Goal: Task Accomplishment & Management: Complete application form

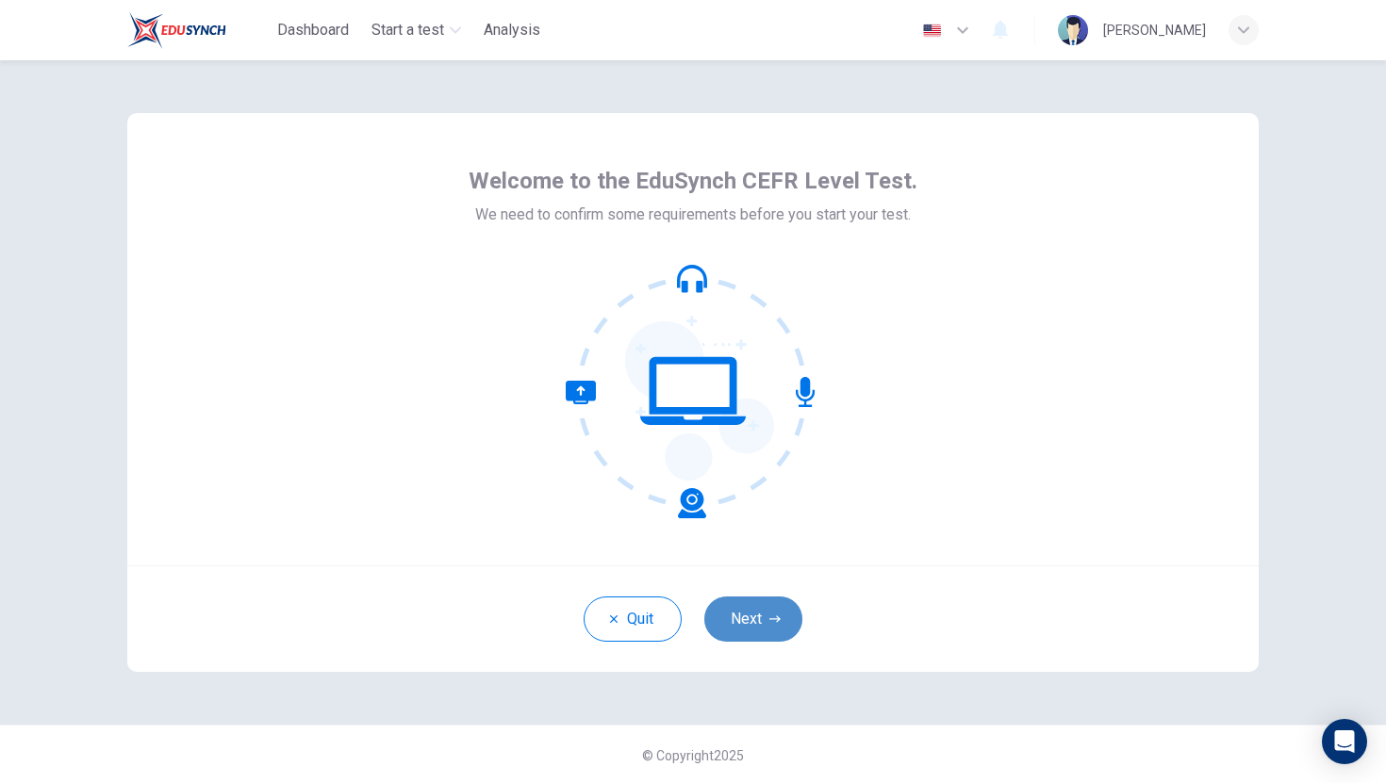
click at [746, 613] on button "Next" at bounding box center [753, 619] width 98 height 45
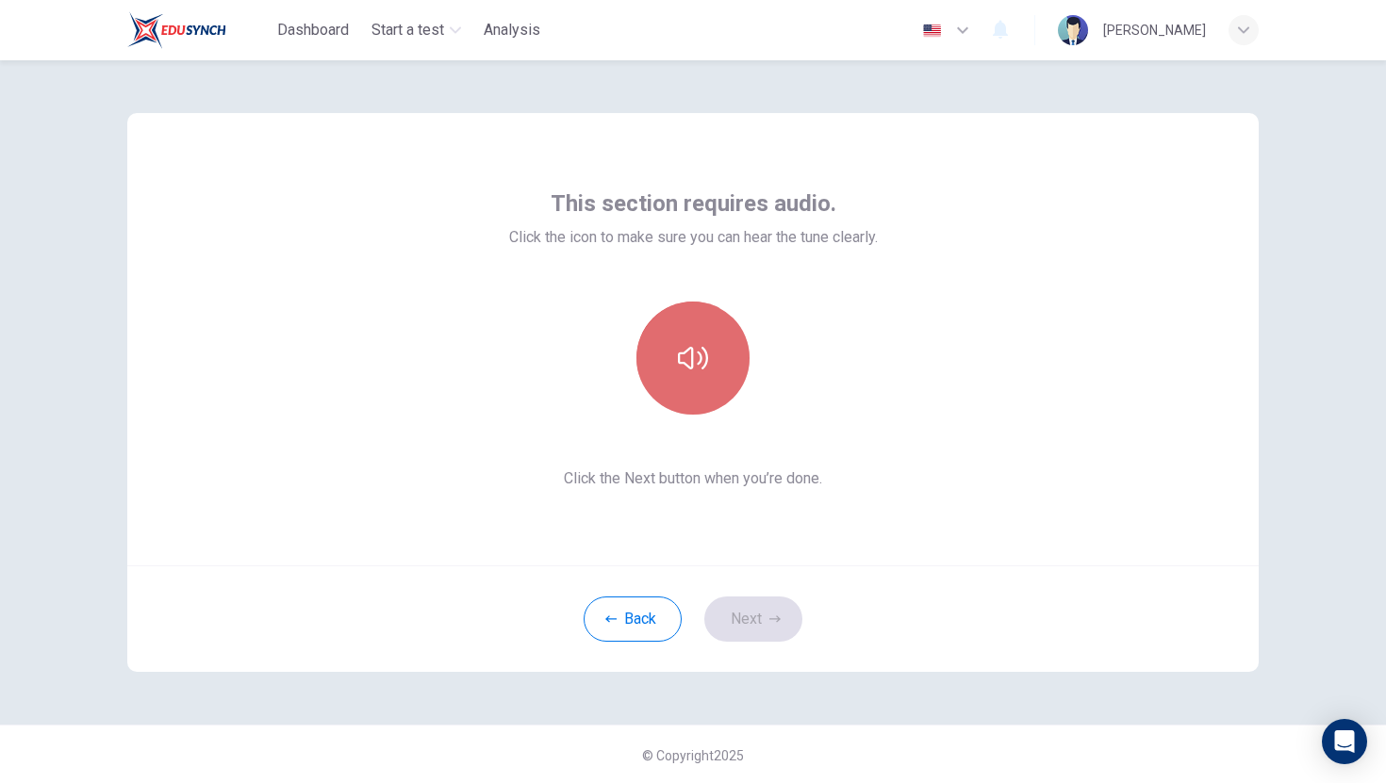
click at [710, 364] on button "button" at bounding box center [692, 358] width 113 height 113
click at [710, 366] on button "button" at bounding box center [692, 358] width 113 height 113
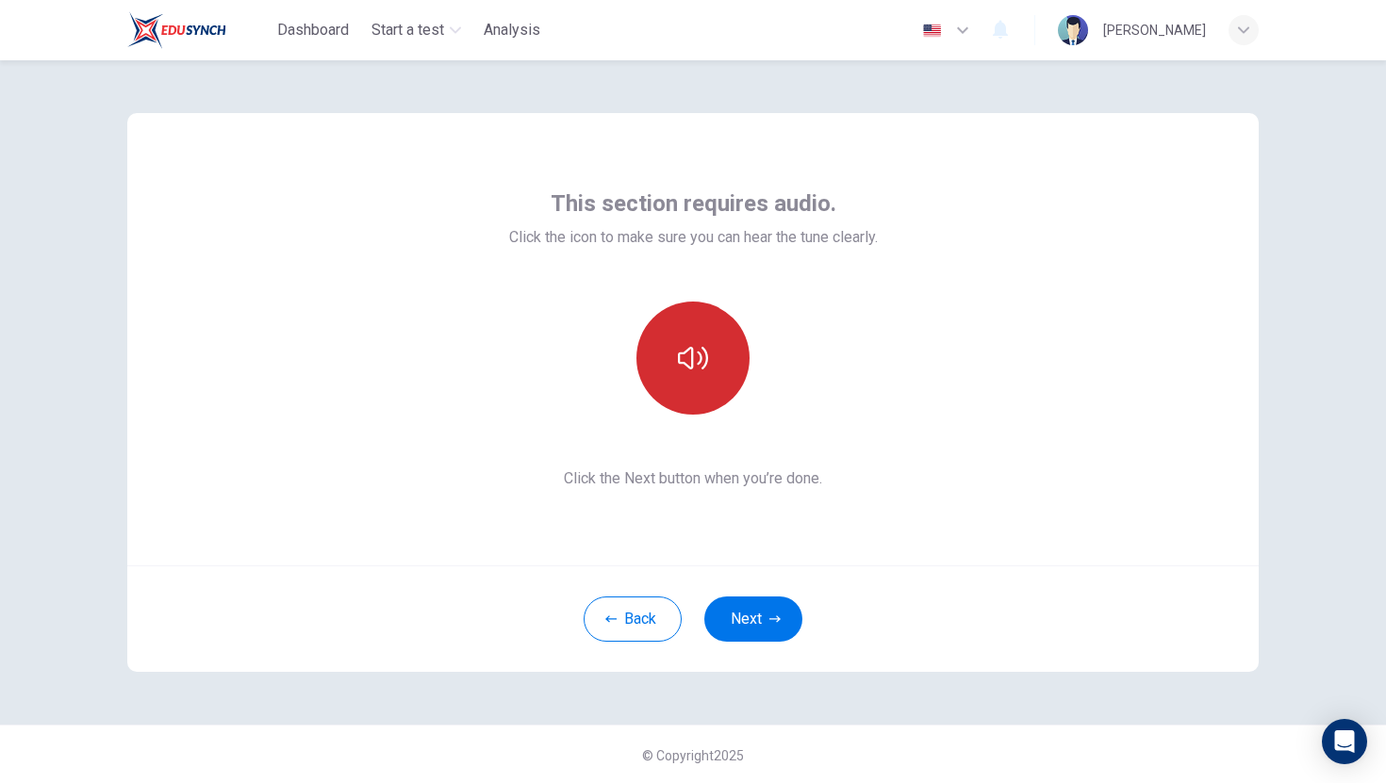
click at [712, 342] on button "button" at bounding box center [692, 358] width 113 height 113
click at [1065, 98] on div "This section requires audio. Click the icon to make sure you can hear the tune …" at bounding box center [692, 392] width 1191 height 664
click at [703, 370] on icon "button" at bounding box center [693, 358] width 30 height 30
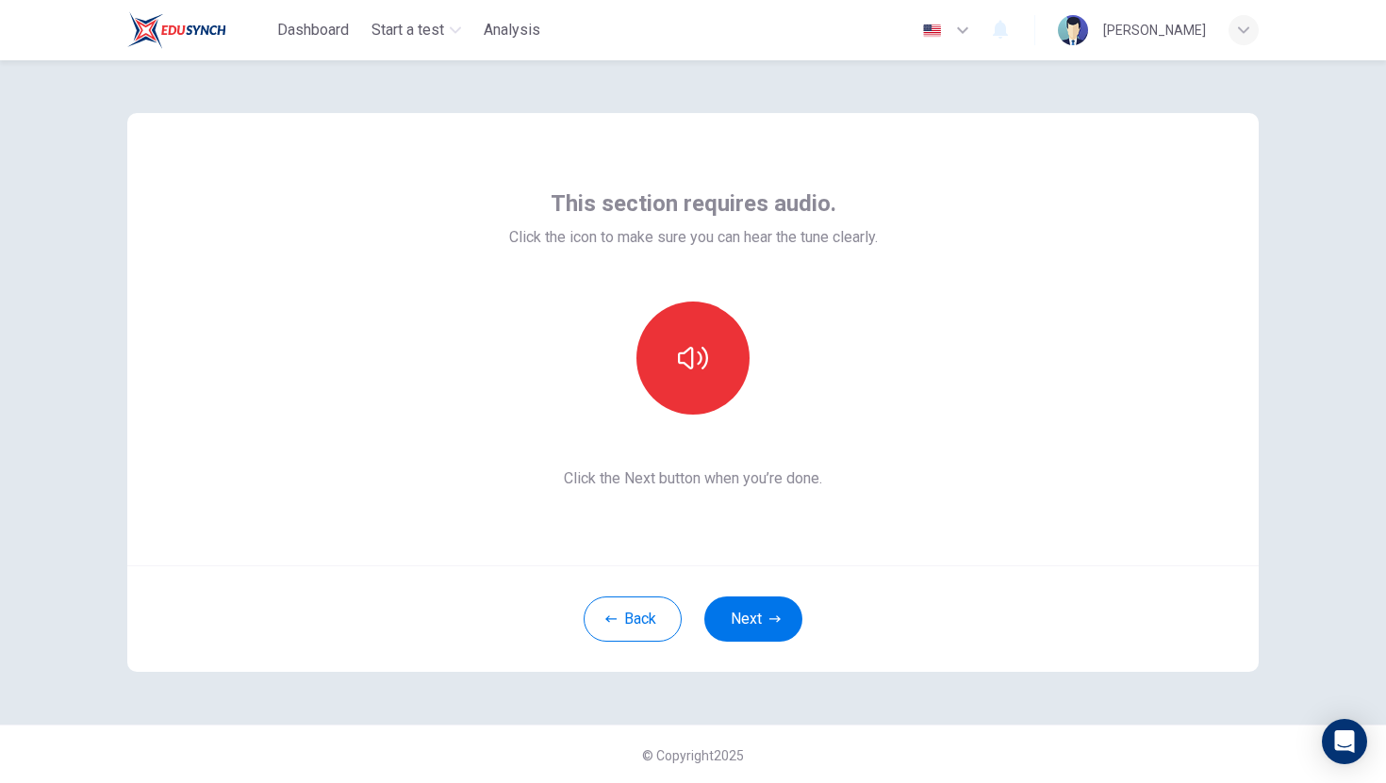
click at [998, 251] on div "This section requires audio. Click the icon to make sure you can hear the tune …" at bounding box center [692, 339] width 1131 height 452
click at [687, 353] on icon "button" at bounding box center [693, 358] width 30 height 30
click at [690, 354] on icon "button" at bounding box center [693, 358] width 30 height 30
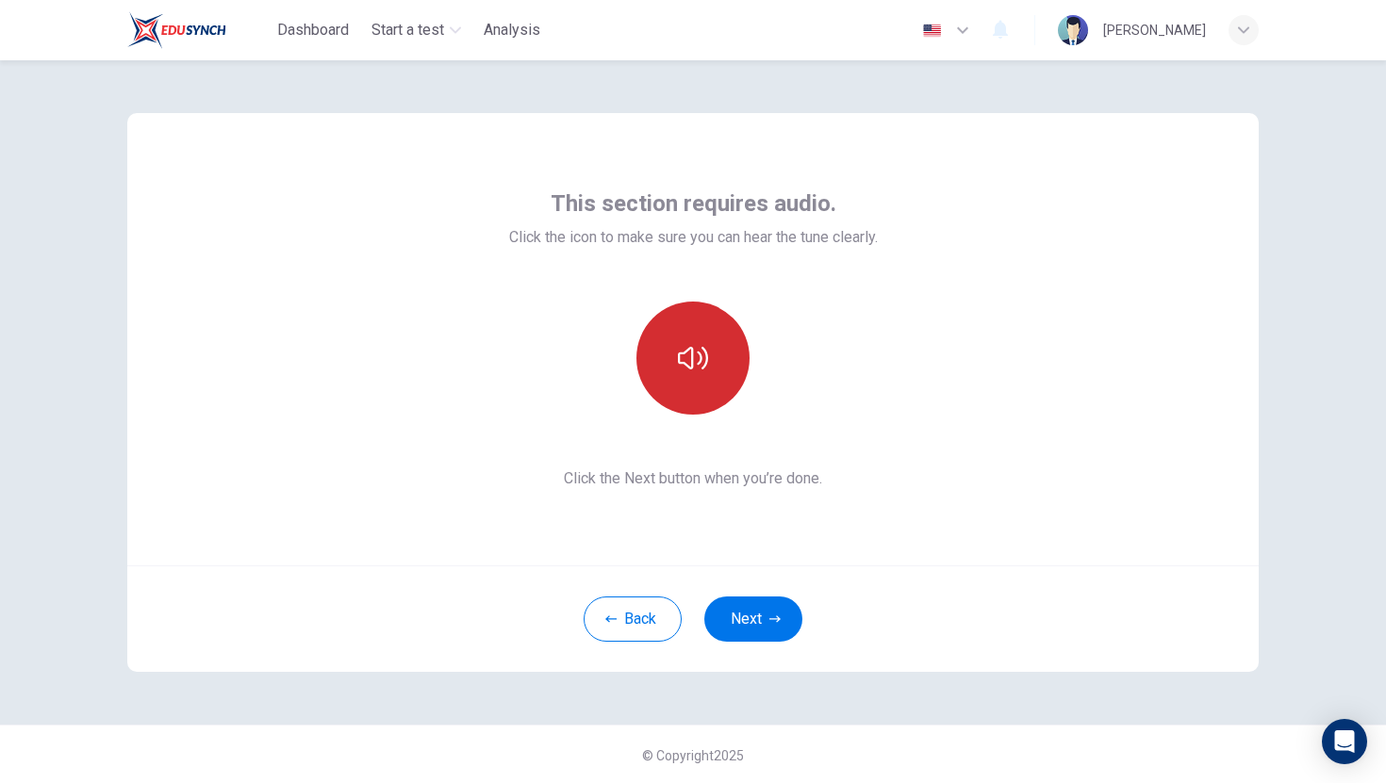
click at [679, 353] on icon "button" at bounding box center [693, 358] width 30 height 30
click at [679, 353] on icon "button" at bounding box center [693, 358] width 30 height 23
click at [680, 353] on icon "button" at bounding box center [693, 358] width 30 height 23
click at [681, 353] on icon "button" at bounding box center [693, 358] width 30 height 23
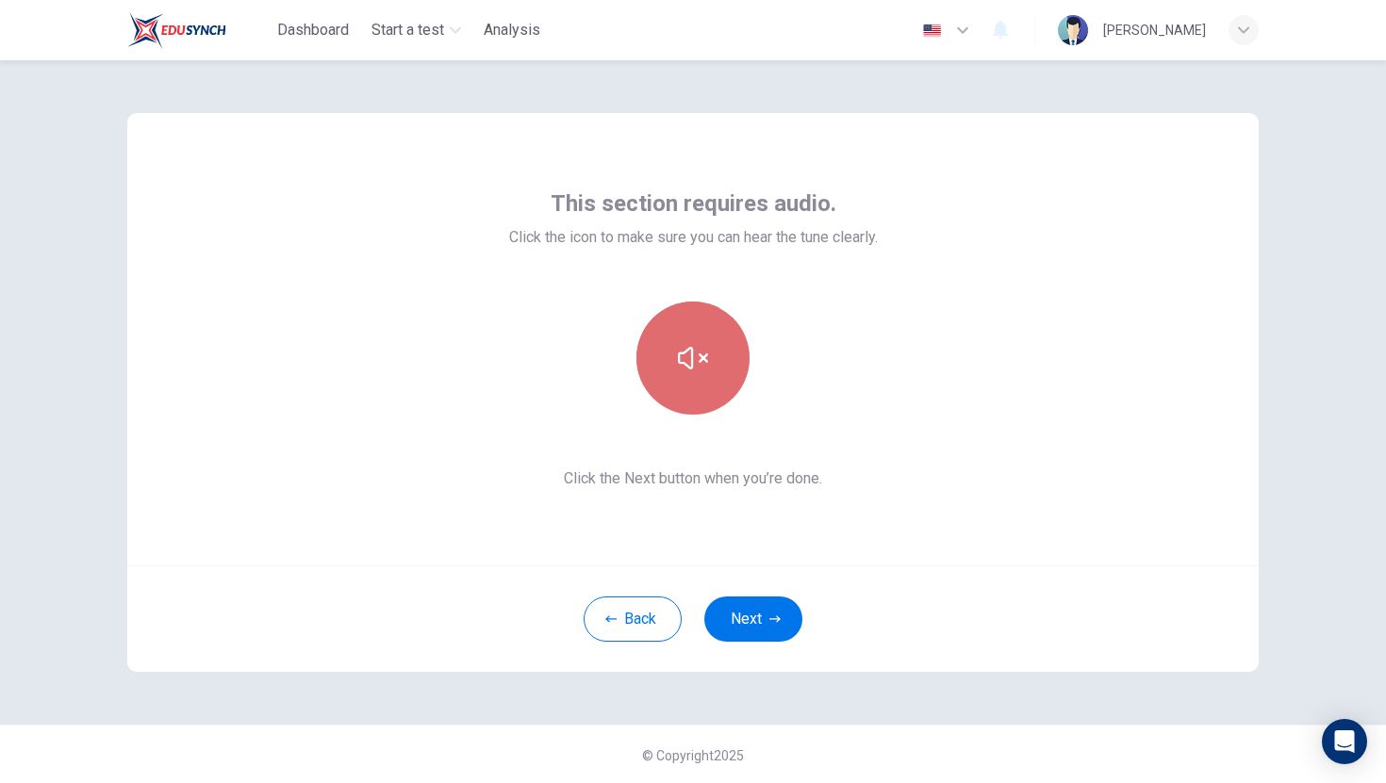
click at [681, 353] on icon "button" at bounding box center [693, 358] width 30 height 23
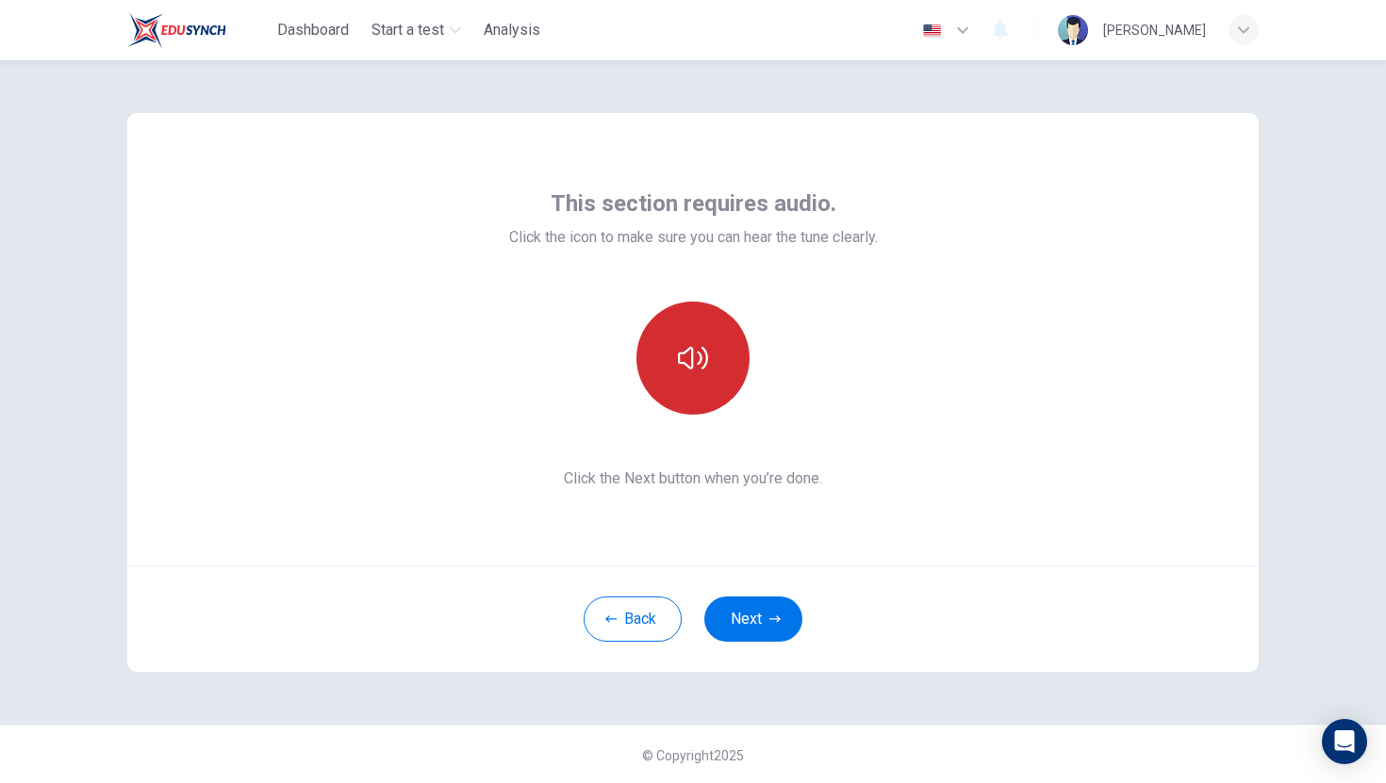
click at [720, 377] on button "button" at bounding box center [692, 358] width 113 height 113
click at [830, 368] on div at bounding box center [693, 358] width 369 height 113
click at [717, 357] on button "button" at bounding box center [692, 358] width 113 height 113
click at [685, 345] on icon "button" at bounding box center [693, 358] width 30 height 30
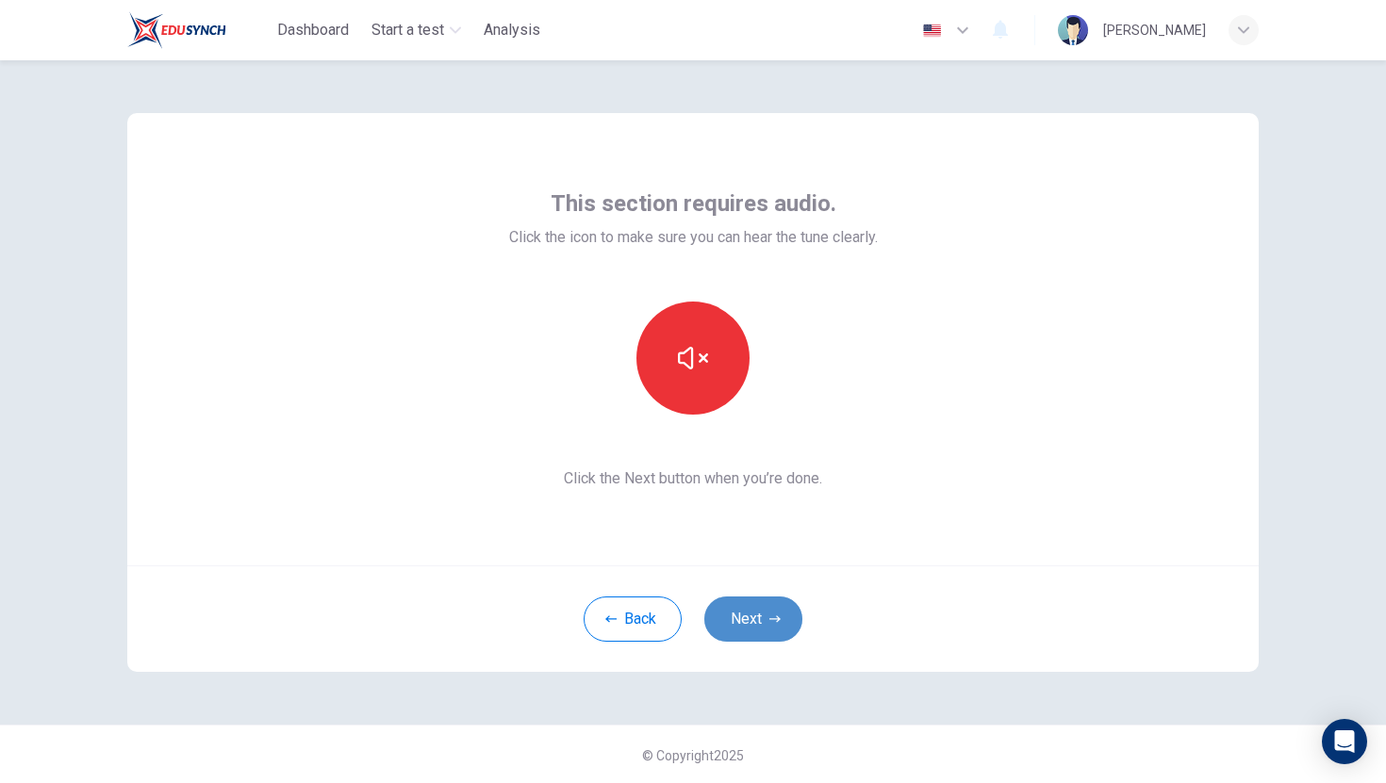
click at [763, 619] on button "Next" at bounding box center [753, 619] width 98 height 45
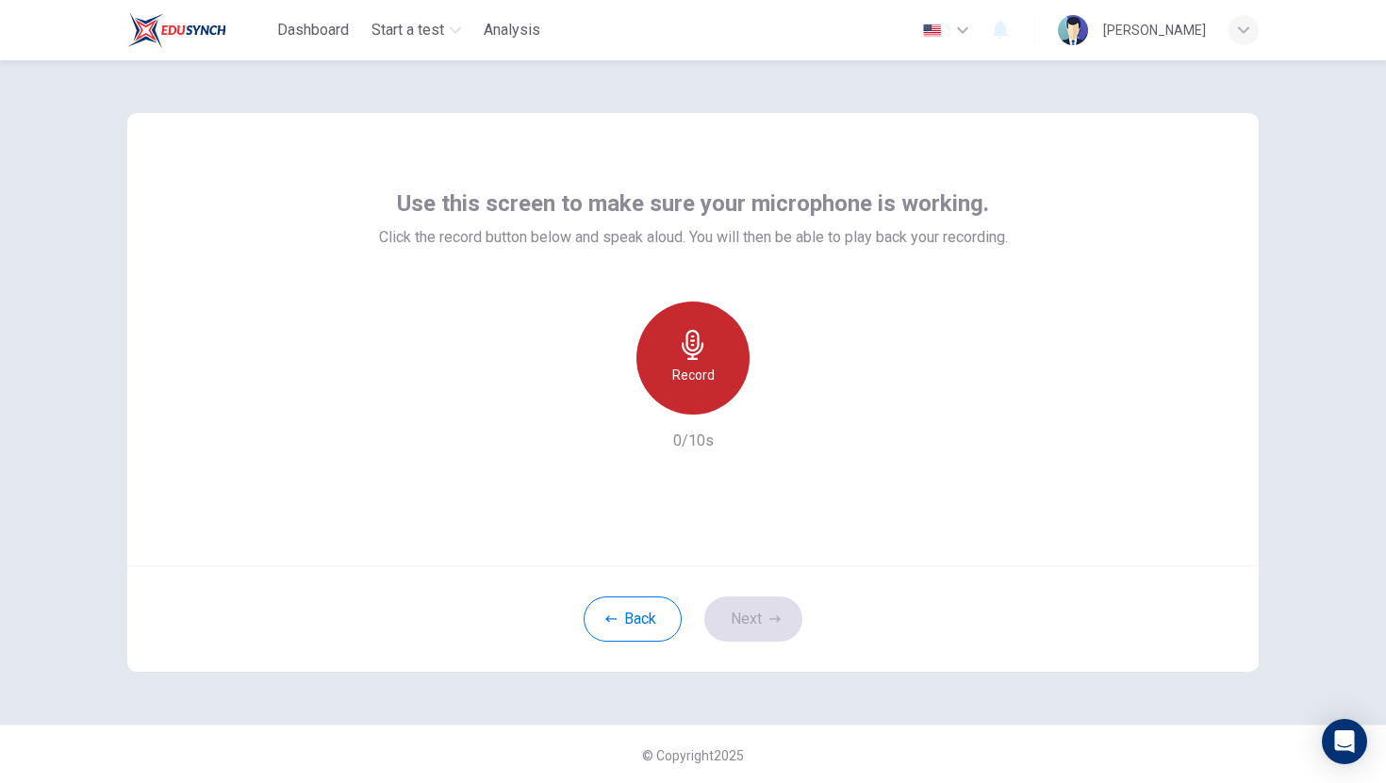
click at [694, 353] on icon "button" at bounding box center [692, 345] width 22 height 30
click at [694, 356] on icon "button" at bounding box center [693, 345] width 30 height 30
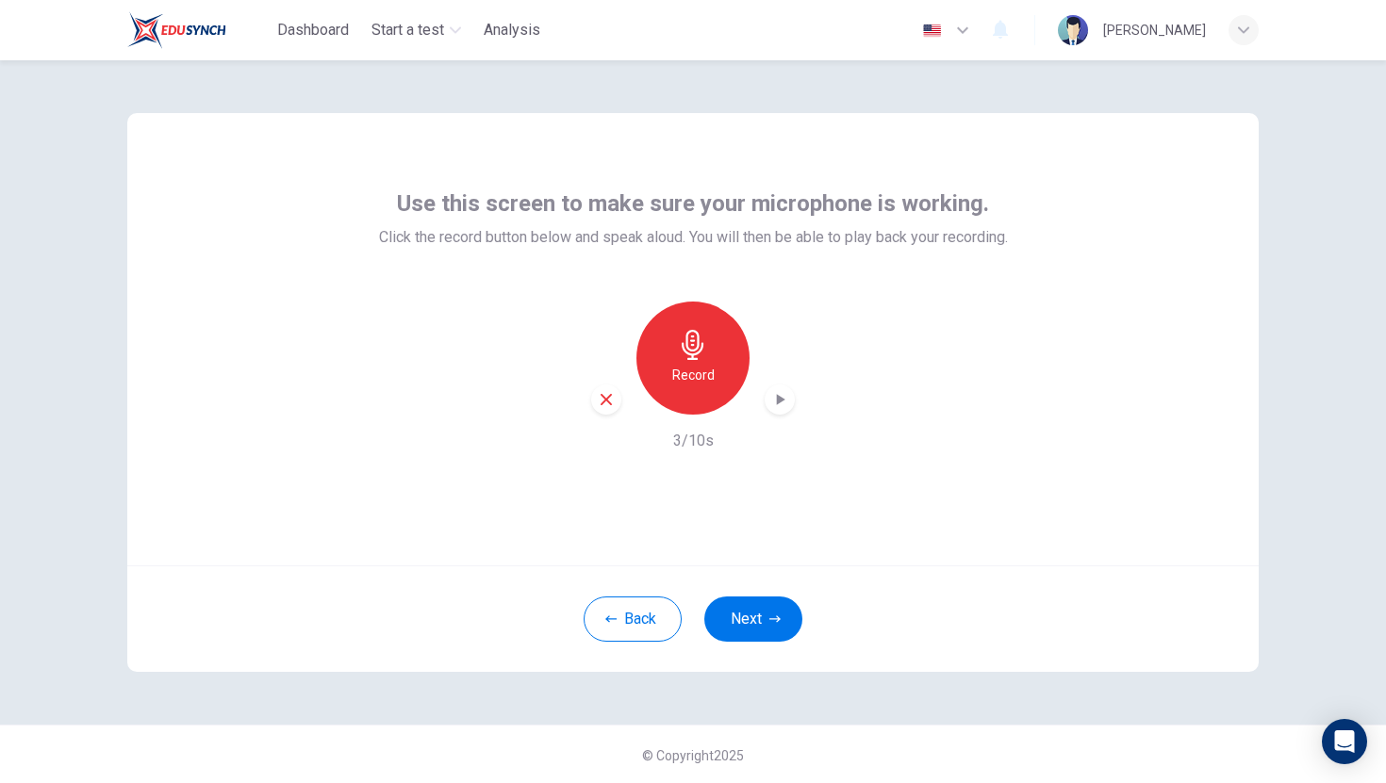
click at [711, 362] on div "Record" at bounding box center [692, 358] width 113 height 113
click at [754, 636] on button "Next" at bounding box center [753, 619] width 98 height 45
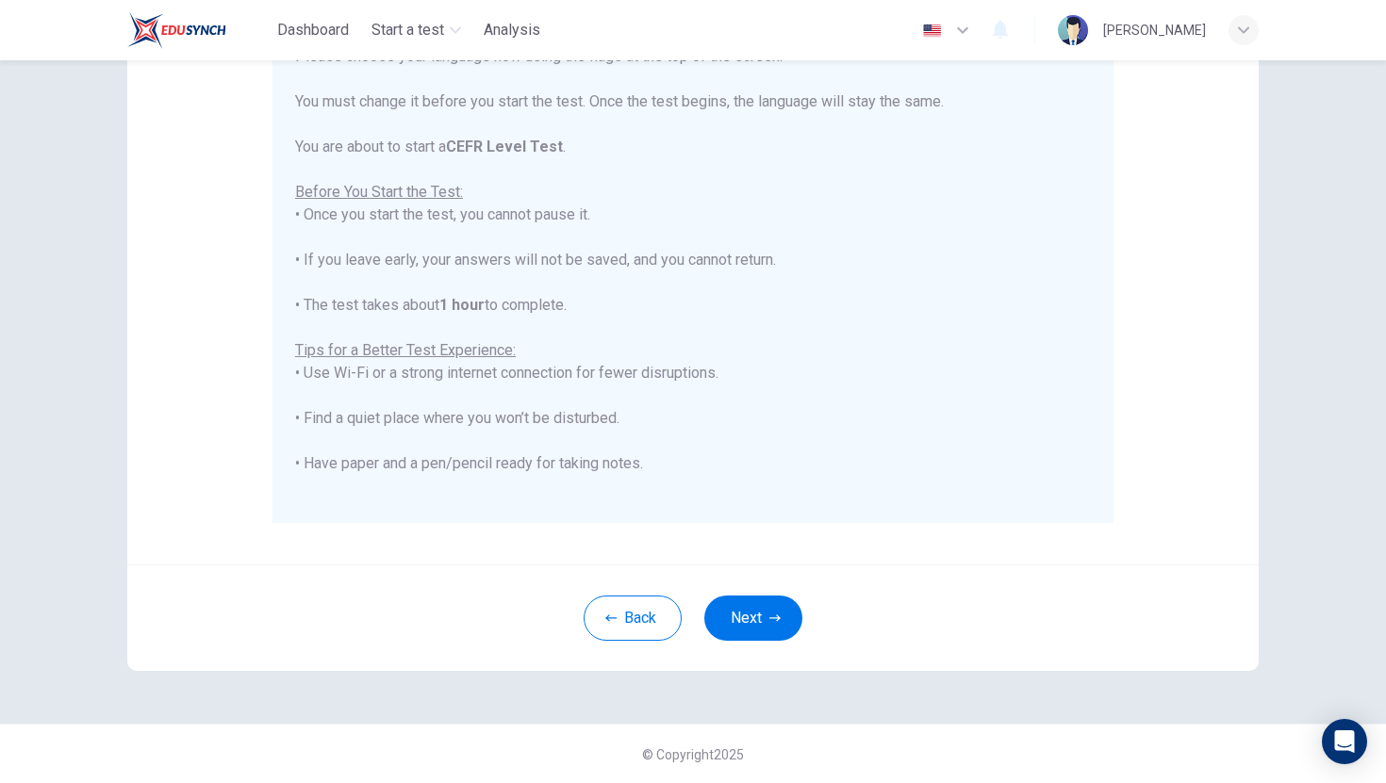
scroll to position [265, 0]
click at [722, 618] on button "Next" at bounding box center [753, 617] width 98 height 45
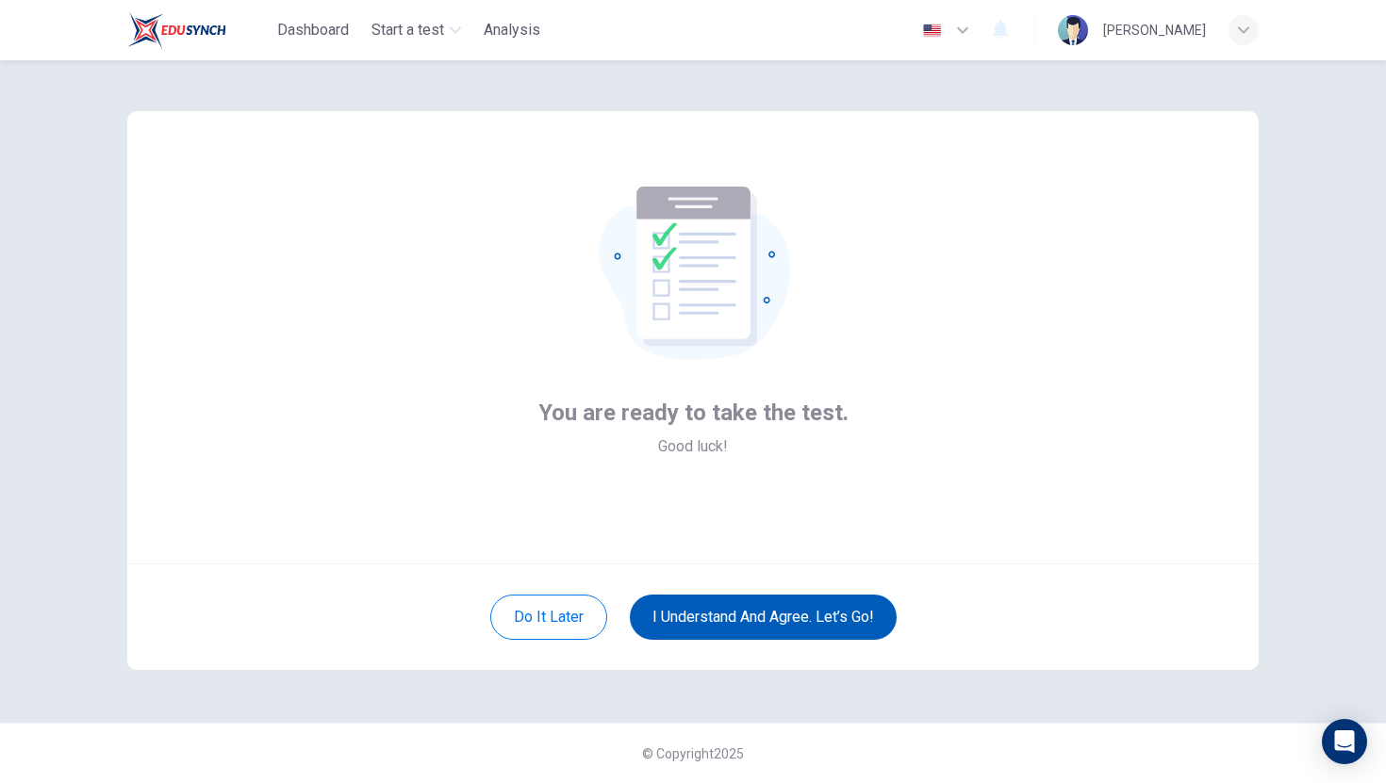
scroll to position [2, 0]
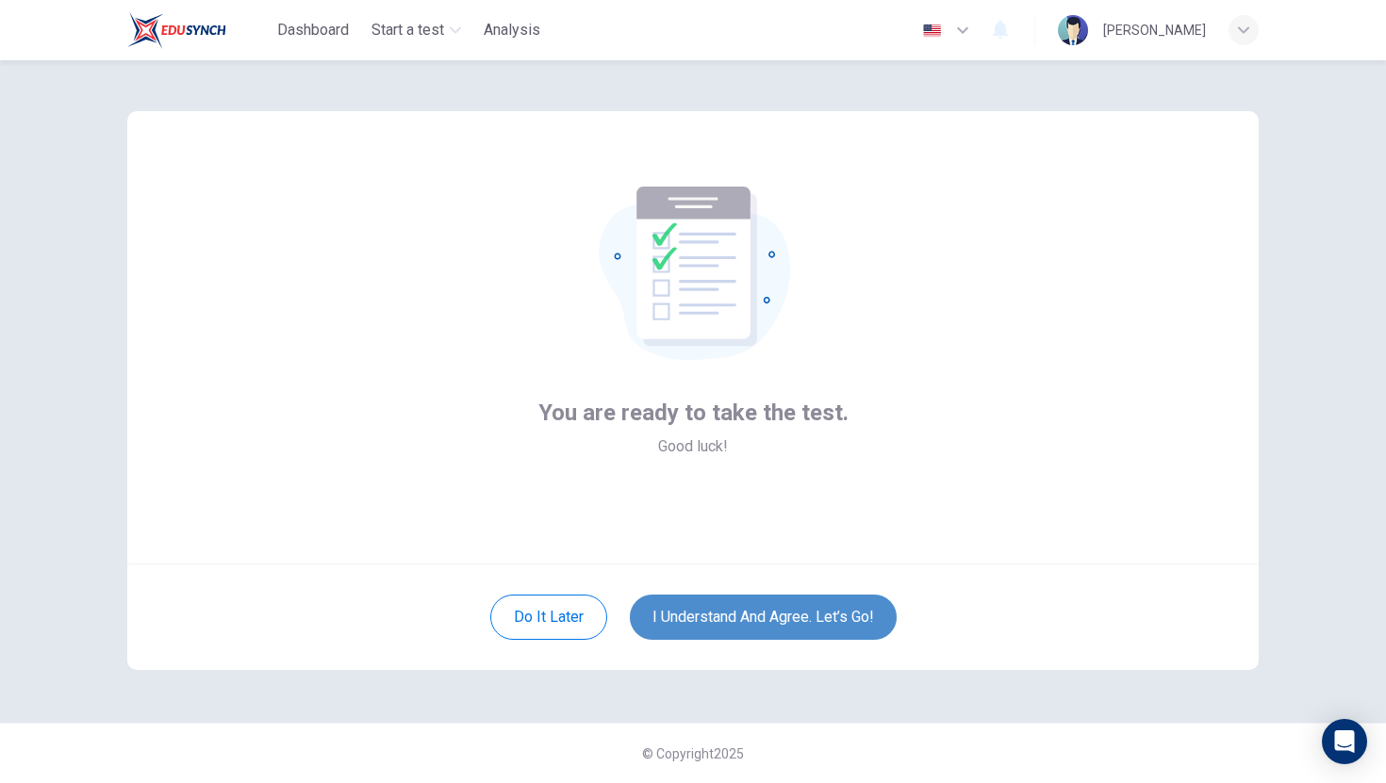
click at [730, 620] on button "I understand and agree. Let’s go!" at bounding box center [763, 617] width 267 height 45
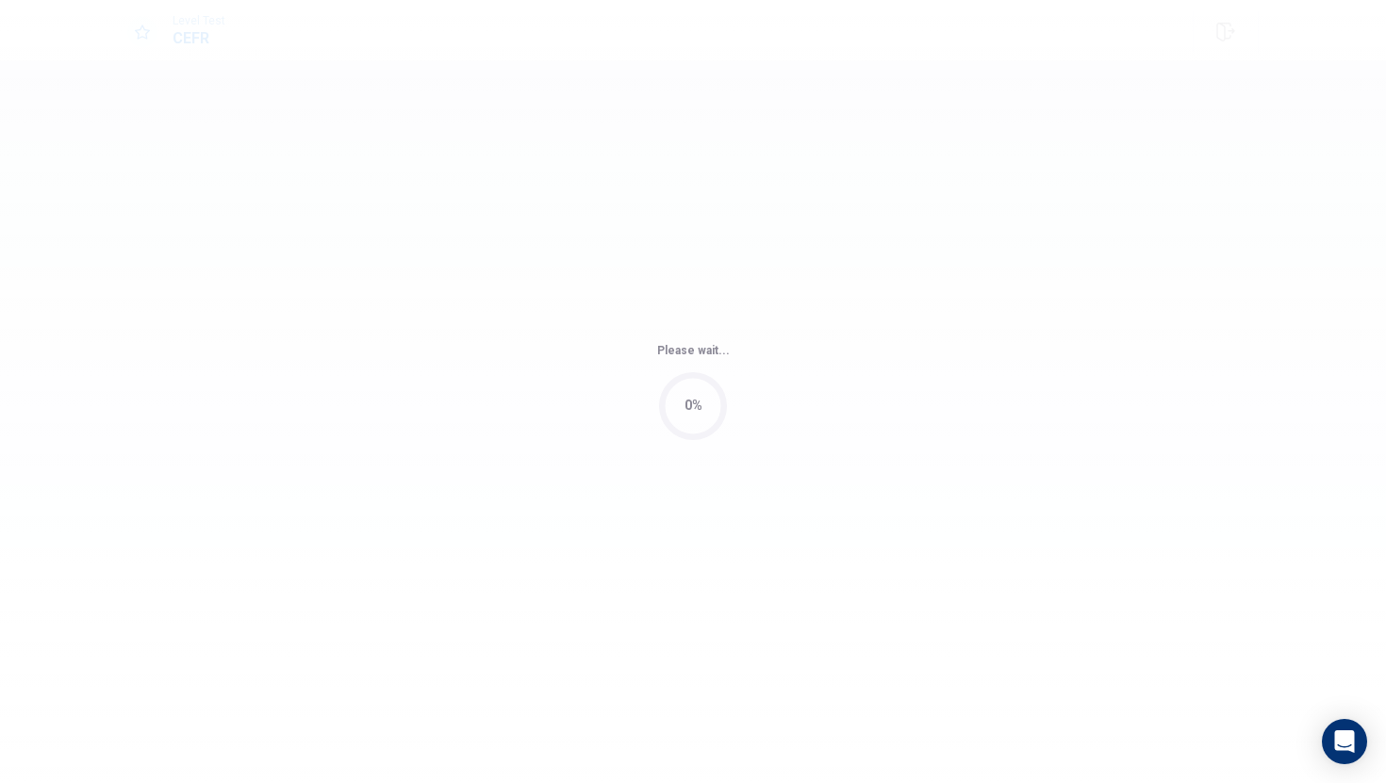
click at [731, 608] on div "Please wait... 0%" at bounding box center [693, 391] width 1386 height 783
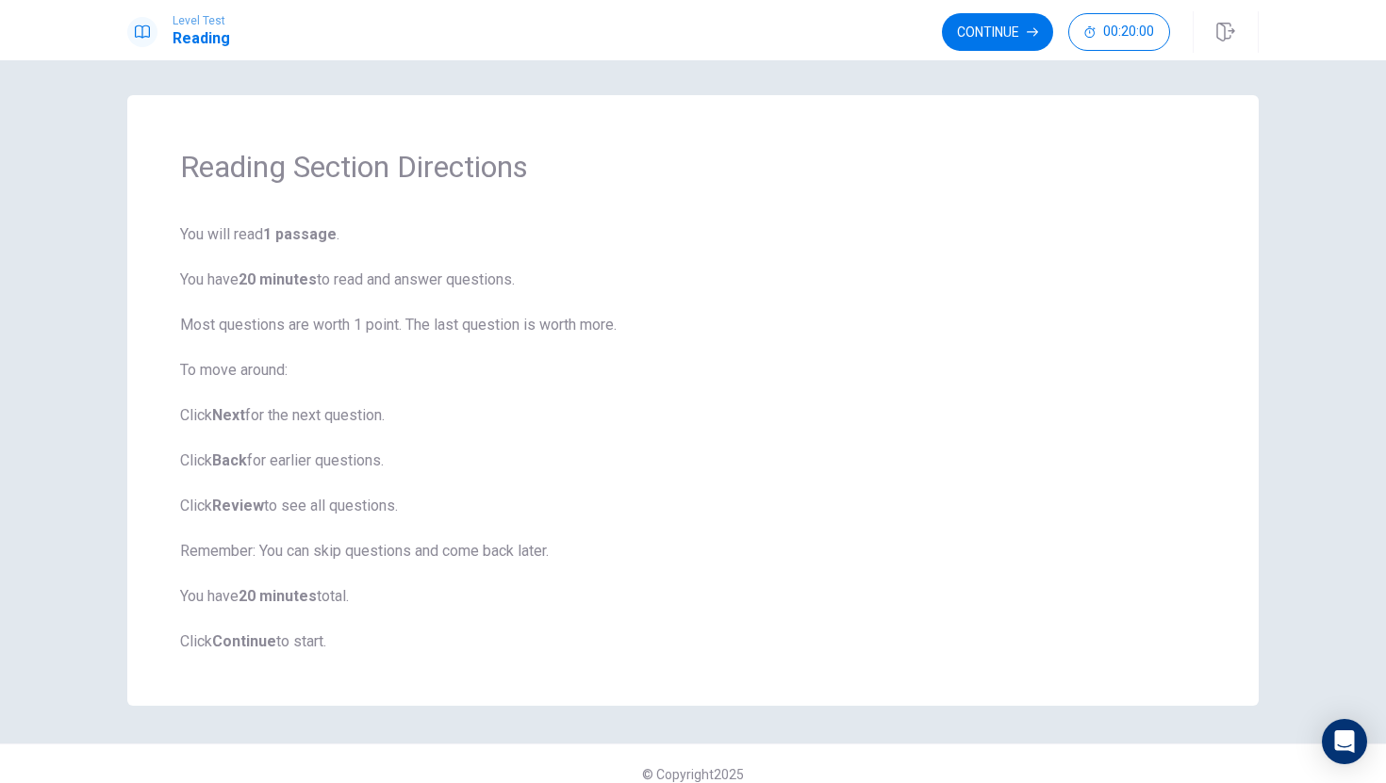
scroll to position [6, 0]
click at [1011, 32] on button "Continue" at bounding box center [997, 32] width 111 height 38
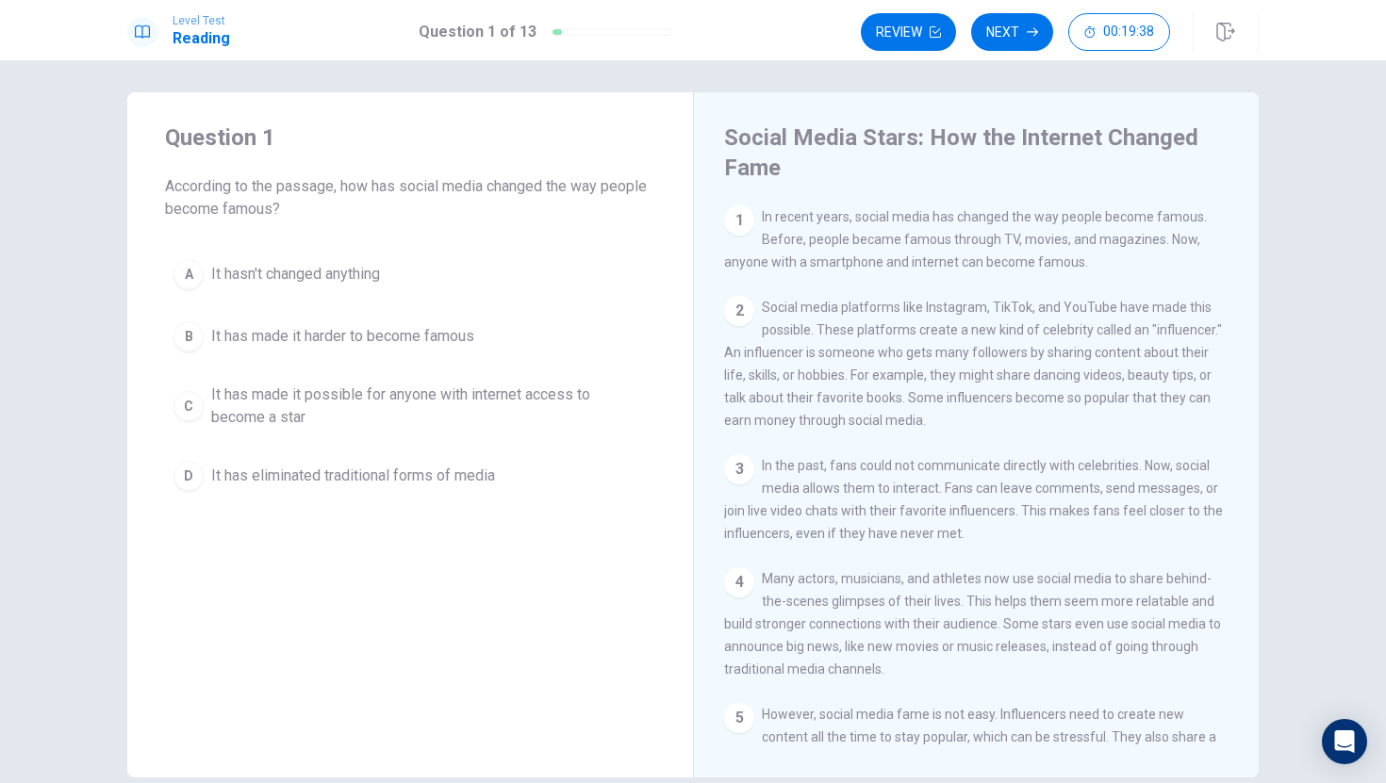
scroll to position [5, 0]
click at [734, 316] on div "2" at bounding box center [739, 312] width 30 height 30
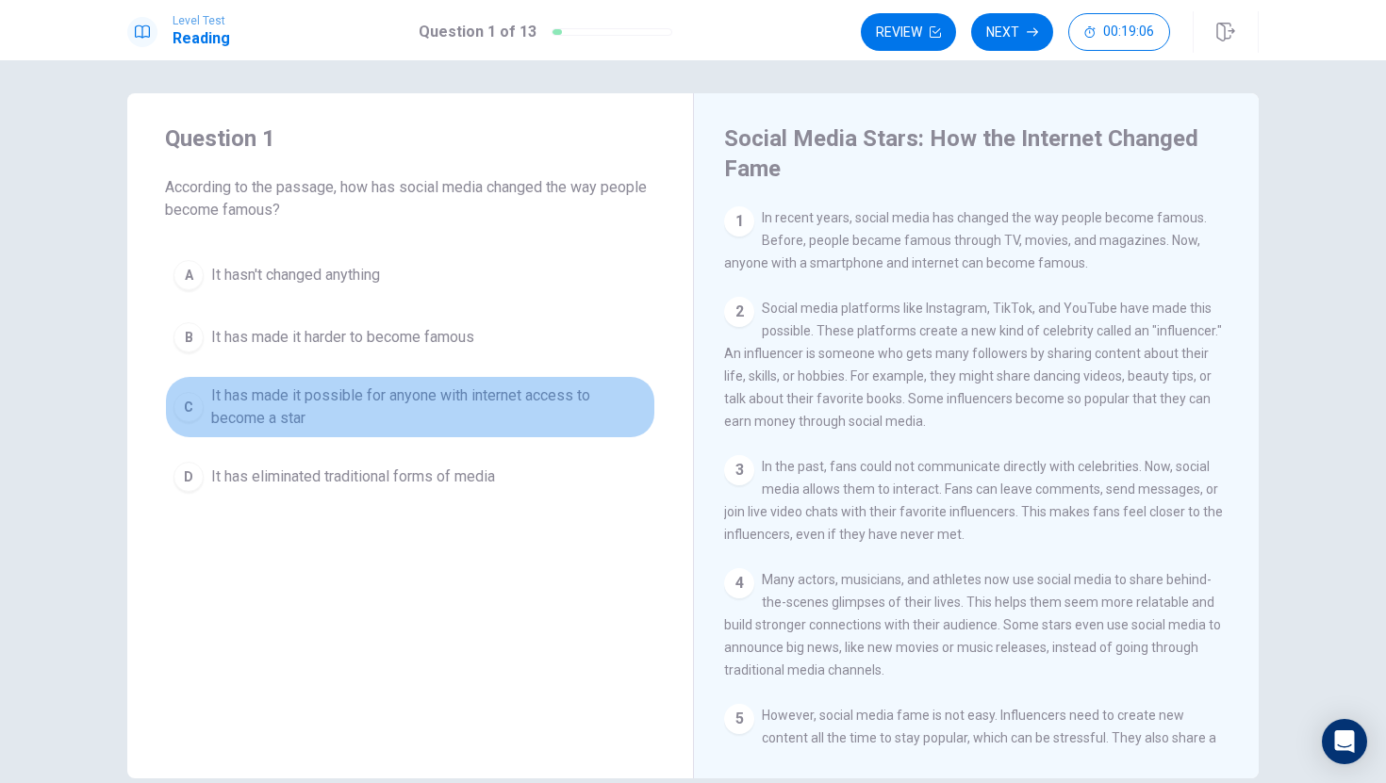
drag, startPoint x: 202, startPoint y: 402, endPoint x: 248, endPoint y: 412, distance: 47.1
click at [248, 412] on button "C It has made it possible for anyone with internet access to become a star" at bounding box center [410, 407] width 490 height 62
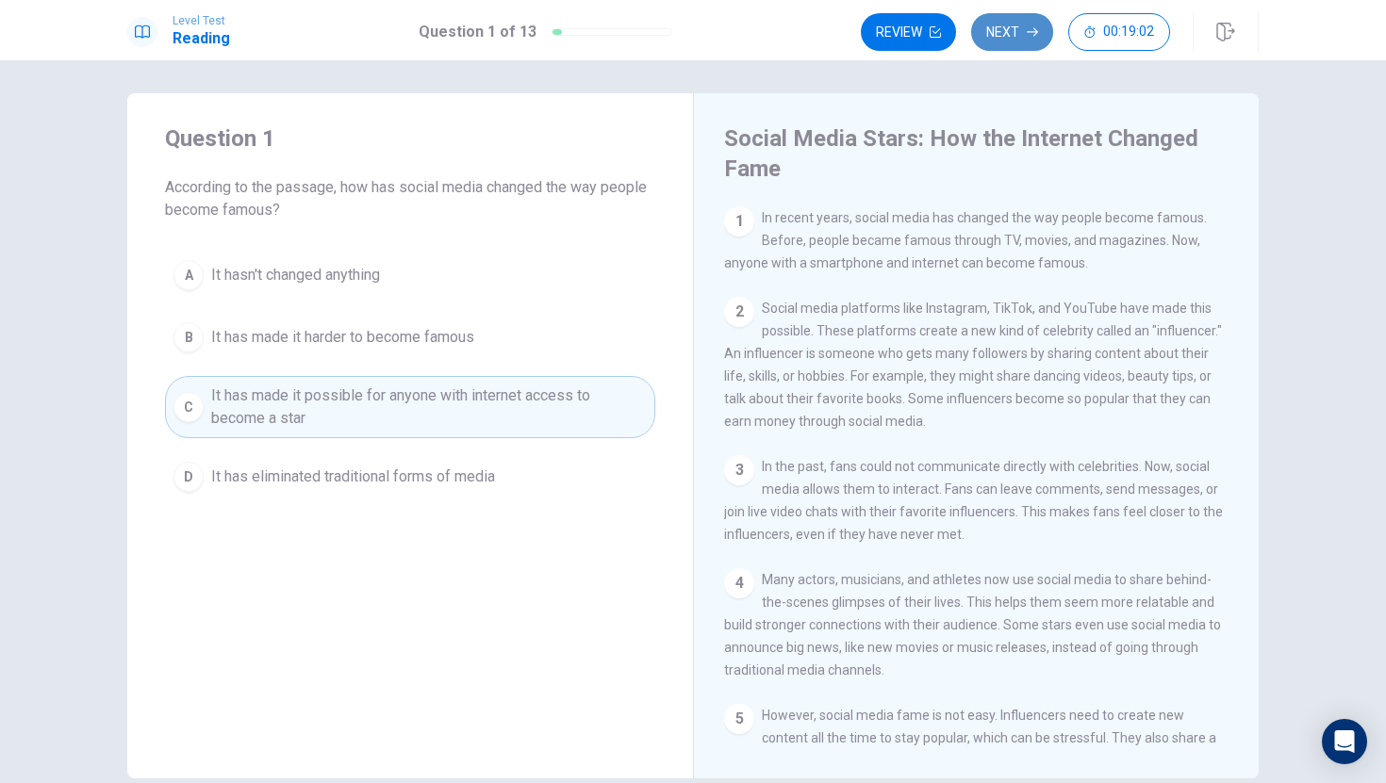
click at [1010, 35] on button "Next" at bounding box center [1012, 32] width 82 height 38
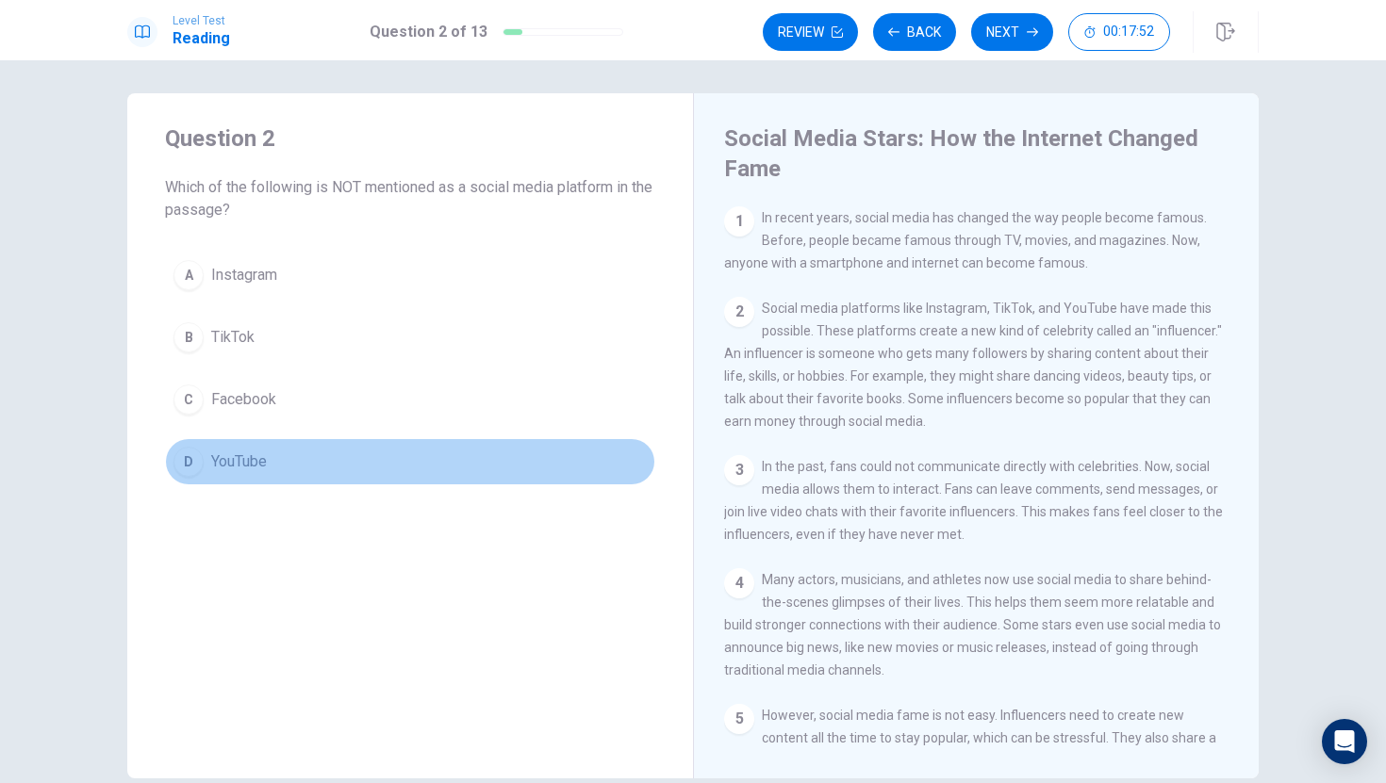
click at [186, 454] on div "D" at bounding box center [188, 462] width 30 height 30
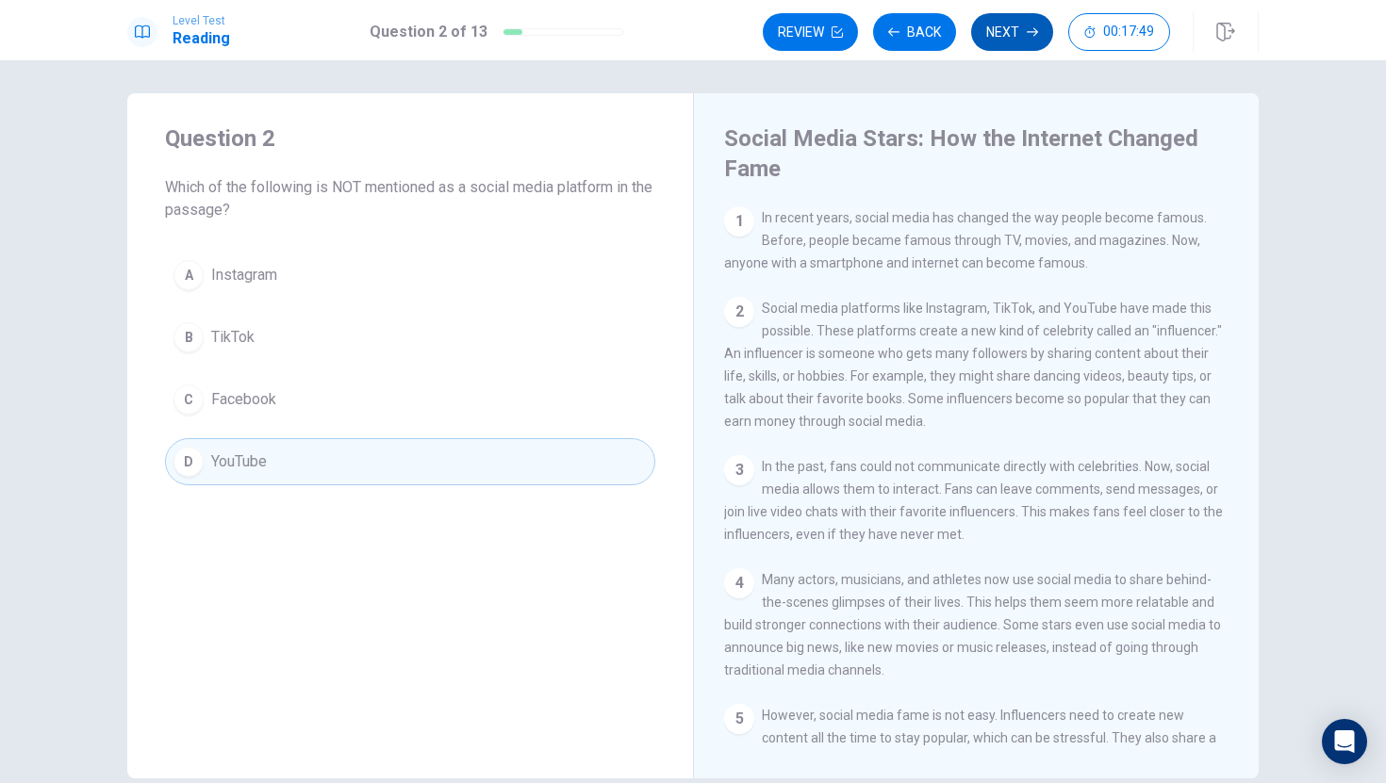
click at [1015, 29] on button "Next" at bounding box center [1012, 32] width 82 height 38
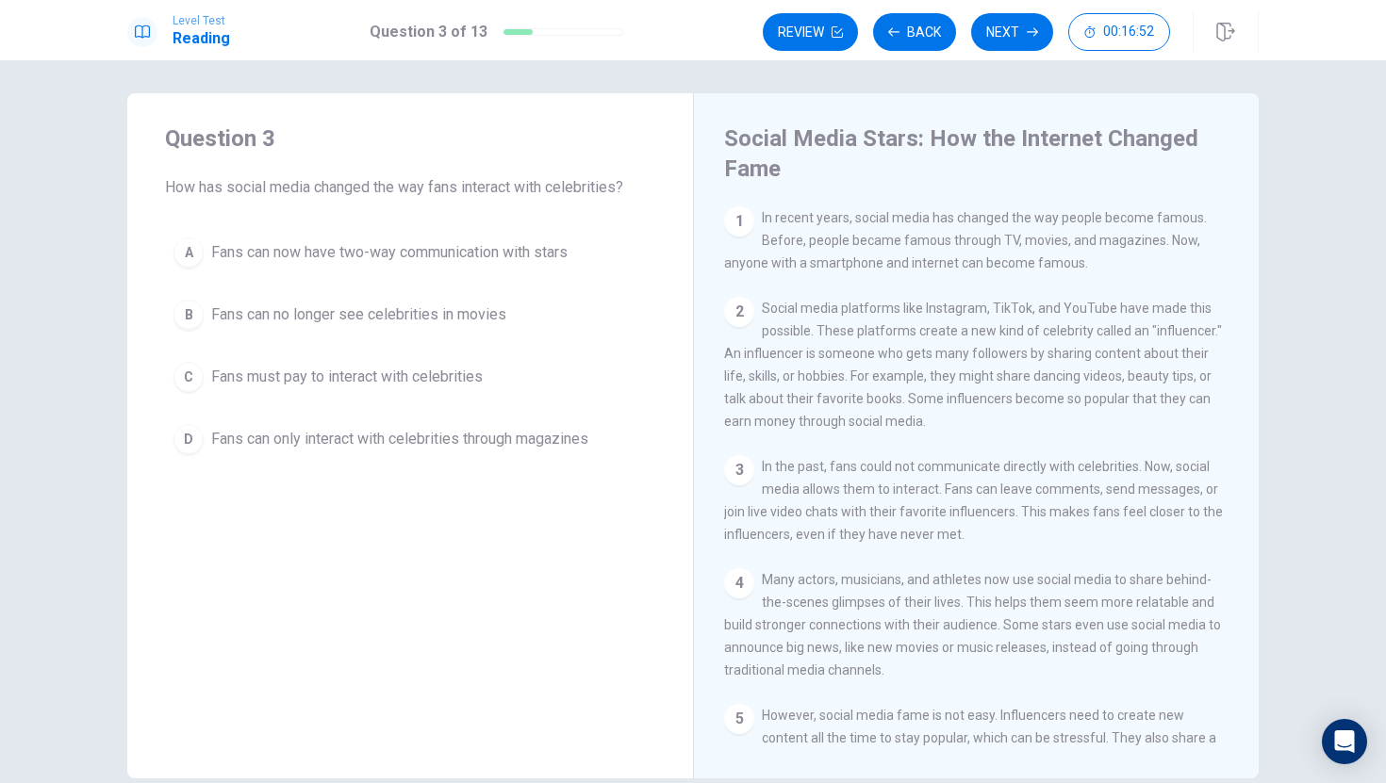
click at [1291, 742] on div "Question 3 How has social media changed the way fans interact with celebrities?…" at bounding box center [693, 421] width 1386 height 723
click at [1383, 211] on div "Question 3 How has social media changed the way fans interact with celebrities?…" at bounding box center [693, 421] width 1386 height 723
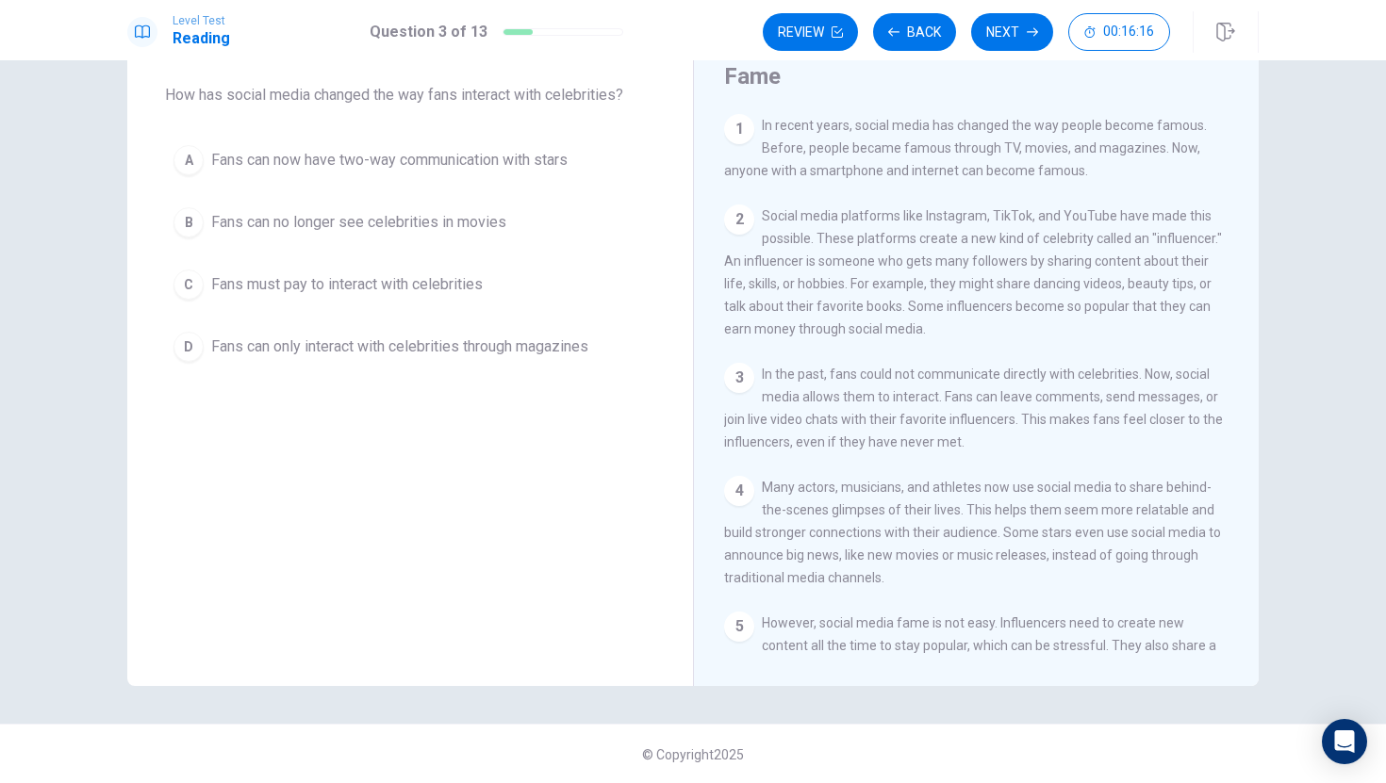
scroll to position [98, 0]
drag, startPoint x: 184, startPoint y: 226, endPoint x: 1320, endPoint y: 114, distance: 1142.2
click at [1305, 116] on div "Question 3 How has social media changed the way fans interact with celebrities?…" at bounding box center [693, 421] width 1386 height 723
click at [1025, 31] on button "Next" at bounding box center [1012, 32] width 82 height 38
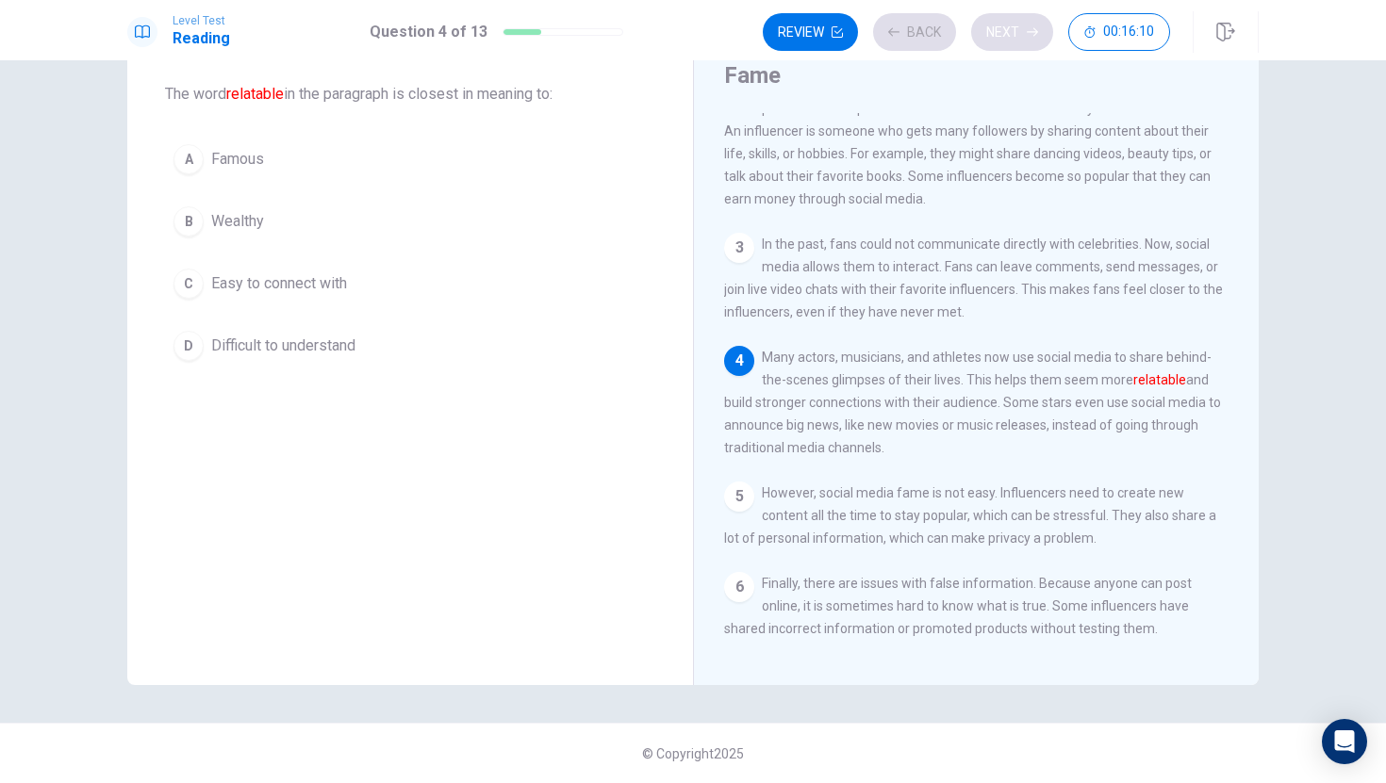
scroll to position [139, 0]
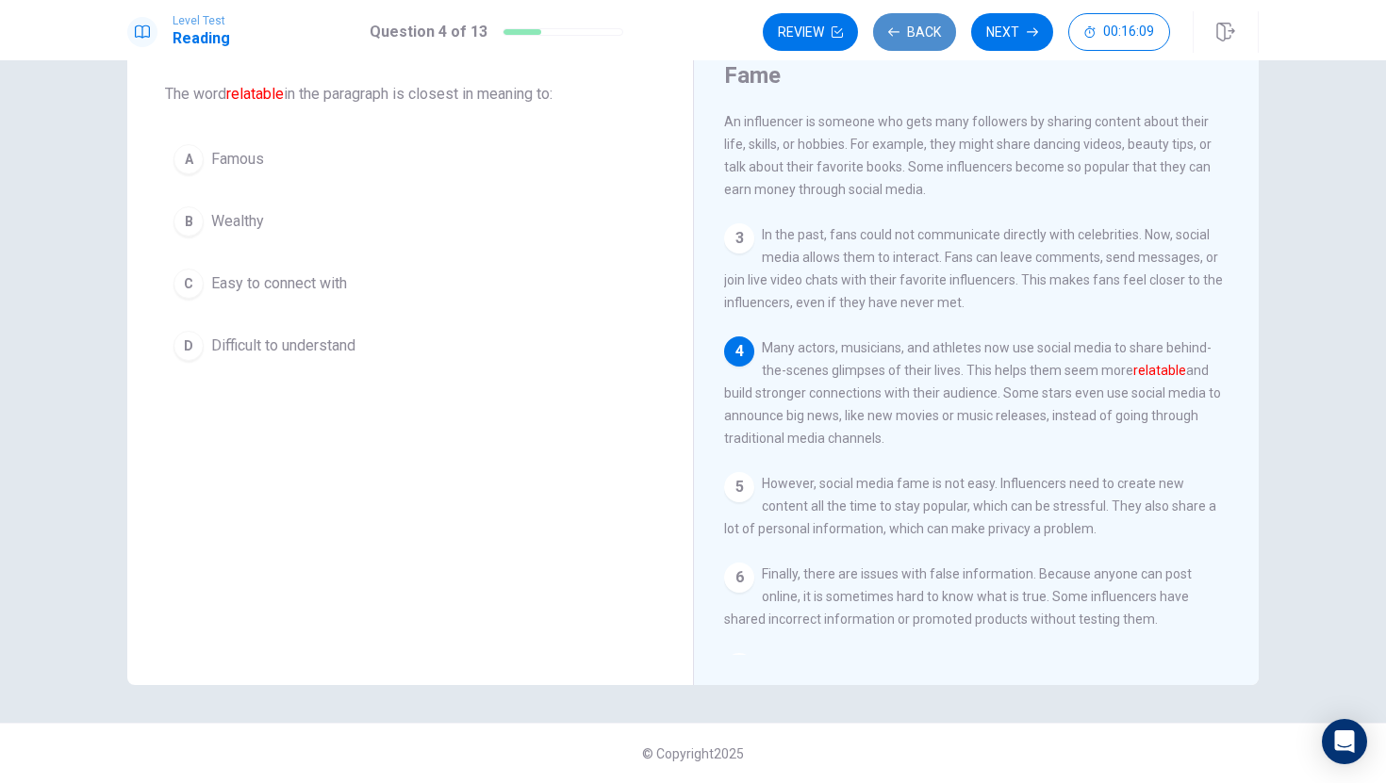
click at [889, 27] on icon "button" at bounding box center [893, 31] width 11 height 11
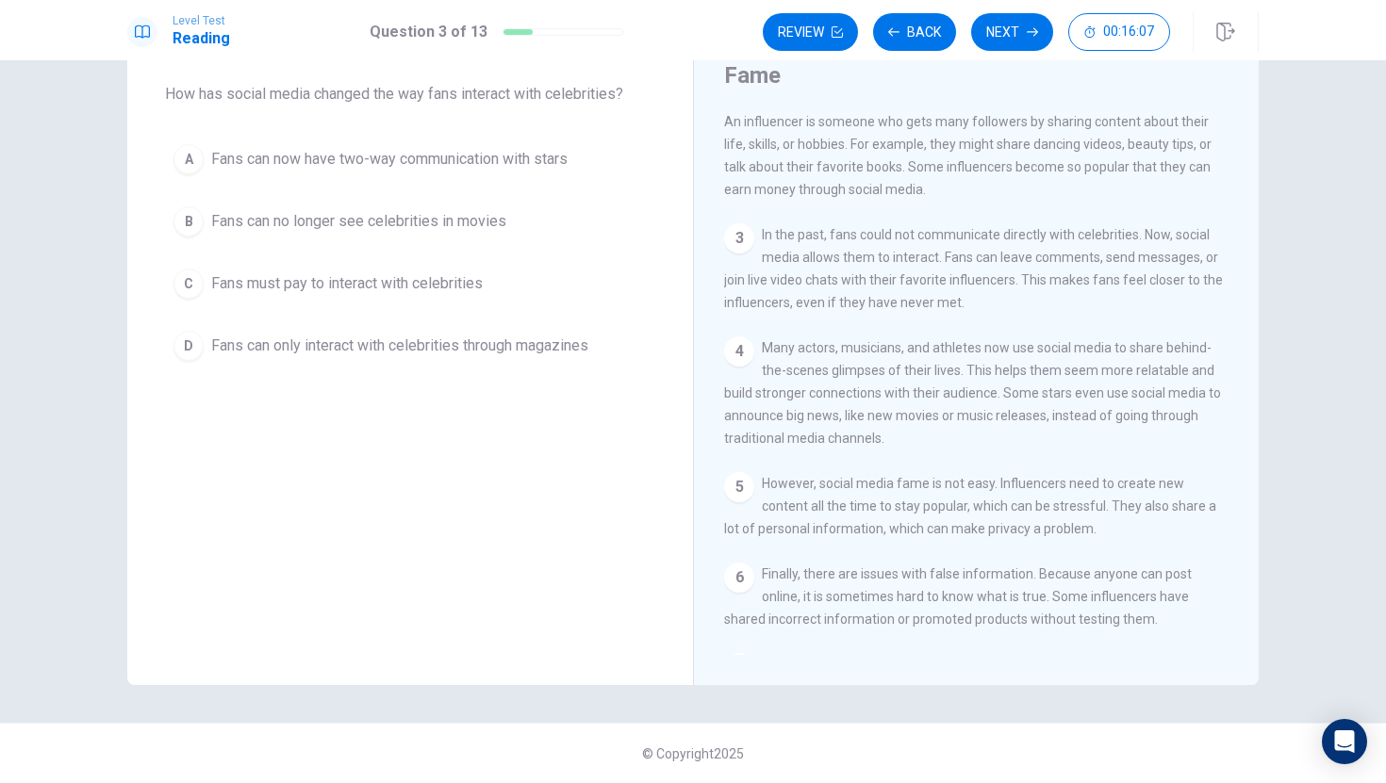
click at [184, 221] on div "B" at bounding box center [188, 221] width 30 height 30
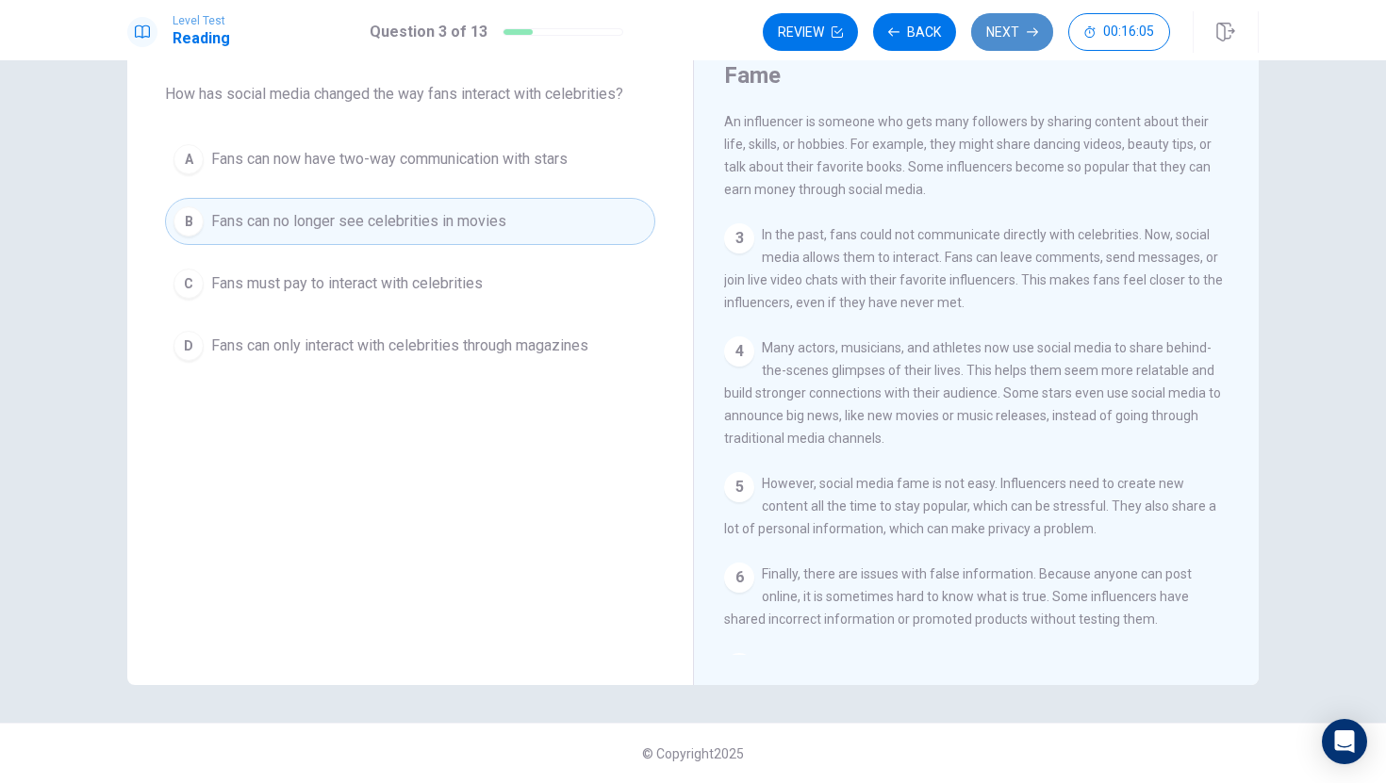
click at [1009, 29] on button "Next" at bounding box center [1012, 32] width 82 height 38
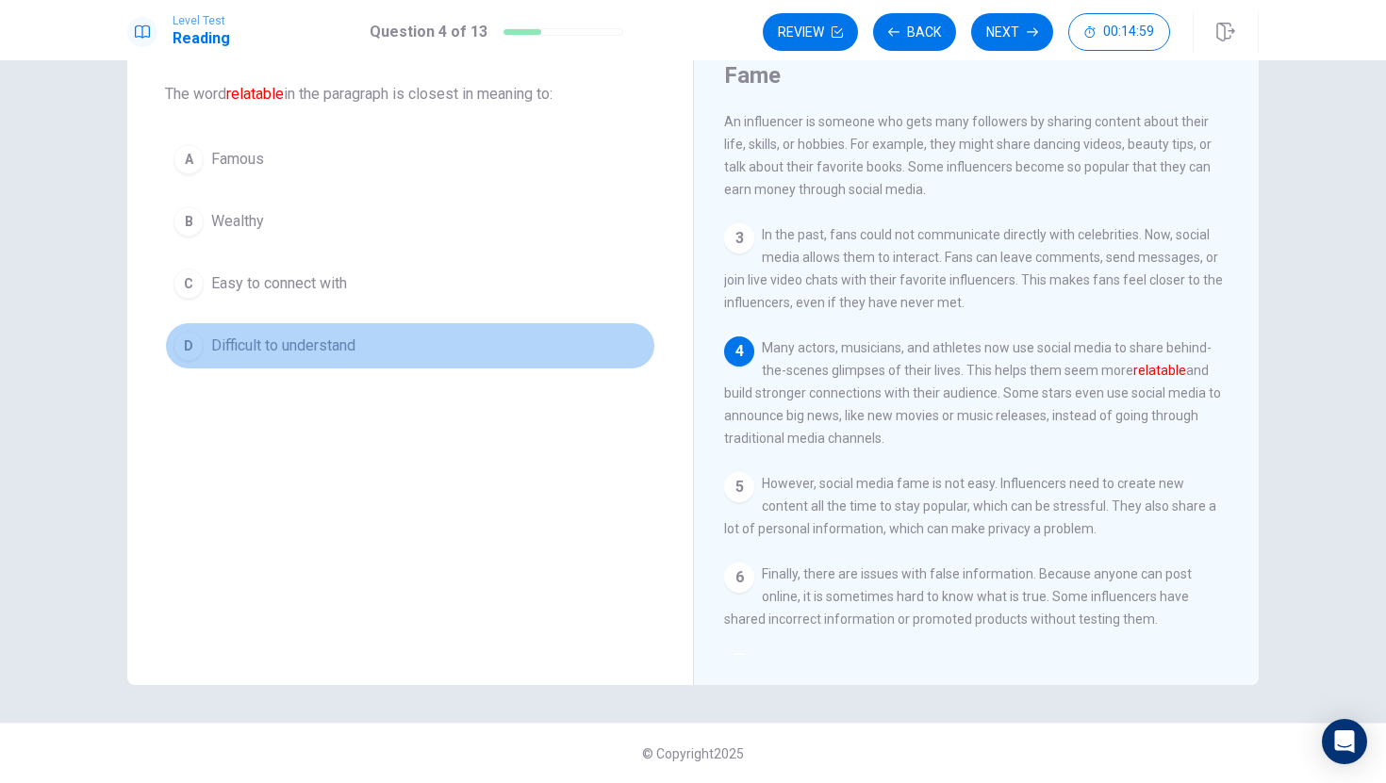
click at [195, 344] on div "D" at bounding box center [188, 346] width 30 height 30
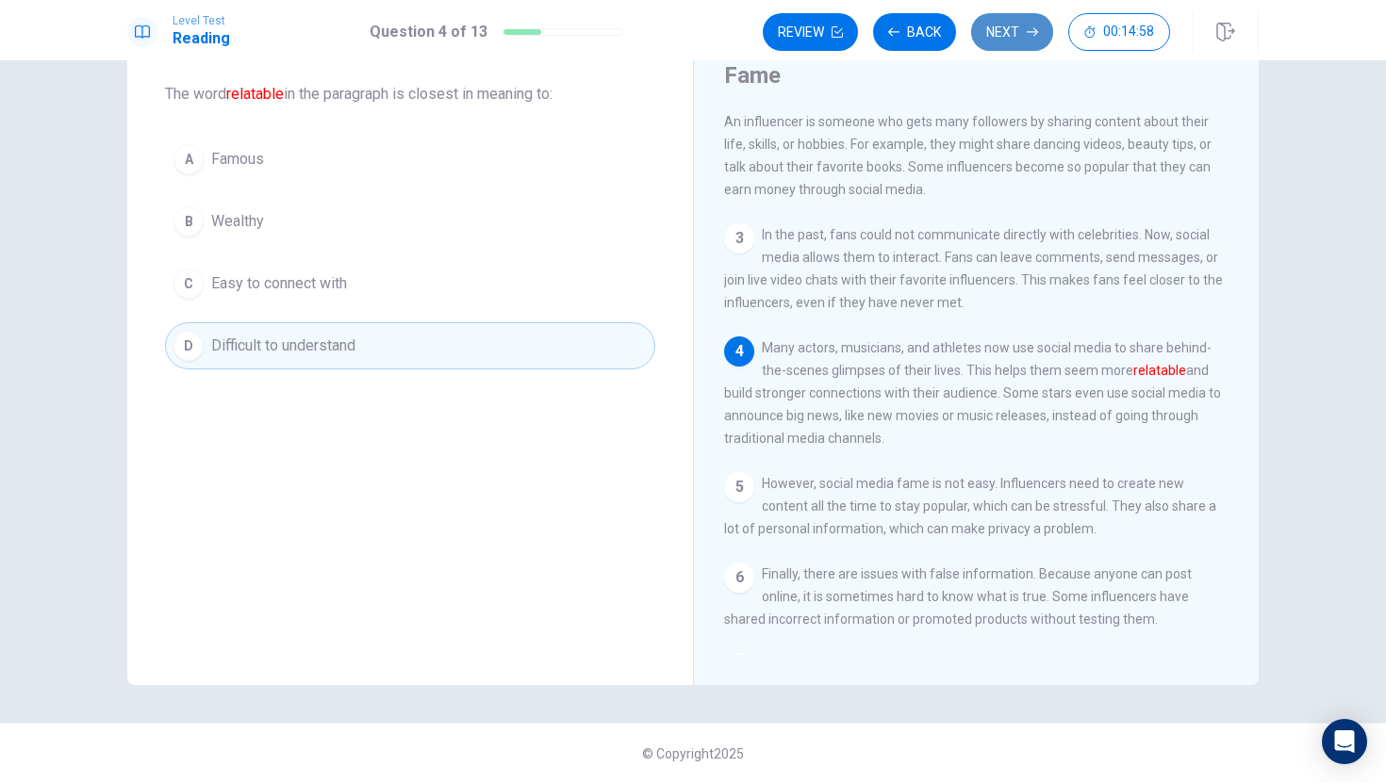
click at [1020, 24] on button "Next" at bounding box center [1012, 32] width 82 height 38
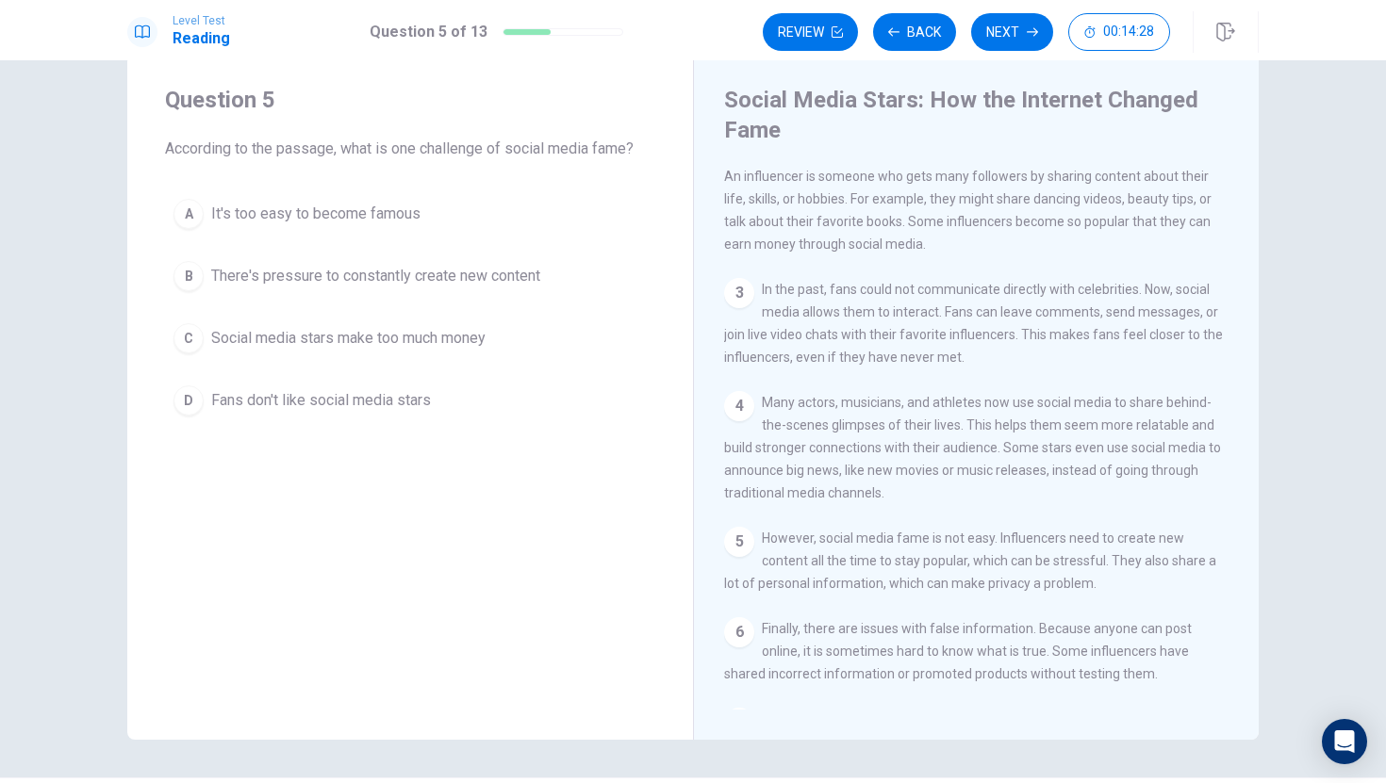
scroll to position [37, 0]
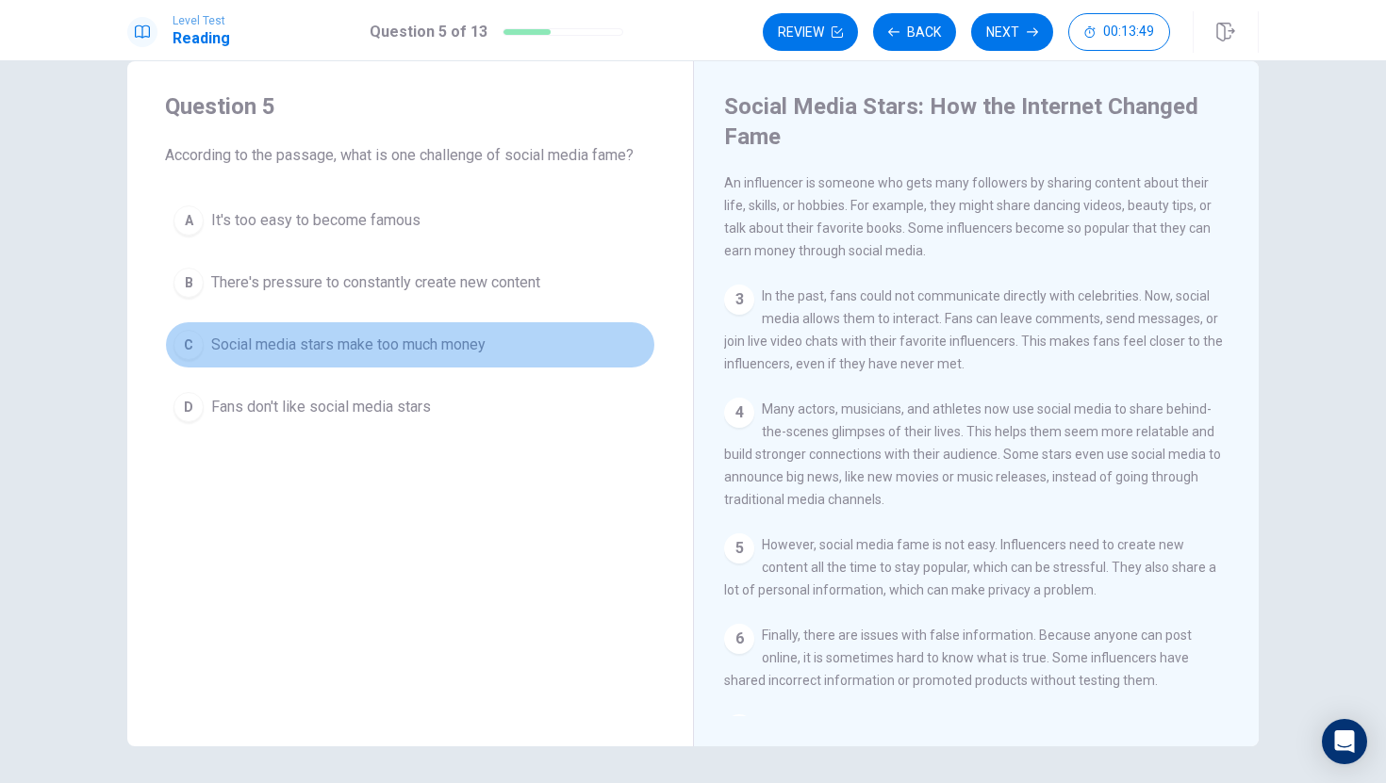
click at [260, 342] on span "Social media stars make too much money" at bounding box center [348, 345] width 274 height 23
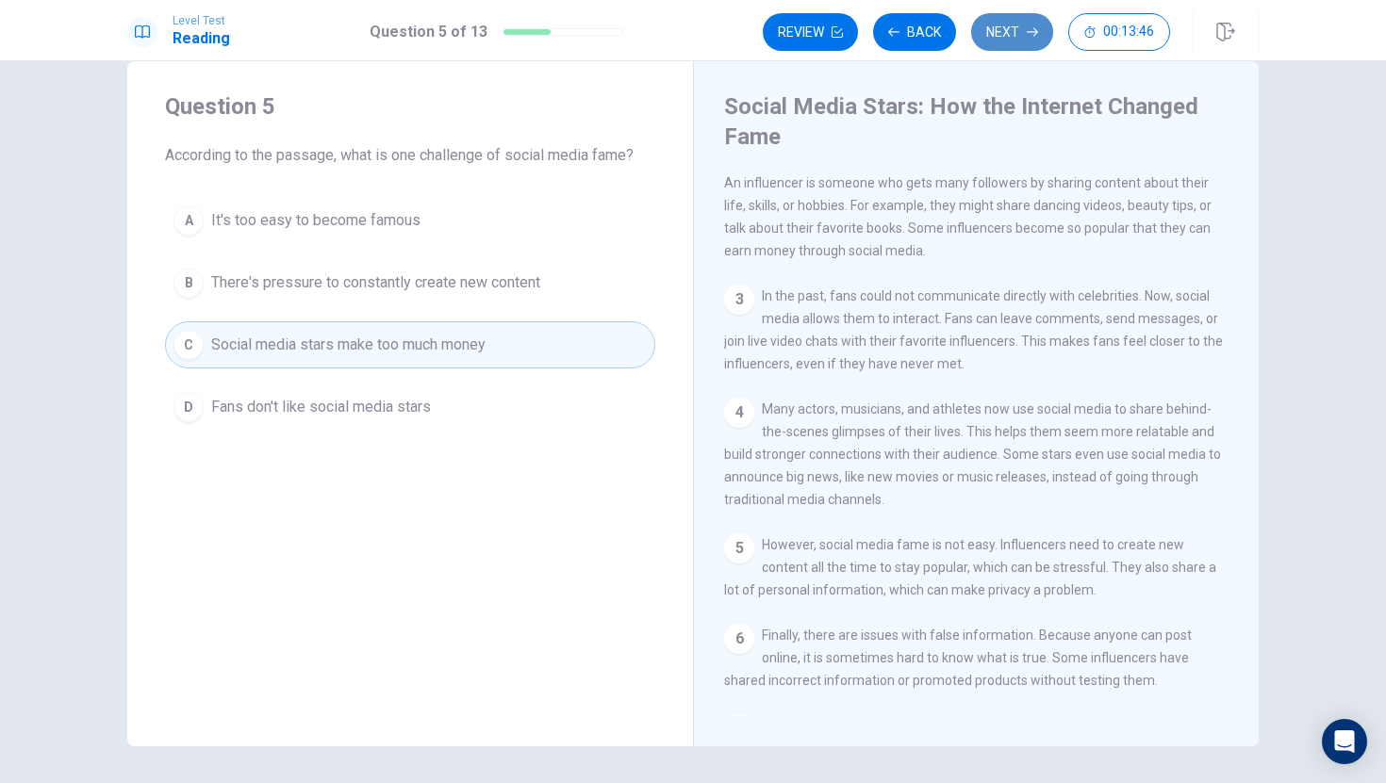
click at [987, 43] on button "Next" at bounding box center [1012, 32] width 82 height 38
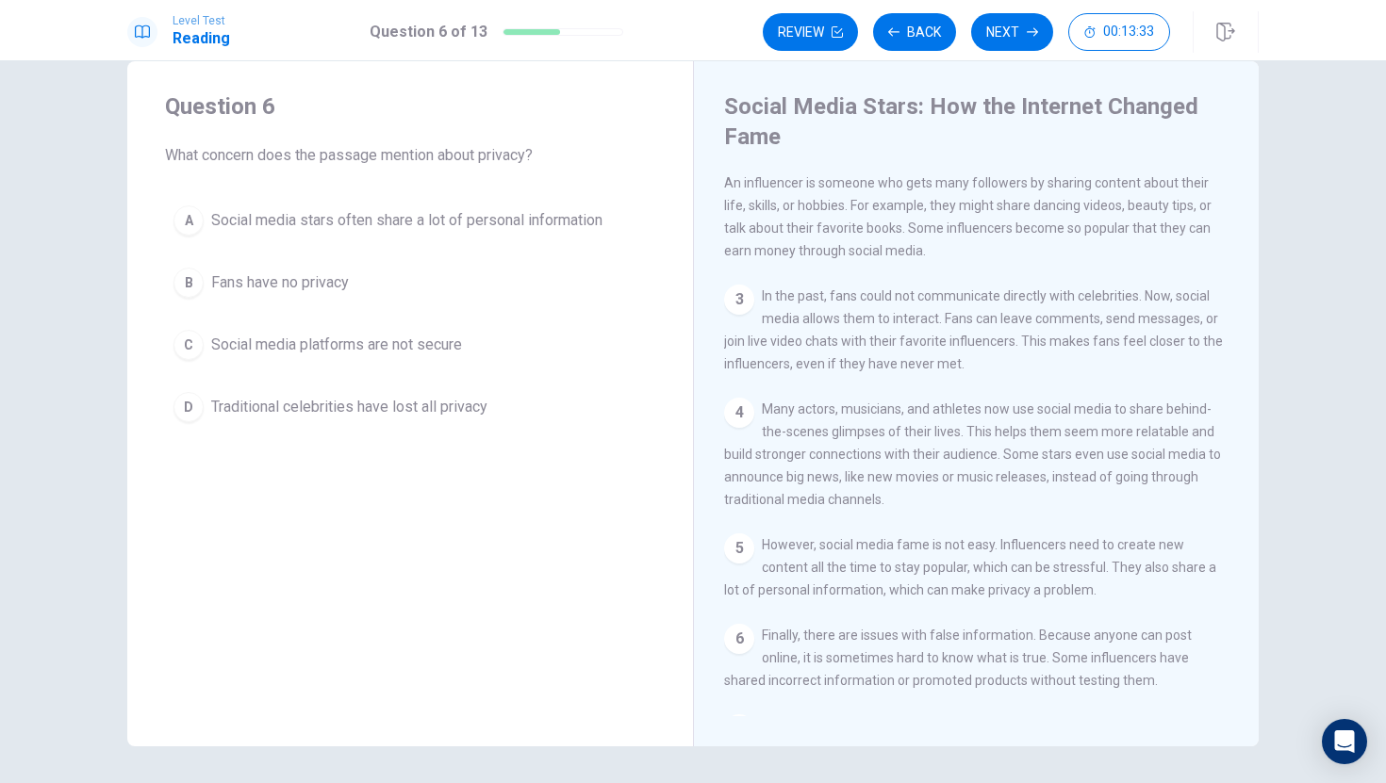
drag, startPoint x: 713, startPoint y: 287, endPoint x: 720, endPoint y: 423, distance: 135.9
click at [720, 422] on div "Social Media Stars: How the Internet Changed Fame 1 In recent years, social med…" at bounding box center [976, 403] width 566 height 685
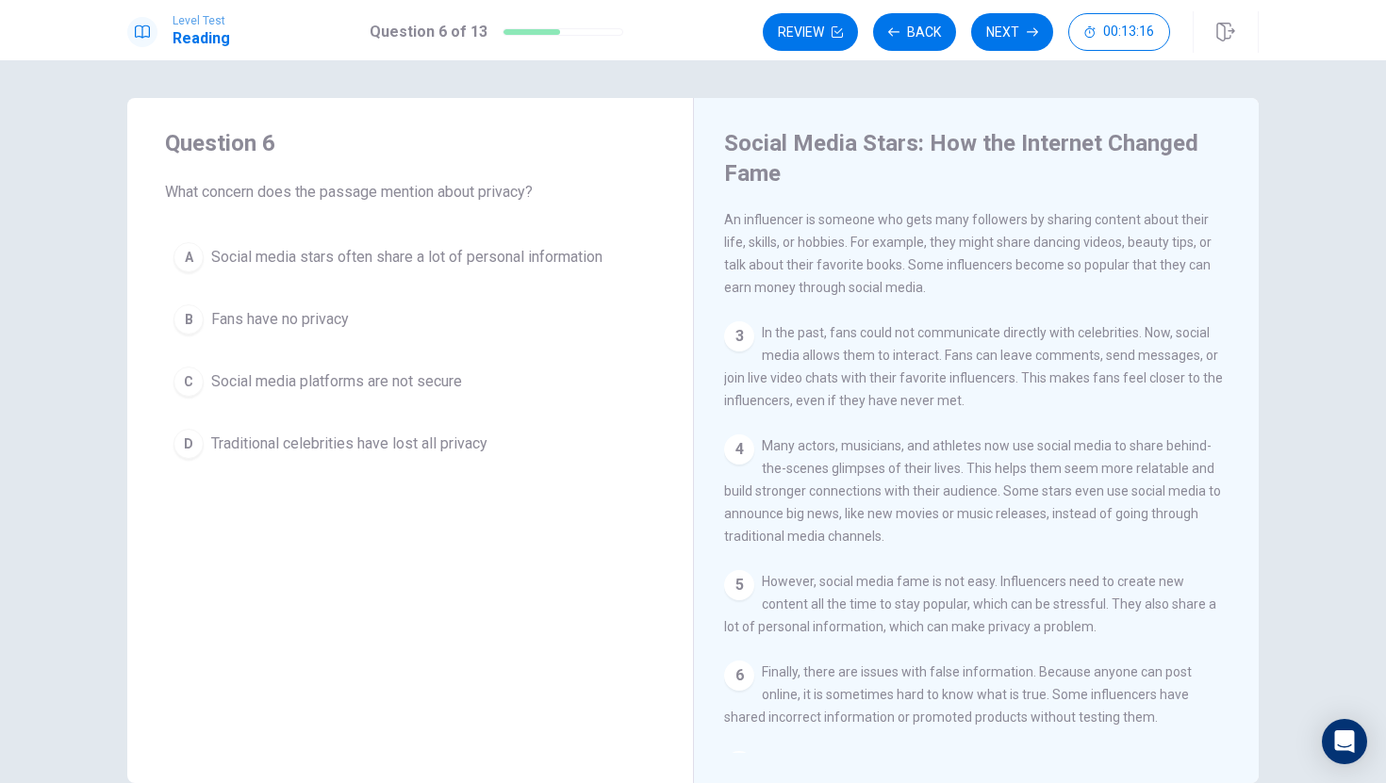
scroll to position [0, 0]
drag, startPoint x: 509, startPoint y: 251, endPoint x: 629, endPoint y: 271, distance: 121.3
click at [629, 270] on button "A Social media stars often share a lot of personal information" at bounding box center [410, 257] width 490 height 47
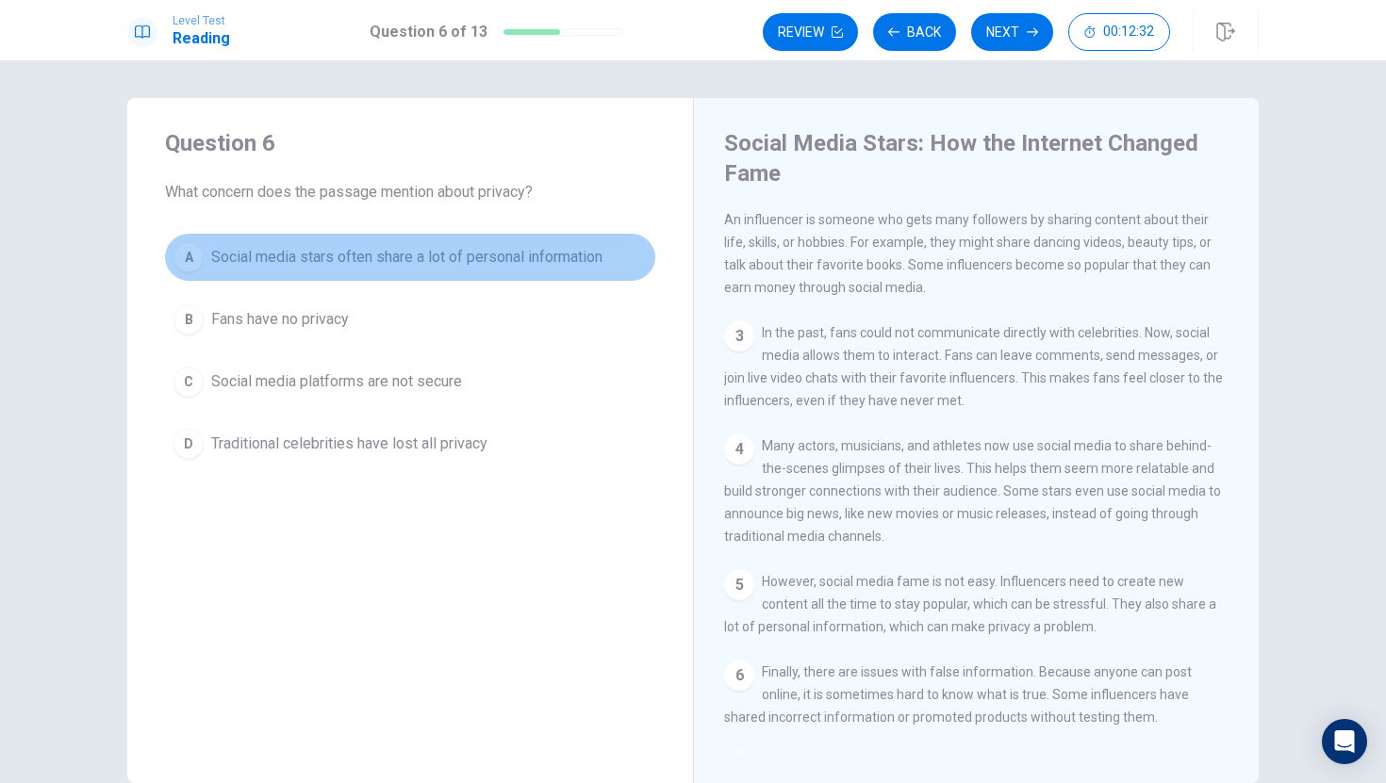
click at [602, 266] on span "Social media stars often share a lot of personal information" at bounding box center [406, 257] width 391 height 23
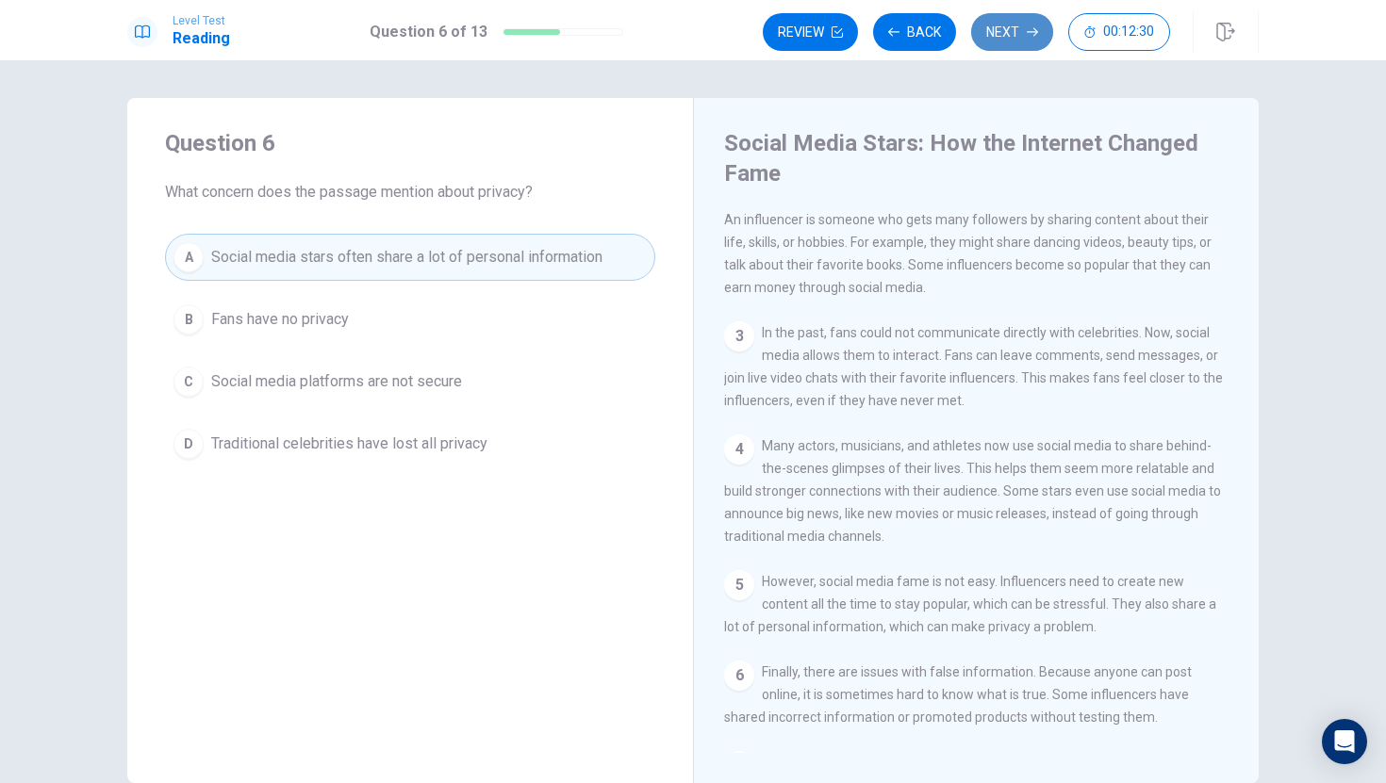
click at [1011, 32] on button "Next" at bounding box center [1012, 32] width 82 height 38
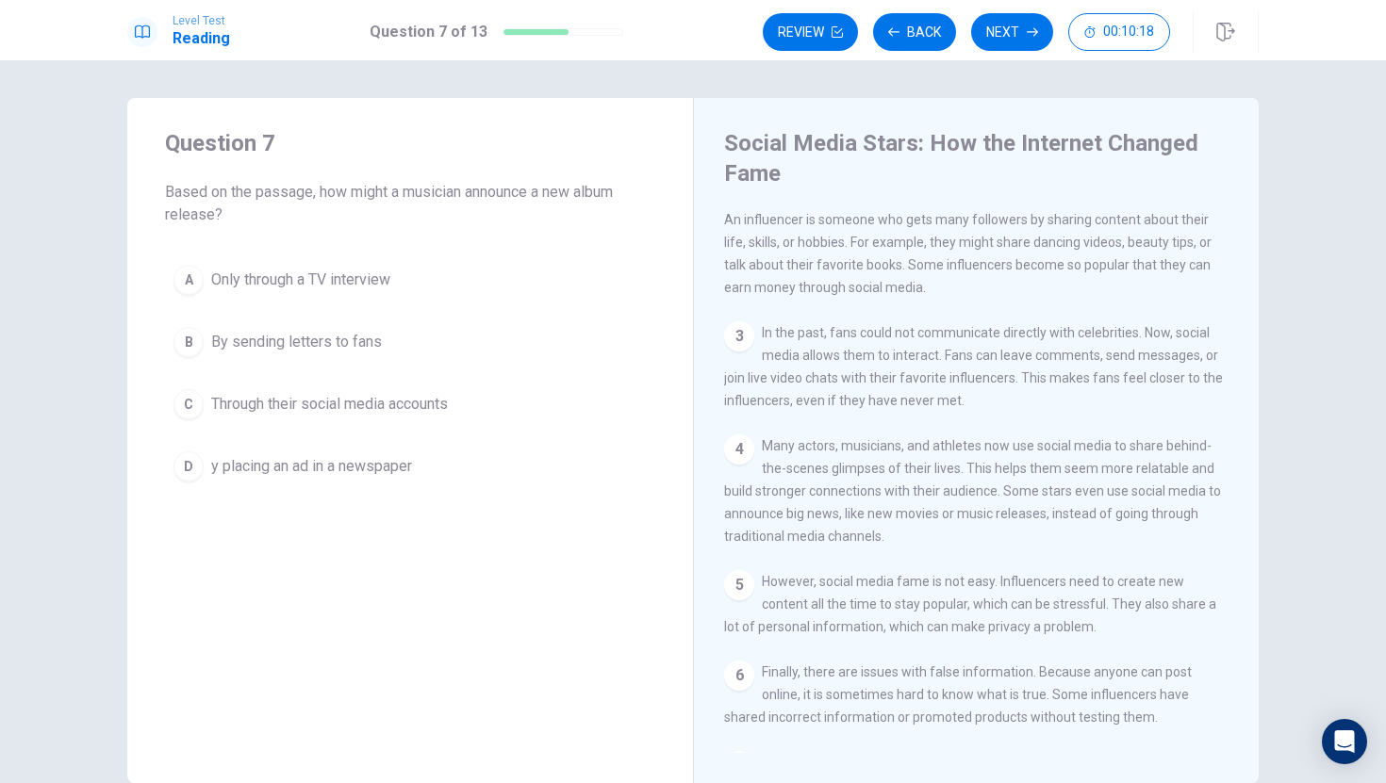
scroll to position [11, 0]
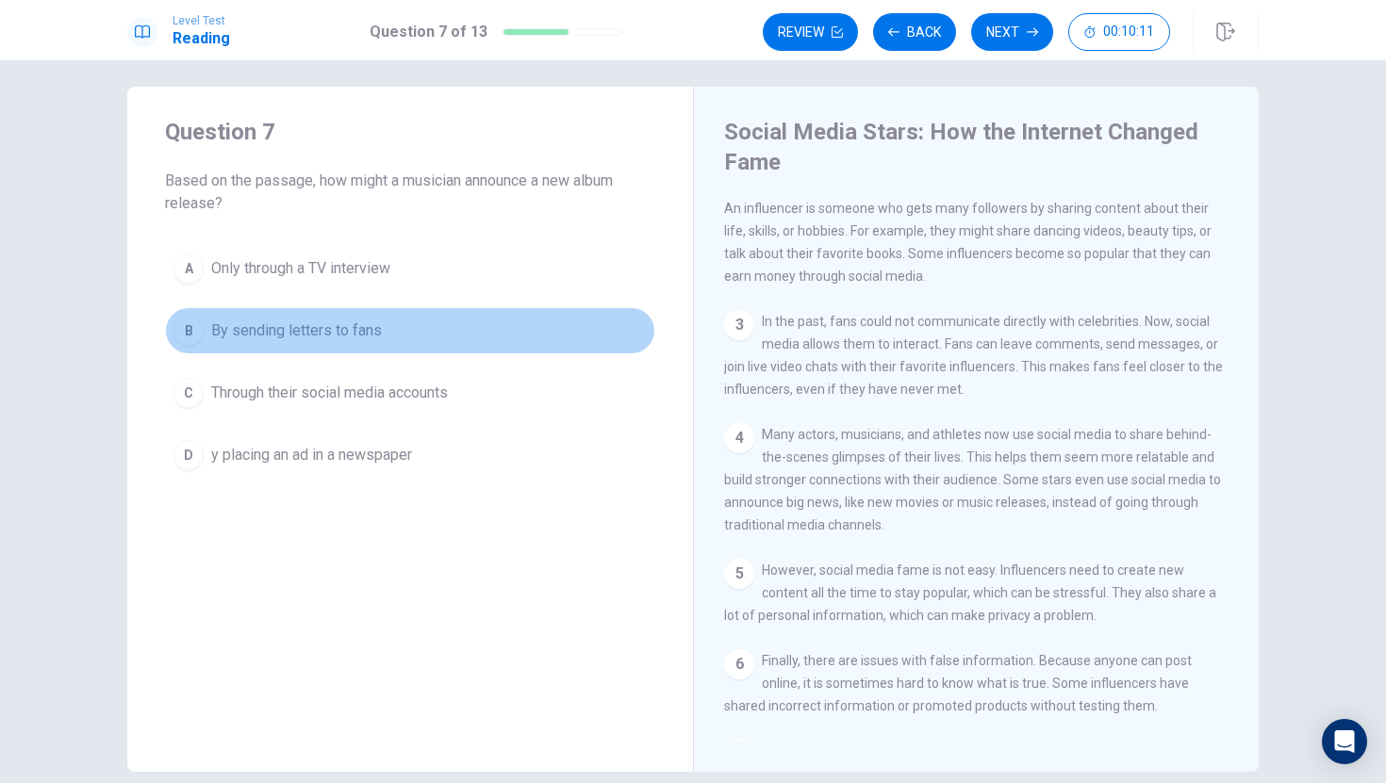
click at [238, 330] on span "By sending letters to fans" at bounding box center [296, 331] width 171 height 23
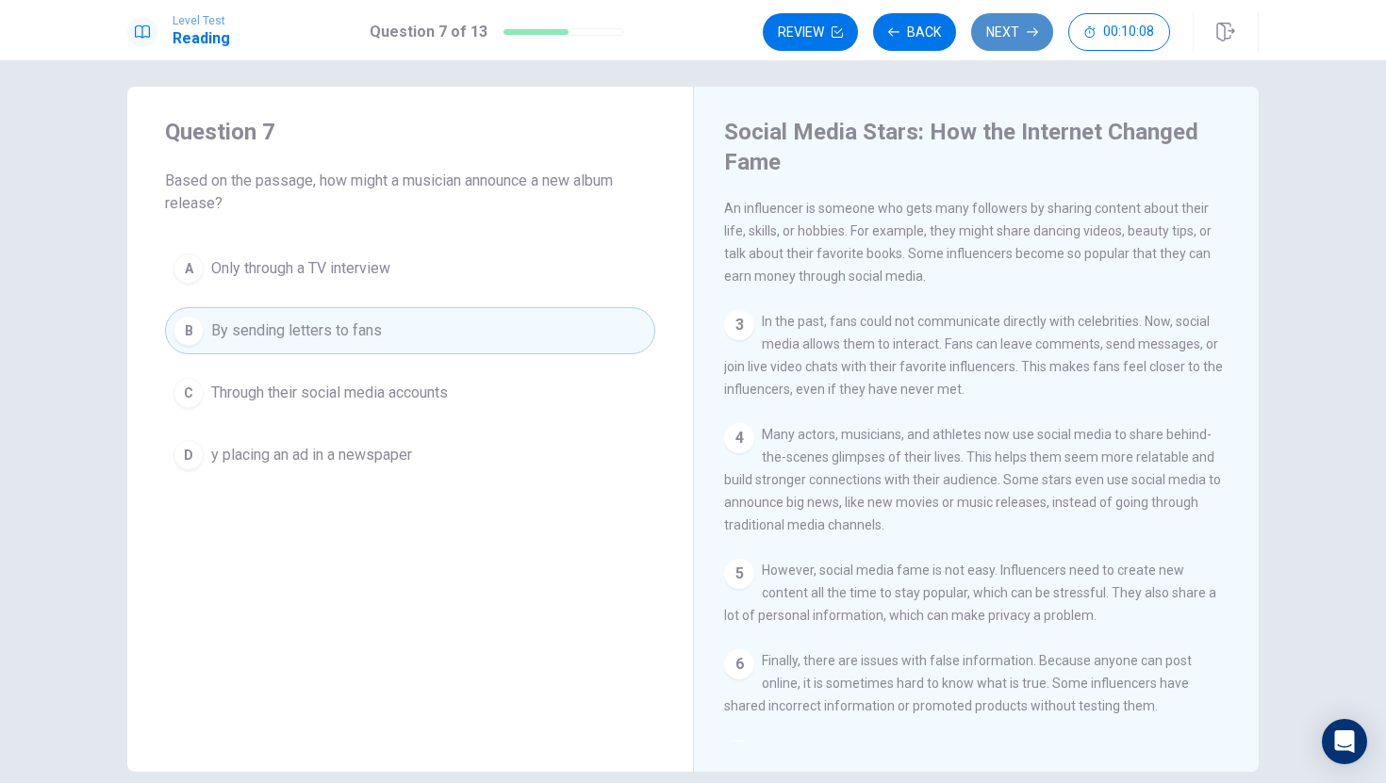
click at [1029, 13] on button "Next" at bounding box center [1012, 32] width 82 height 38
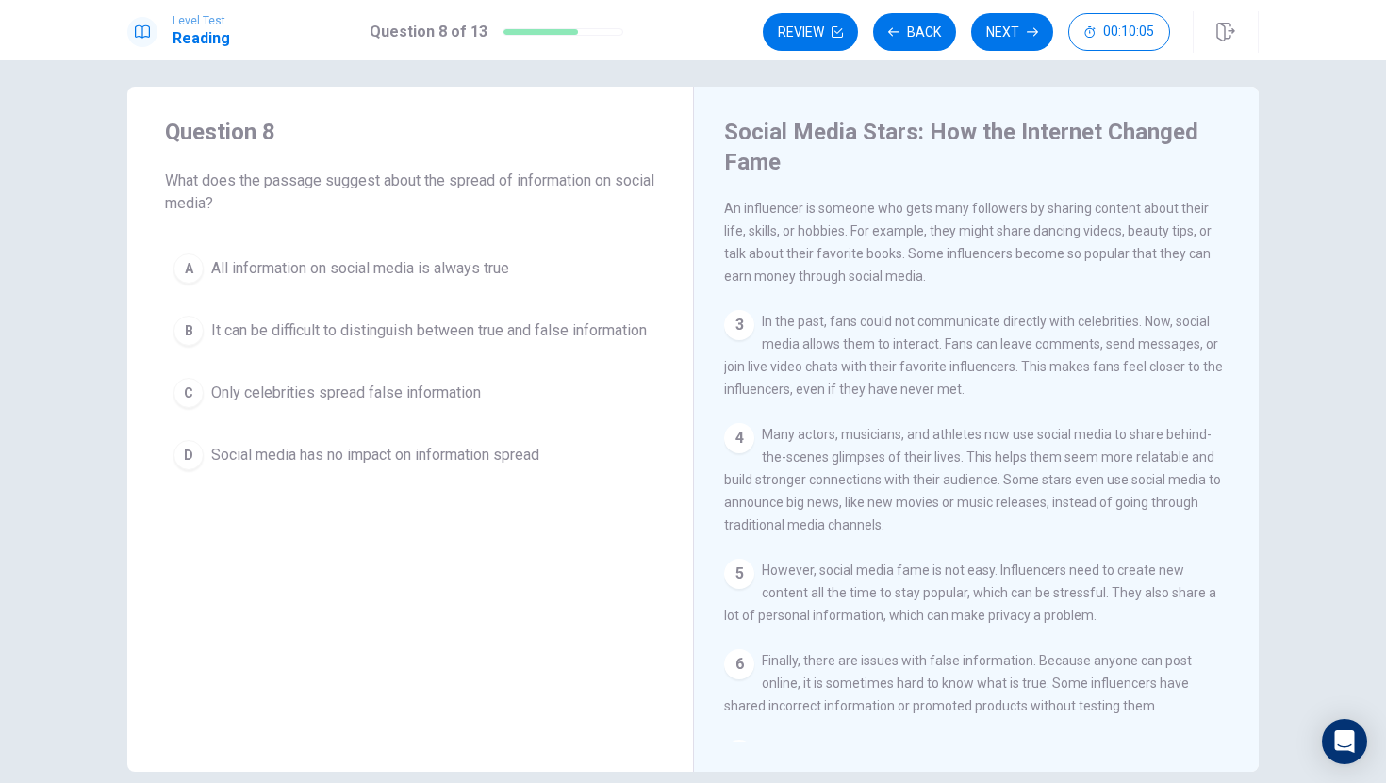
drag, startPoint x: 338, startPoint y: 272, endPoint x: 375, endPoint y: 213, distance: 69.8
click at [369, 169] on div "Question 8 What does the passage suggest about the spread of information on soc…" at bounding box center [410, 298] width 566 height 422
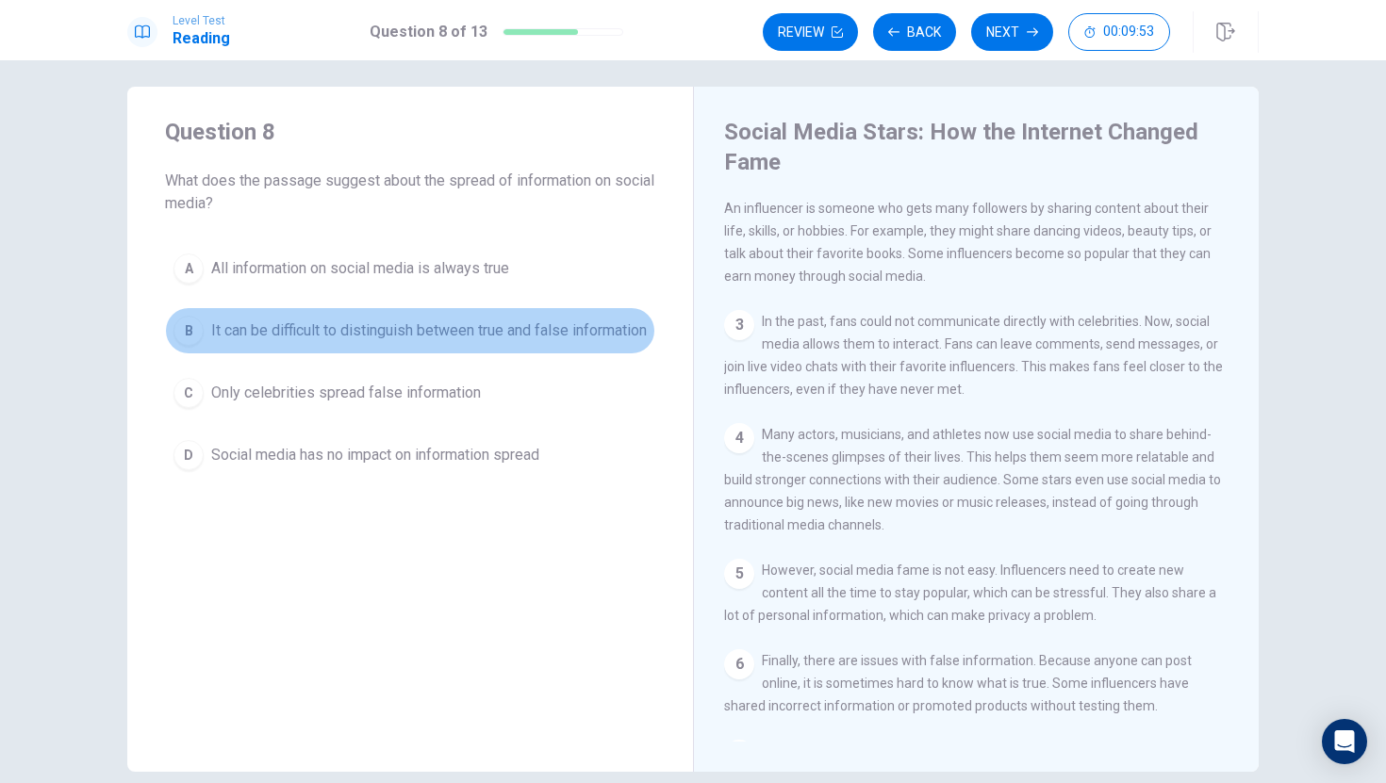
click at [486, 342] on span "It can be difficult to distinguish between true and false information" at bounding box center [428, 331] width 435 height 23
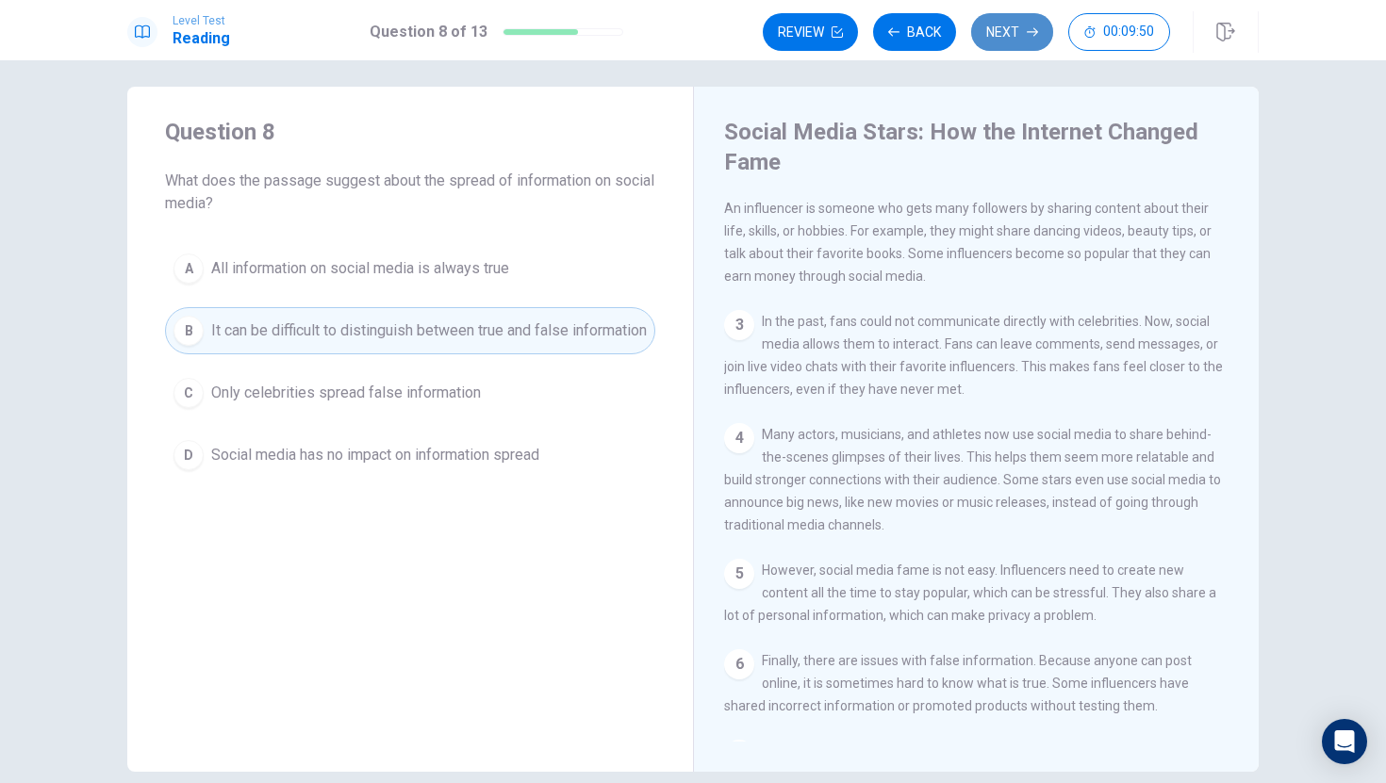
click at [990, 30] on button "Next" at bounding box center [1012, 32] width 82 height 38
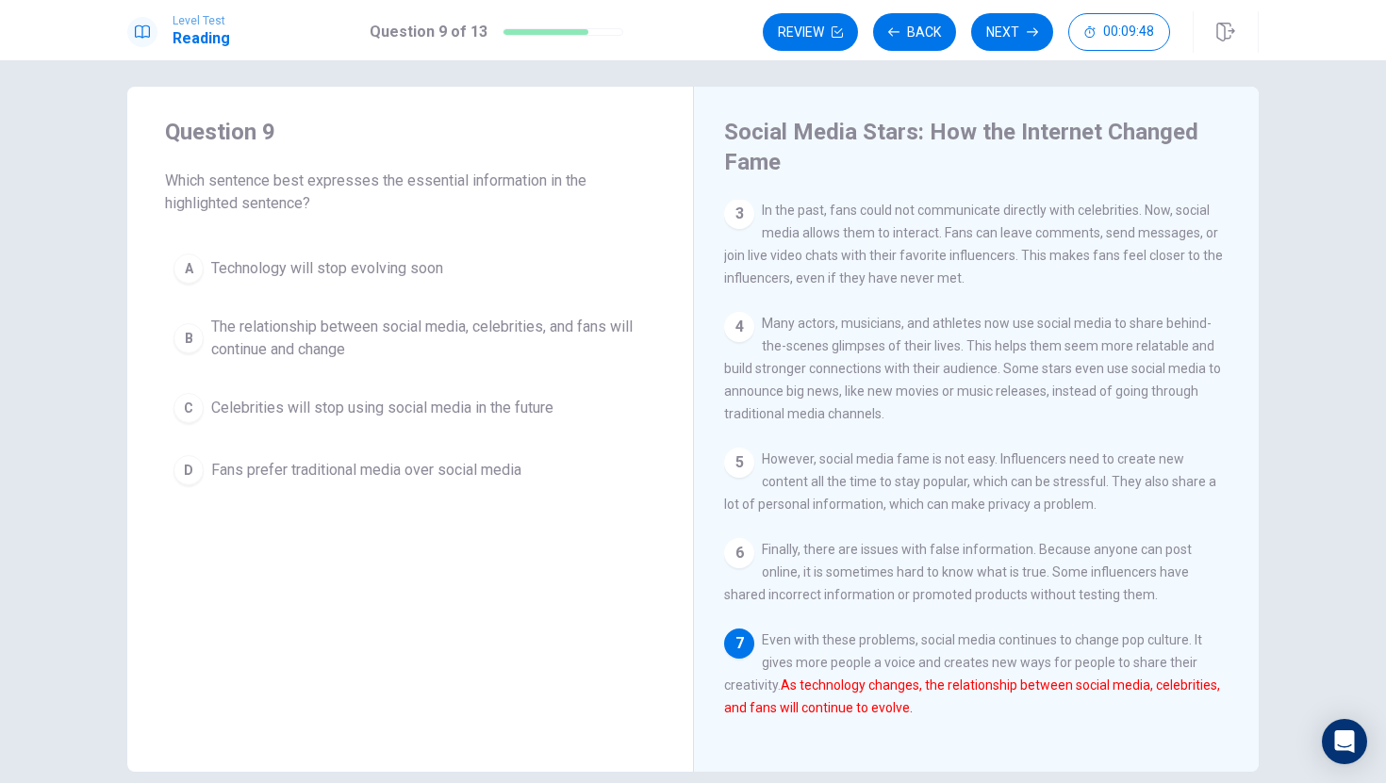
scroll to position [9, 0]
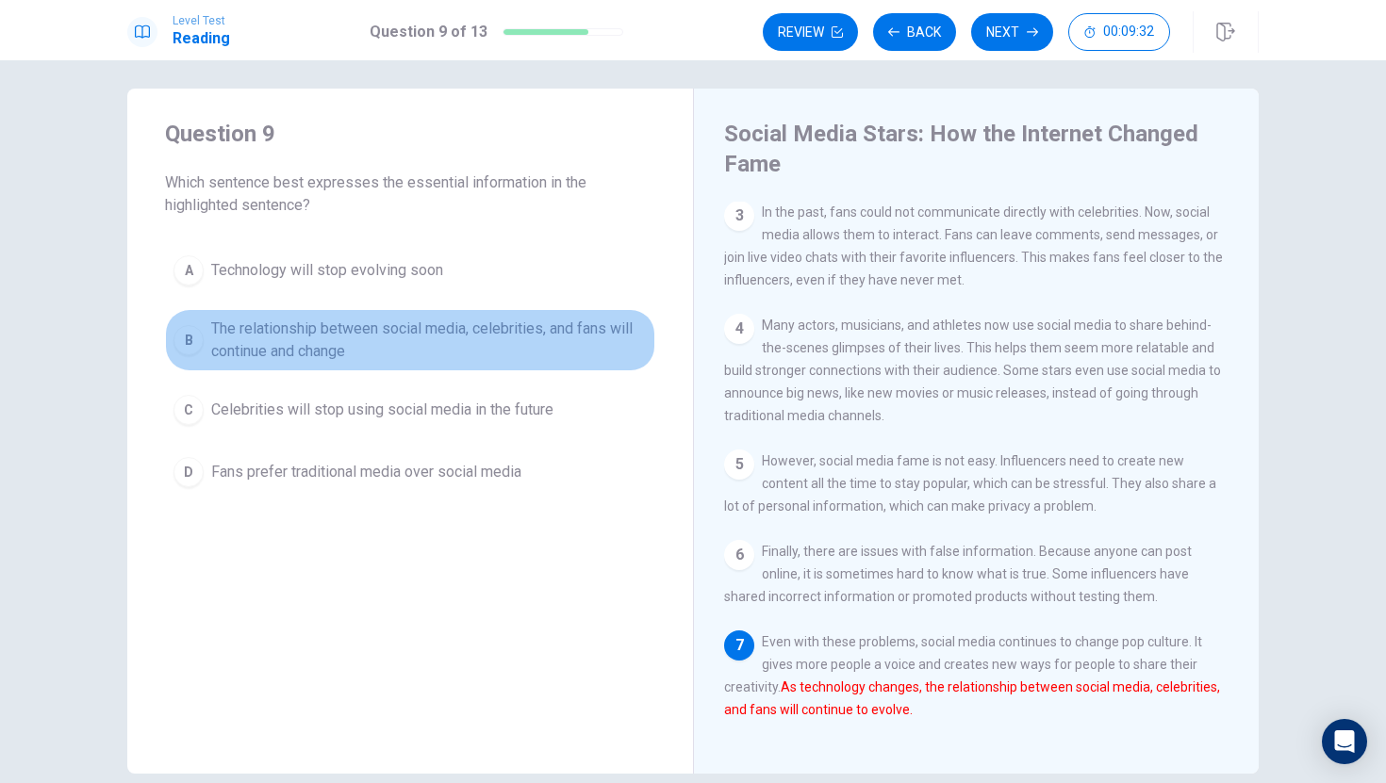
click at [435, 359] on span "The relationship between social media, celebrities, and fans will continue and …" at bounding box center [428, 340] width 435 height 45
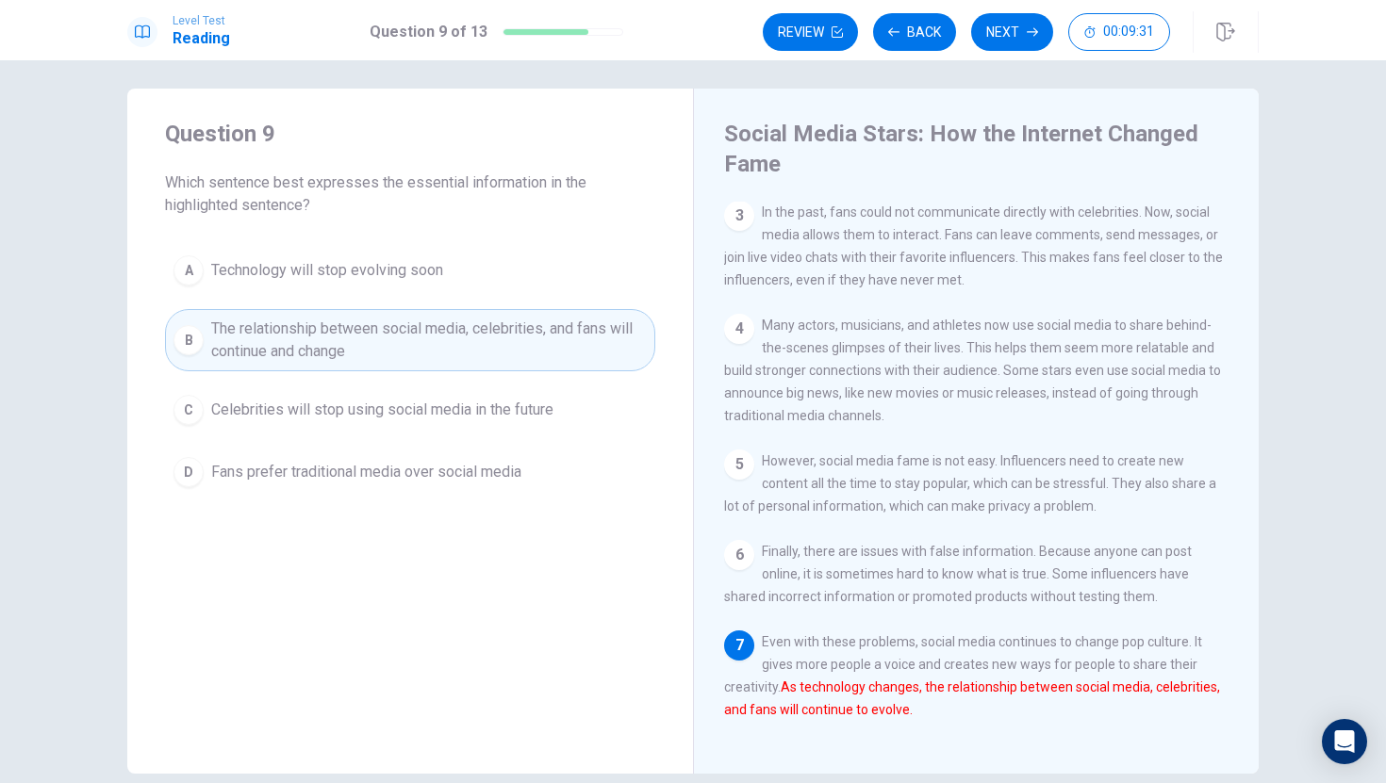
click at [439, 378] on div "A Technology will stop evolving soon B The relationship between social media, c…" at bounding box center [410, 371] width 490 height 249
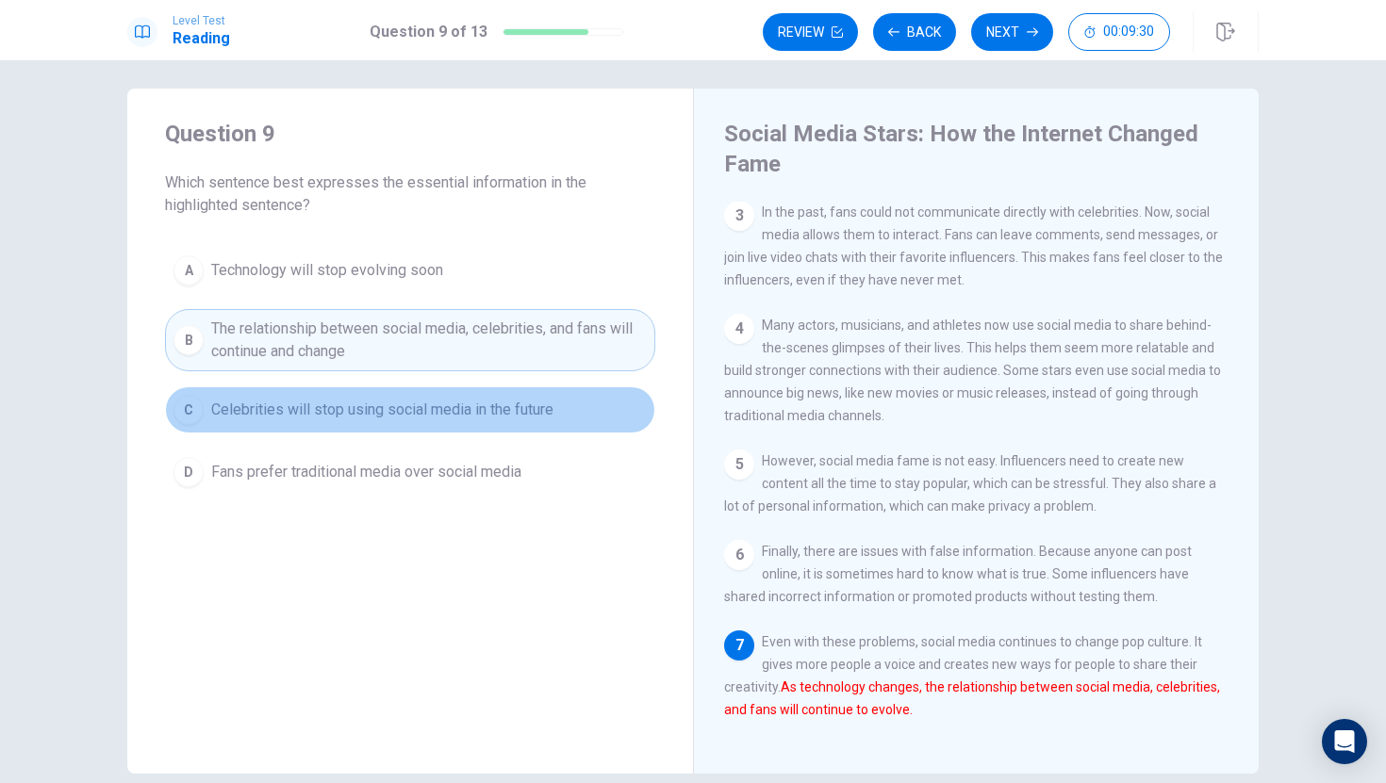
click at [439, 387] on button "C Celebrities will stop using social media in the future" at bounding box center [410, 409] width 490 height 47
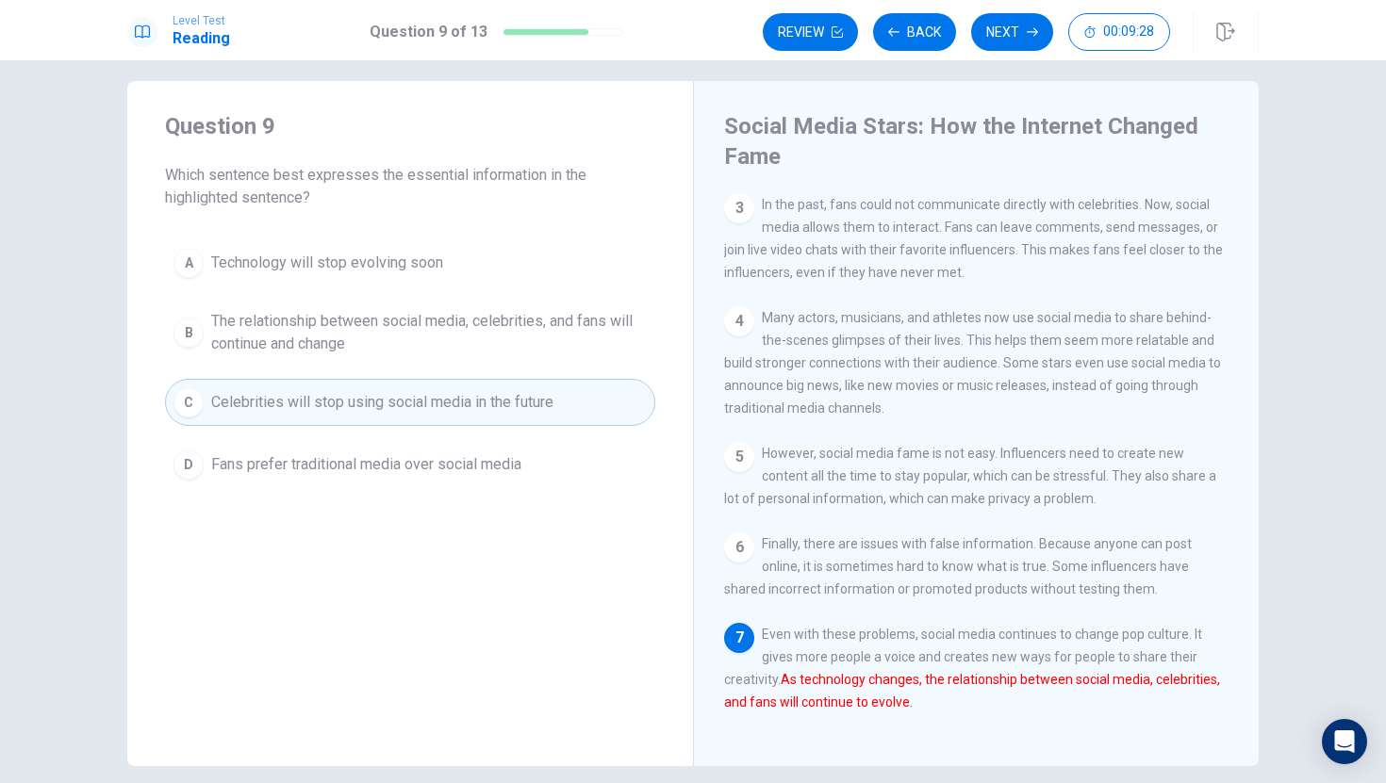
scroll to position [29, 0]
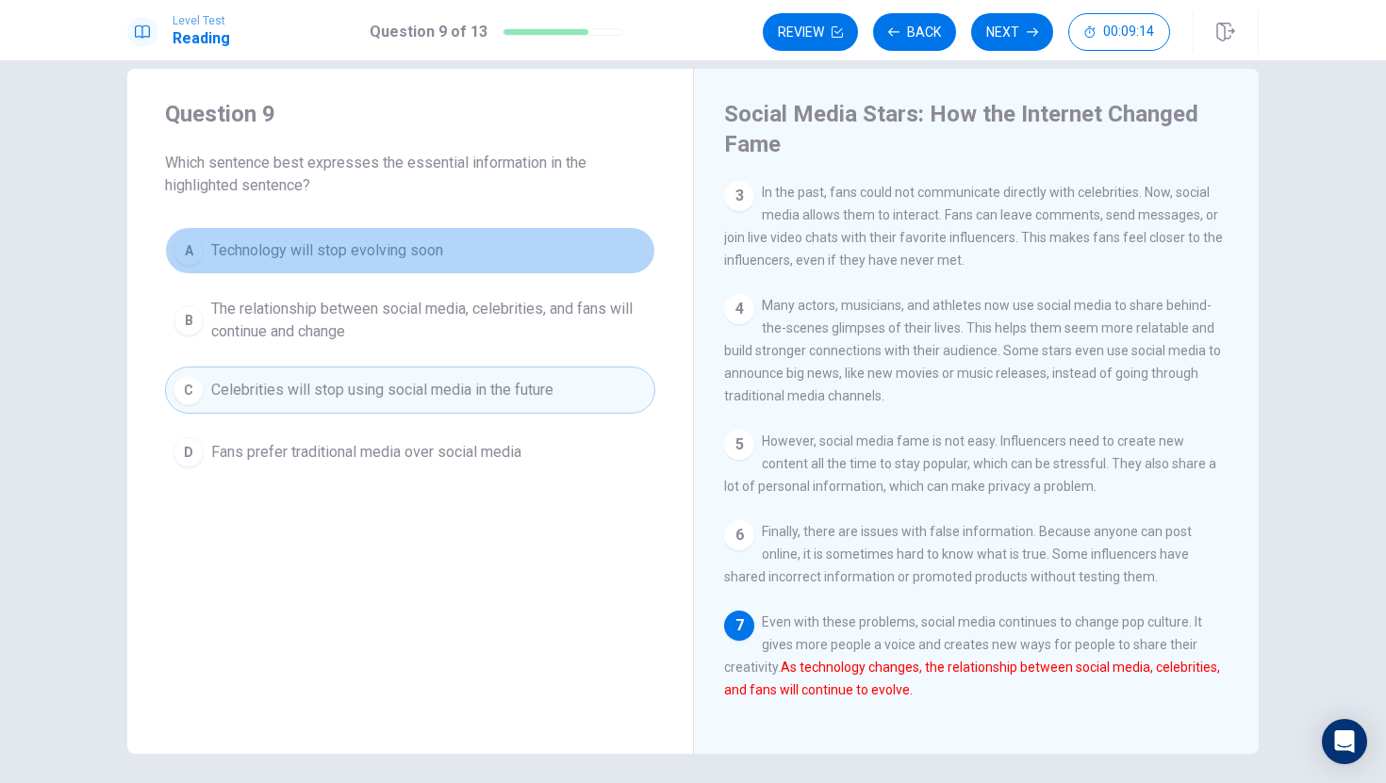
click at [433, 260] on span "Technology will stop evolving soon" at bounding box center [327, 250] width 232 height 23
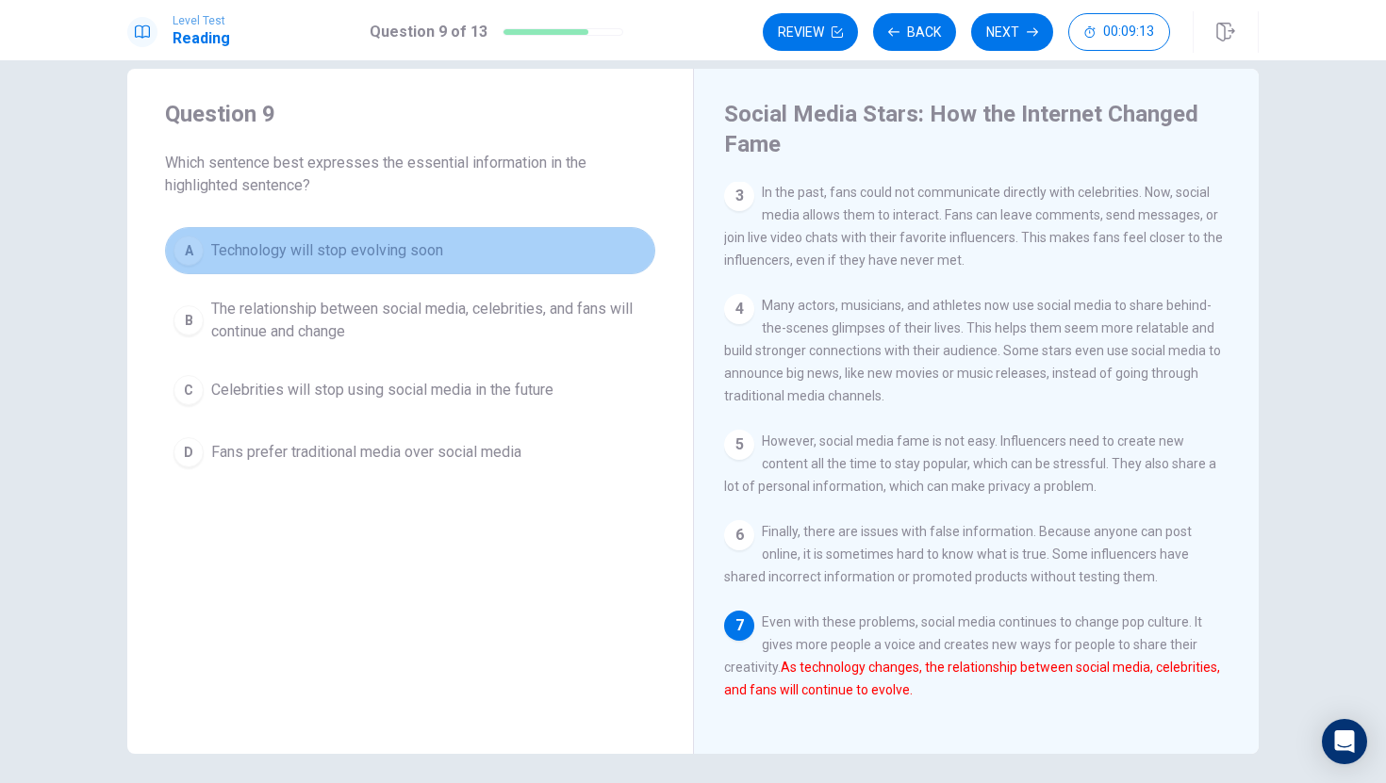
click at [433, 266] on button "A Technology will stop evolving soon" at bounding box center [410, 250] width 490 height 47
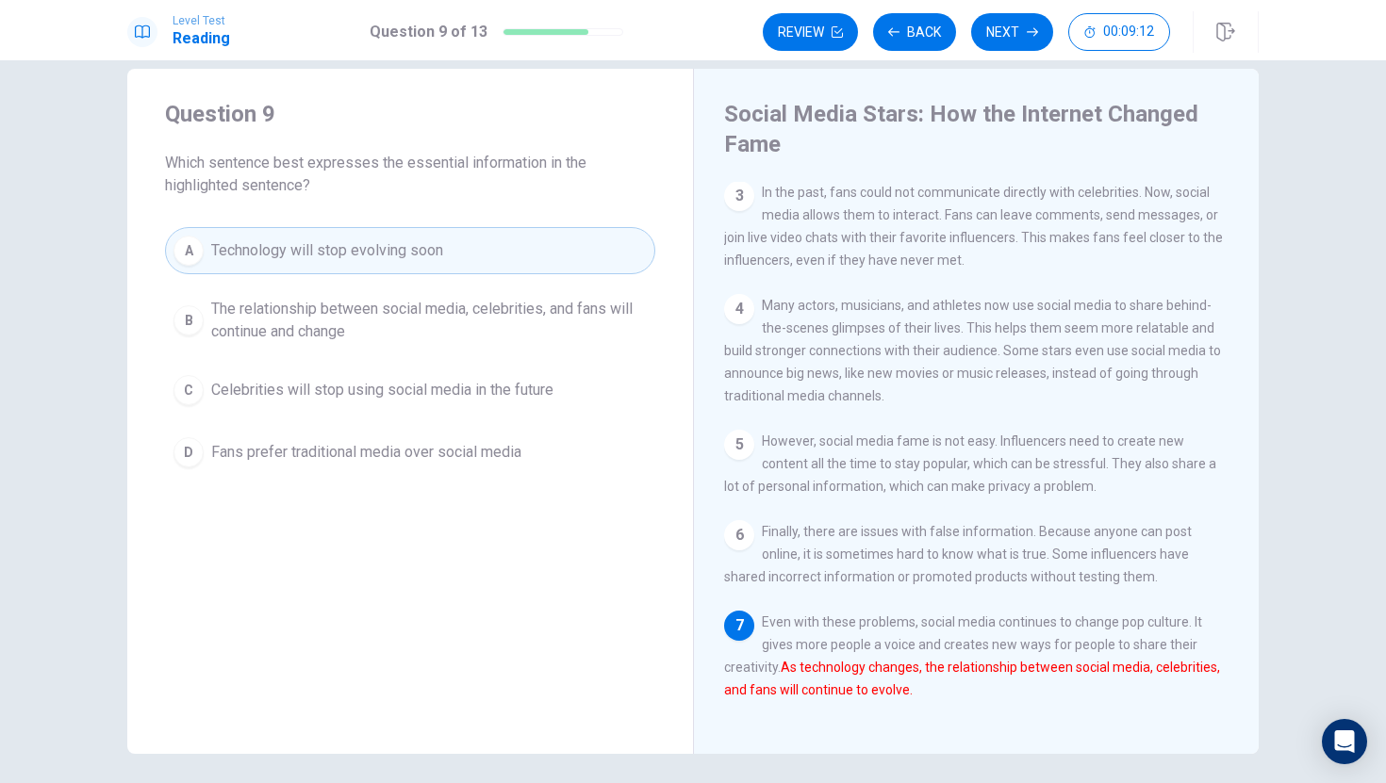
click at [434, 283] on div "A Technology will stop evolving soon B The relationship between social media, c…" at bounding box center [410, 351] width 490 height 249
drag, startPoint x: 439, startPoint y: 293, endPoint x: 372, endPoint y: 278, distance: 68.6
click at [371, 278] on div "A Technology will stop evolving soon B The relationship between social media, c…" at bounding box center [410, 351] width 490 height 249
click at [984, 26] on button "Next" at bounding box center [1012, 32] width 82 height 38
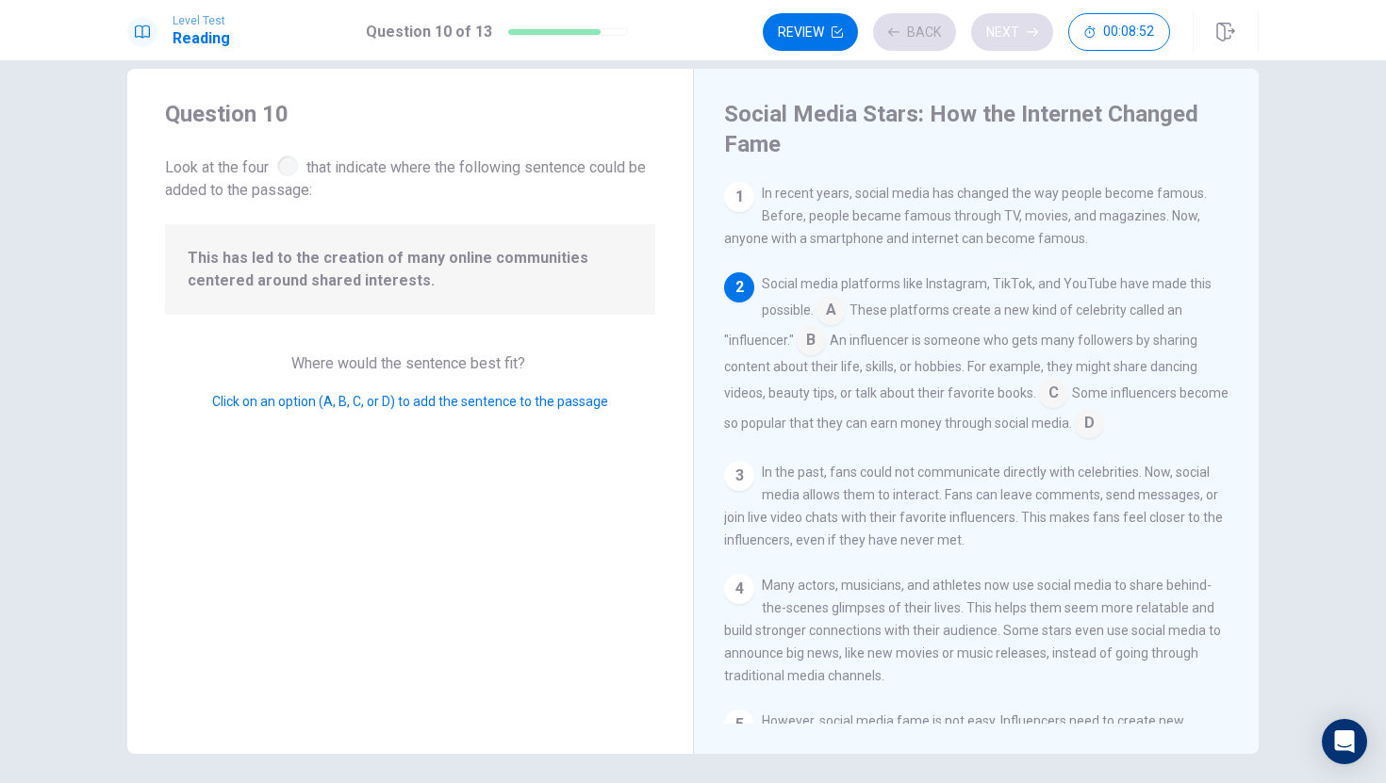
scroll to position [93, 0]
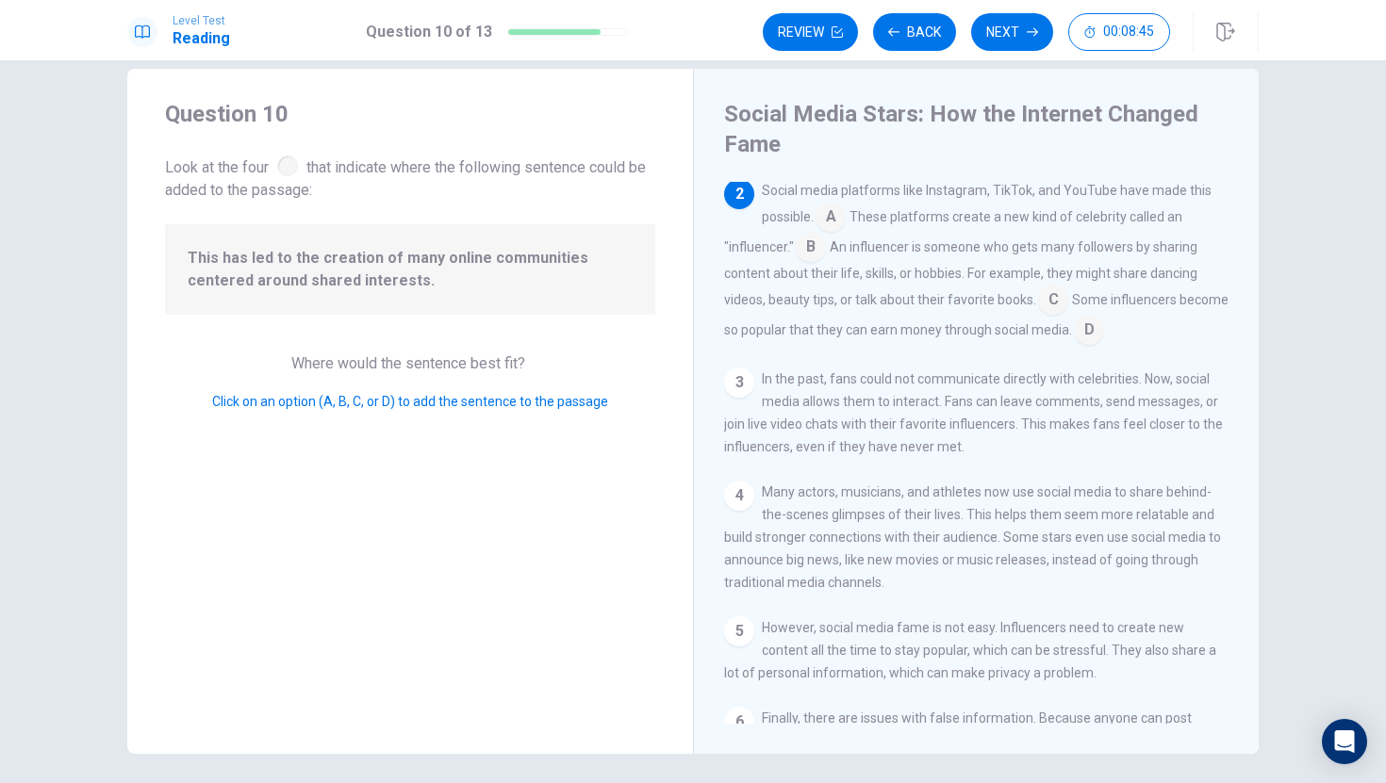
click at [834, 212] on input at bounding box center [830, 219] width 30 height 30
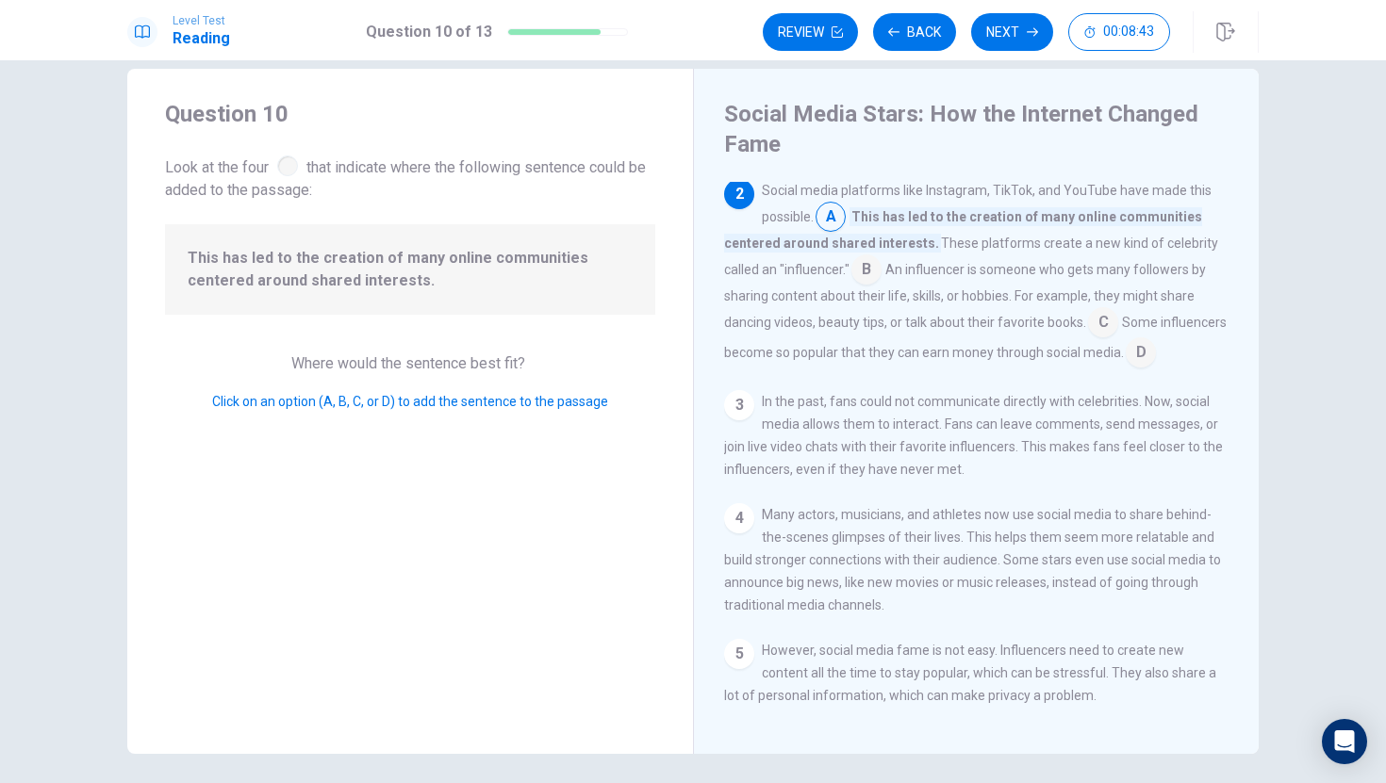
click at [734, 392] on div "1 In recent years, social media has changed the way people become famous. Befor…" at bounding box center [989, 453] width 530 height 542
click at [733, 404] on div "3" at bounding box center [739, 405] width 30 height 30
click at [876, 266] on input at bounding box center [866, 271] width 30 height 30
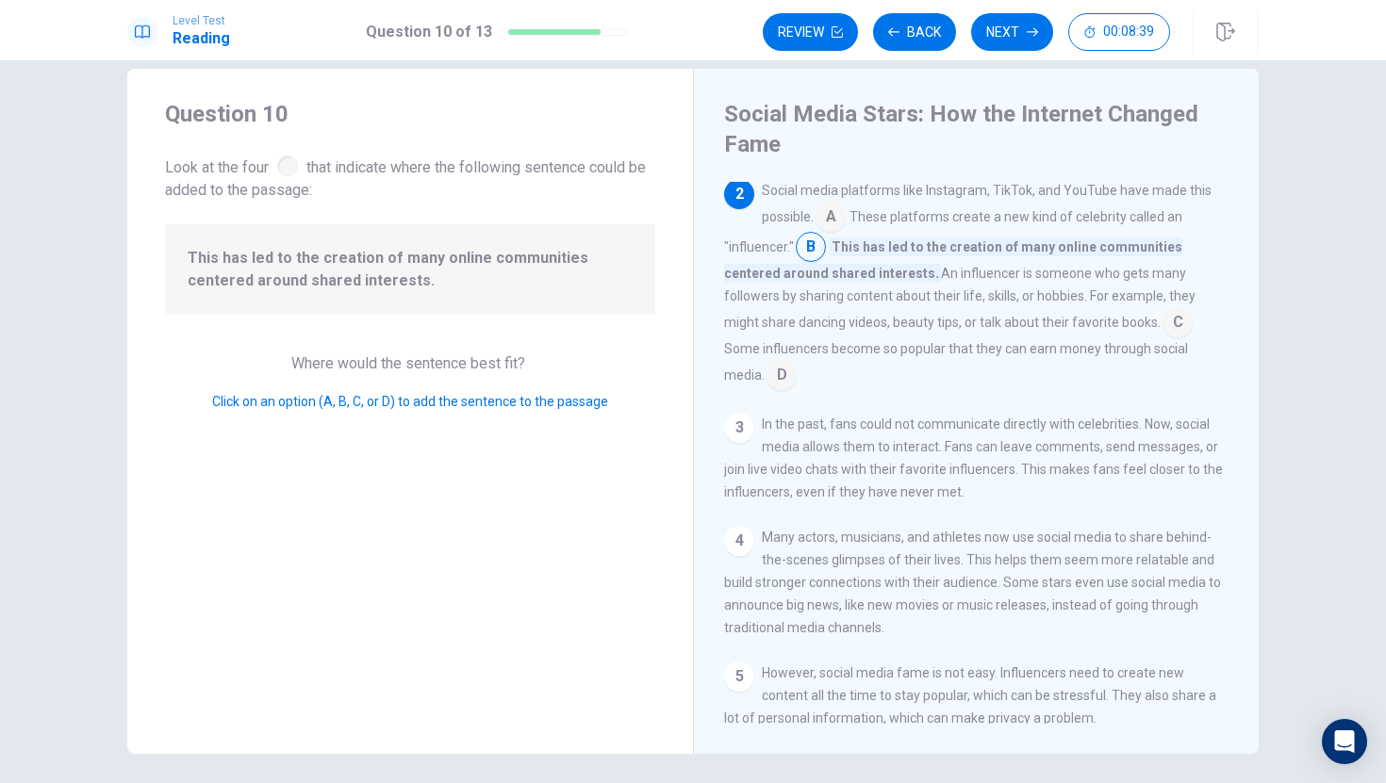
click at [1162, 322] on input at bounding box center [1177, 324] width 30 height 30
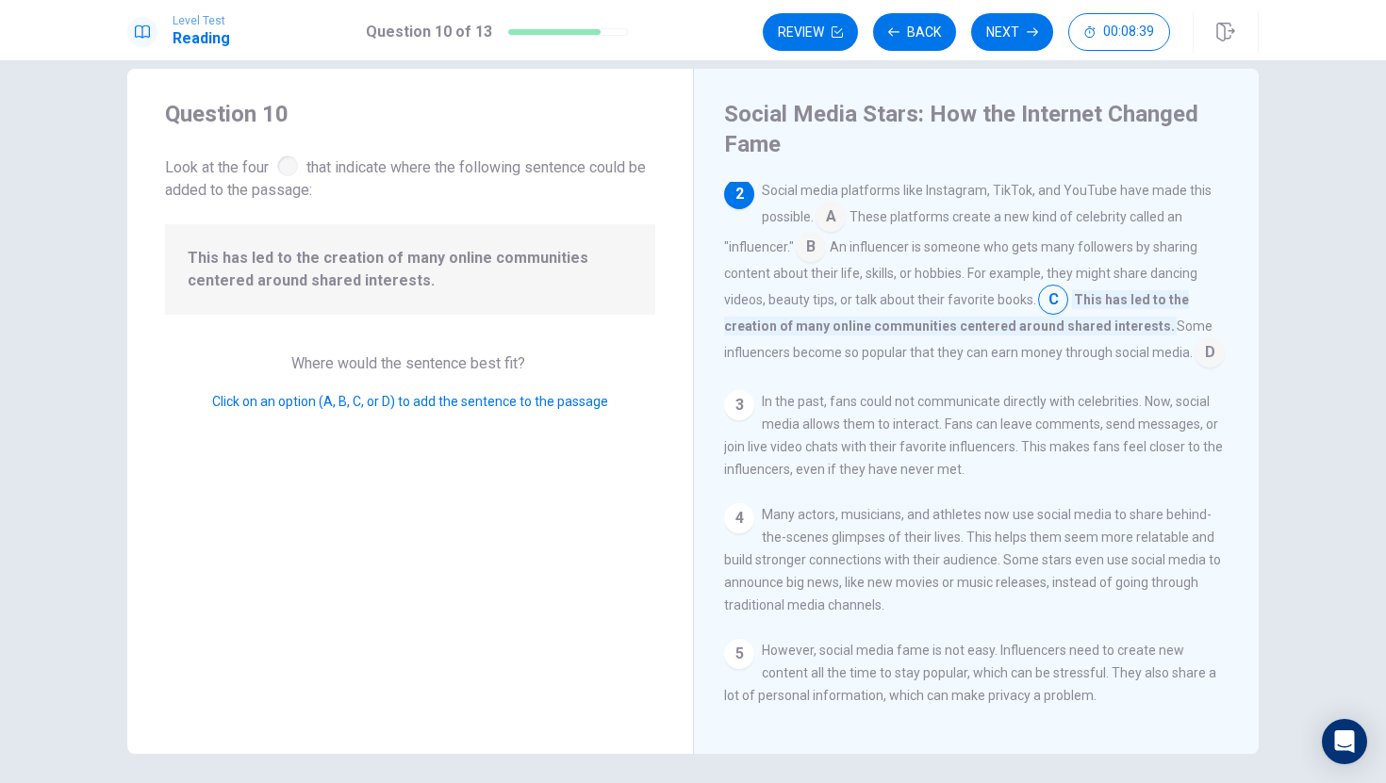
click at [1121, 348] on span "Some influencers become so popular that they can earn money through social medi…" at bounding box center [968, 339] width 488 height 41
click at [997, 39] on button "Next" at bounding box center [1012, 32] width 82 height 38
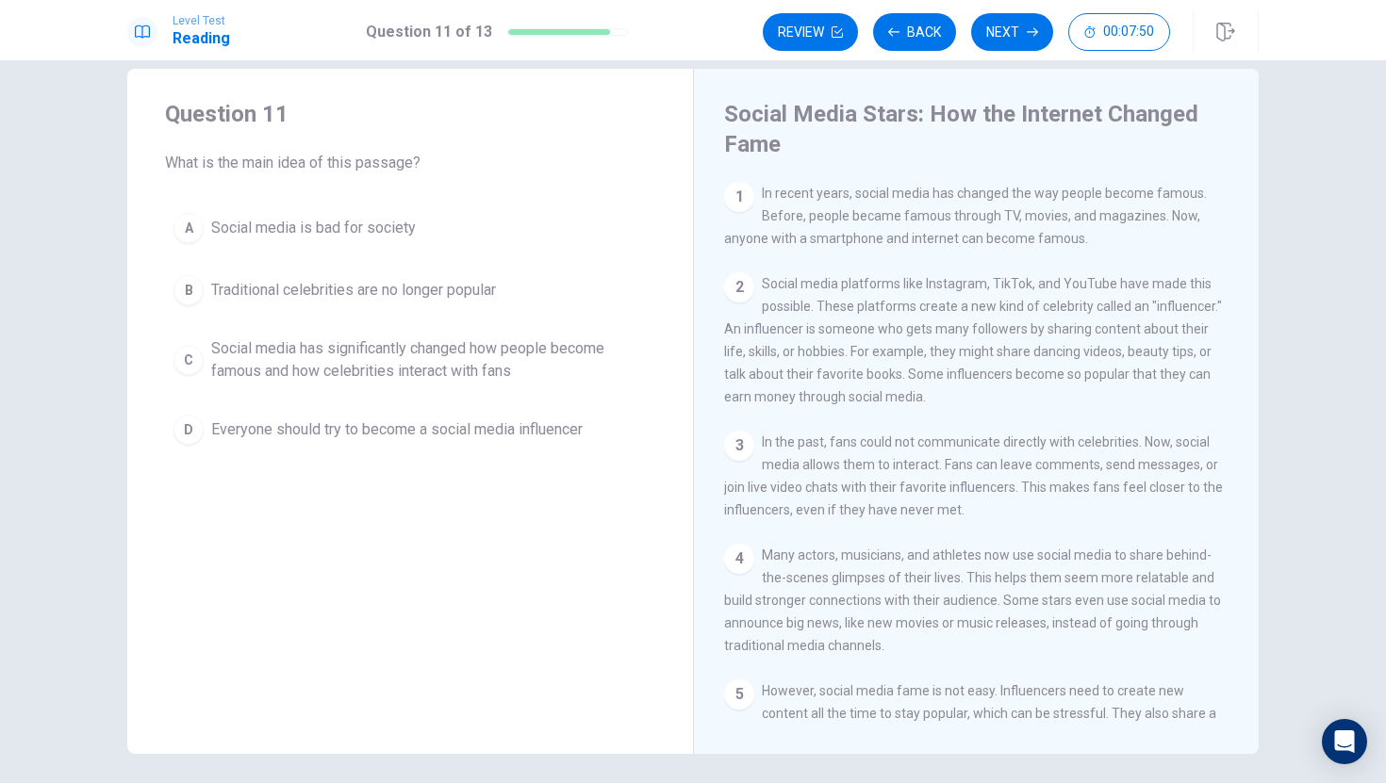
scroll to position [98, 0]
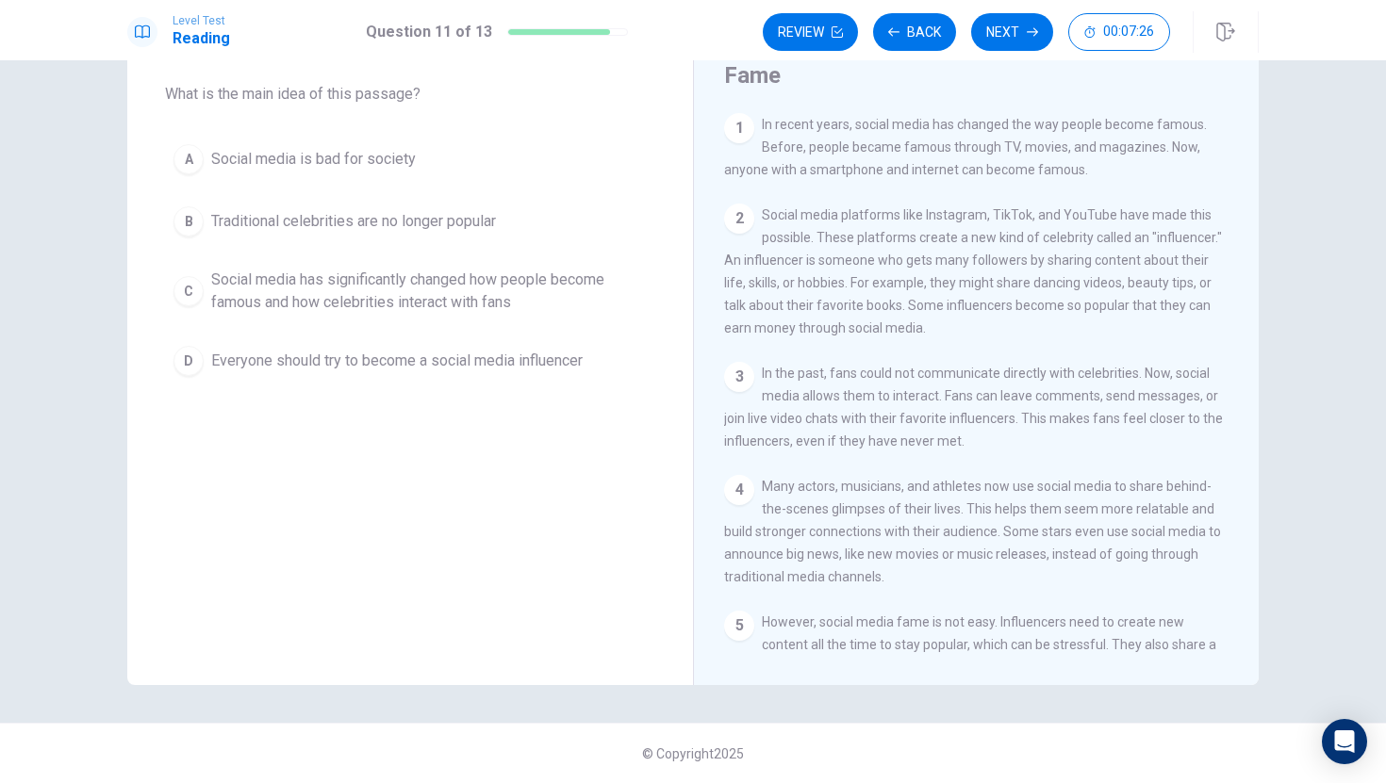
click at [582, 127] on div "Question 11 What is the main idea of this passage? A Social media is bad for so…" at bounding box center [410, 207] width 566 height 415
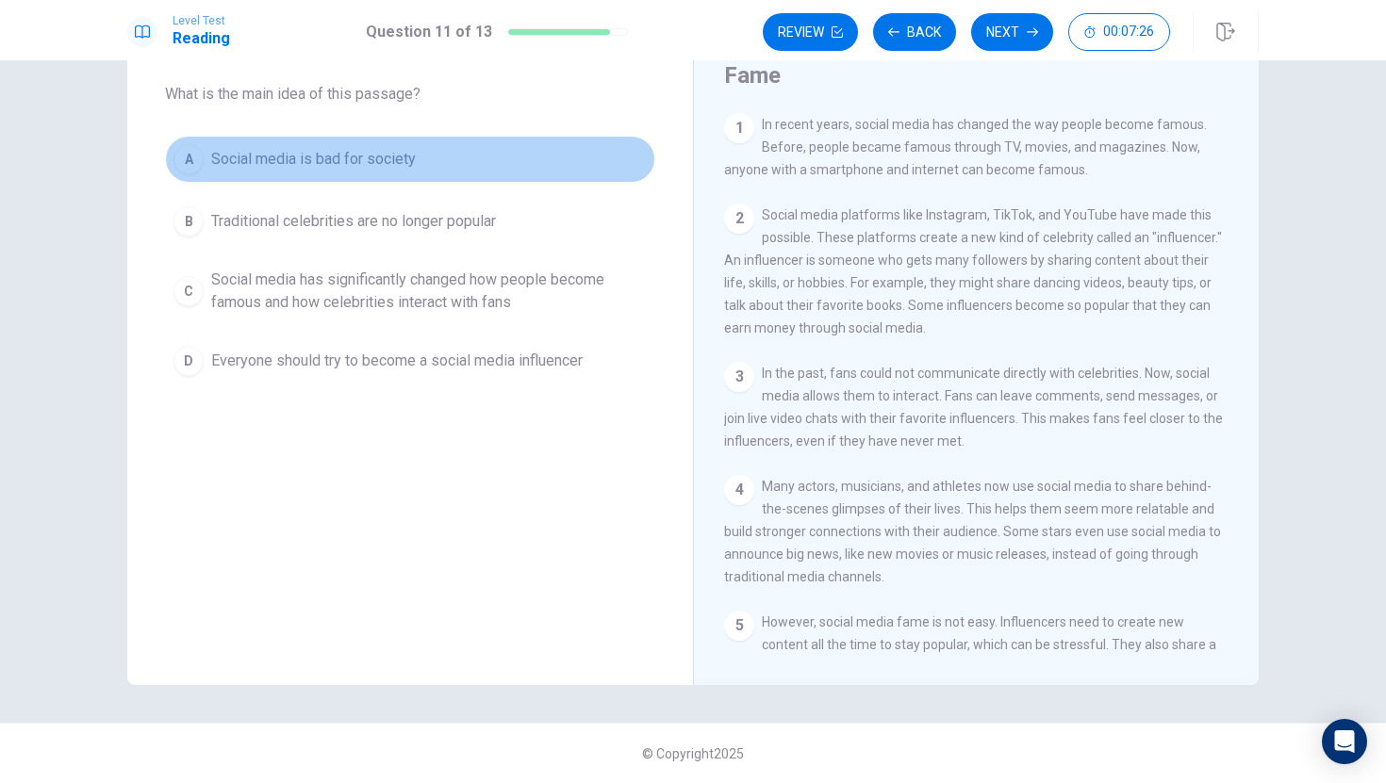
click at [552, 153] on button "A Social media is bad for society" at bounding box center [410, 159] width 490 height 47
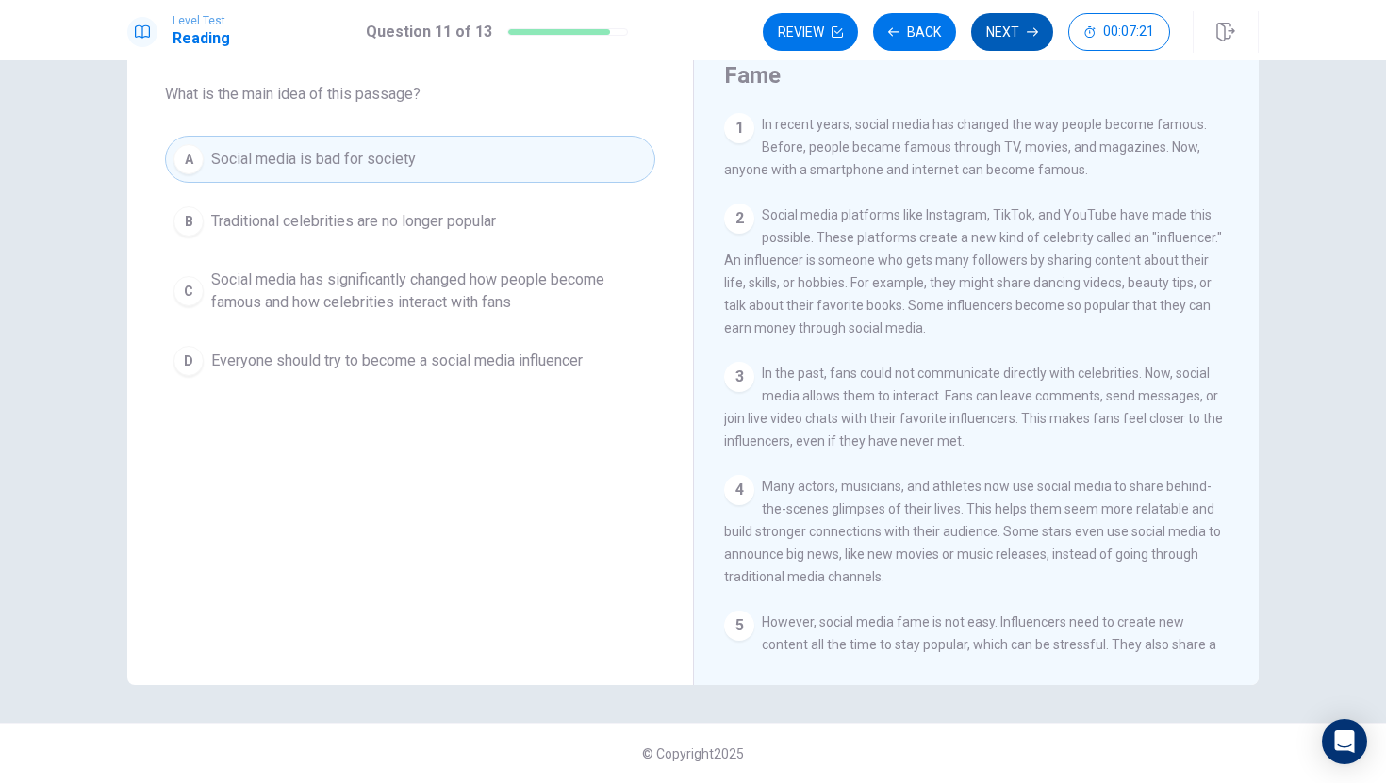
click at [980, 34] on button "Next" at bounding box center [1012, 32] width 82 height 38
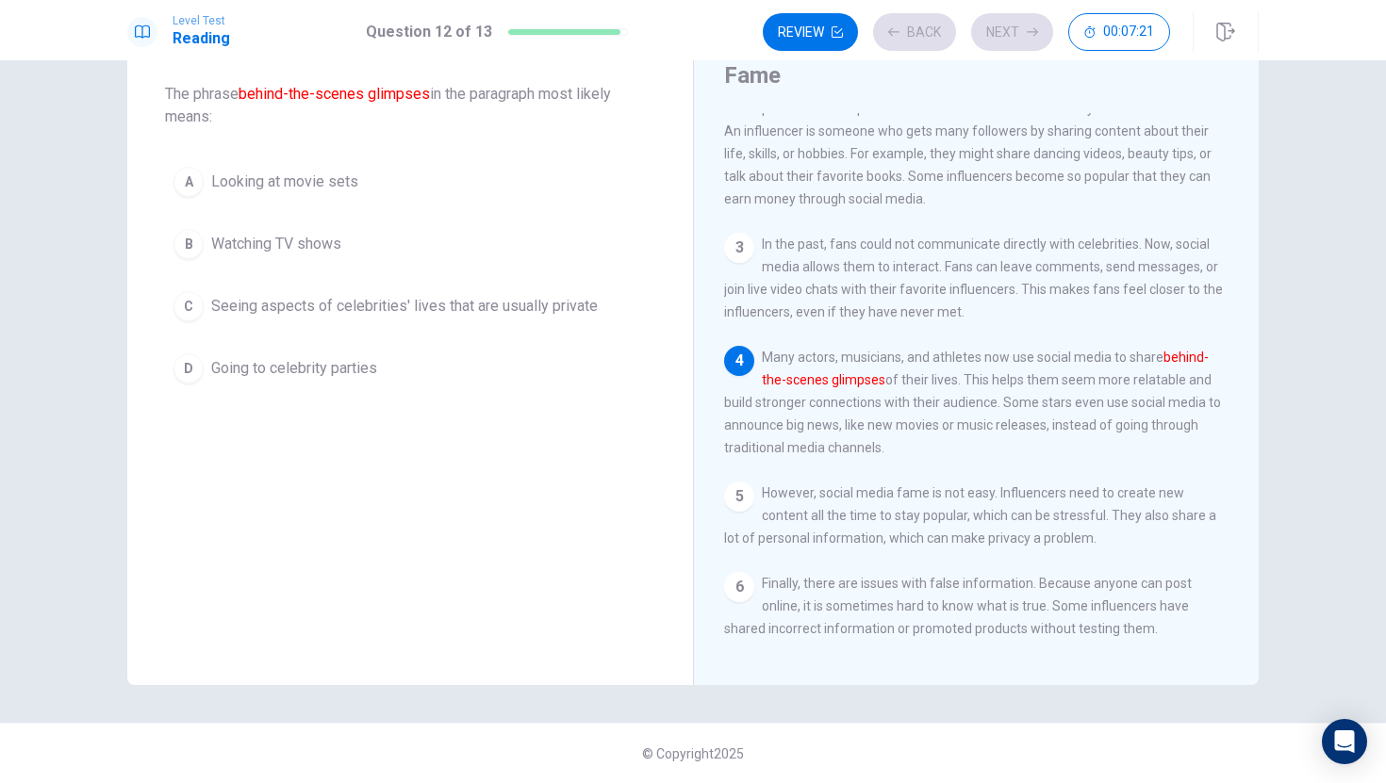
scroll to position [139, 0]
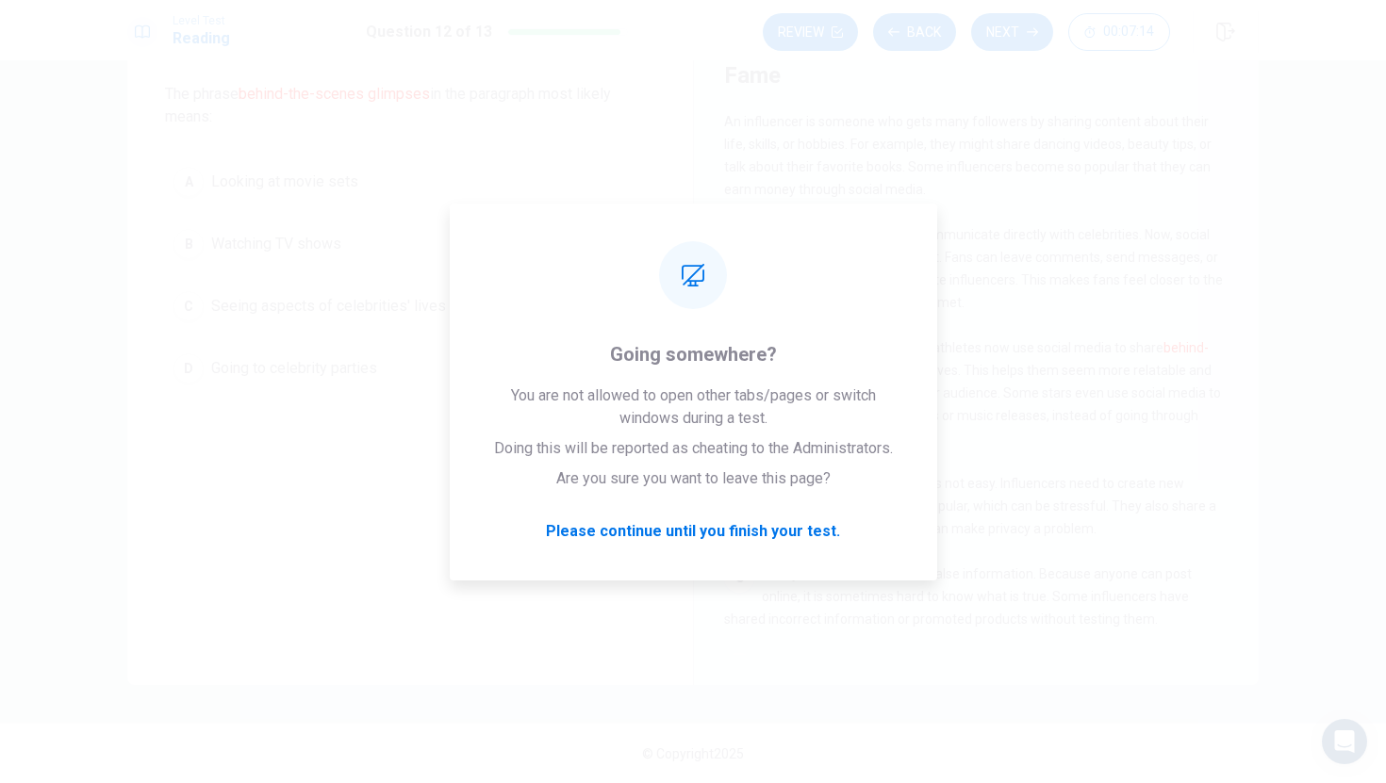
drag, startPoint x: 254, startPoint y: 71, endPoint x: 254, endPoint y: 3, distance: 67.9
click at [254, 58] on div "Level Test Reading Question 12 of 13 Review Back Next 00:07:14 Question 12 of 1…" at bounding box center [693, 391] width 1386 height 783
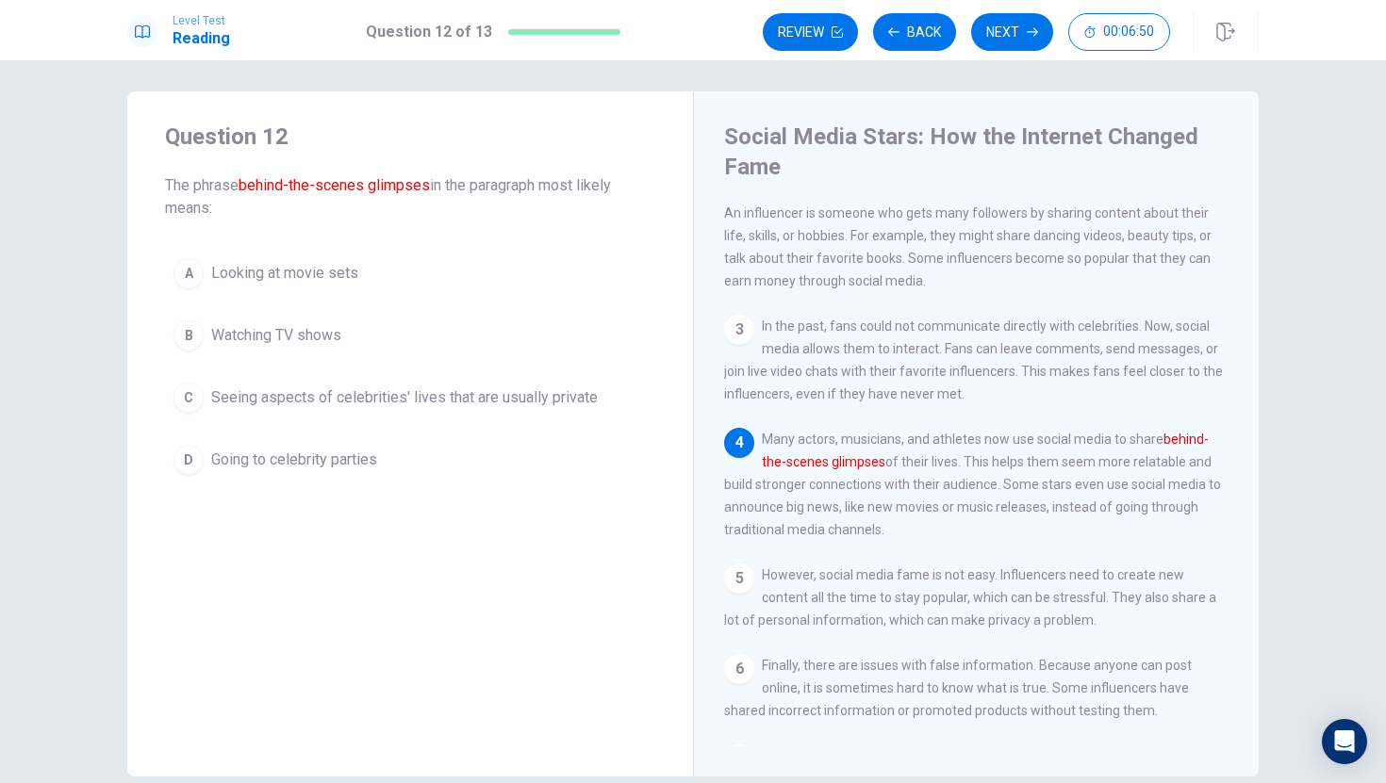
scroll to position [98, 0]
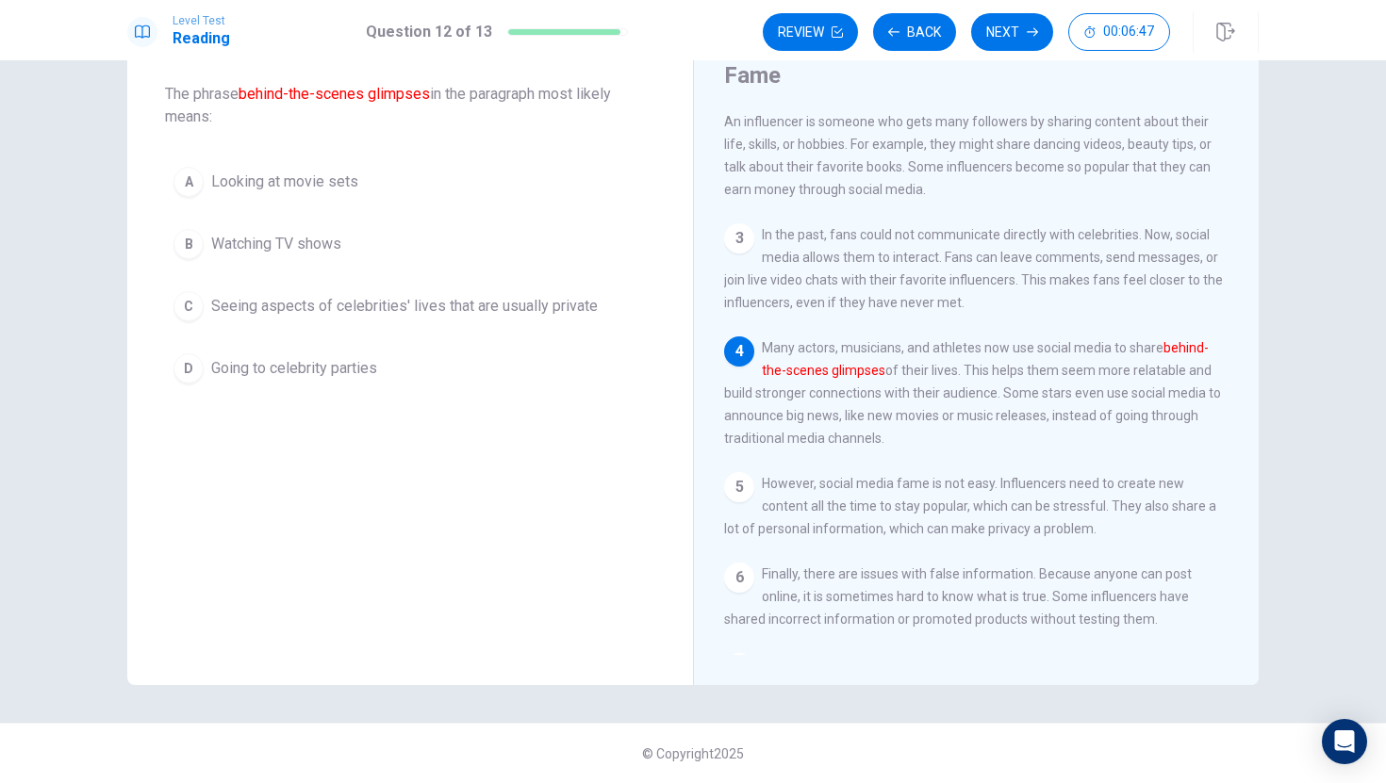
click at [375, 359] on span "Going to celebrity parties" at bounding box center [294, 368] width 166 height 23
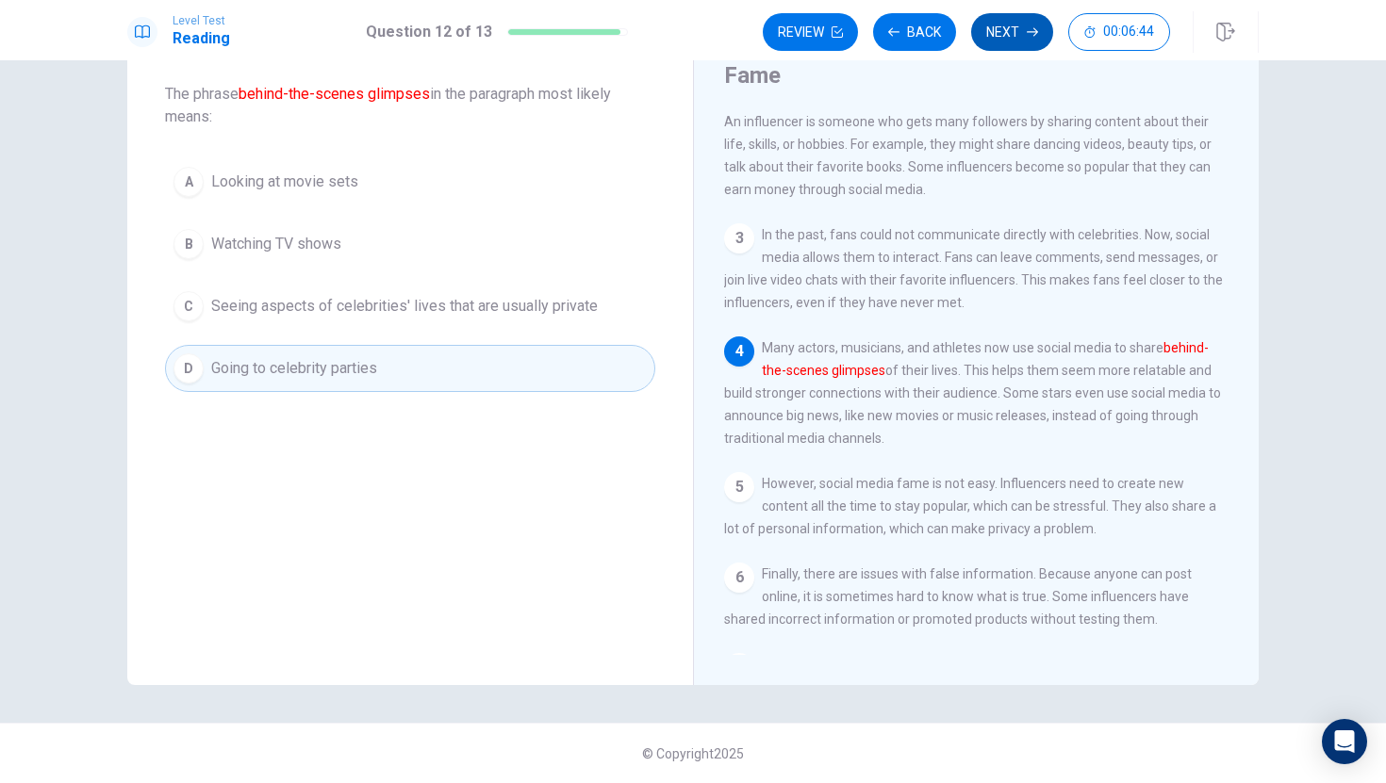
click at [999, 26] on button "Next" at bounding box center [1012, 32] width 82 height 38
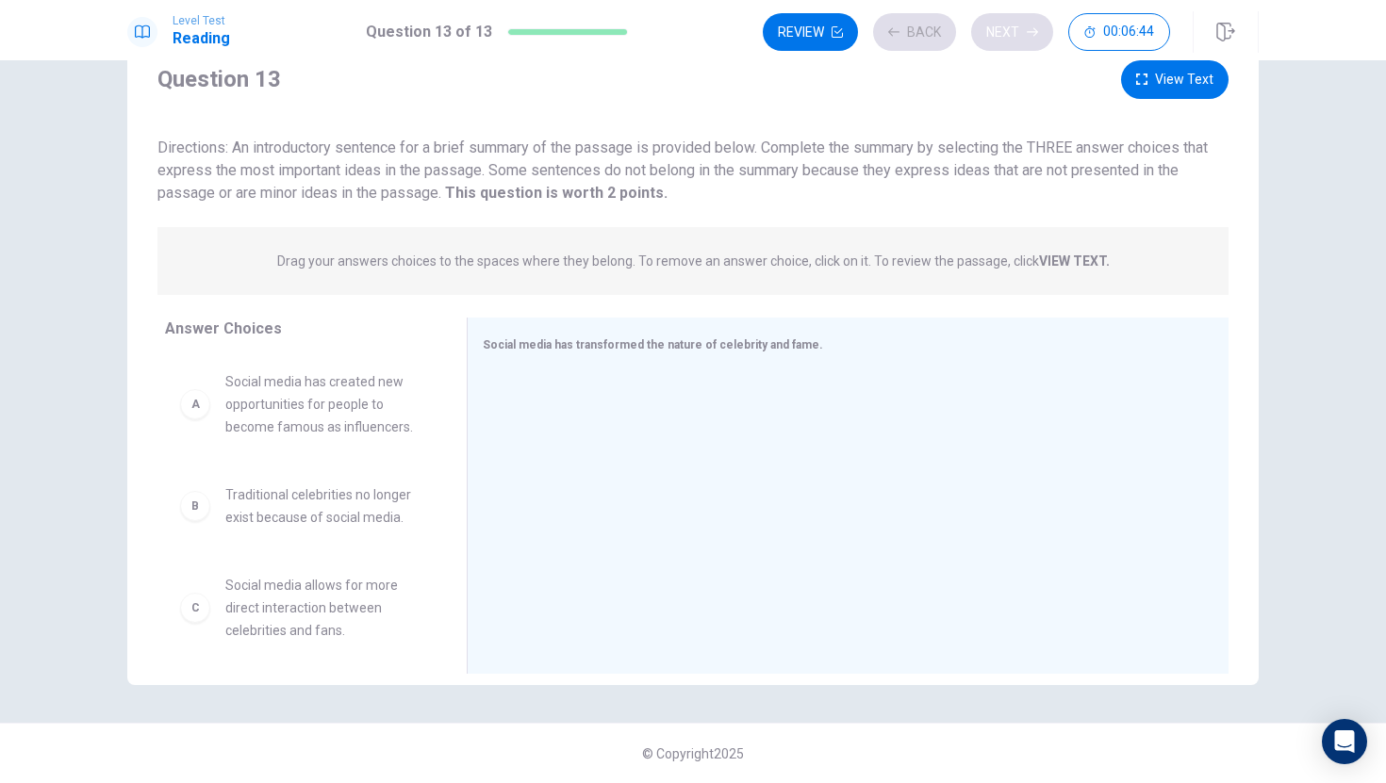
scroll to position [68, 0]
click at [582, 456] on div at bounding box center [840, 497] width 715 height 253
click at [222, 408] on div "A Social media has created new opportunities for people to become famous as inf…" at bounding box center [300, 404] width 241 height 68
click at [207, 406] on div "A" at bounding box center [195, 404] width 30 height 30
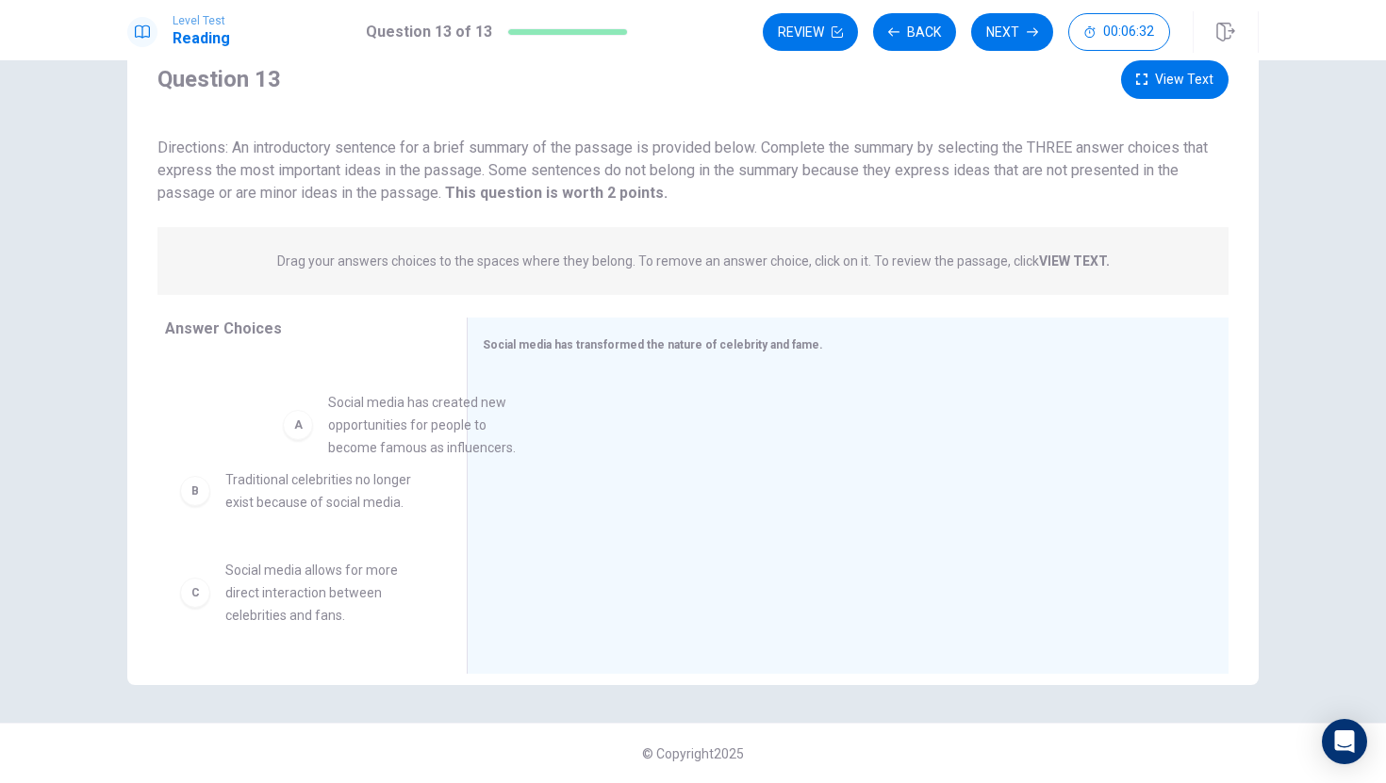
drag, startPoint x: 222, startPoint y: 408, endPoint x: 376, endPoint y: 443, distance: 157.5
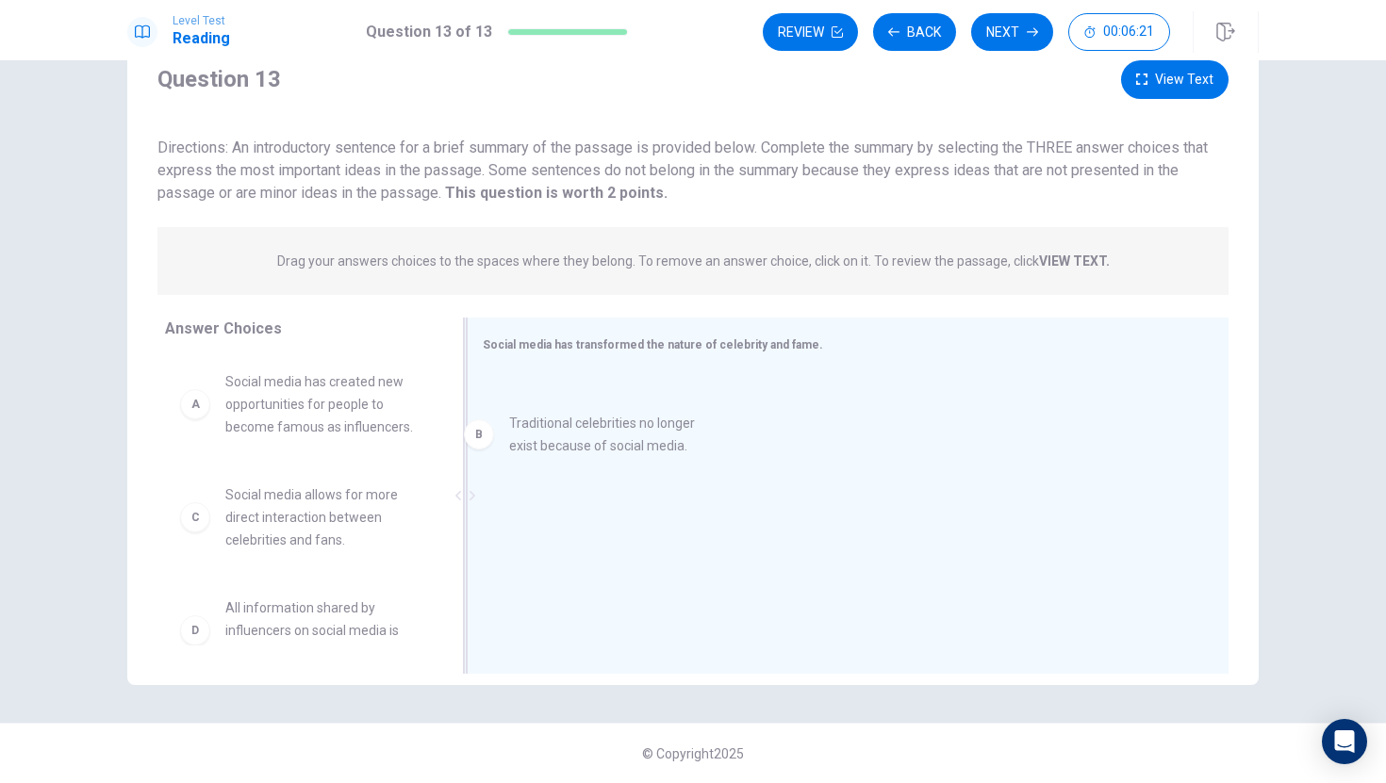
drag, startPoint x: 321, startPoint y: 515, endPoint x: 613, endPoint y: 443, distance: 299.9
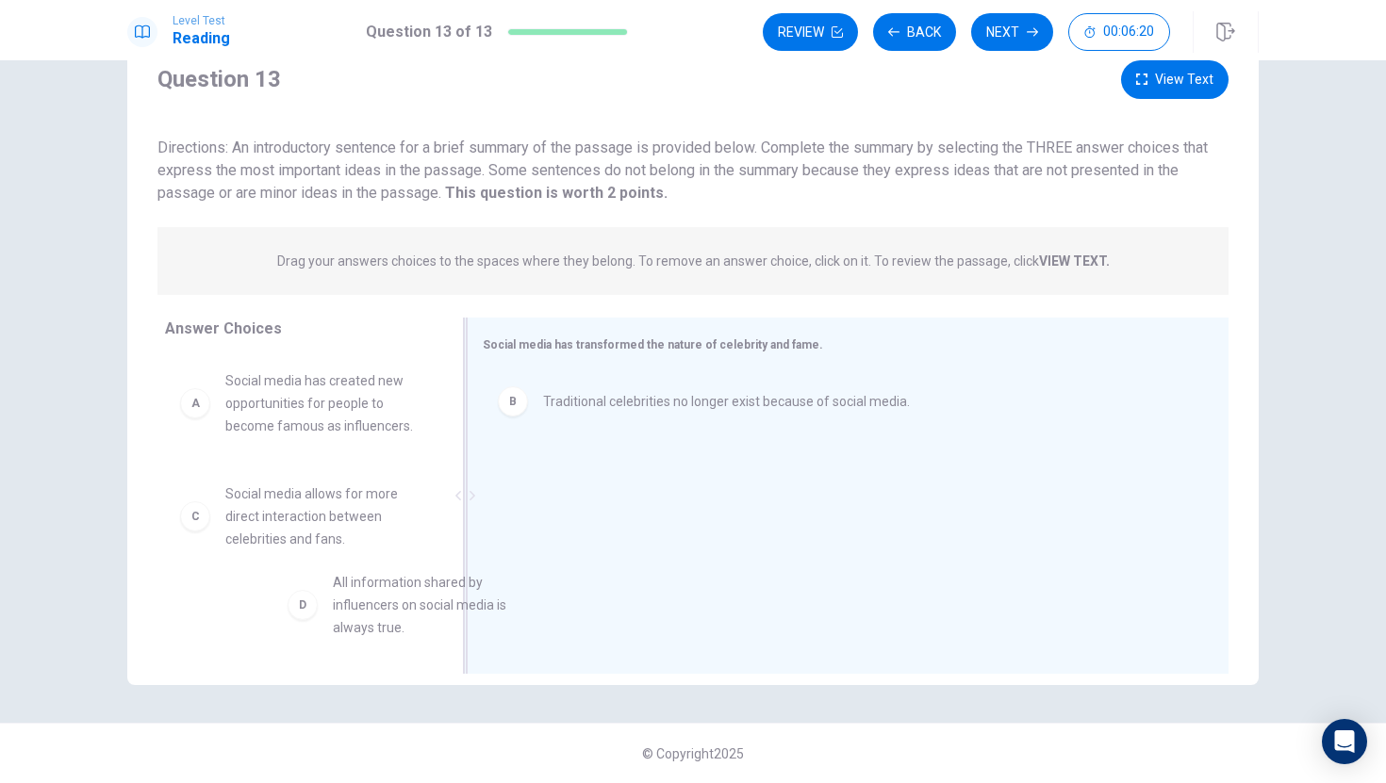
scroll to position [8, 0]
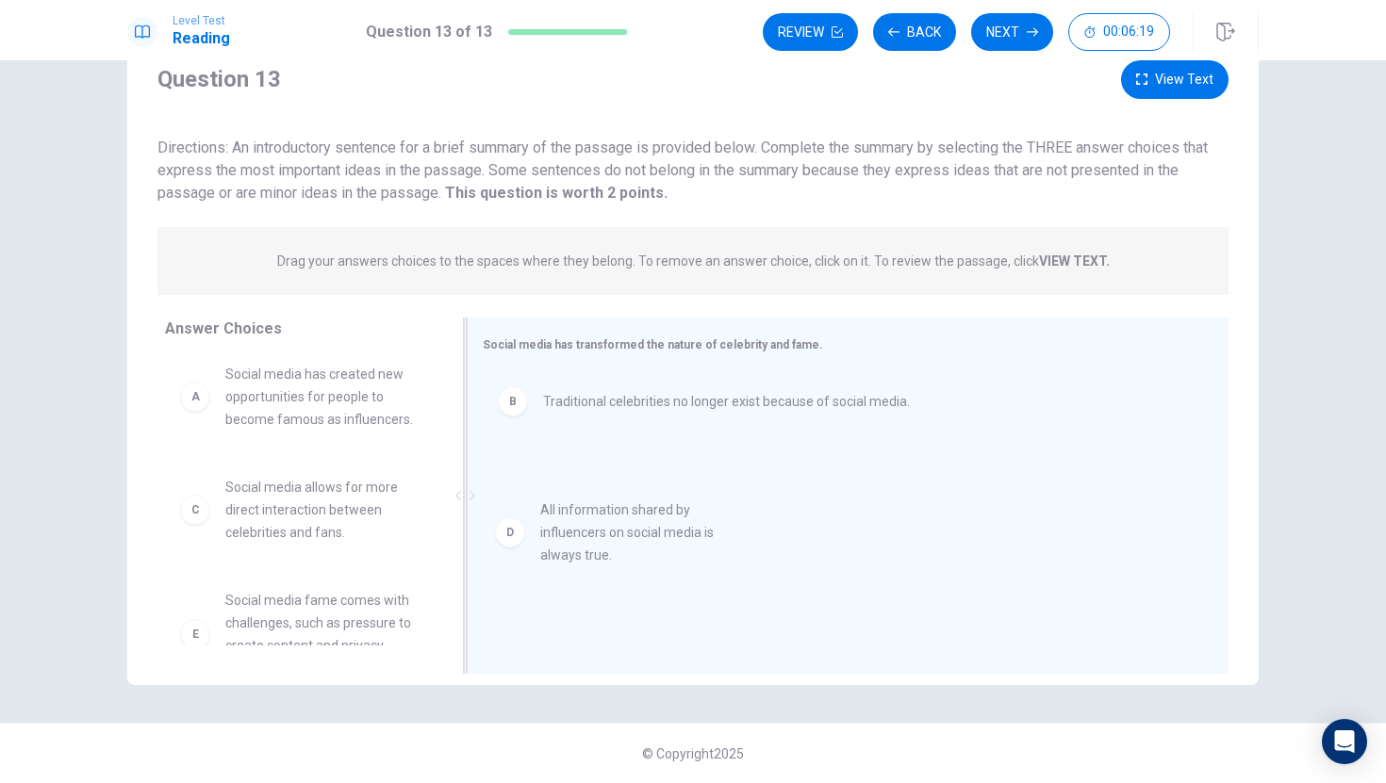
drag, startPoint x: 269, startPoint y: 630, endPoint x: 671, endPoint y: 454, distance: 439.0
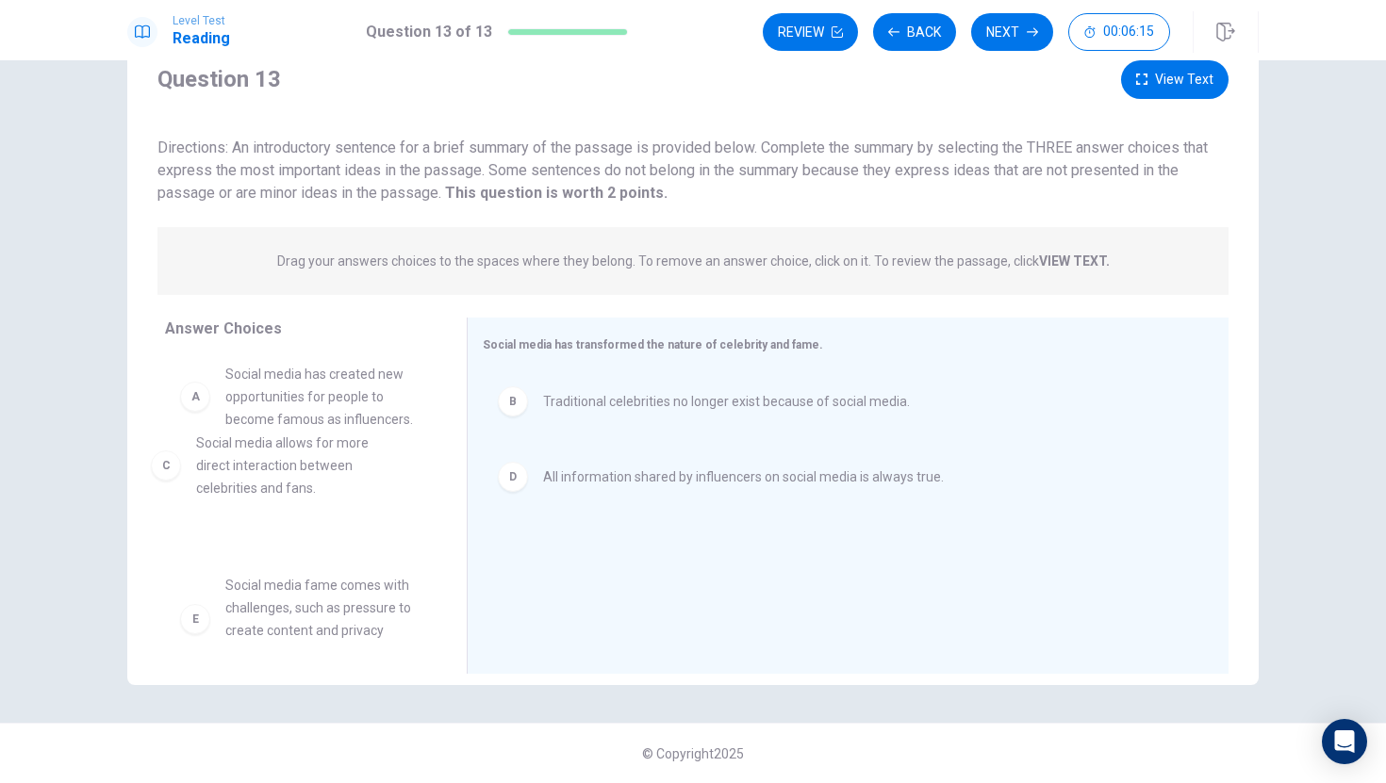
drag, startPoint x: 323, startPoint y: 520, endPoint x: 307, endPoint y: 473, distance: 49.8
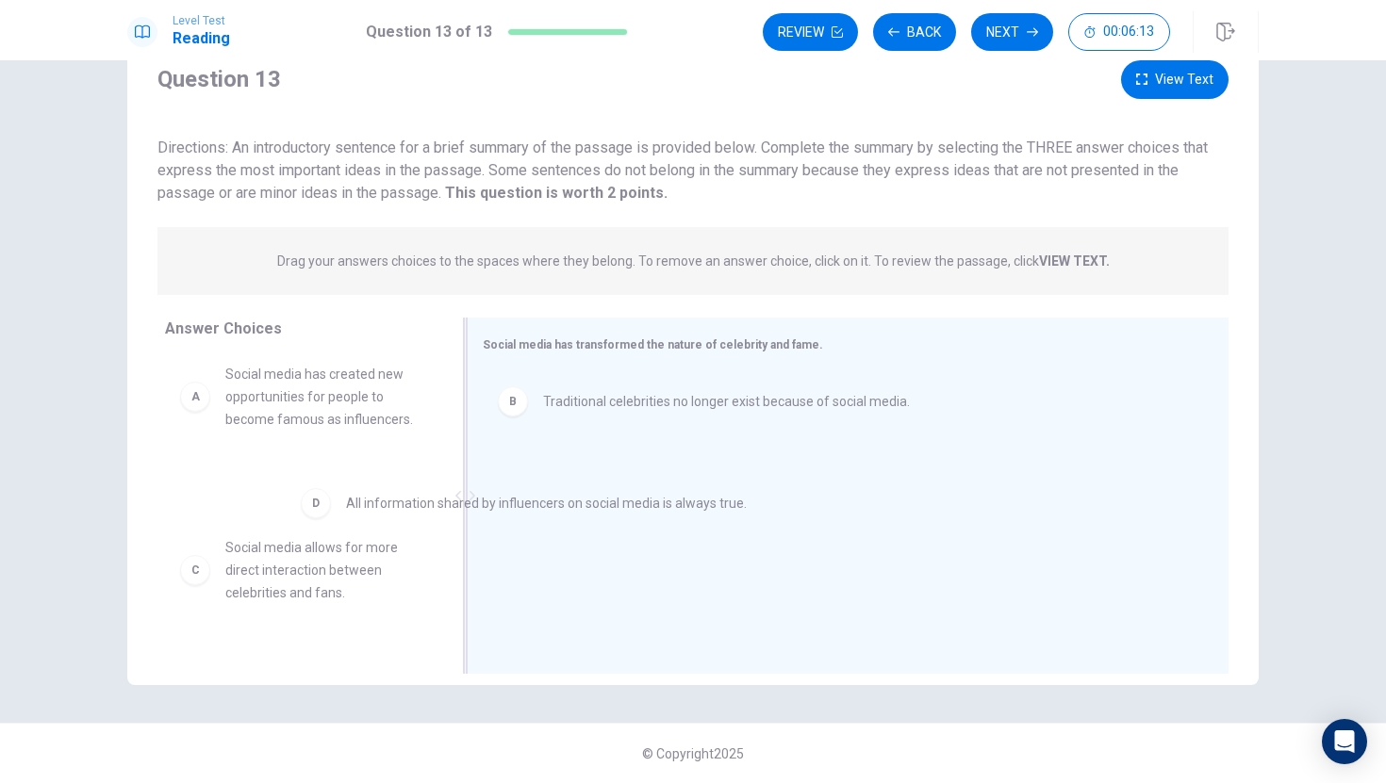
drag, startPoint x: 589, startPoint y: 480, endPoint x: 336, endPoint y: 528, distance: 257.1
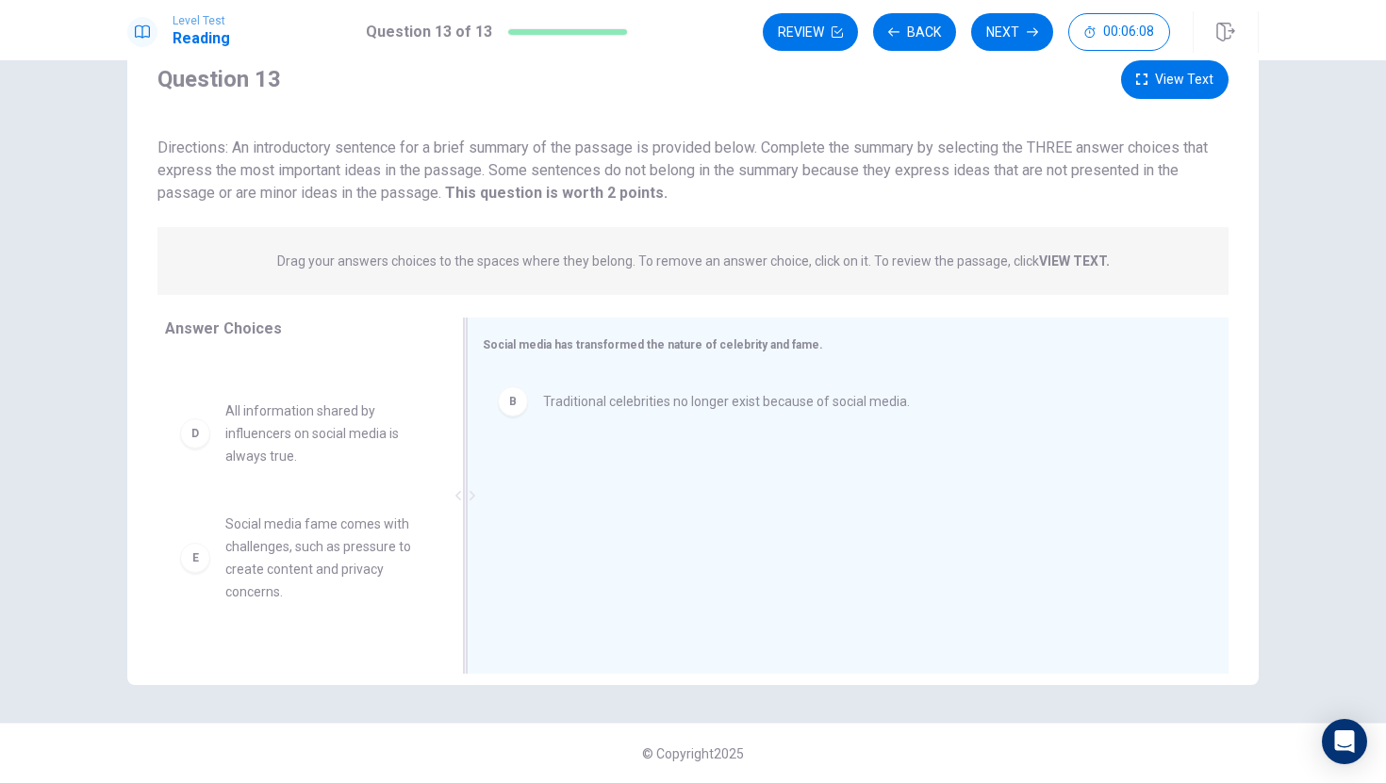
scroll to position [260, 0]
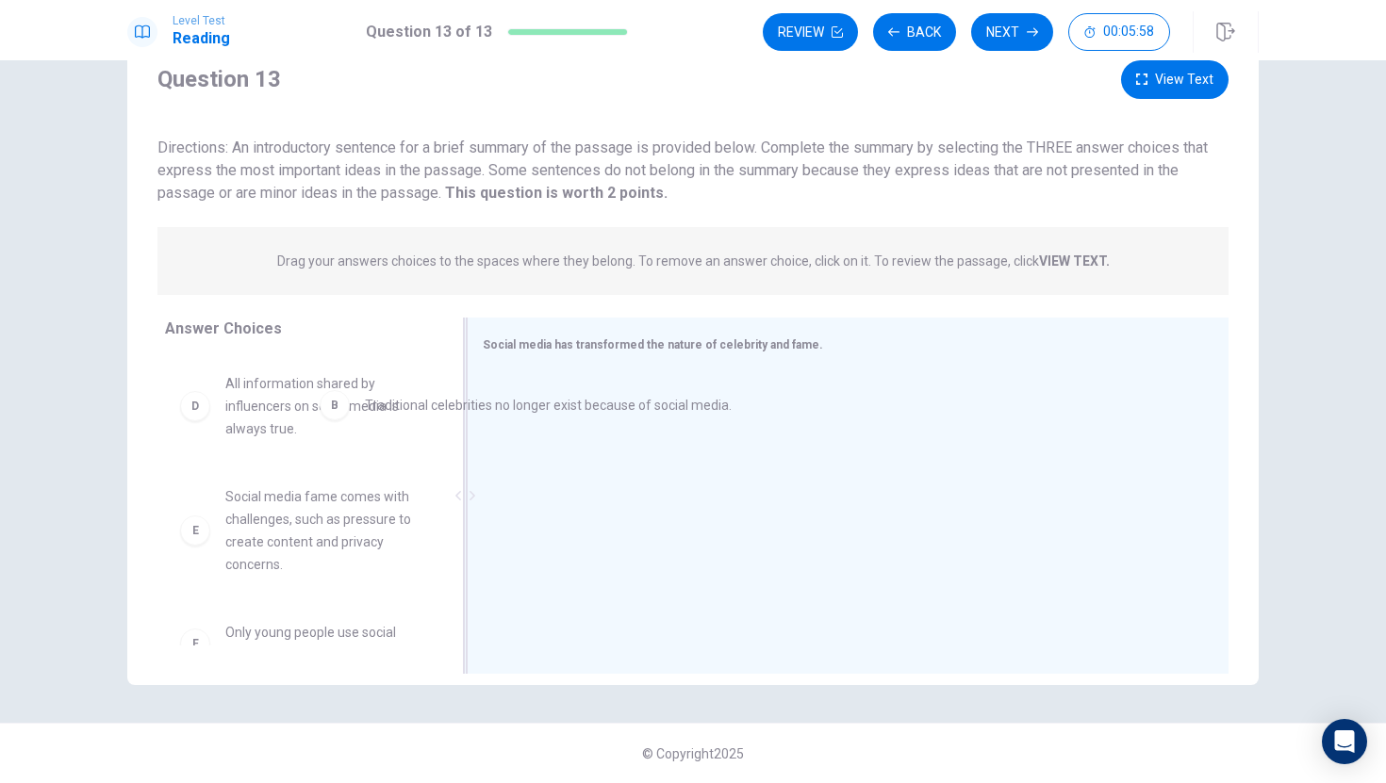
drag, startPoint x: 583, startPoint y: 406, endPoint x: 243, endPoint y: 461, distance: 344.6
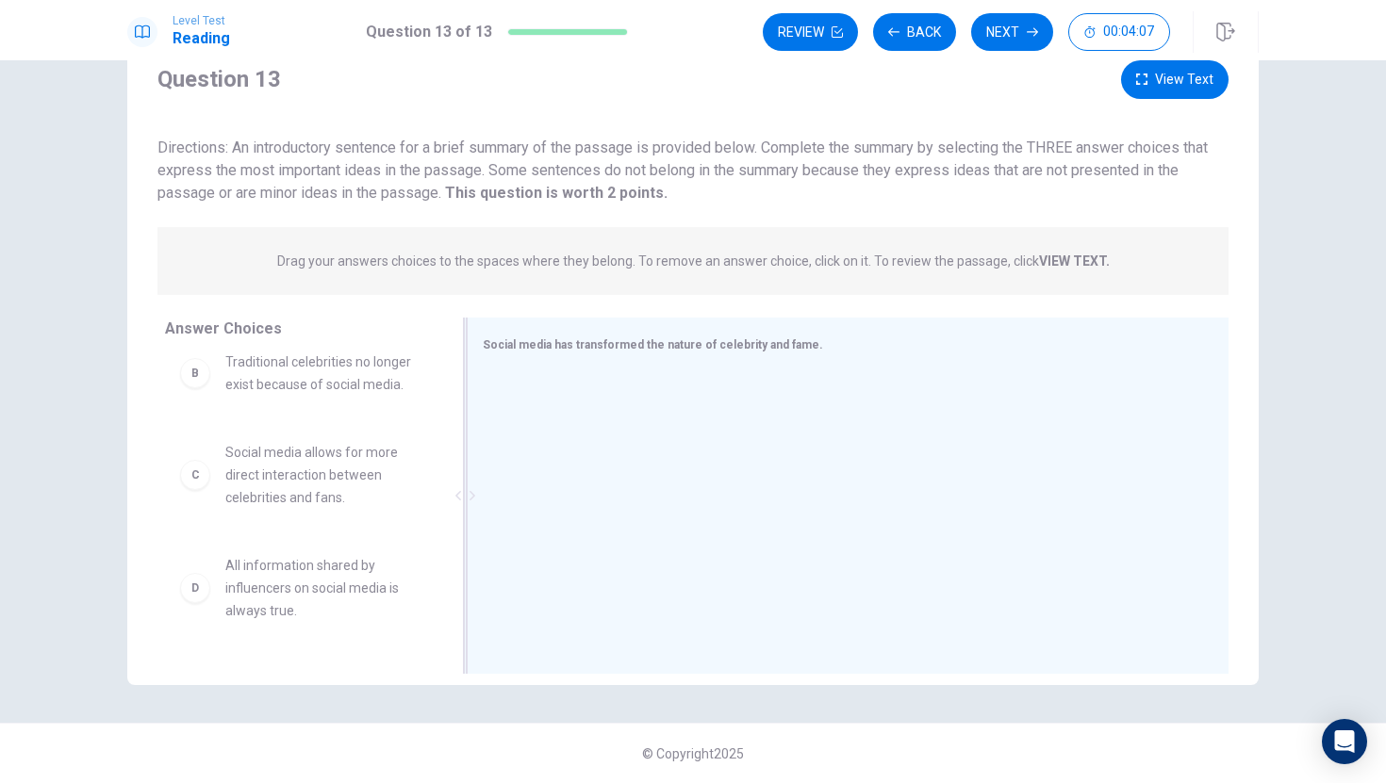
scroll to position [101, 0]
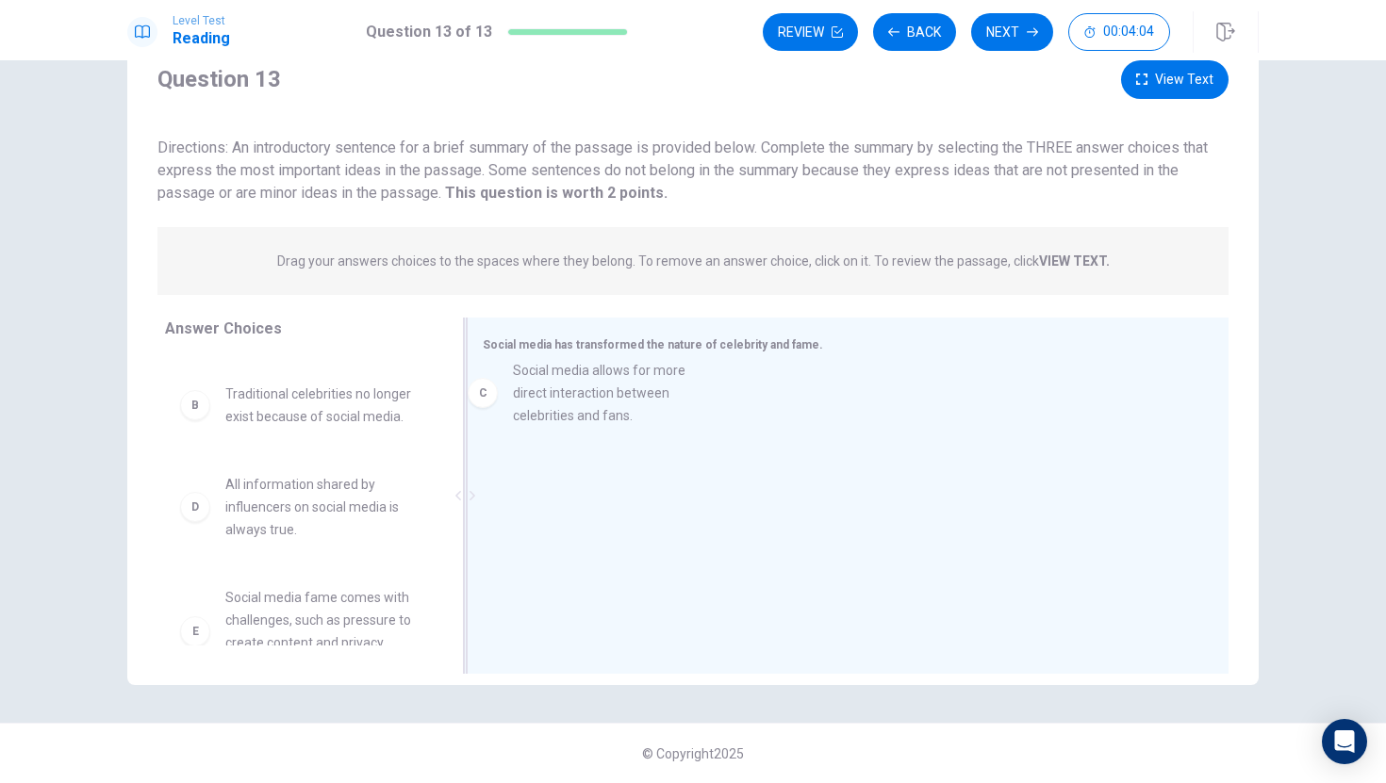
drag, startPoint x: 293, startPoint y: 487, endPoint x: 589, endPoint y: 373, distance: 317.2
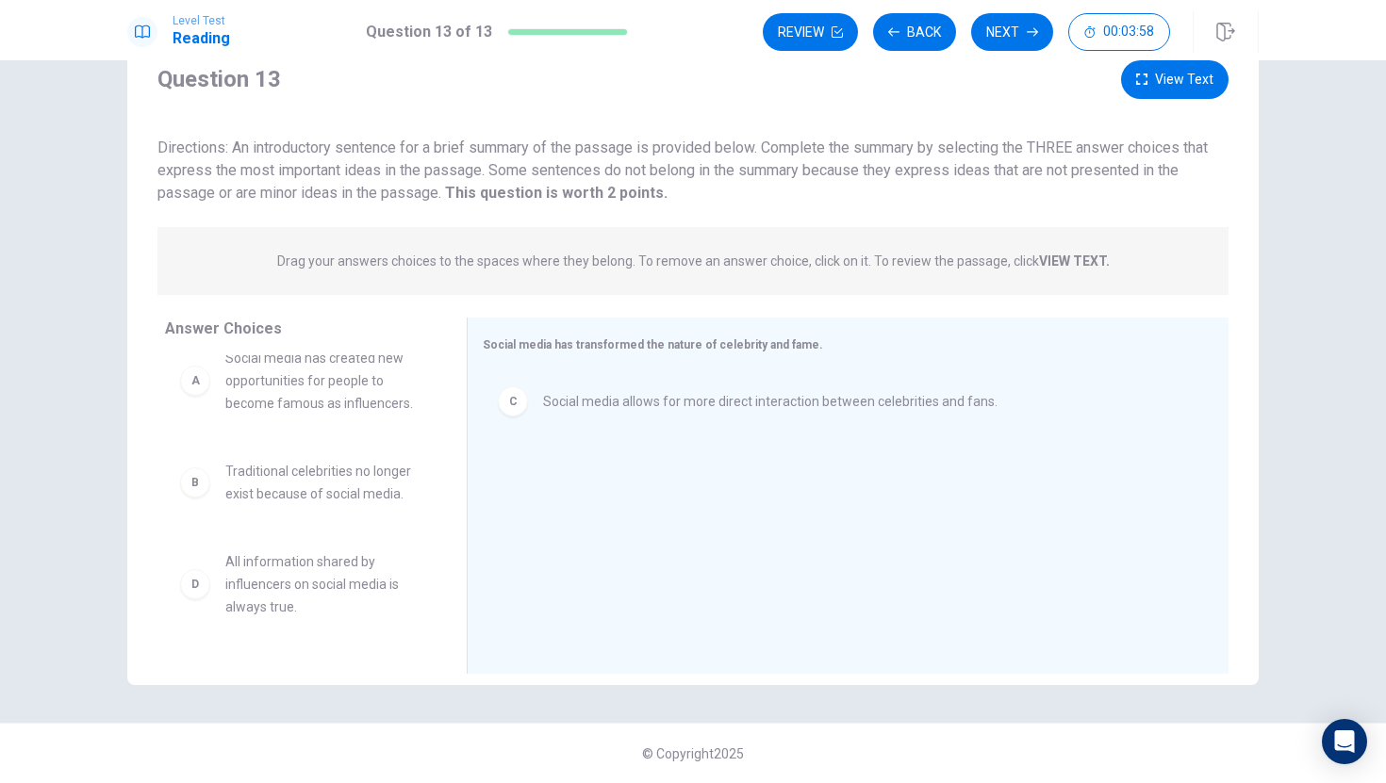
scroll to position [0, 0]
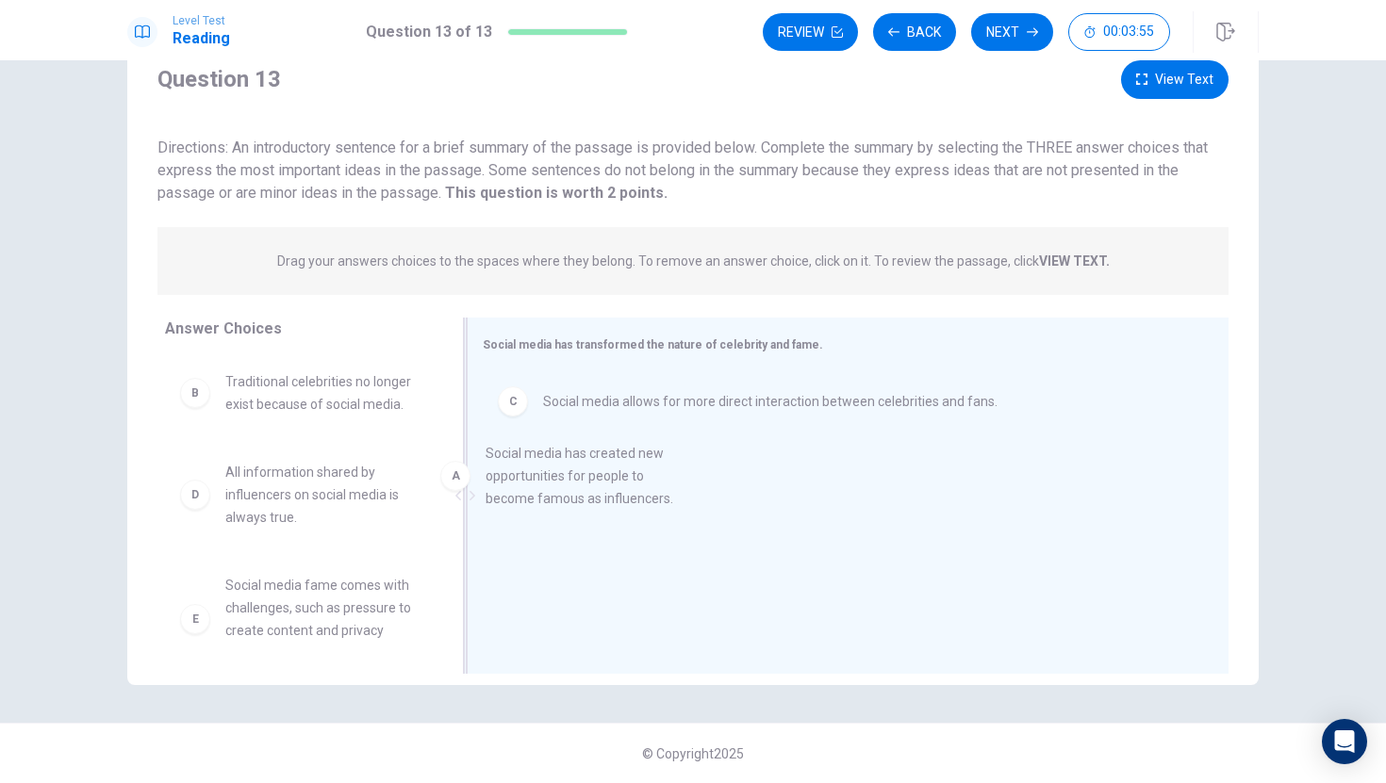
drag, startPoint x: 350, startPoint y: 409, endPoint x: 662, endPoint y: 453, distance: 315.1
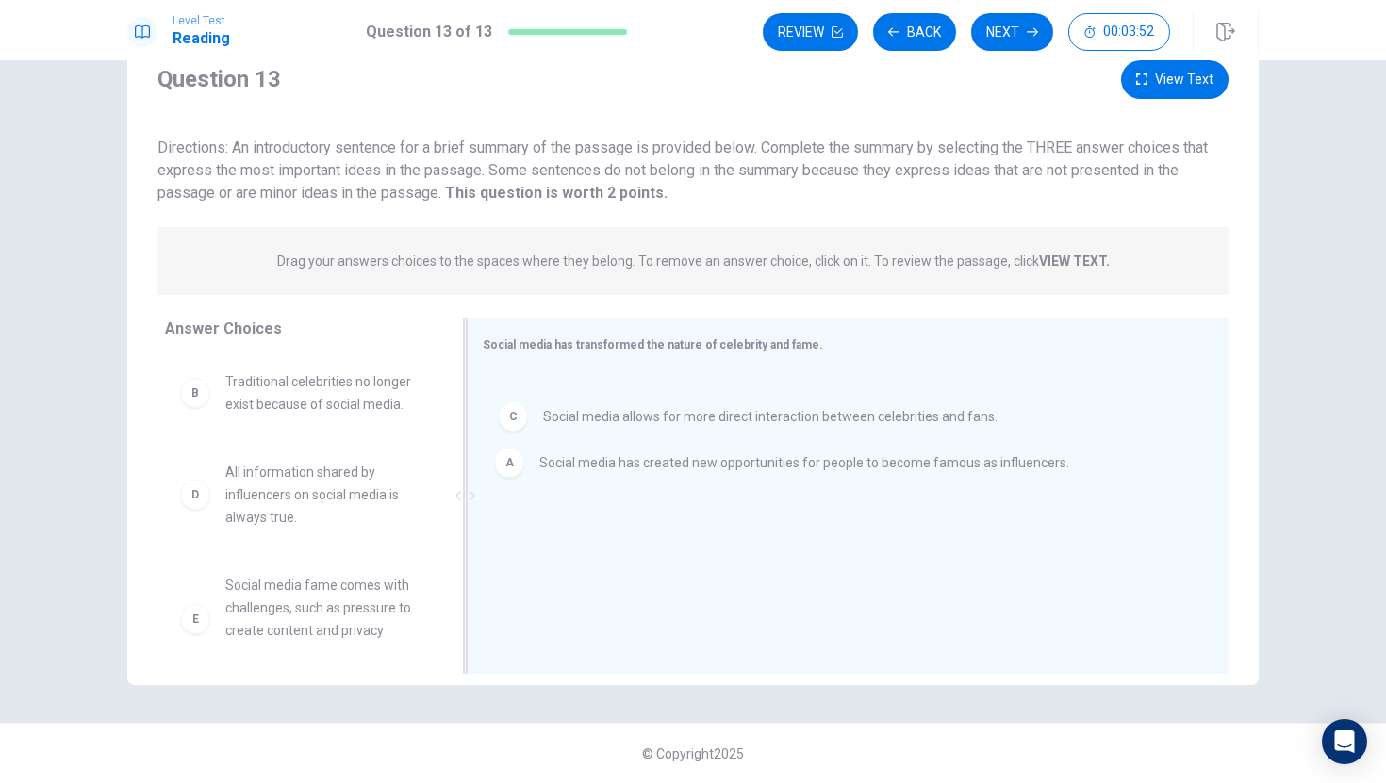
drag, startPoint x: 534, startPoint y: 402, endPoint x: 531, endPoint y: 470, distance: 68.9
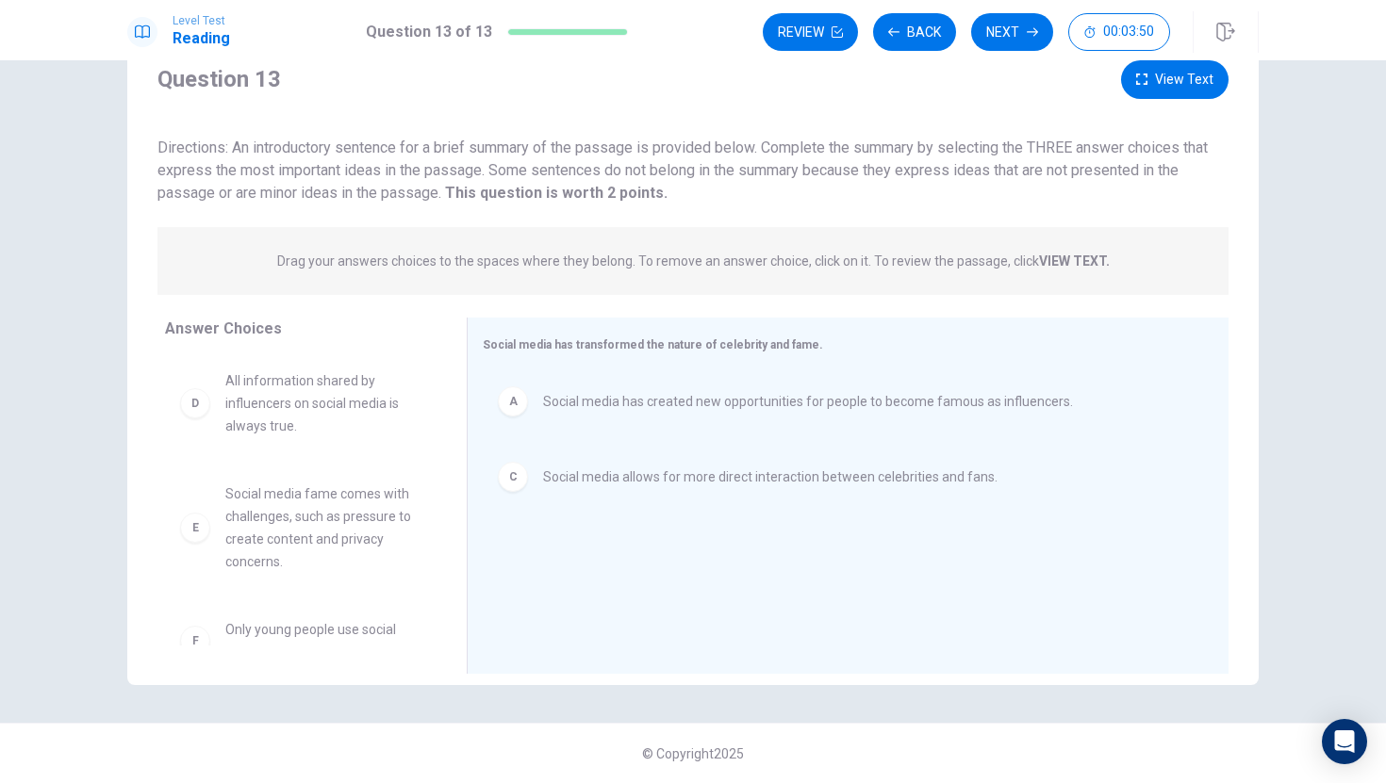
scroll to position [124, 0]
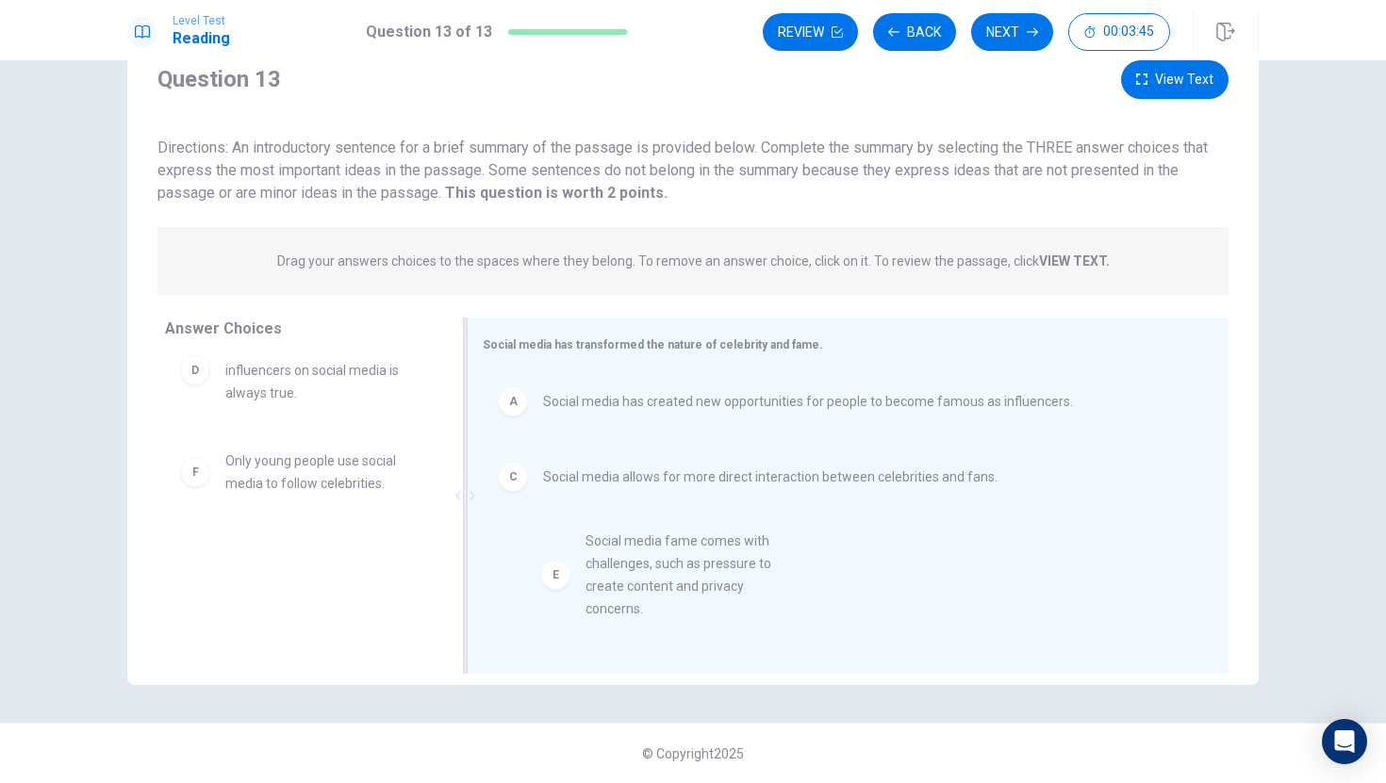
drag, startPoint x: 358, startPoint y: 495, endPoint x: 715, endPoint y: 571, distance: 365.3
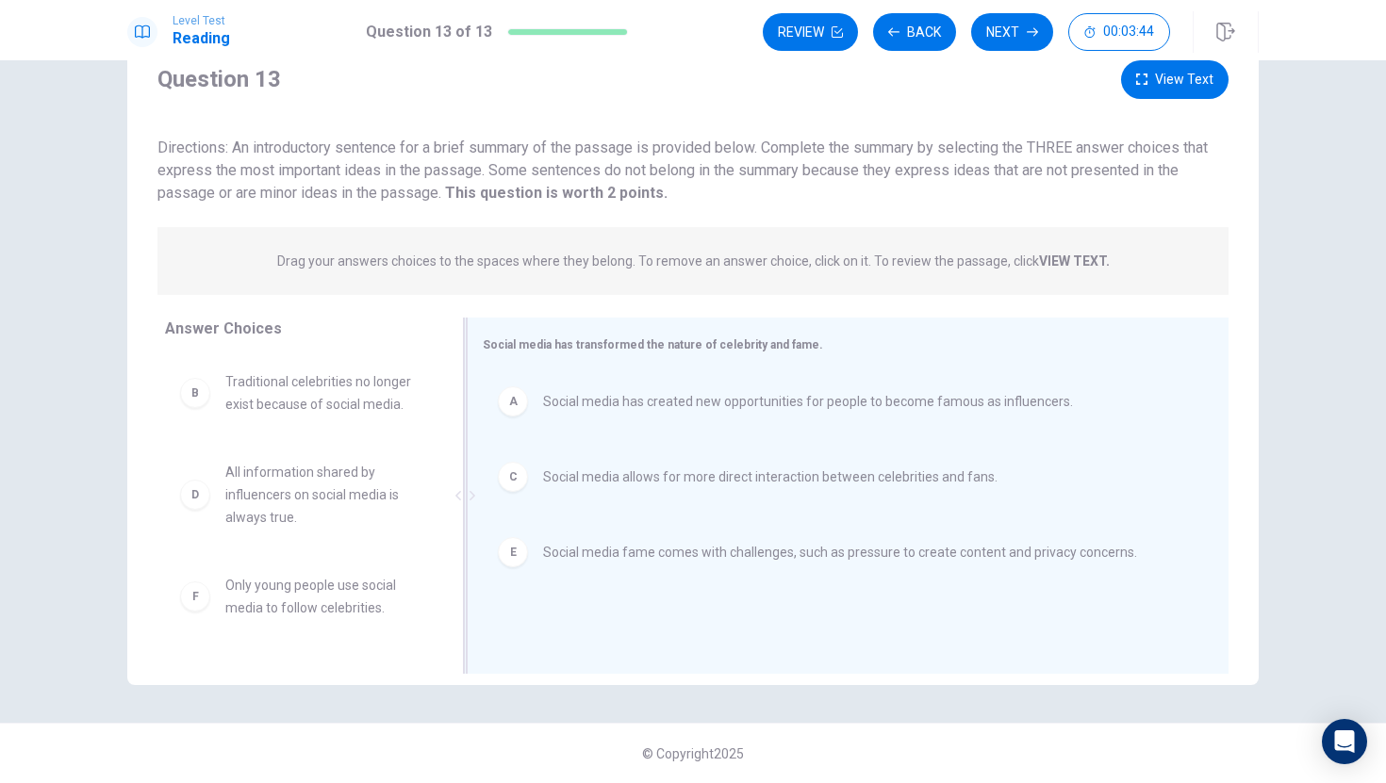
scroll to position [0, 0]
click at [293, 472] on span "All information shared by influencers on social media is always true." at bounding box center [323, 495] width 196 height 68
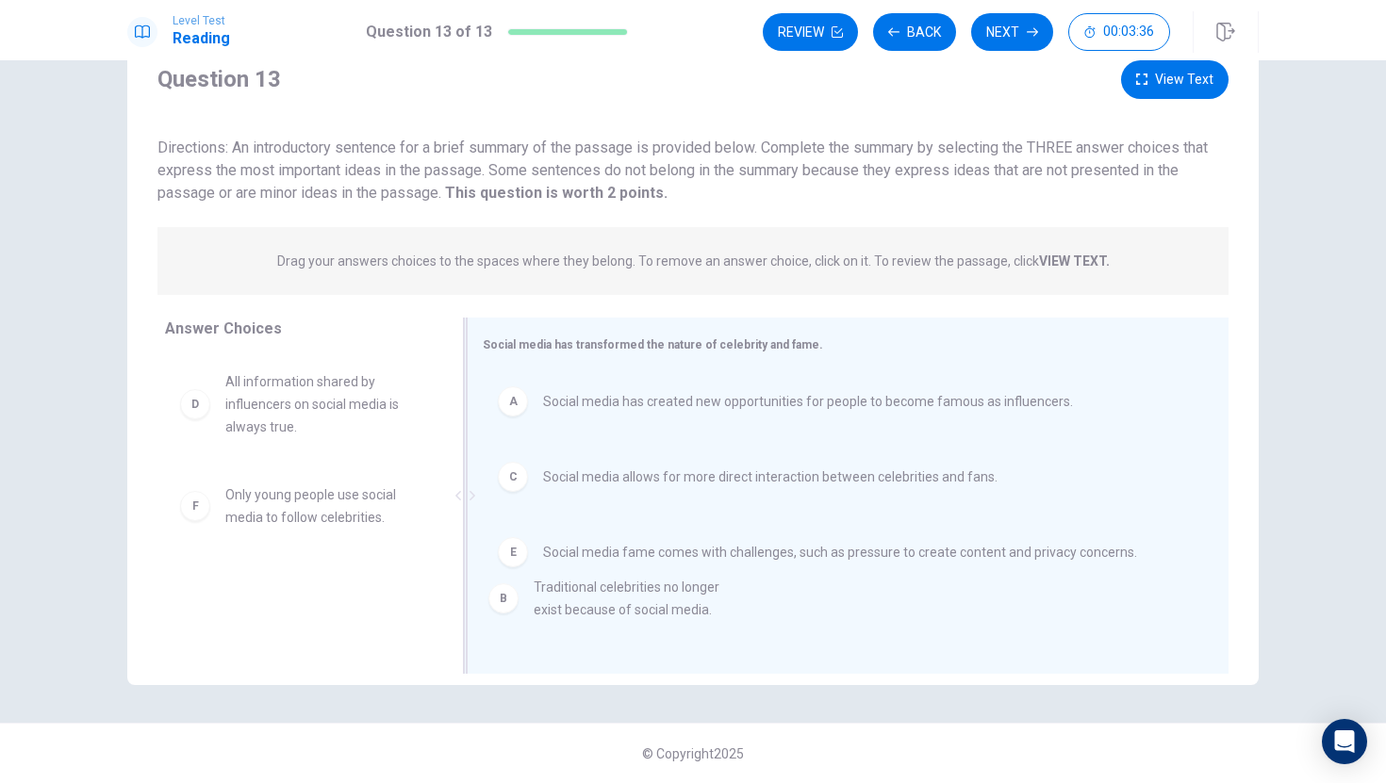
drag, startPoint x: 274, startPoint y: 397, endPoint x: 599, endPoint y: 614, distance: 390.8
drag, startPoint x: 352, startPoint y: 396, endPoint x: 778, endPoint y: 621, distance: 481.9
drag, startPoint x: 368, startPoint y: 401, endPoint x: 723, endPoint y: 634, distance: 425.3
drag, startPoint x: 332, startPoint y: 385, endPoint x: 757, endPoint y: 651, distance: 501.3
drag, startPoint x: 364, startPoint y: 379, endPoint x: 607, endPoint y: 649, distance: 363.7
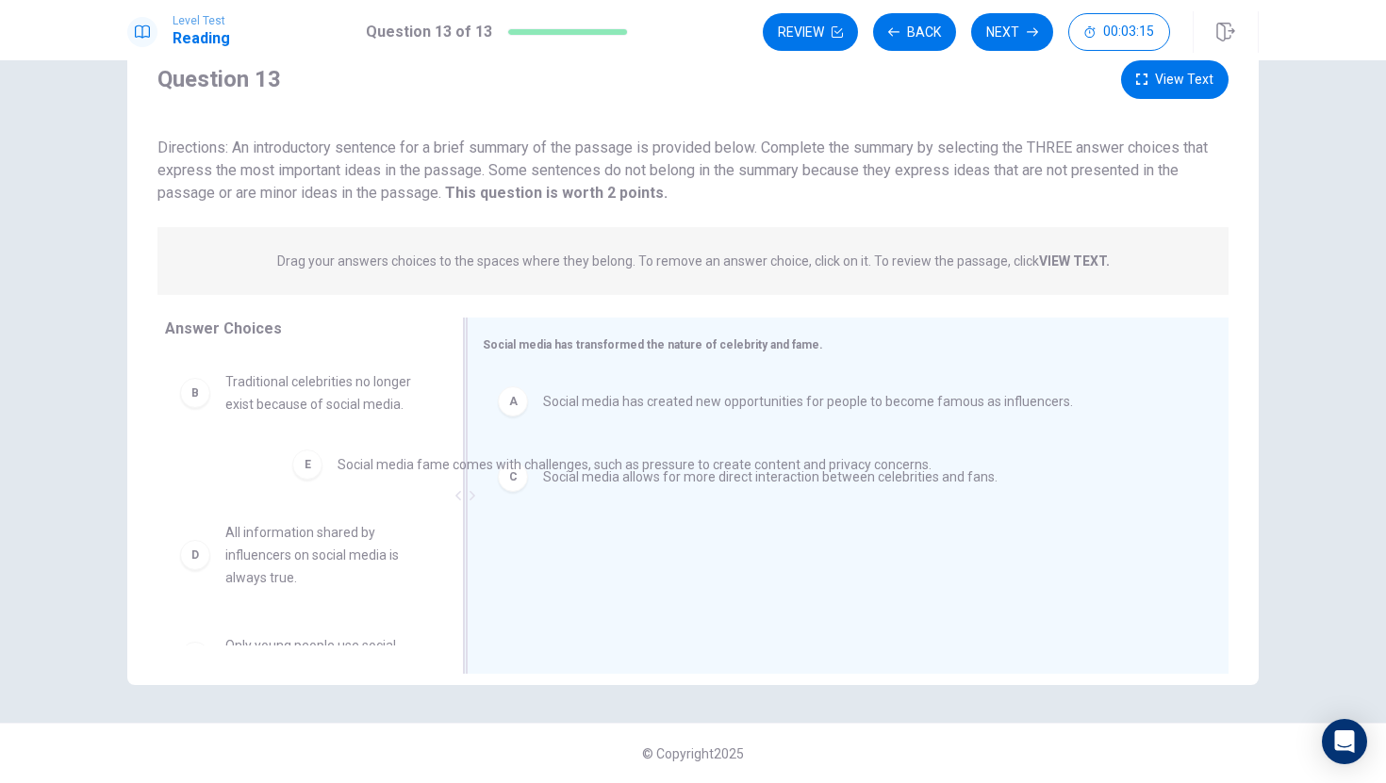
drag, startPoint x: 512, startPoint y: 554, endPoint x: 297, endPoint y: 460, distance: 234.7
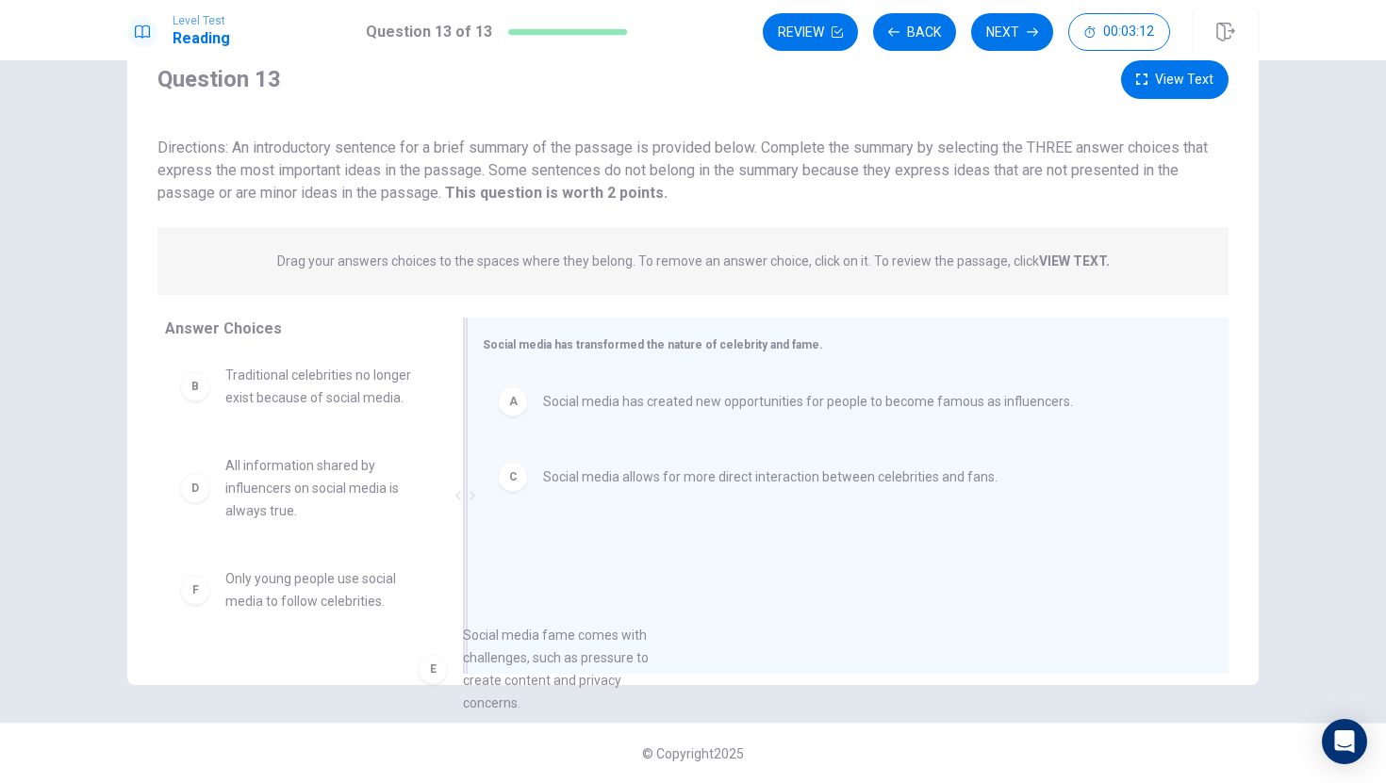
scroll to position [9, 0]
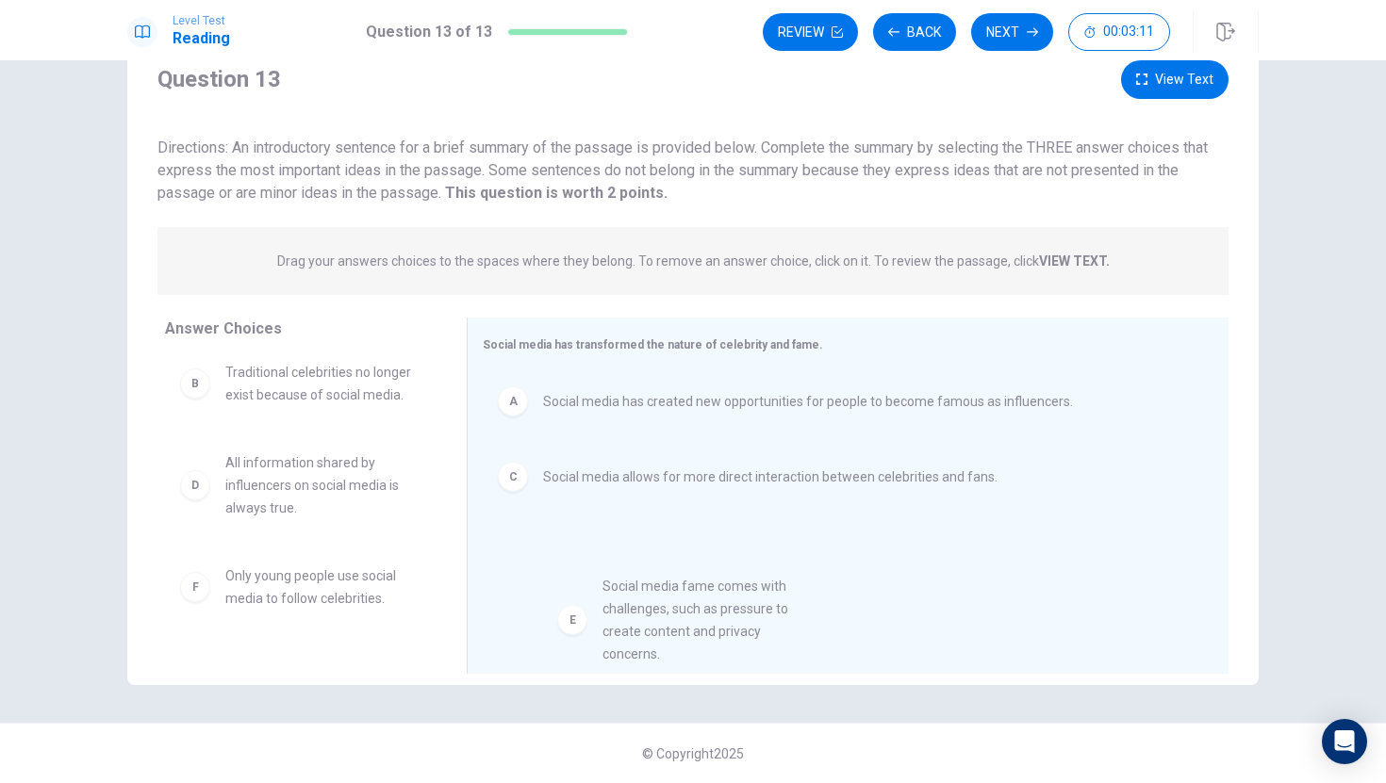
drag, startPoint x: 341, startPoint y: 593, endPoint x: 738, endPoint y: 574, distance: 397.3
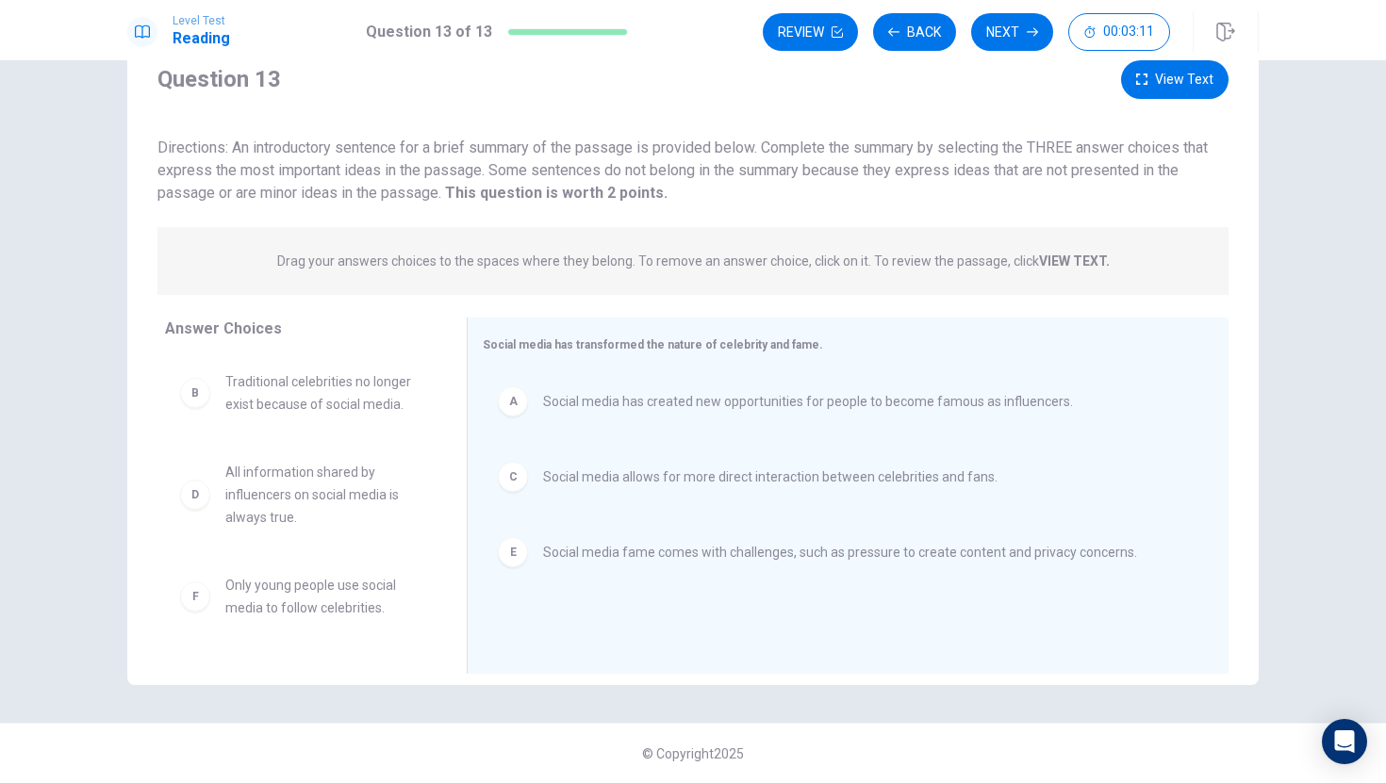
scroll to position [0, 0]
click at [1001, 24] on button "Next" at bounding box center [1012, 32] width 82 height 38
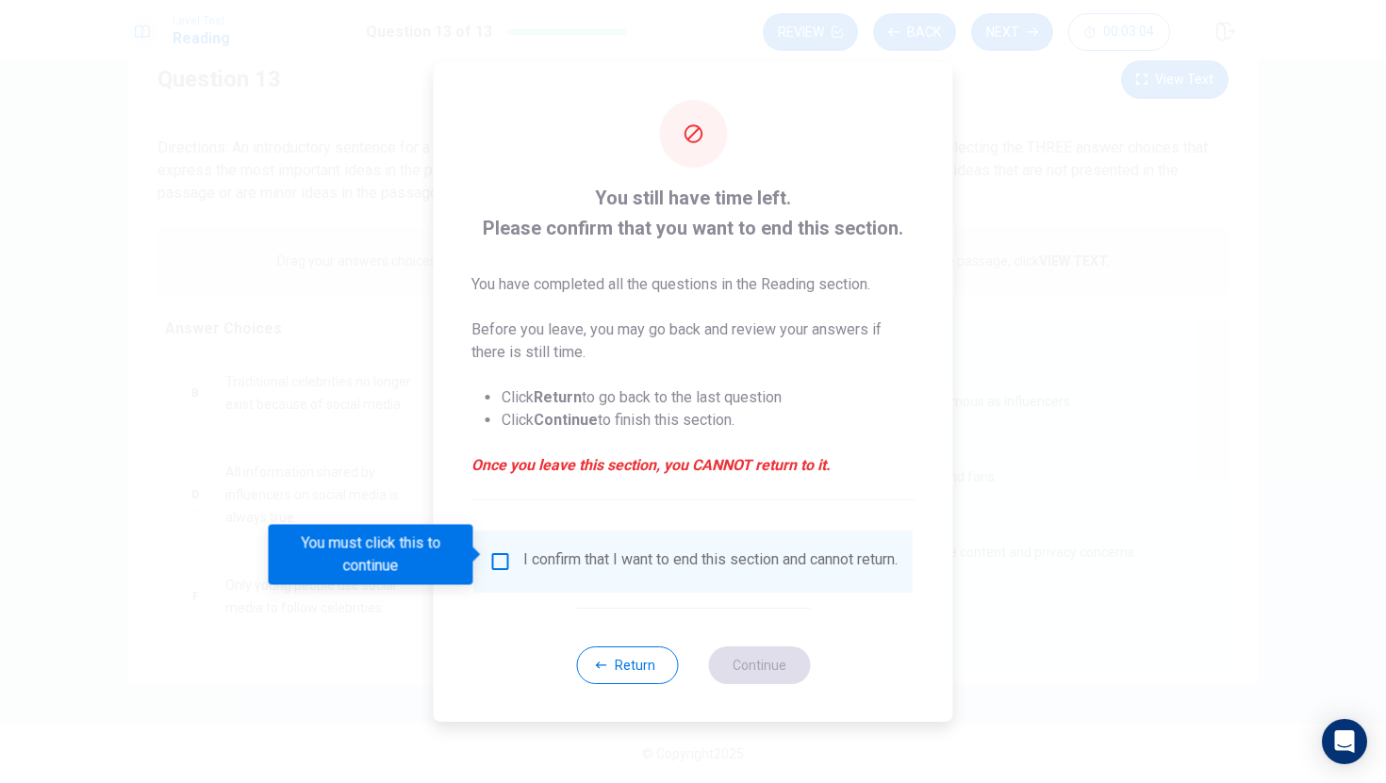
click at [618, 573] on div "I confirm that I want to end this section and cannot return." at bounding box center [710, 561] width 374 height 23
click at [613, 658] on button "Return" at bounding box center [627, 666] width 102 height 38
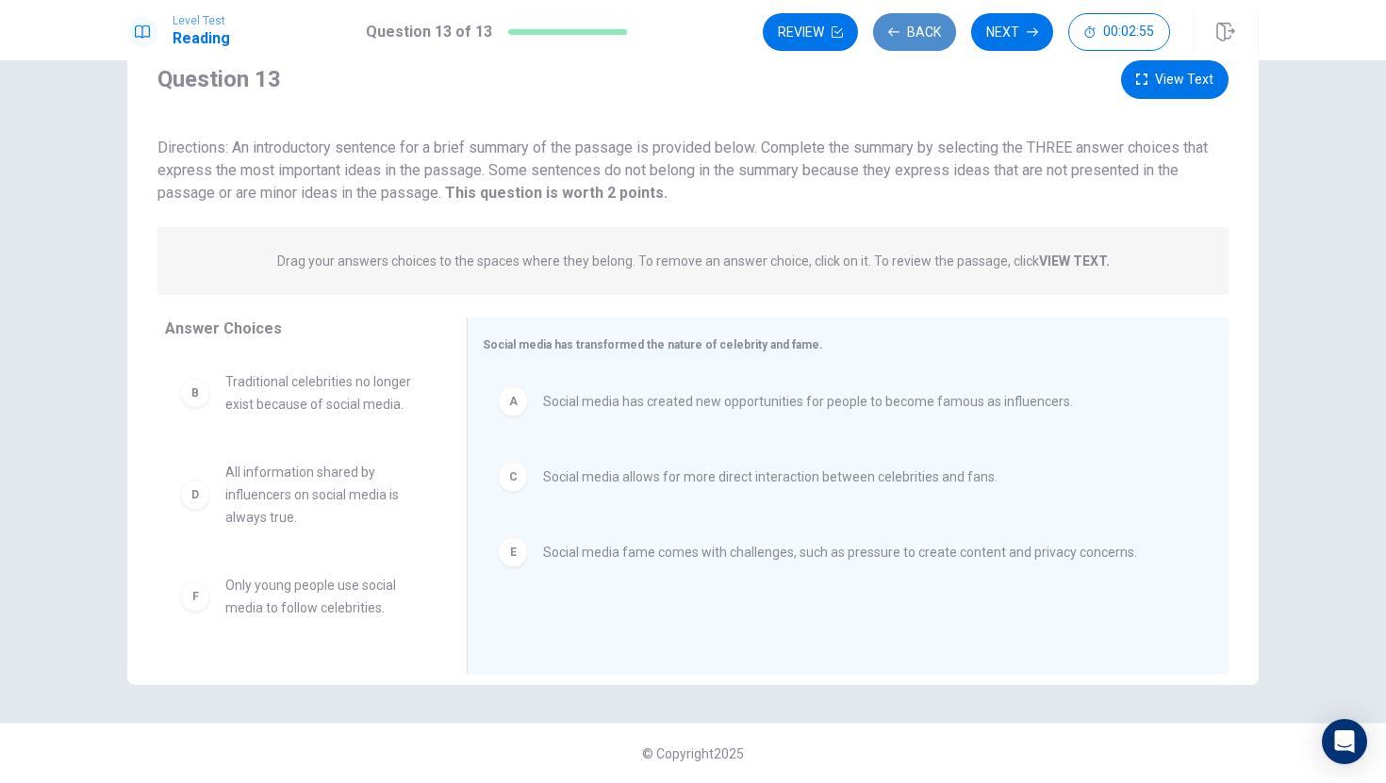
click at [890, 40] on button "Back" at bounding box center [914, 32] width 83 height 38
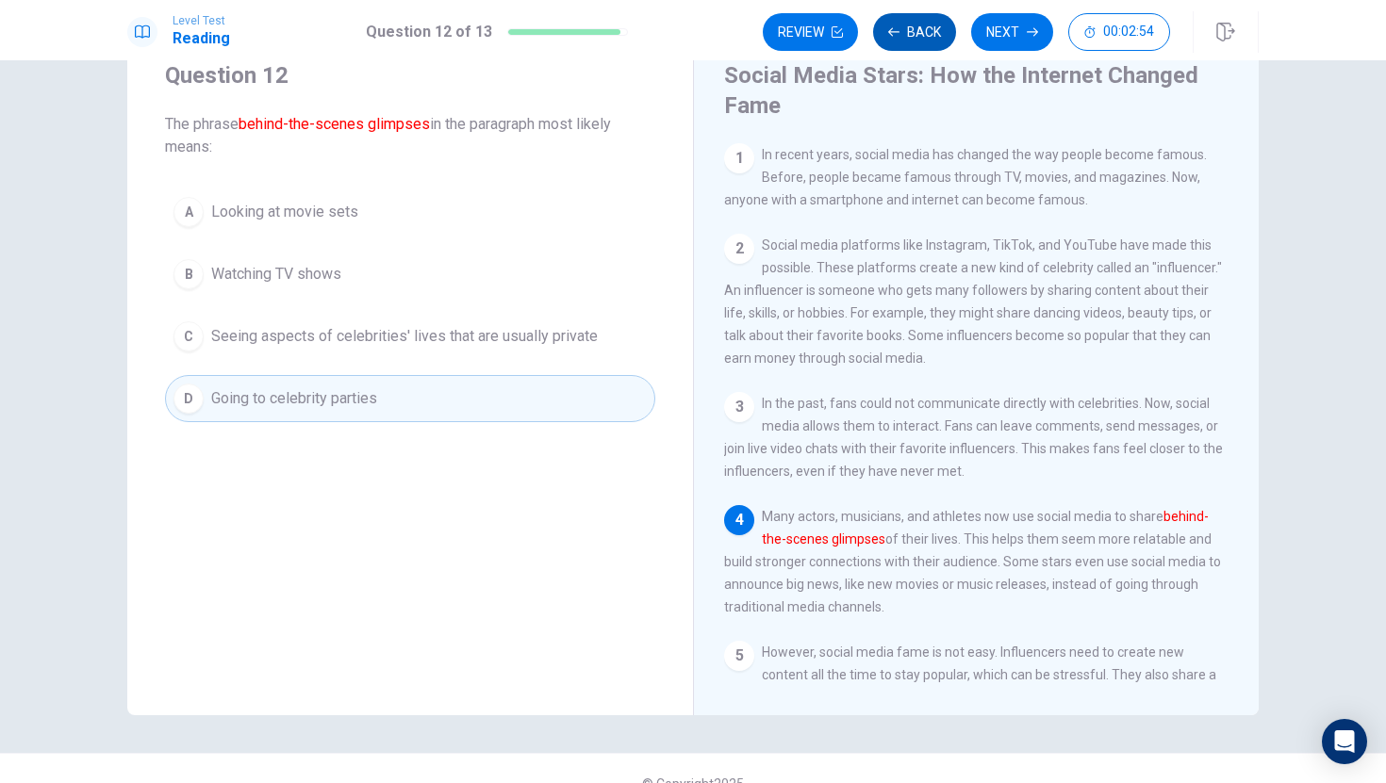
click at [890, 41] on button "Back" at bounding box center [914, 32] width 83 height 38
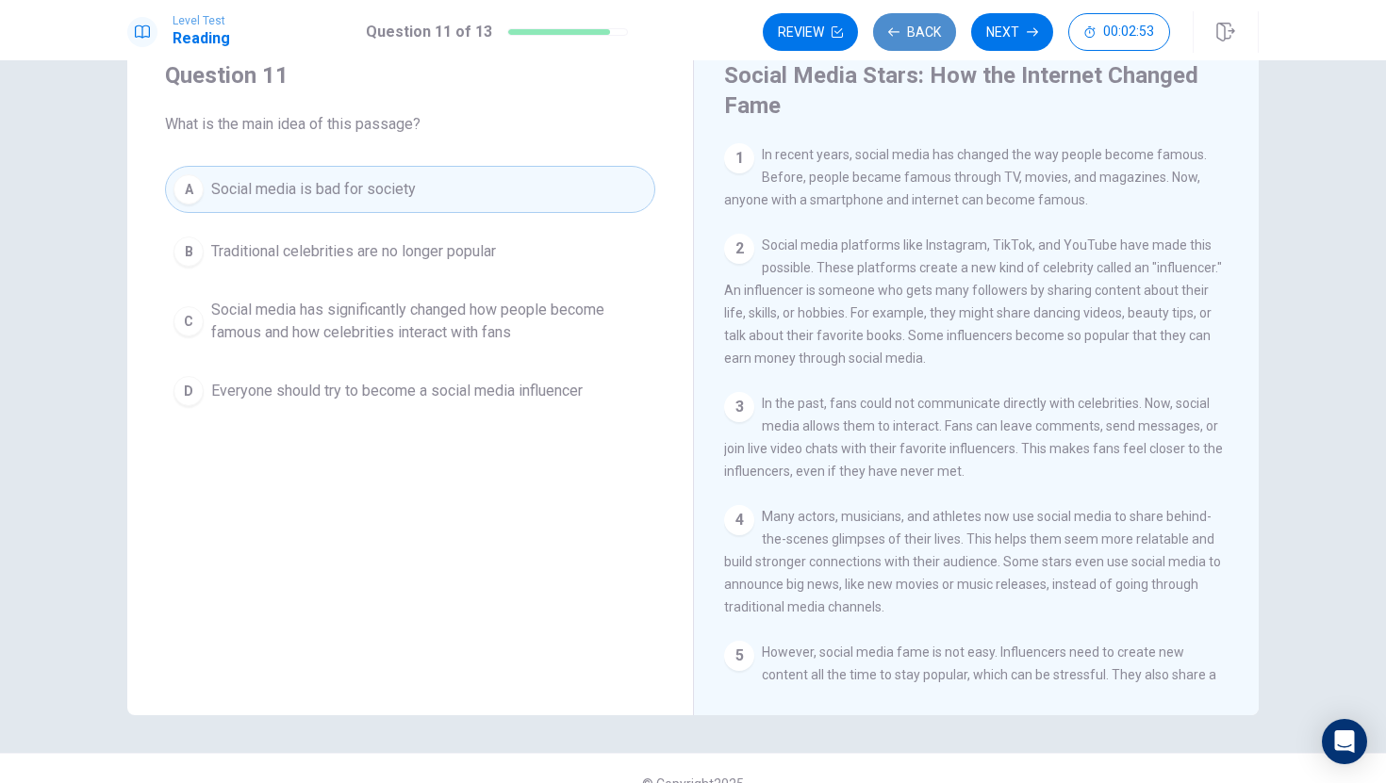
click at [890, 41] on button "Back" at bounding box center [914, 32] width 83 height 38
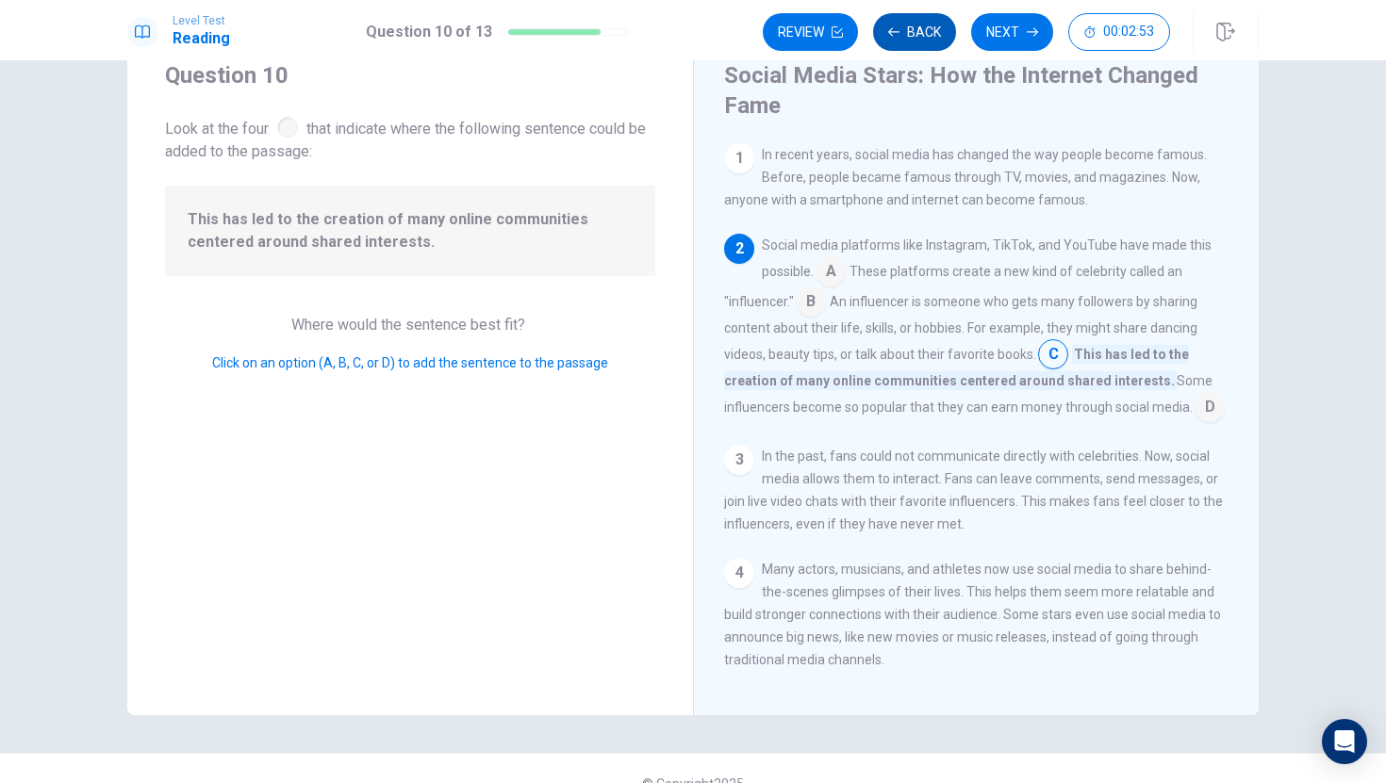
scroll to position [93, 0]
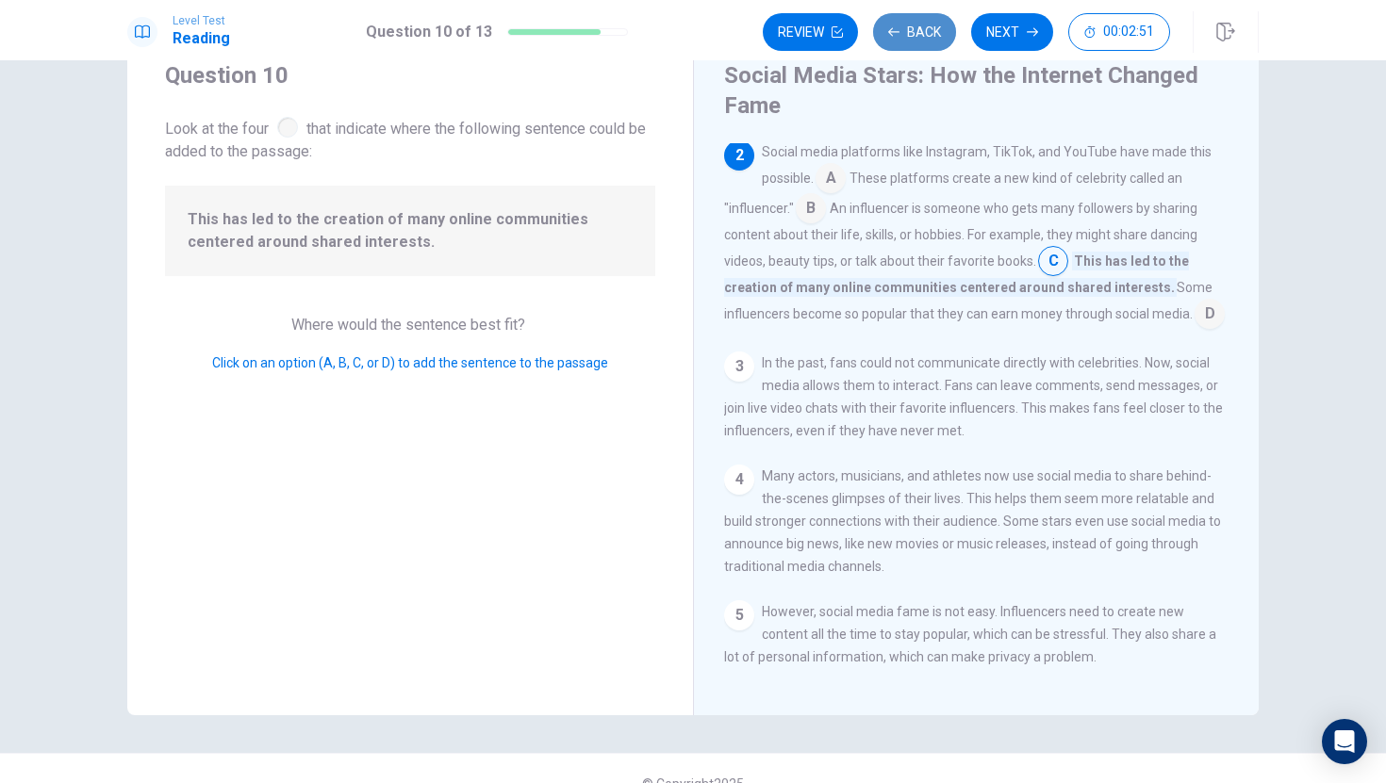
click at [890, 41] on button "Back" at bounding box center [914, 32] width 83 height 38
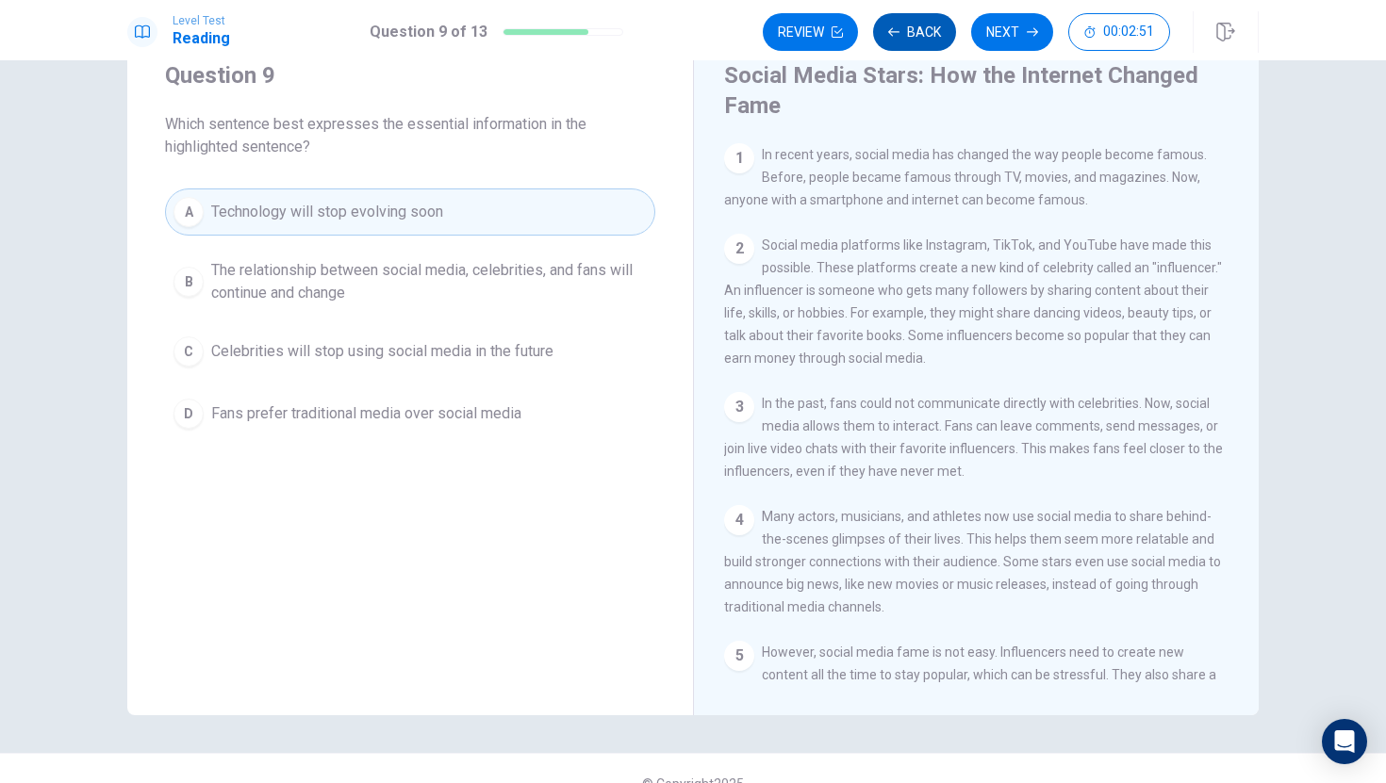
click at [890, 40] on button "Back" at bounding box center [914, 32] width 83 height 38
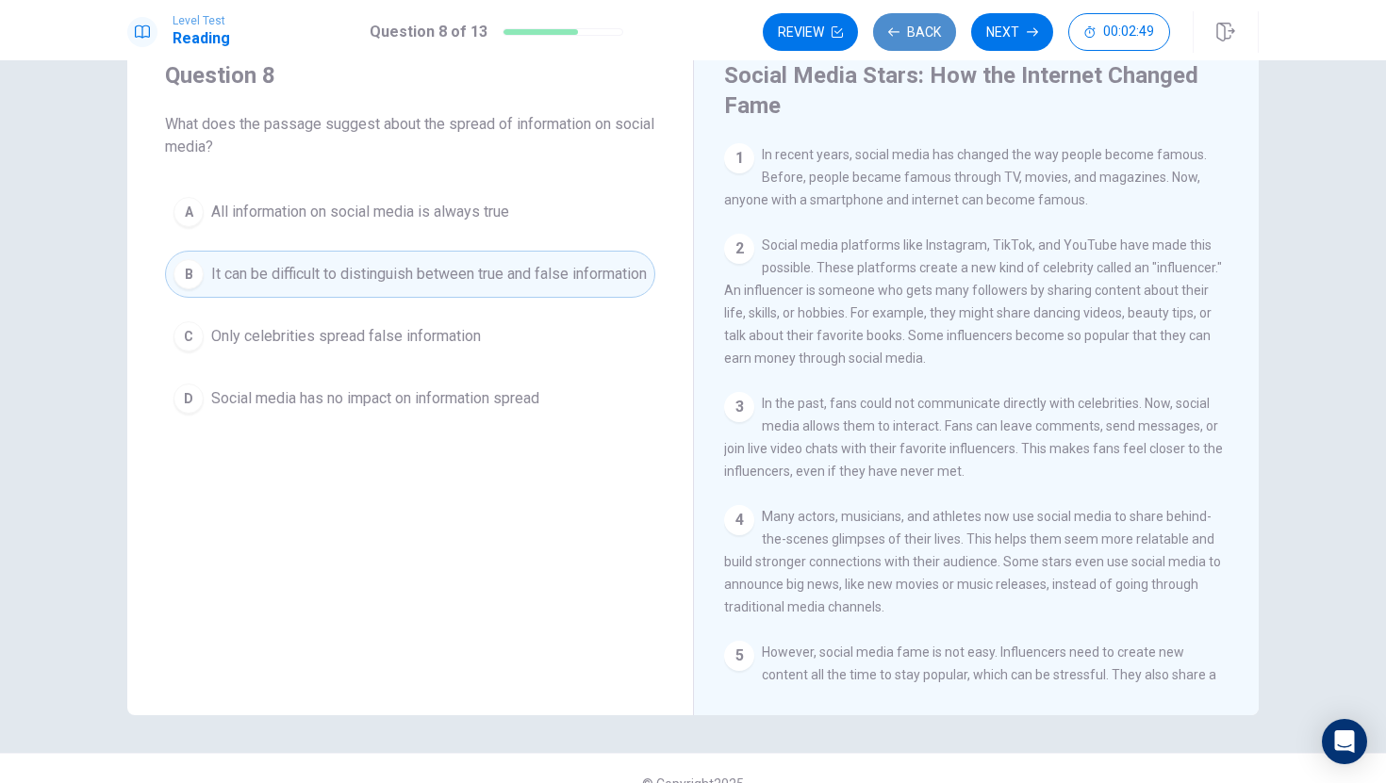
click at [890, 34] on icon "button" at bounding box center [893, 31] width 11 height 8
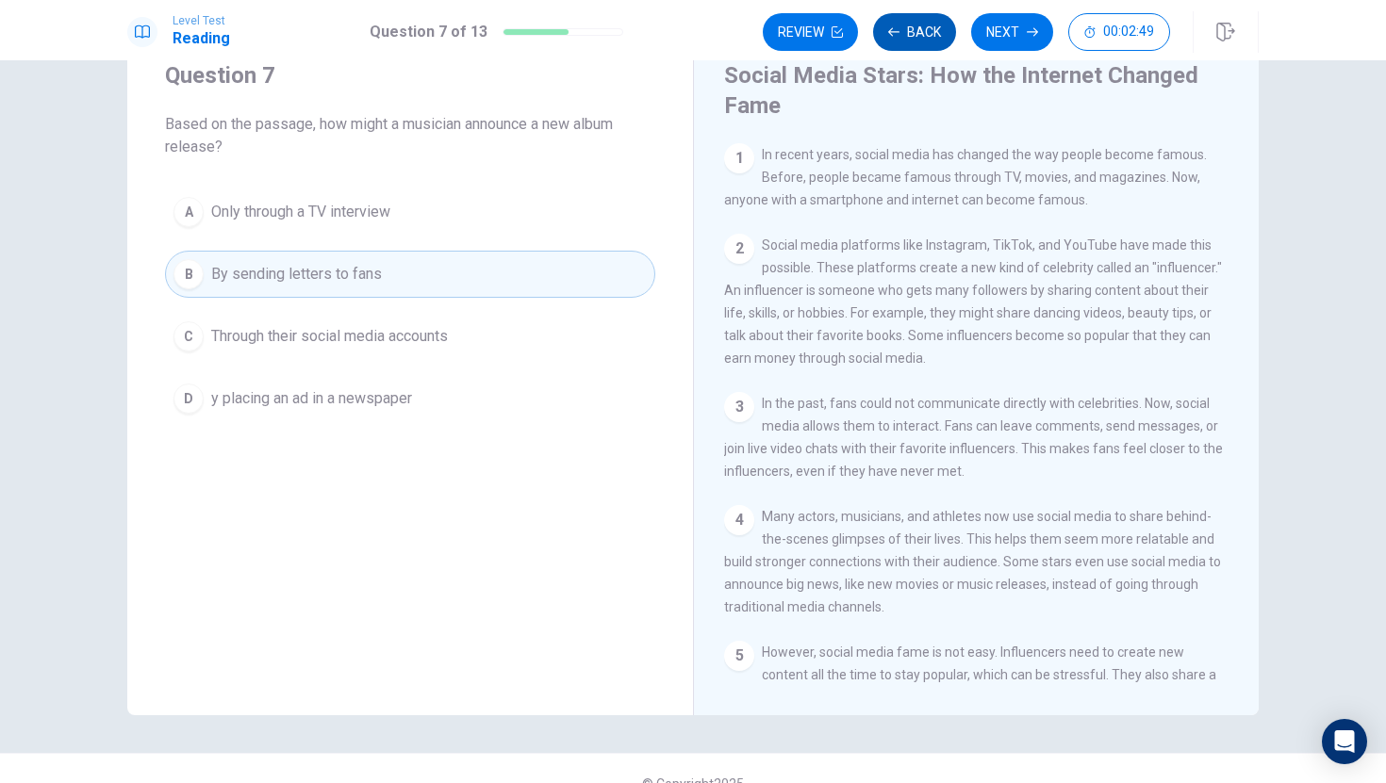
click at [890, 34] on icon "button" at bounding box center [893, 31] width 11 height 8
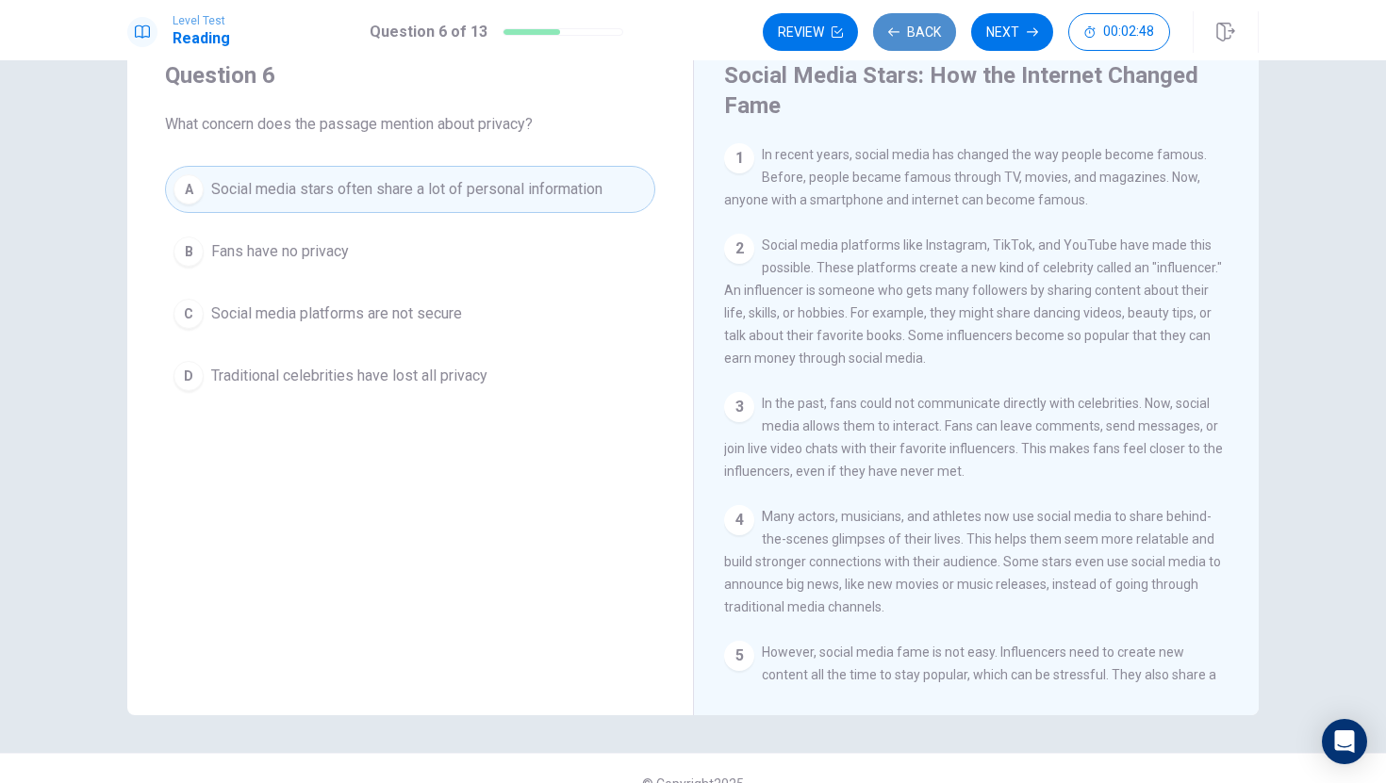
click at [891, 34] on icon "button" at bounding box center [893, 31] width 11 height 8
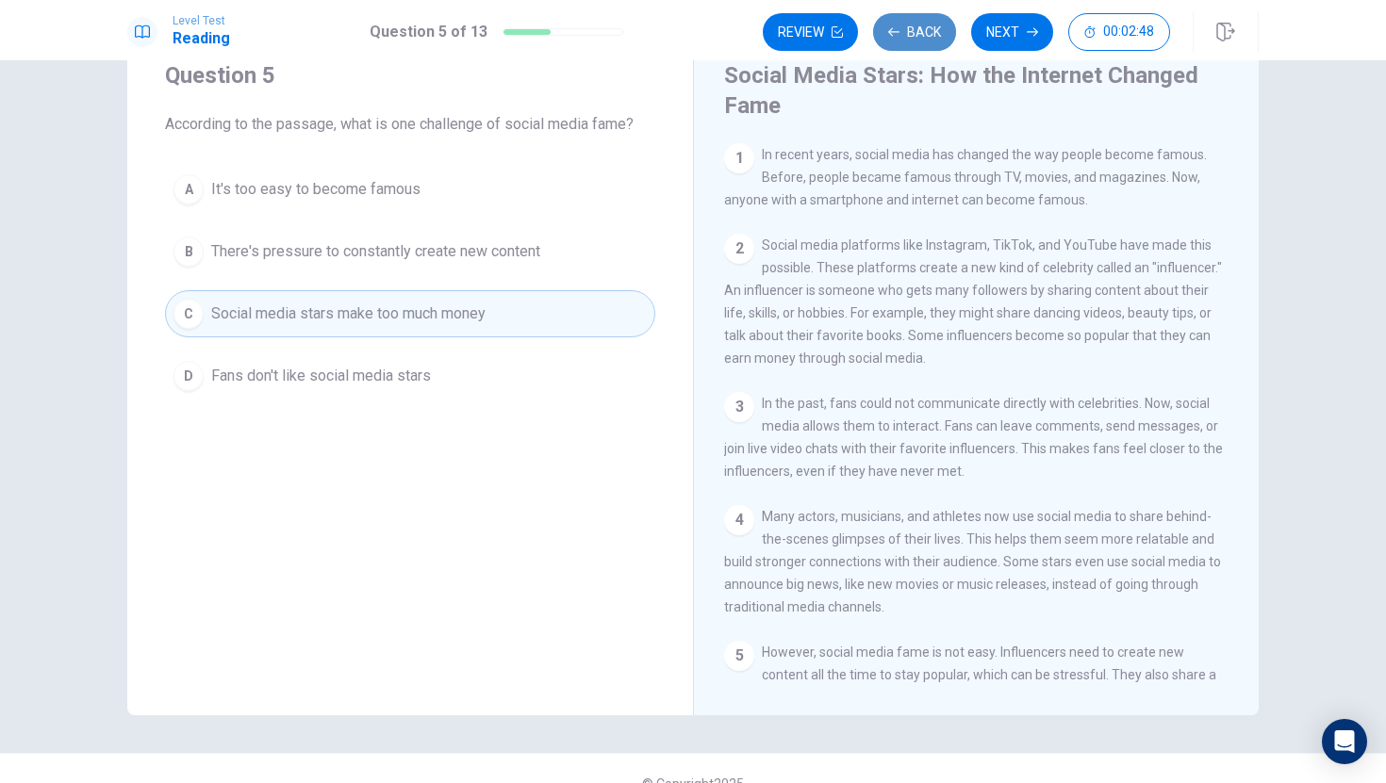
click at [891, 34] on icon "button" at bounding box center [893, 31] width 11 height 8
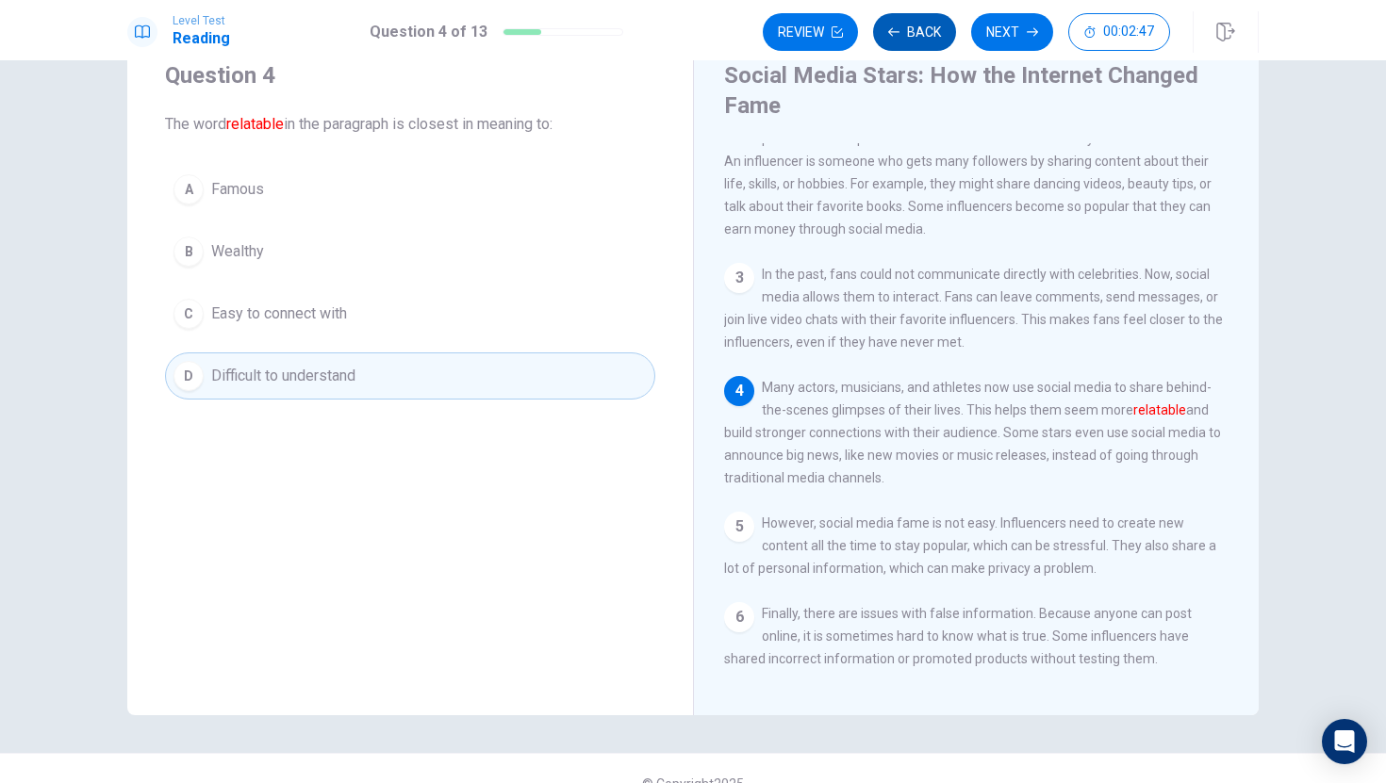
scroll to position [139, 0]
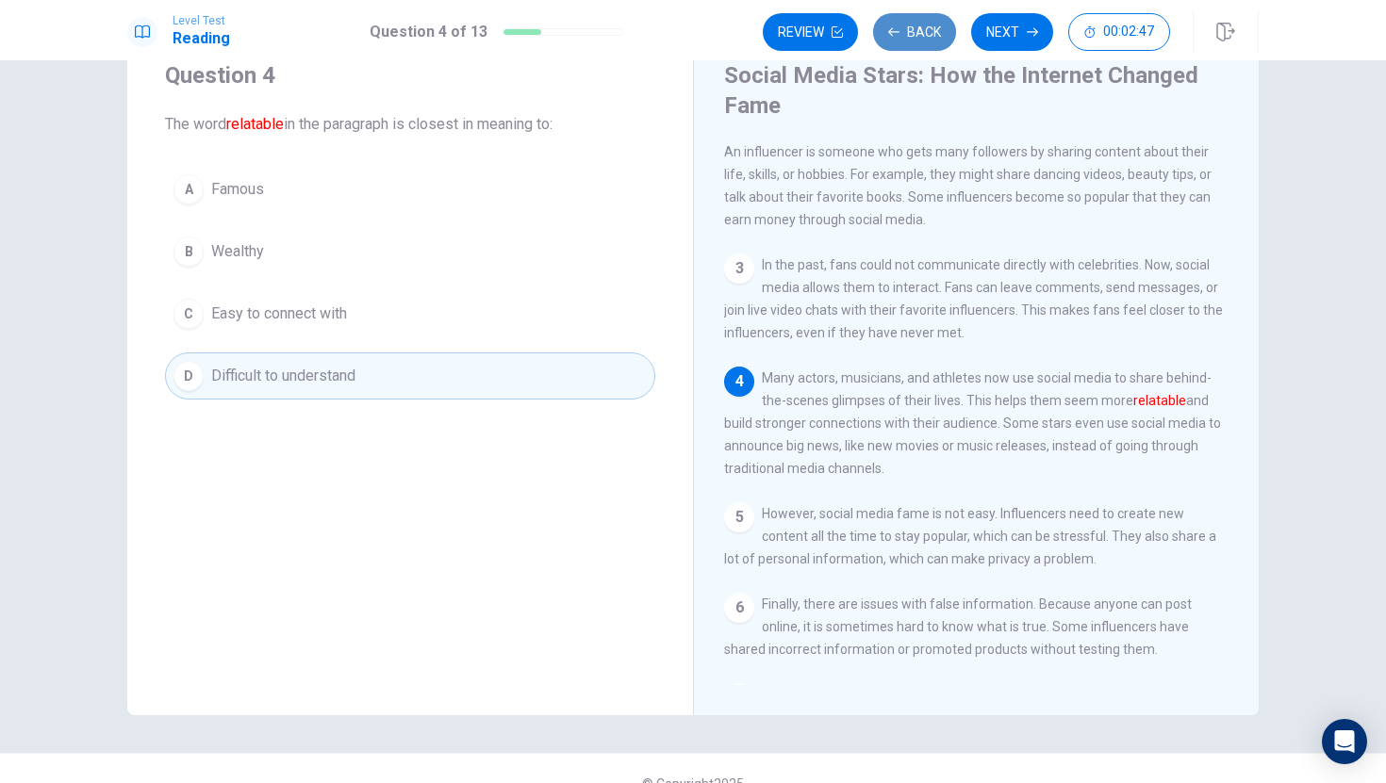
click at [891, 34] on icon "button" at bounding box center [893, 31] width 11 height 8
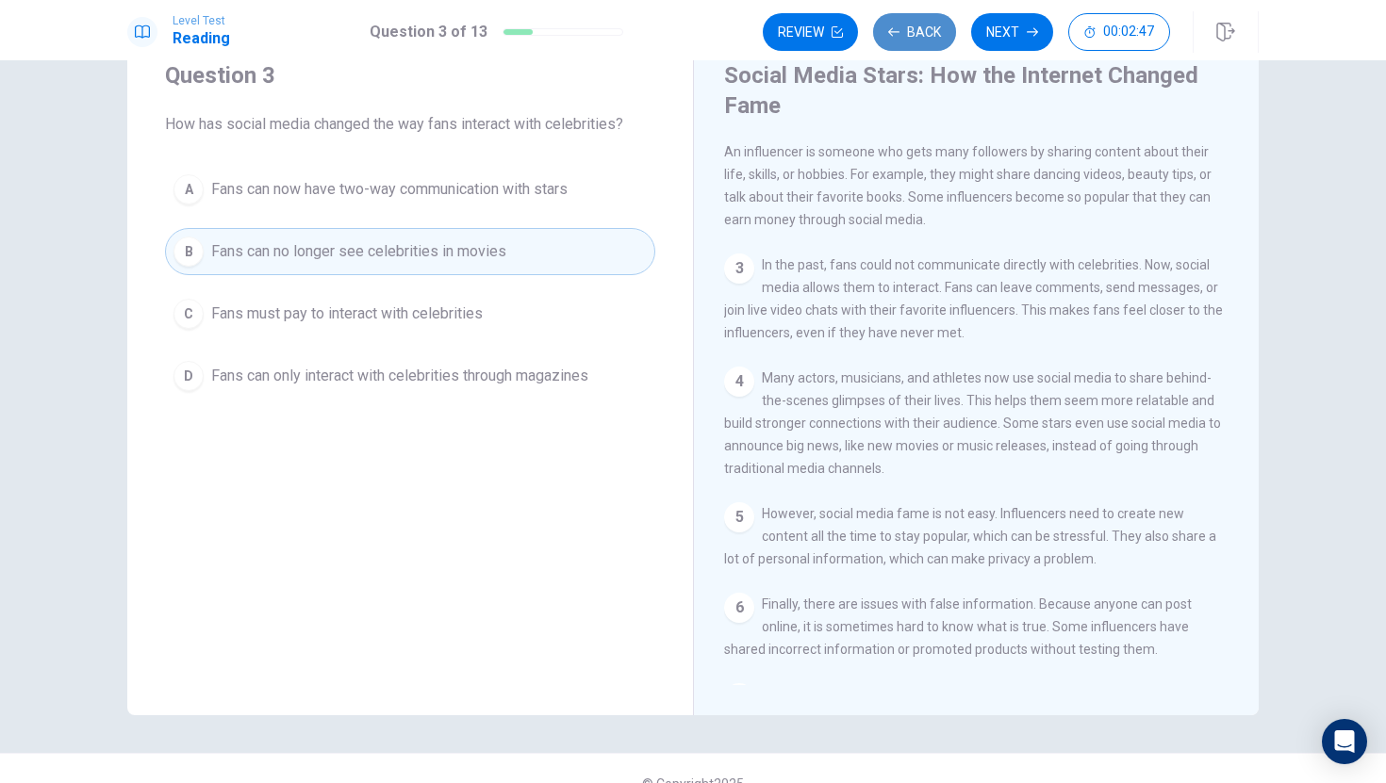
click at [891, 34] on icon "button" at bounding box center [893, 31] width 11 height 8
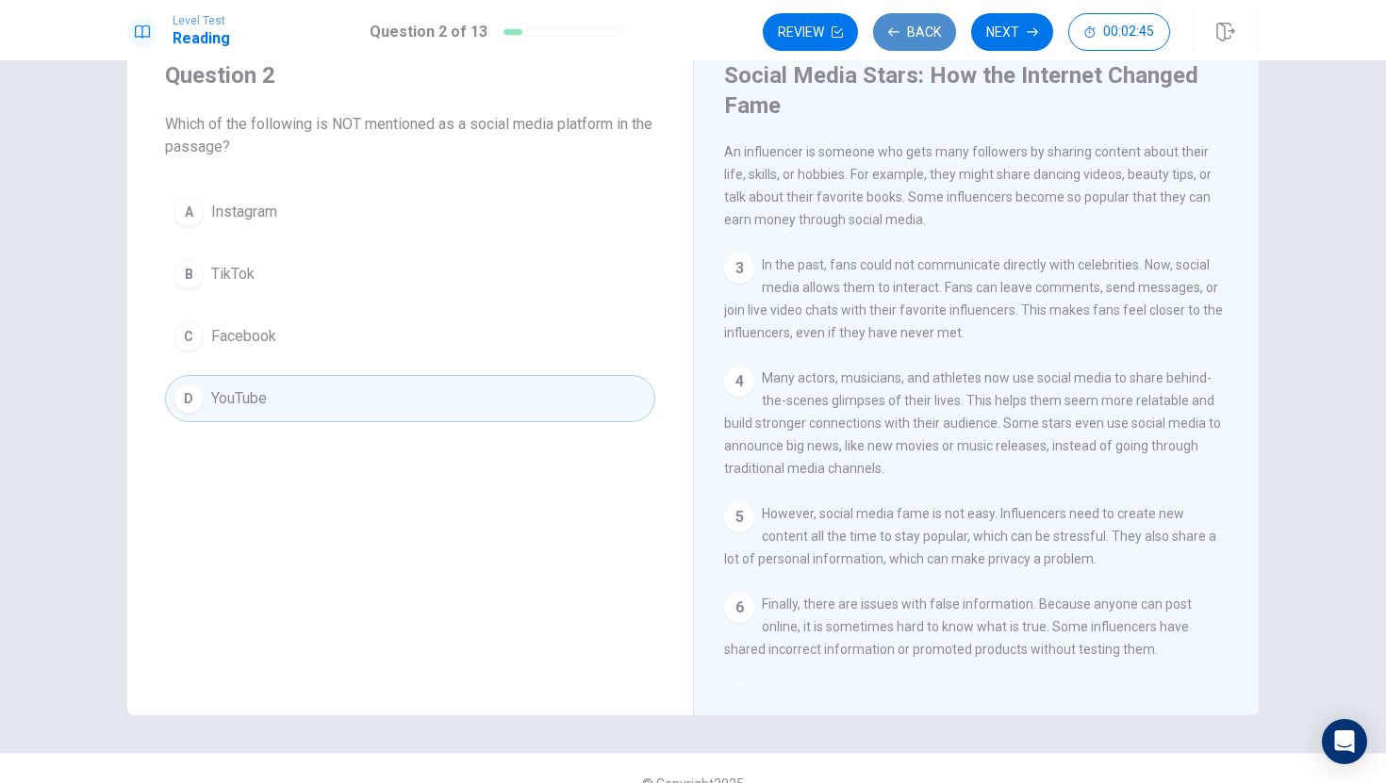
click at [891, 34] on icon "button" at bounding box center [893, 31] width 11 height 8
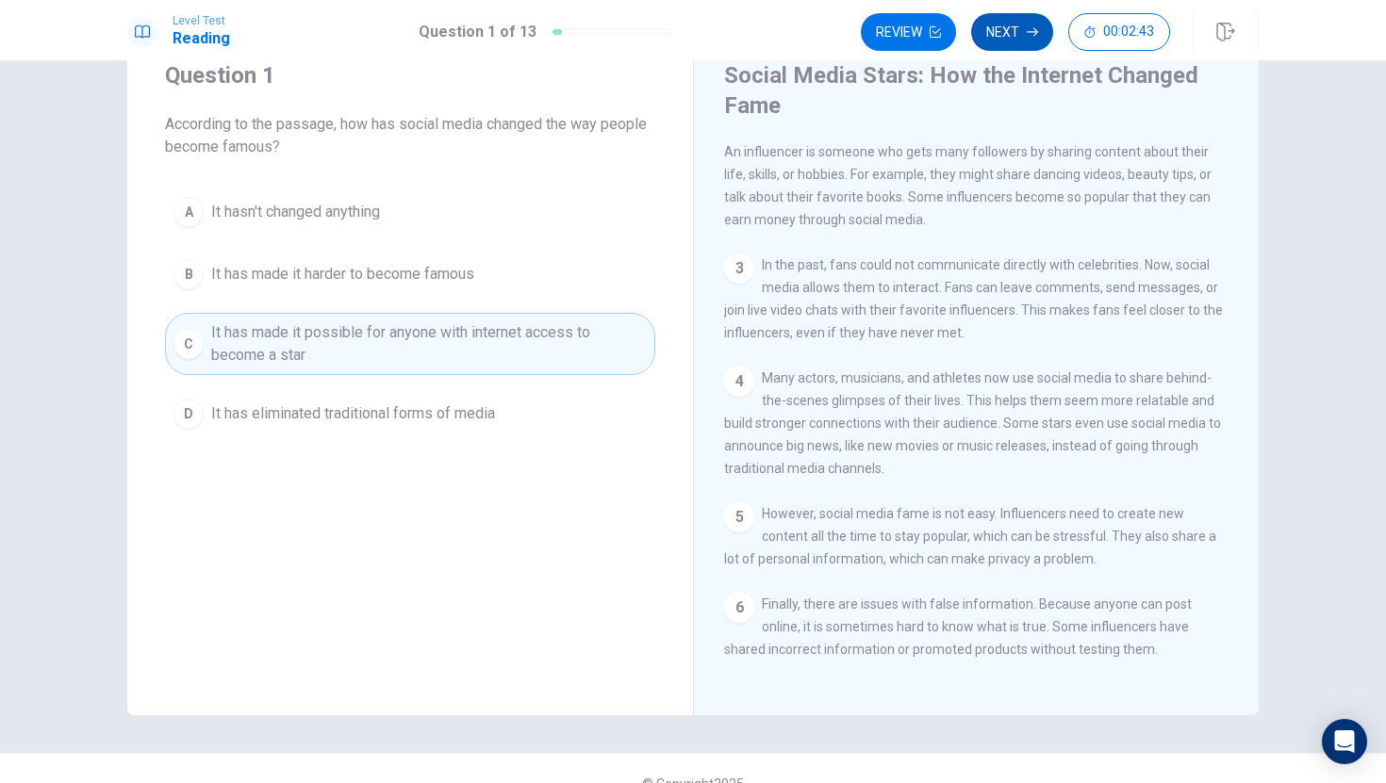
click at [1008, 34] on button "Next" at bounding box center [1012, 32] width 82 height 38
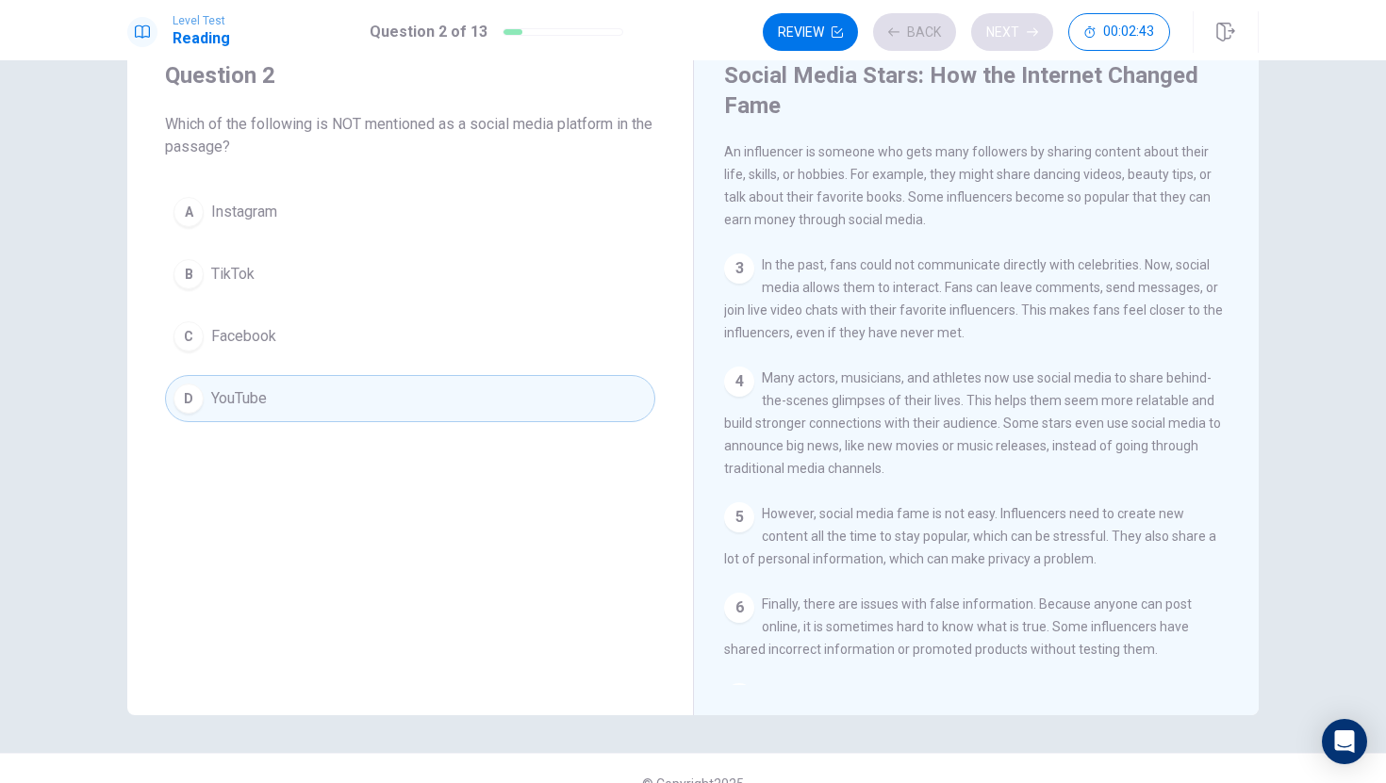
click at [1008, 34] on div "Review Back Next 00:02:43" at bounding box center [966, 32] width 407 height 38
click at [1008, 34] on div "Review Back Next 00:02:42" at bounding box center [966, 32] width 407 height 38
click at [1008, 34] on button "Next" at bounding box center [1012, 32] width 82 height 38
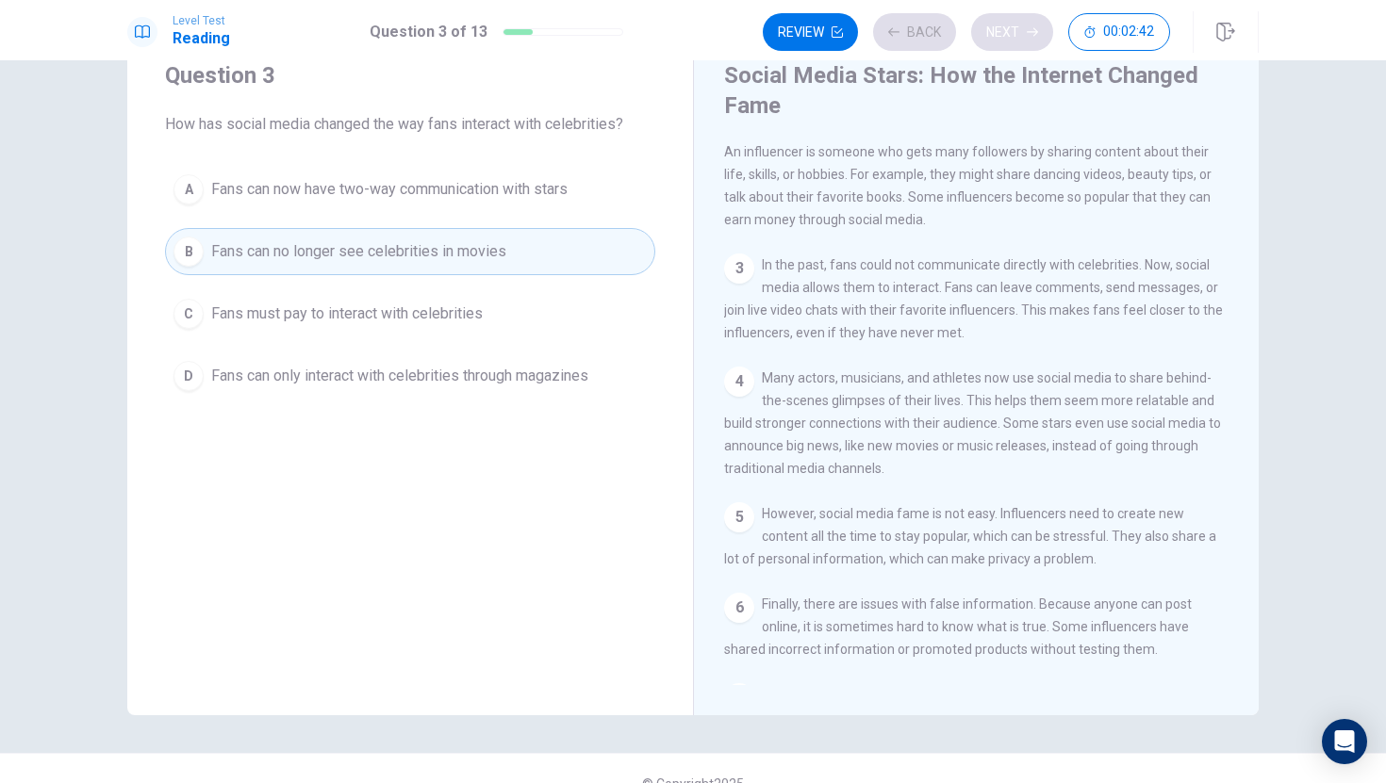
click at [1008, 34] on div "Review Back Next 00:02:42" at bounding box center [966, 32] width 407 height 38
click at [1008, 34] on div "Review Back Next 00:02:41" at bounding box center [966, 32] width 407 height 38
click at [1008, 34] on button "Next" at bounding box center [1012, 32] width 82 height 38
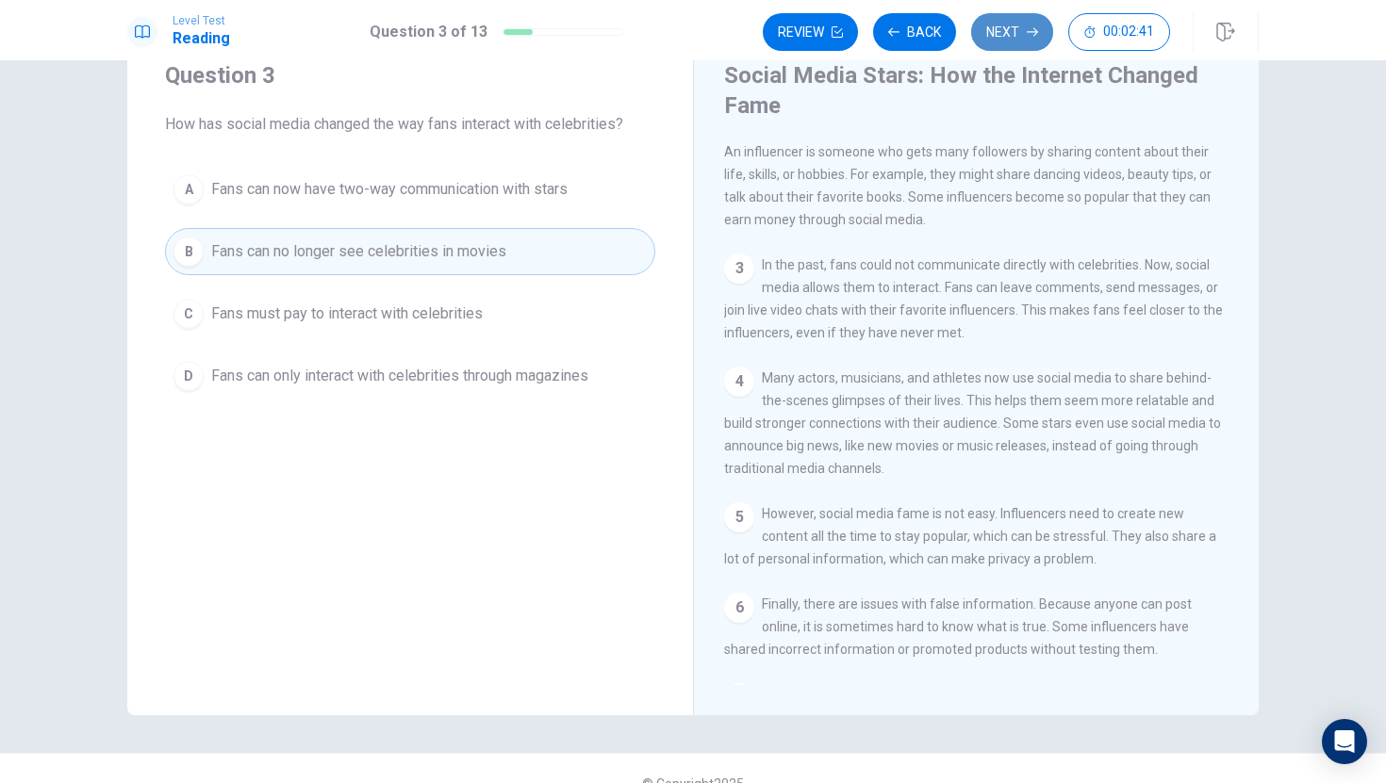
click at [1008, 34] on div "Review Back Next 00:02:41" at bounding box center [966, 32] width 407 height 38
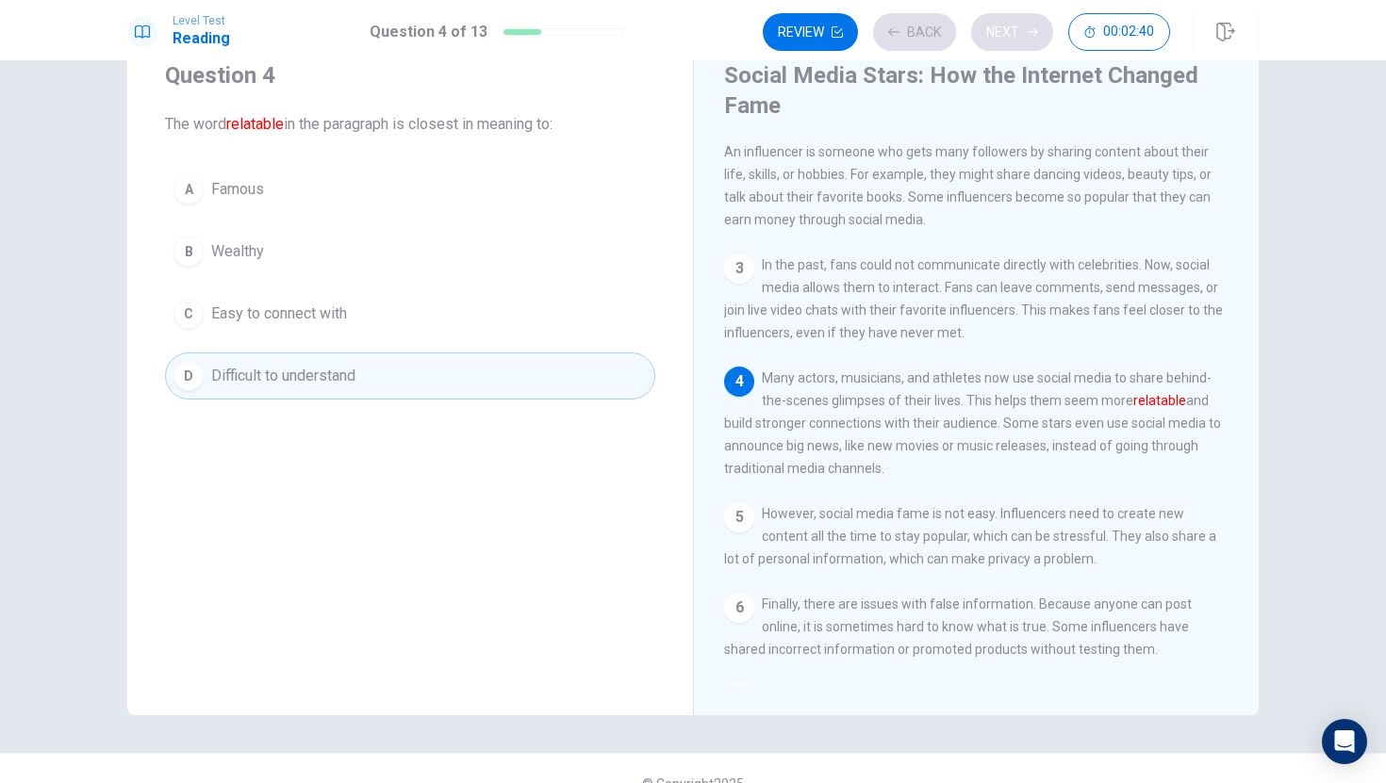
click at [1008, 34] on div "Review Back Next 00:02:40" at bounding box center [966, 32] width 407 height 38
click at [1008, 34] on button "Next" at bounding box center [1012, 32] width 82 height 38
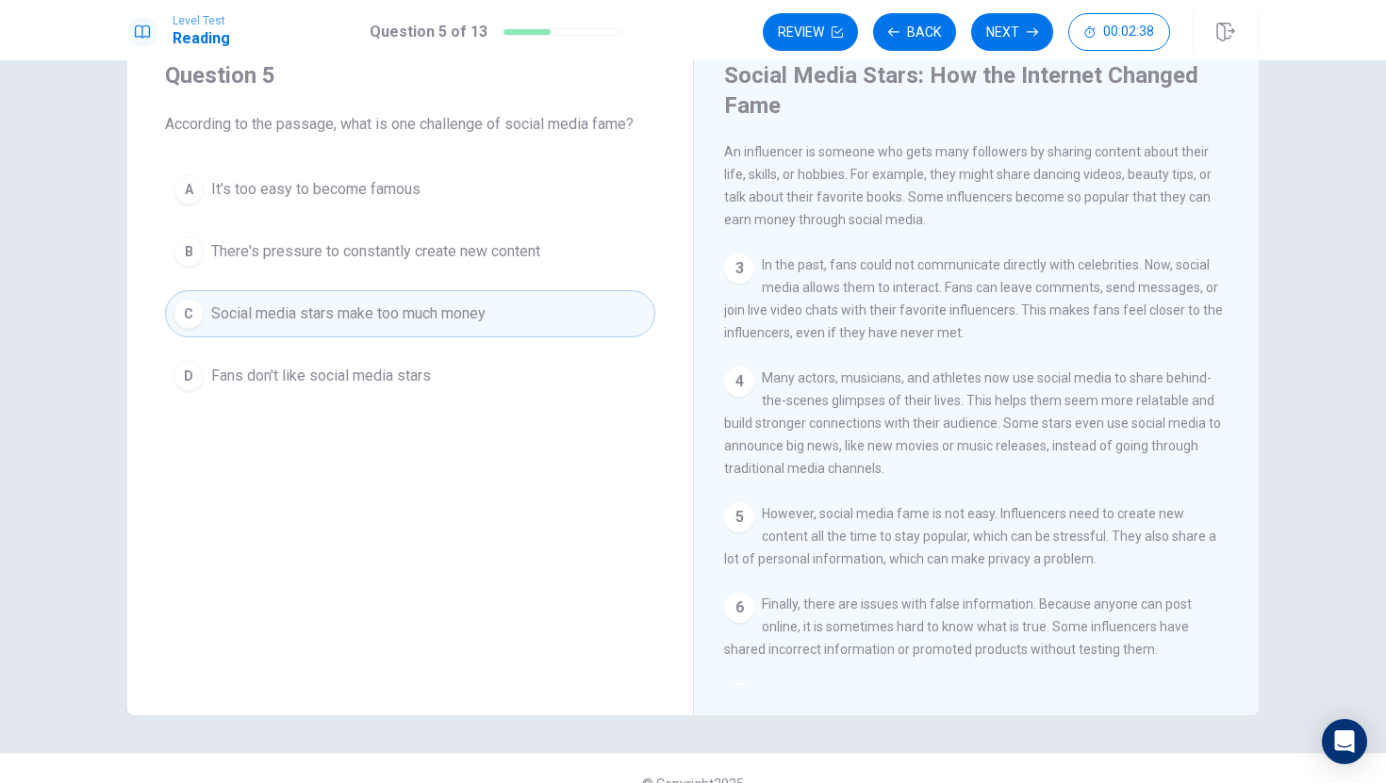
click at [1008, 35] on div "Review Back Next 00:02:38" at bounding box center [966, 32] width 407 height 38
click at [1008, 35] on button "Next" at bounding box center [1012, 32] width 82 height 38
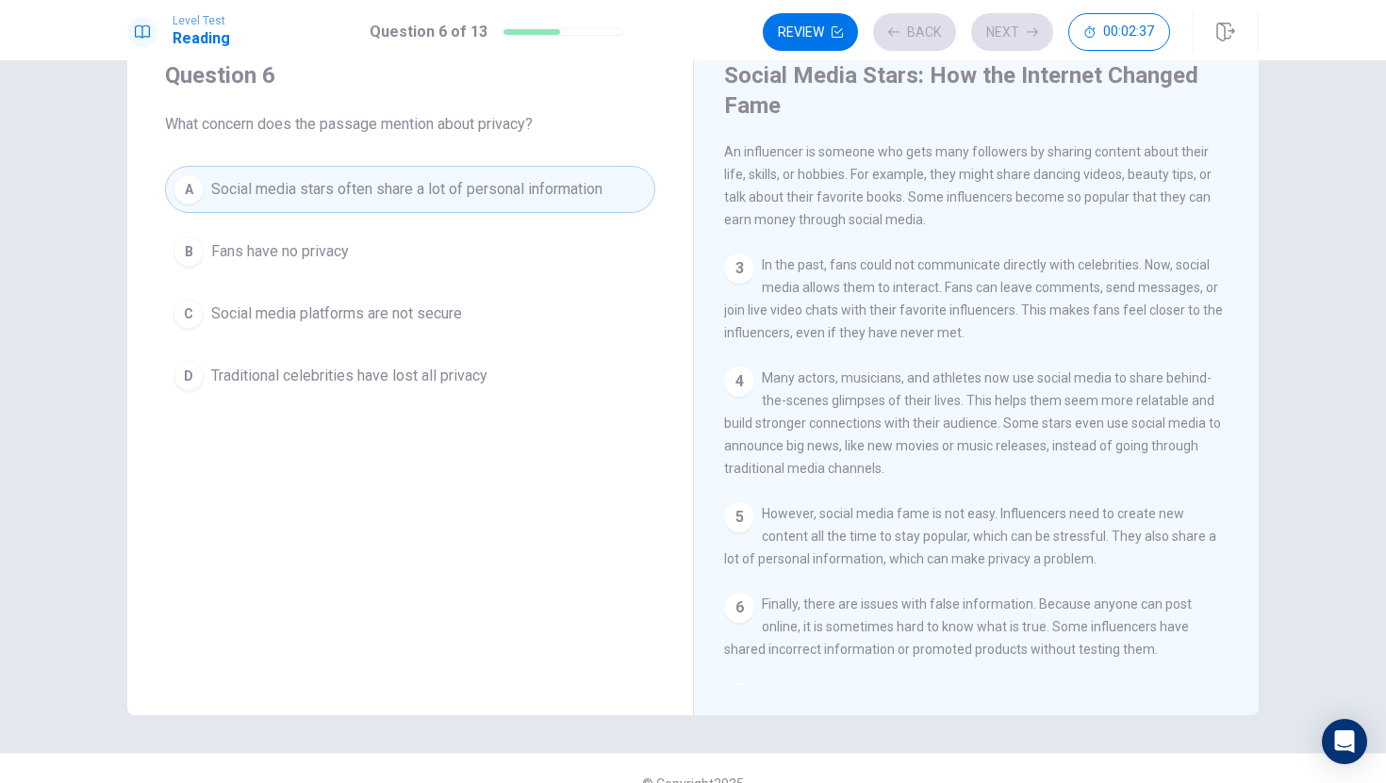
click at [1008, 35] on div "Review Back Next 00:02:37" at bounding box center [966, 32] width 407 height 38
click at [1008, 35] on button "Next" at bounding box center [1012, 32] width 82 height 38
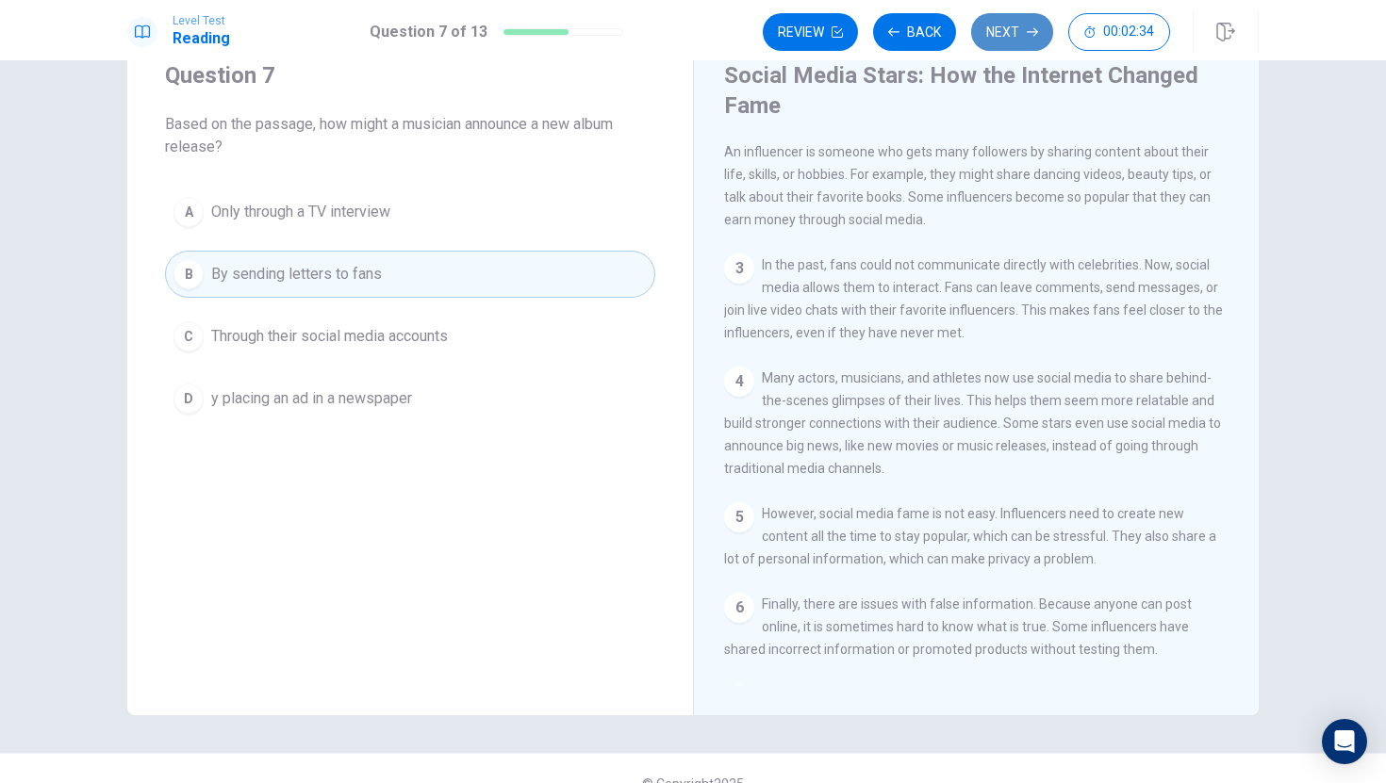
click at [1008, 35] on button "Next" at bounding box center [1012, 32] width 82 height 38
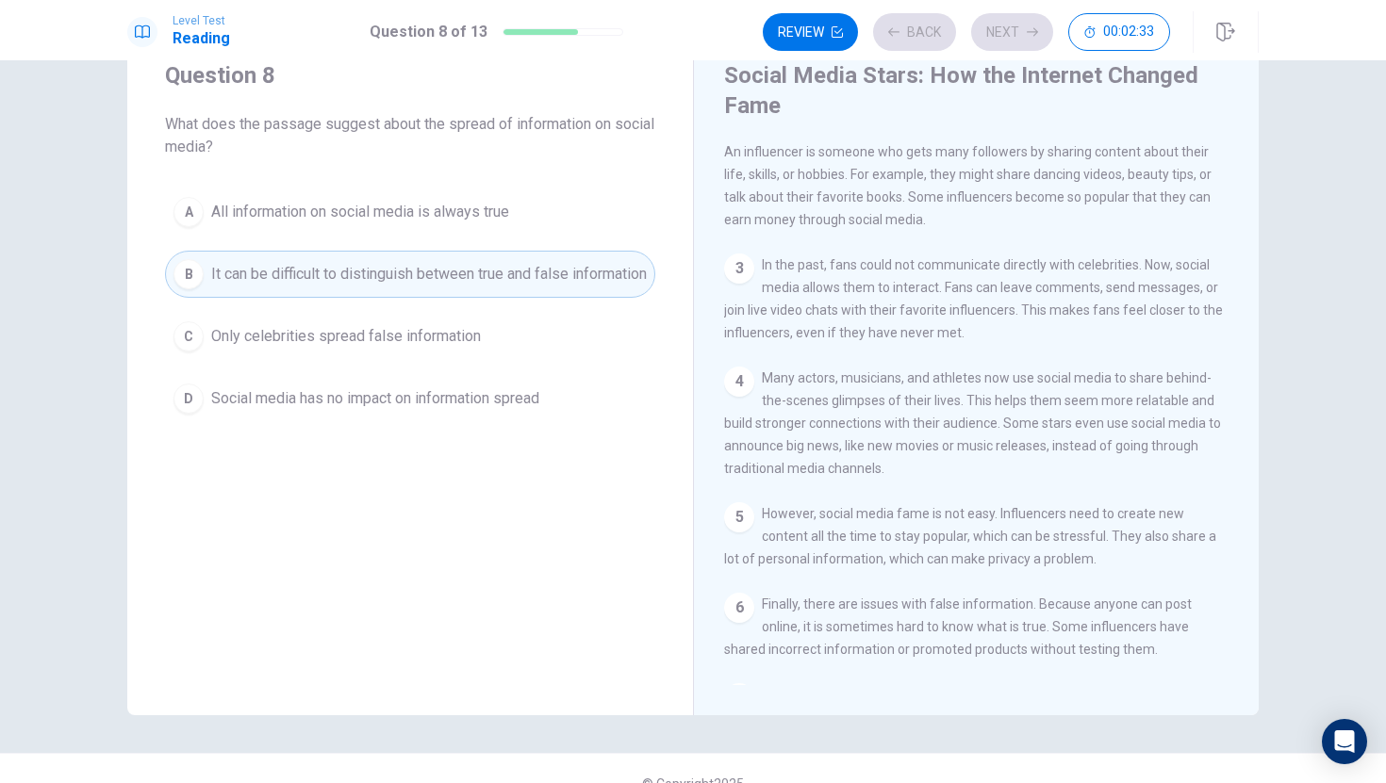
click at [1005, 35] on div "Review Back Next 00:02:33" at bounding box center [966, 32] width 407 height 38
click at [1005, 35] on button "Next" at bounding box center [1012, 32] width 82 height 38
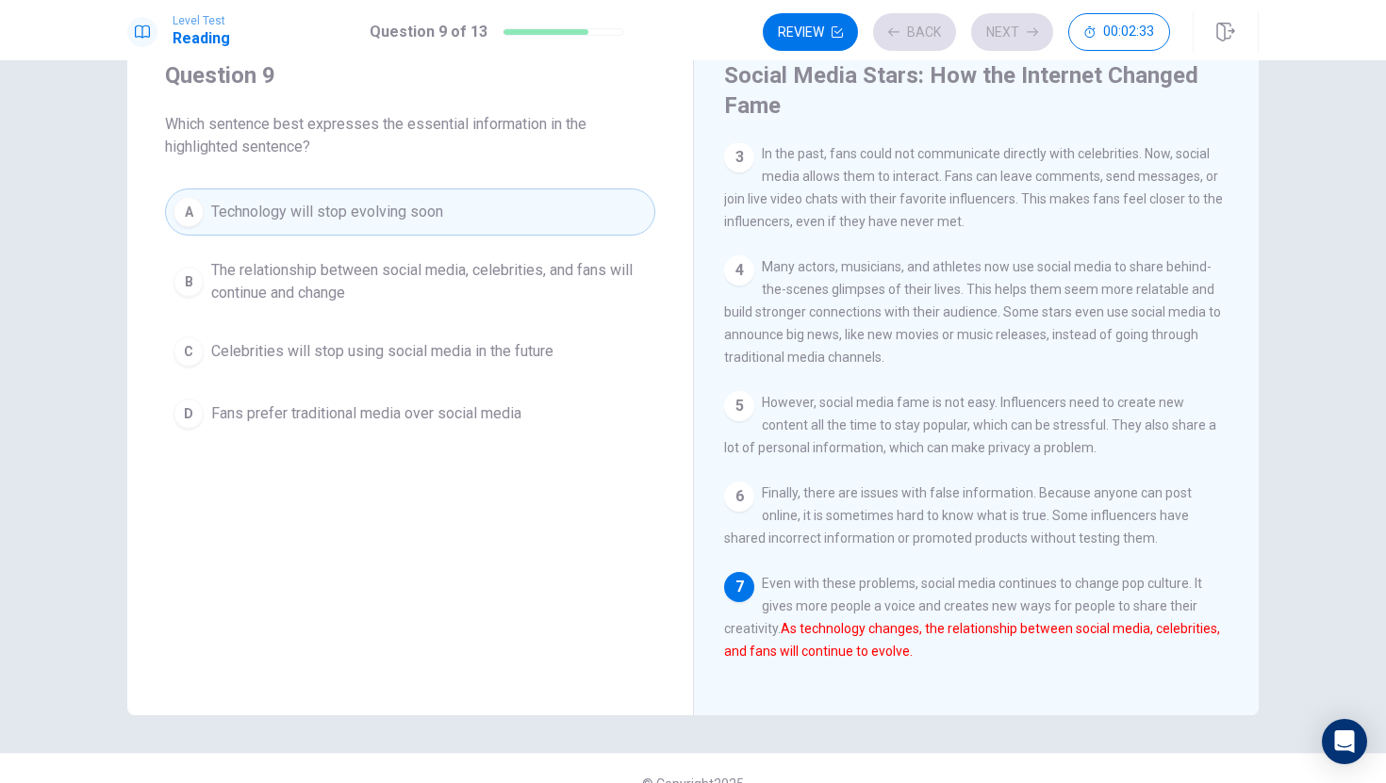
scroll to position [276, 0]
click at [1005, 35] on button "Next" at bounding box center [1012, 32] width 82 height 38
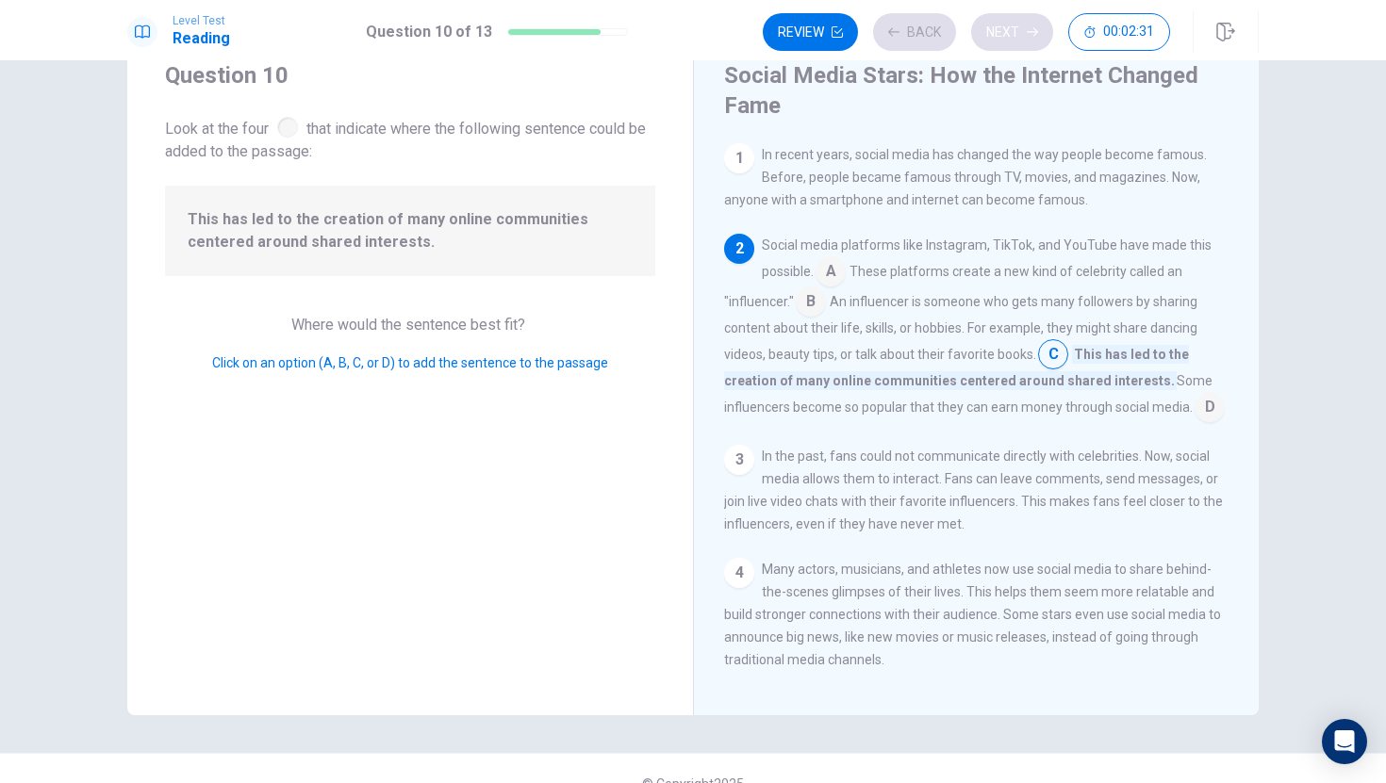
scroll to position [93, 0]
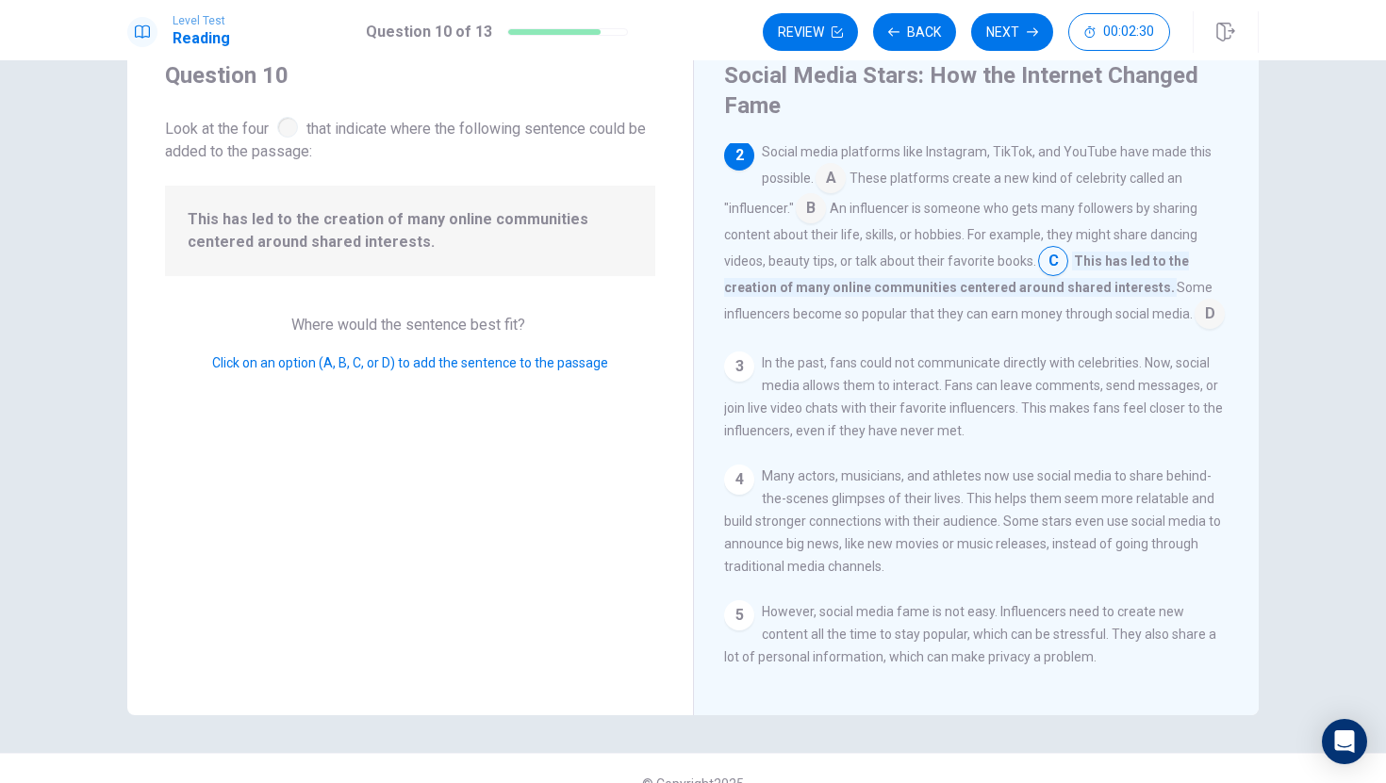
click at [1005, 34] on button "Next" at bounding box center [1012, 32] width 82 height 38
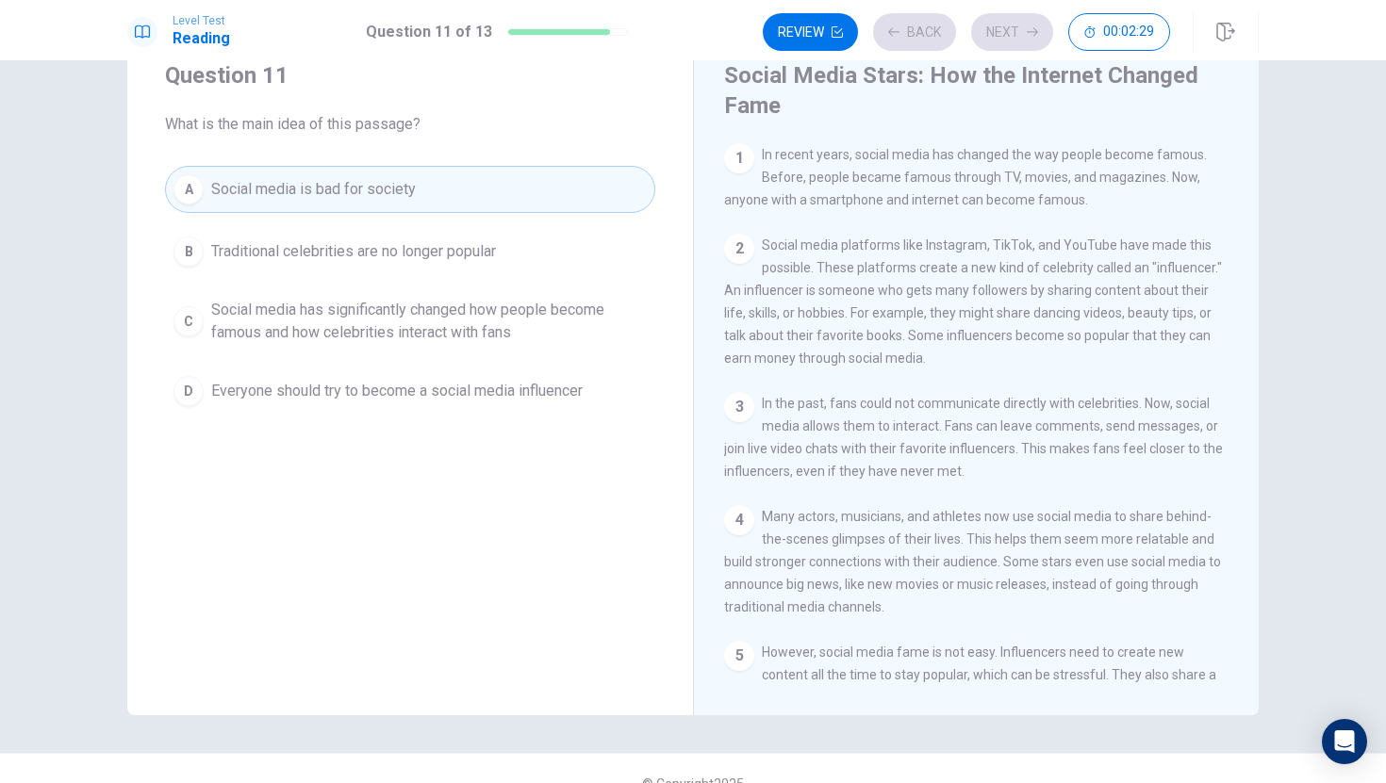
click at [1000, 36] on div "Review Back Next 00:02:29" at bounding box center [966, 32] width 407 height 38
click at [996, 36] on button "Next" at bounding box center [1012, 32] width 82 height 38
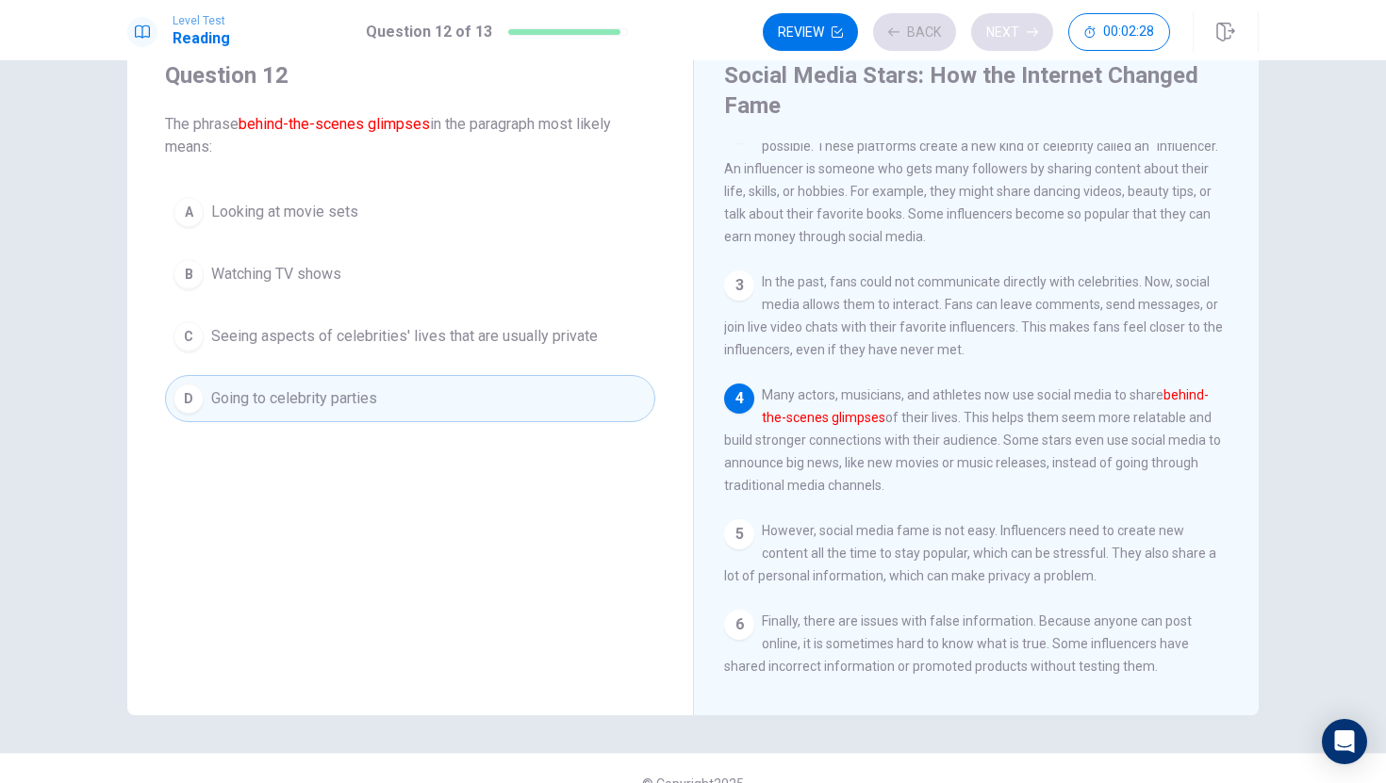
scroll to position [139, 0]
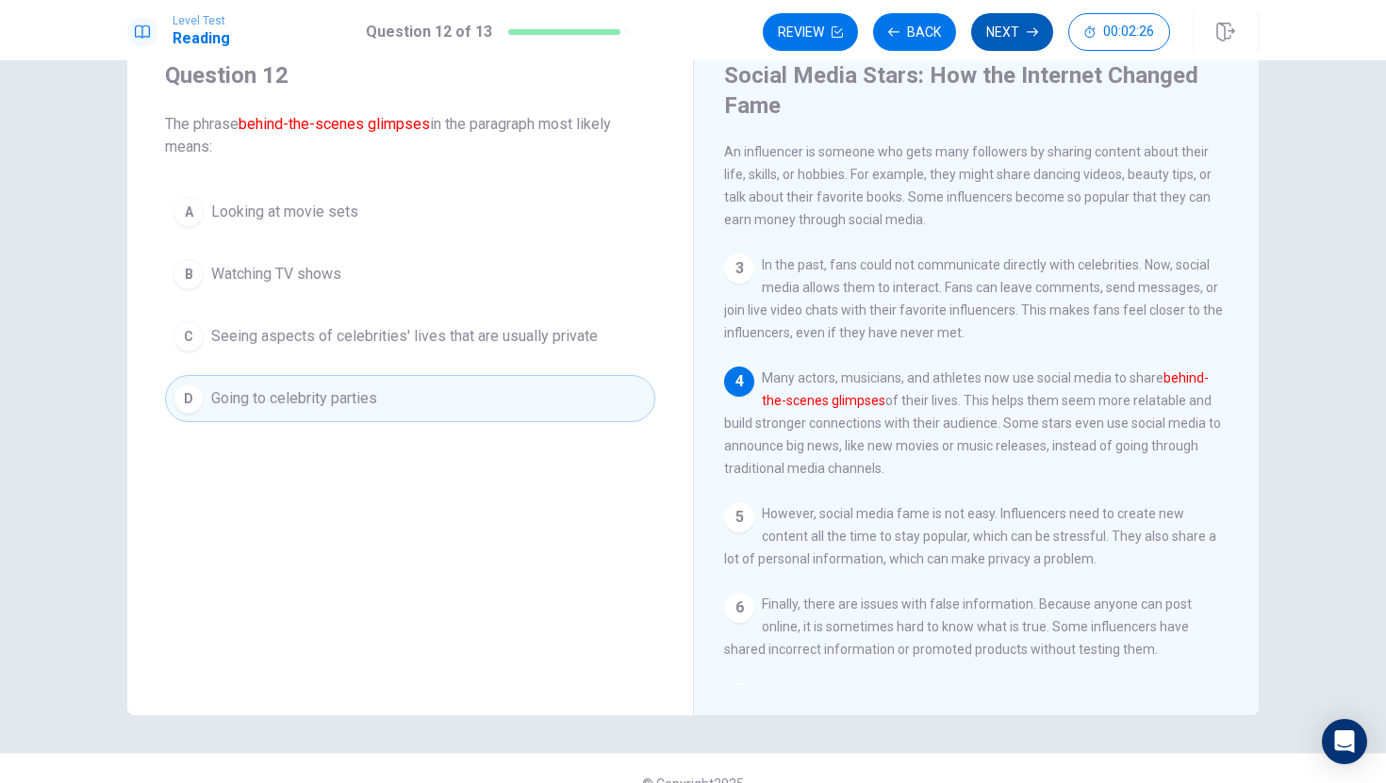
click at [988, 36] on button "Next" at bounding box center [1012, 32] width 82 height 38
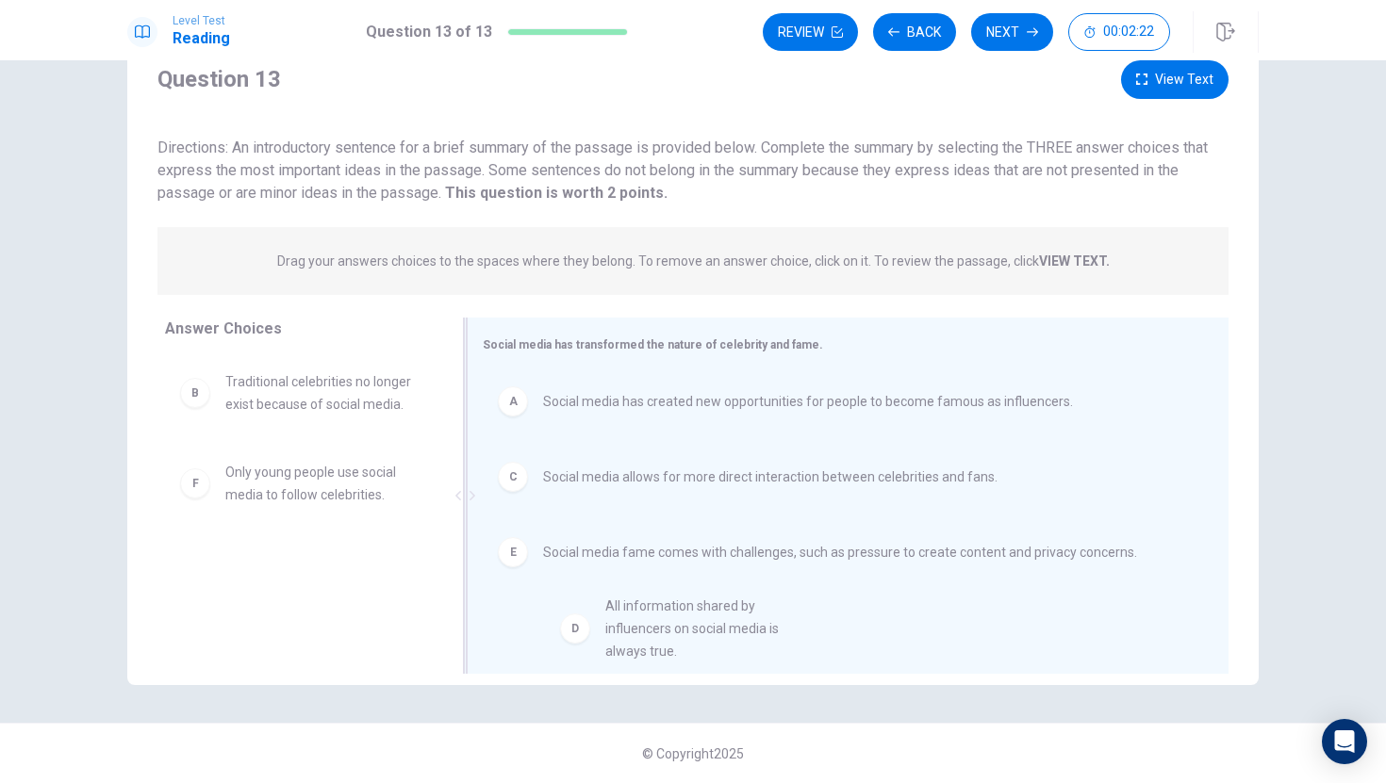
drag, startPoint x: 220, startPoint y: 491, endPoint x: 606, endPoint y: 627, distance: 409.6
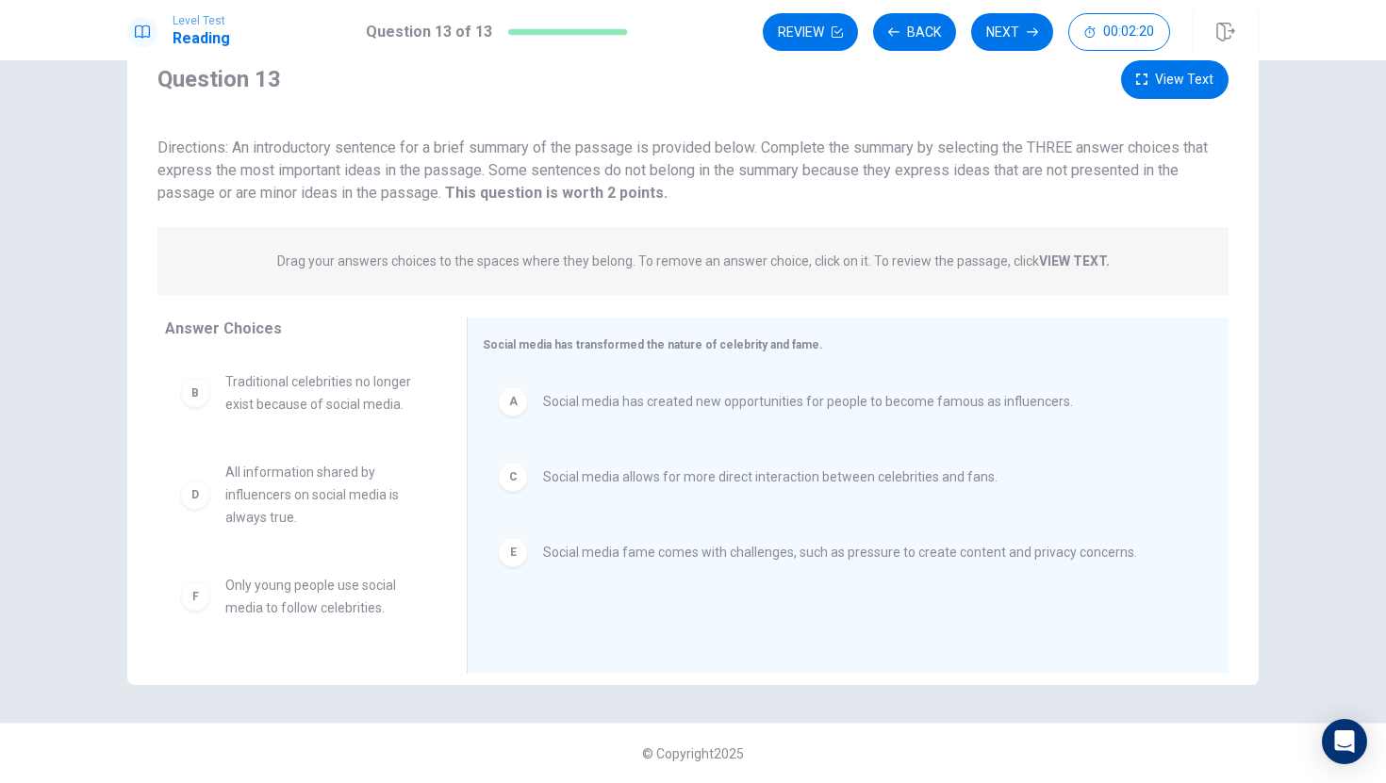
click at [398, 608] on span "Only young people use social media to follow celebrities." at bounding box center [323, 596] width 196 height 45
drag, startPoint x: 288, startPoint y: 604, endPoint x: 767, endPoint y: 672, distance: 483.6
click at [1025, 51] on div "Review Back Next 00:02:13" at bounding box center [1011, 31] width 496 height 41
click at [1024, 35] on button "Next" at bounding box center [1012, 32] width 82 height 38
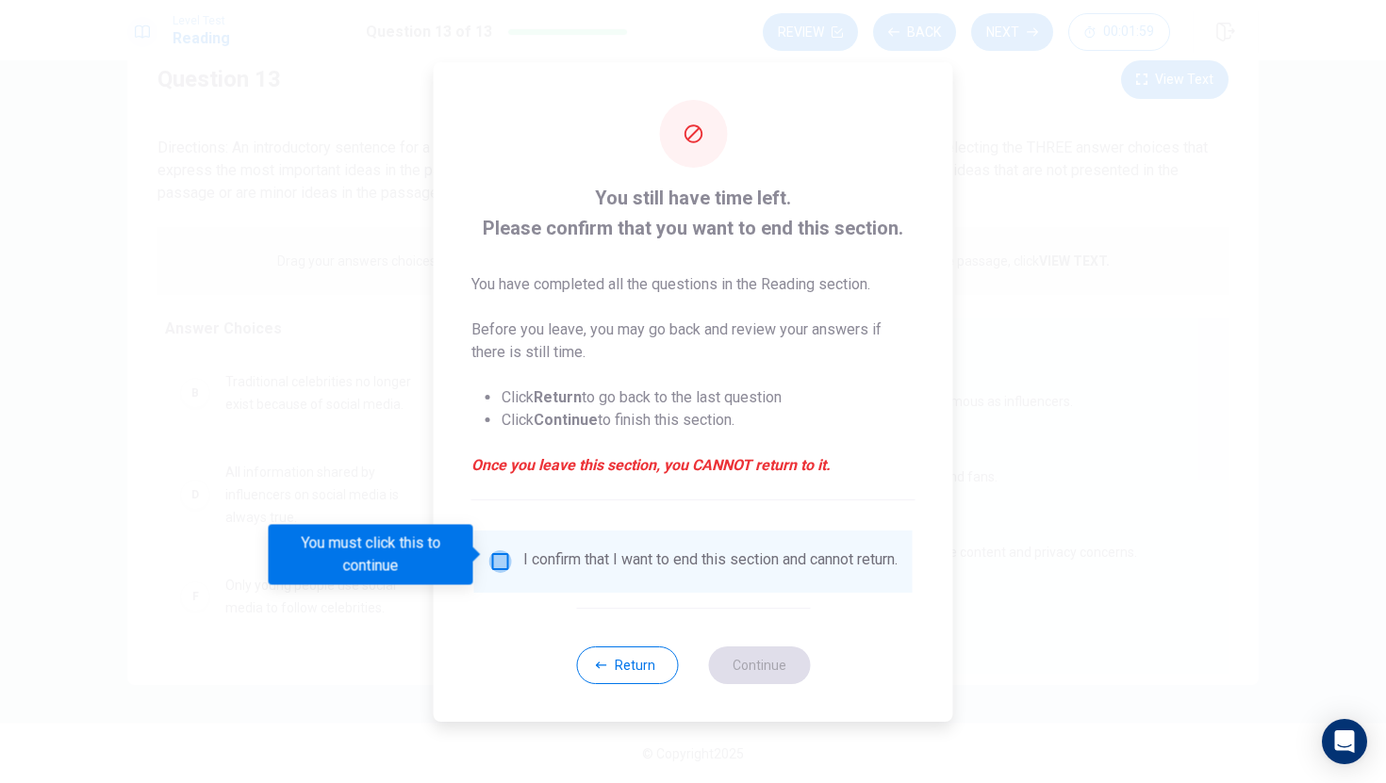
click at [496, 555] on input "You must click this to continue" at bounding box center [500, 561] width 23 height 23
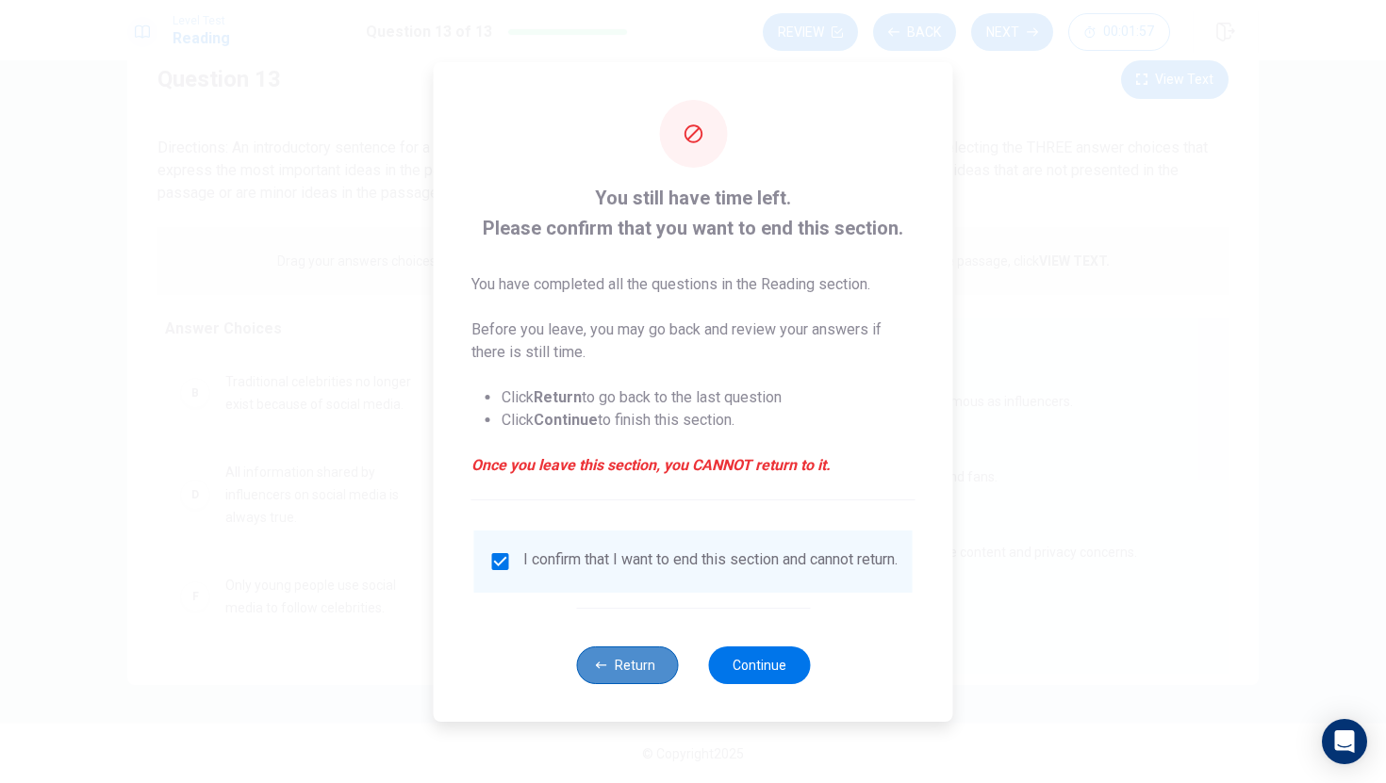
click at [599, 671] on icon "button" at bounding box center [601, 665] width 11 height 11
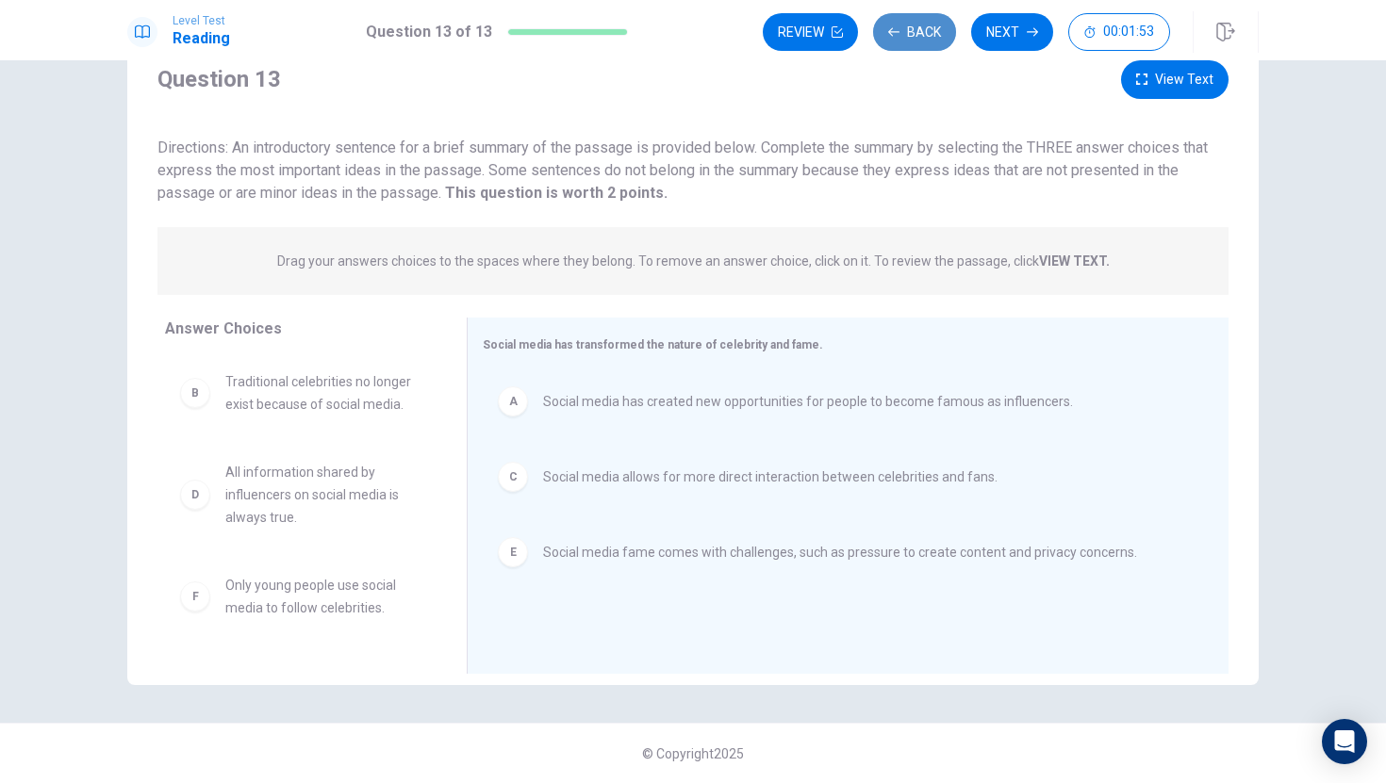
click at [937, 16] on button "Back" at bounding box center [914, 32] width 83 height 38
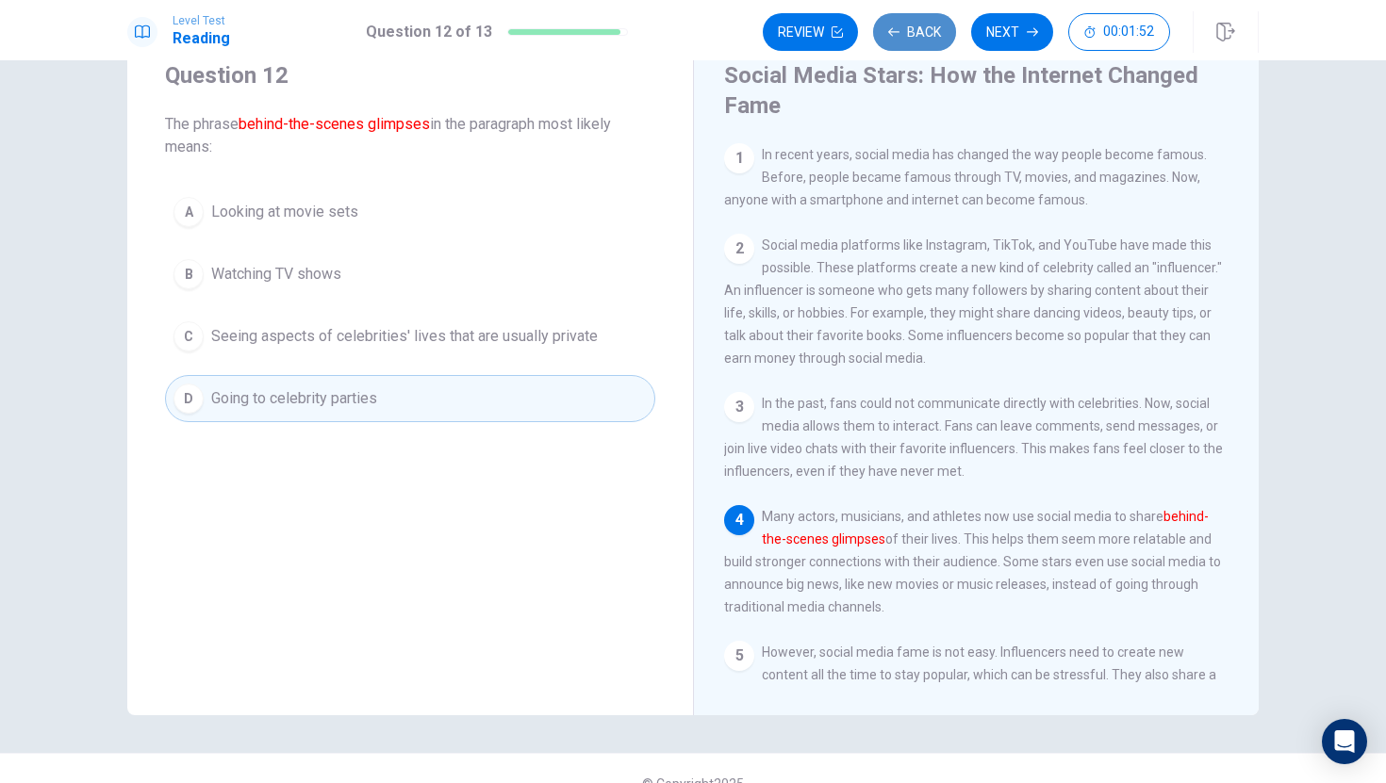
click at [937, 16] on button "Back" at bounding box center [914, 32] width 83 height 38
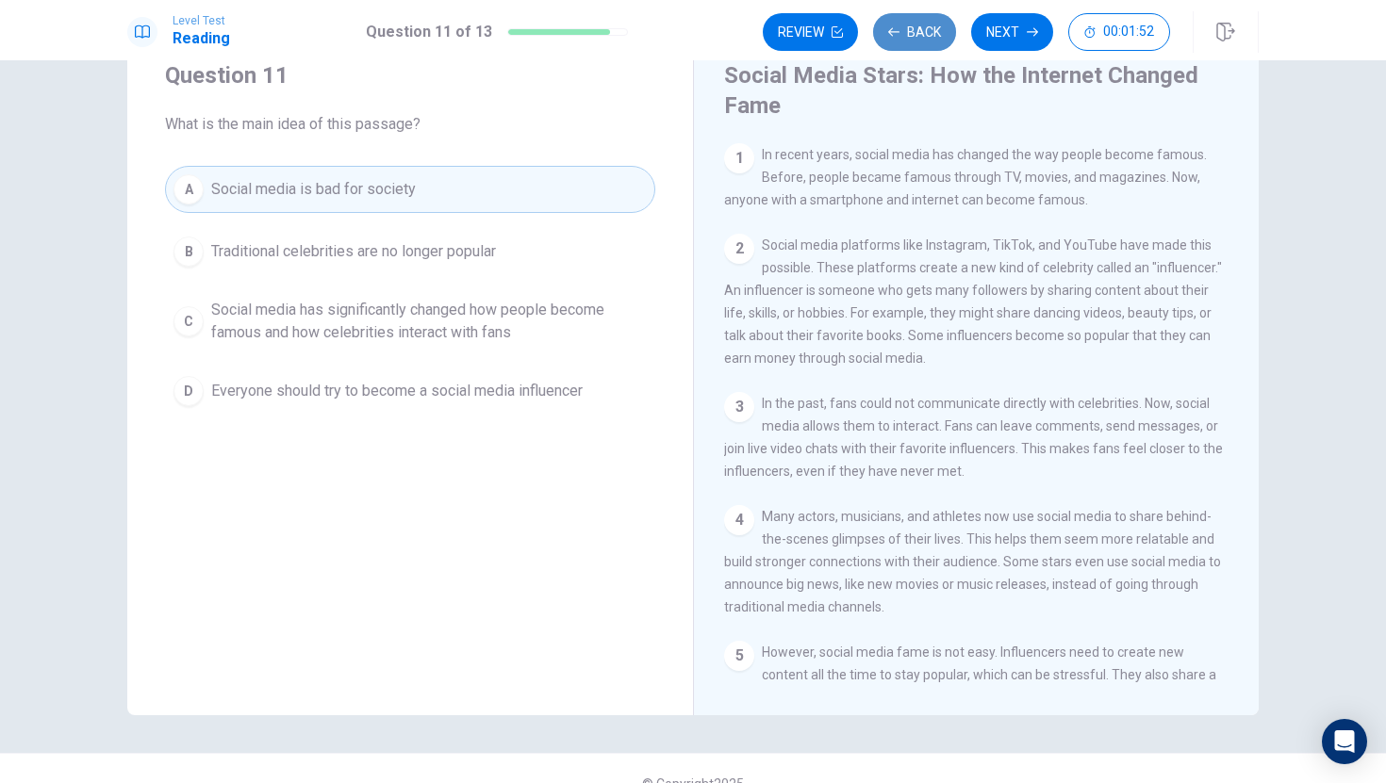
click at [937, 16] on button "Back" at bounding box center [914, 32] width 83 height 38
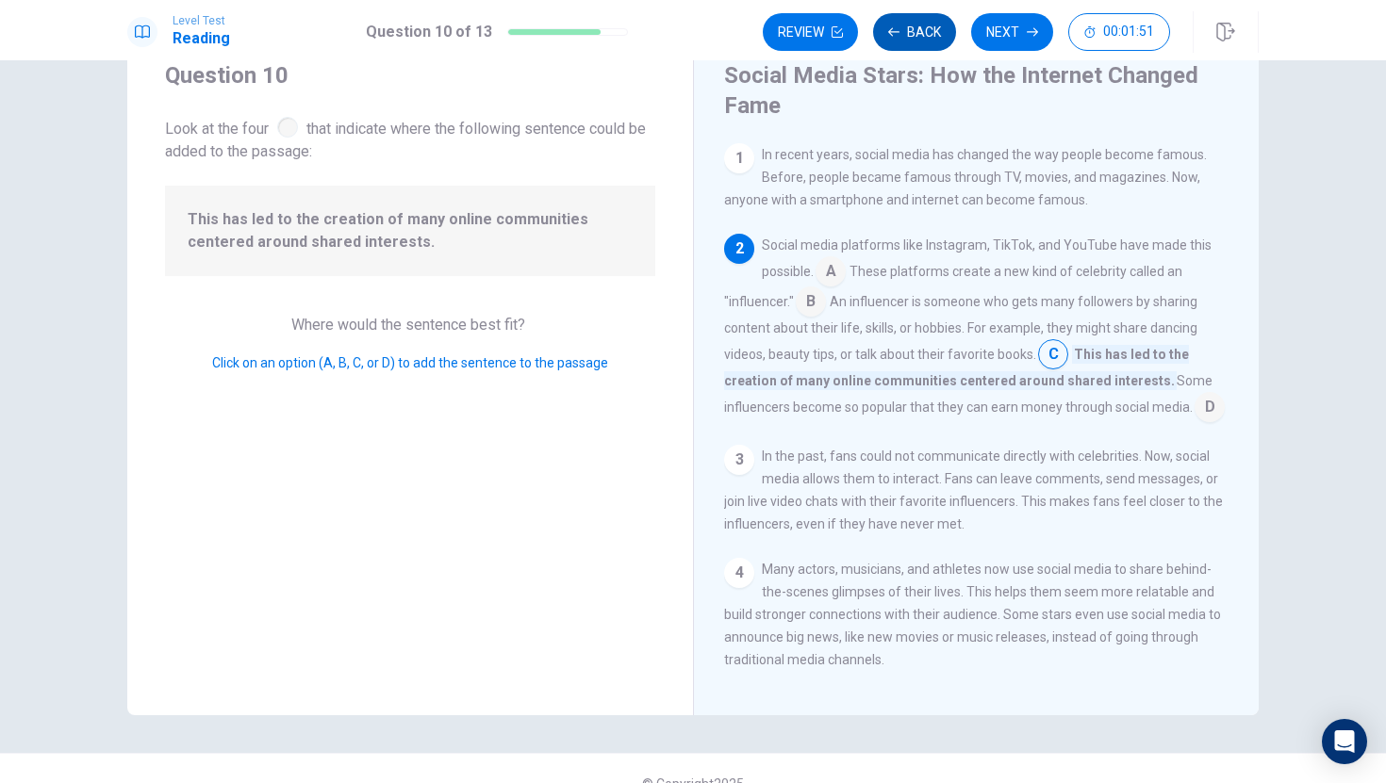
scroll to position [93, 0]
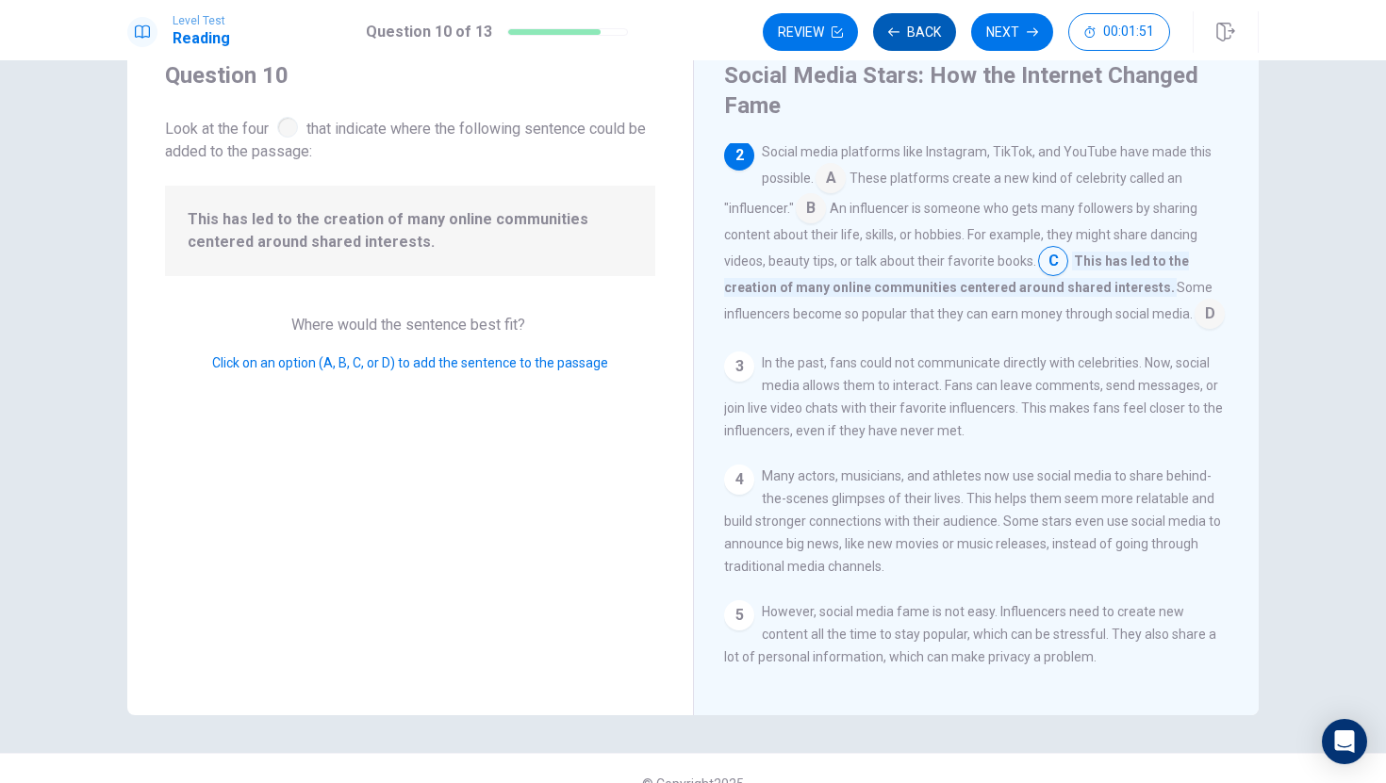
click at [937, 15] on button "Back" at bounding box center [914, 32] width 83 height 38
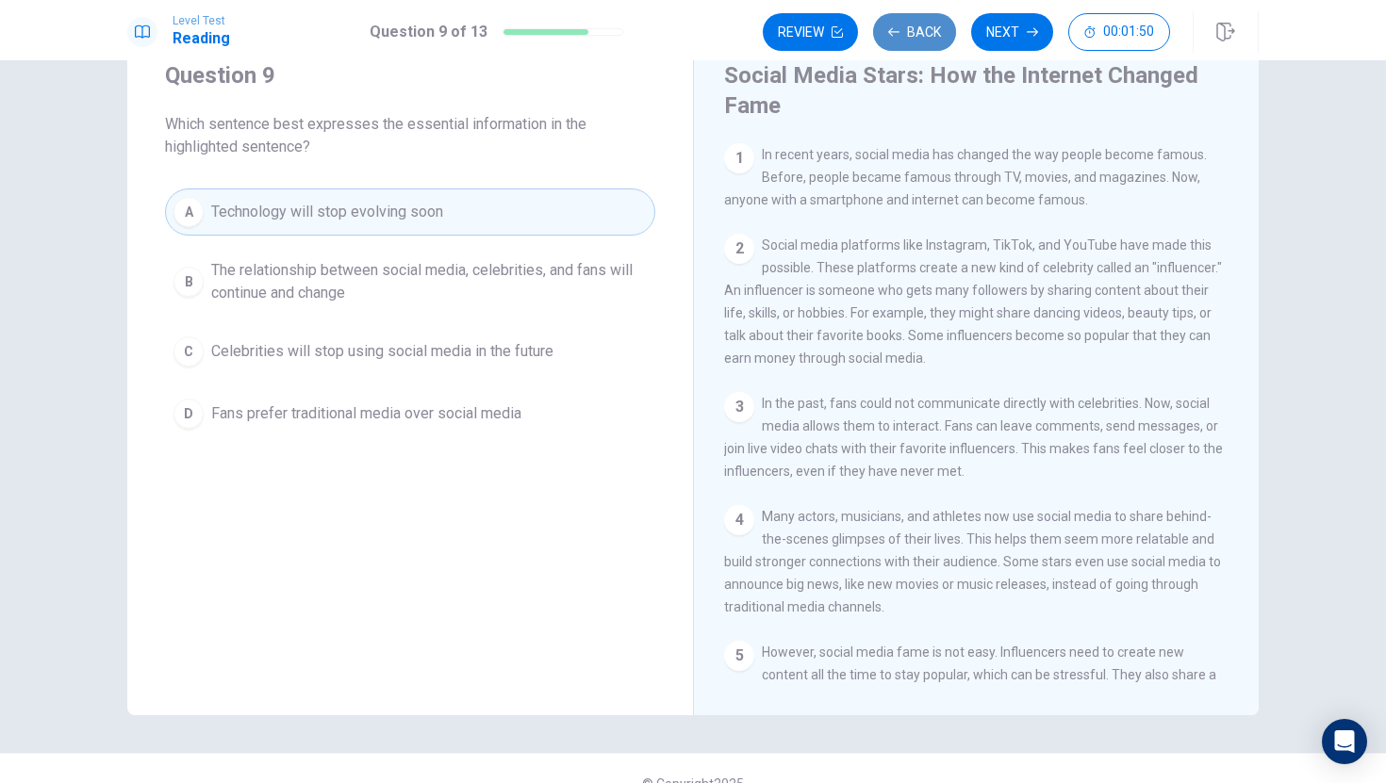
click at [936, 15] on button "Back" at bounding box center [914, 32] width 83 height 38
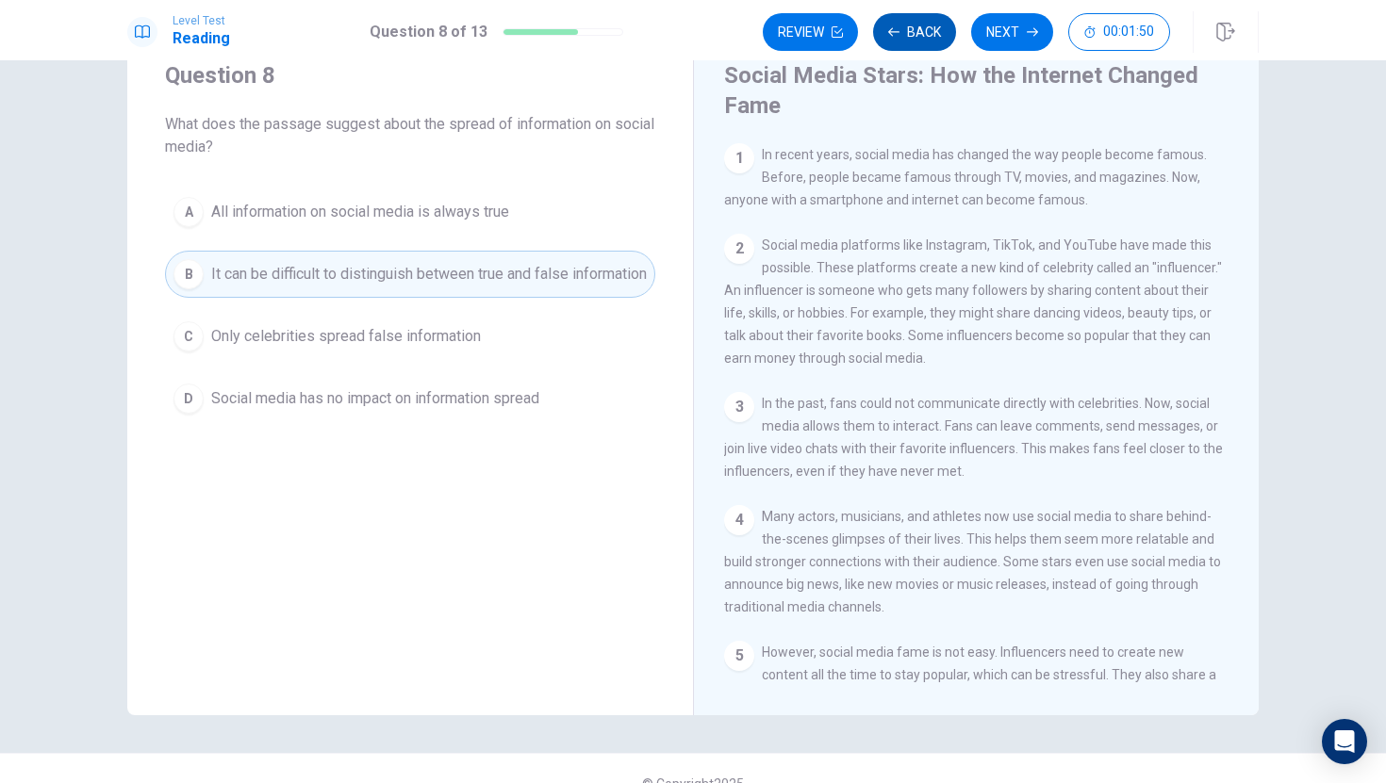
click at [936, 15] on button "Back" at bounding box center [914, 32] width 83 height 38
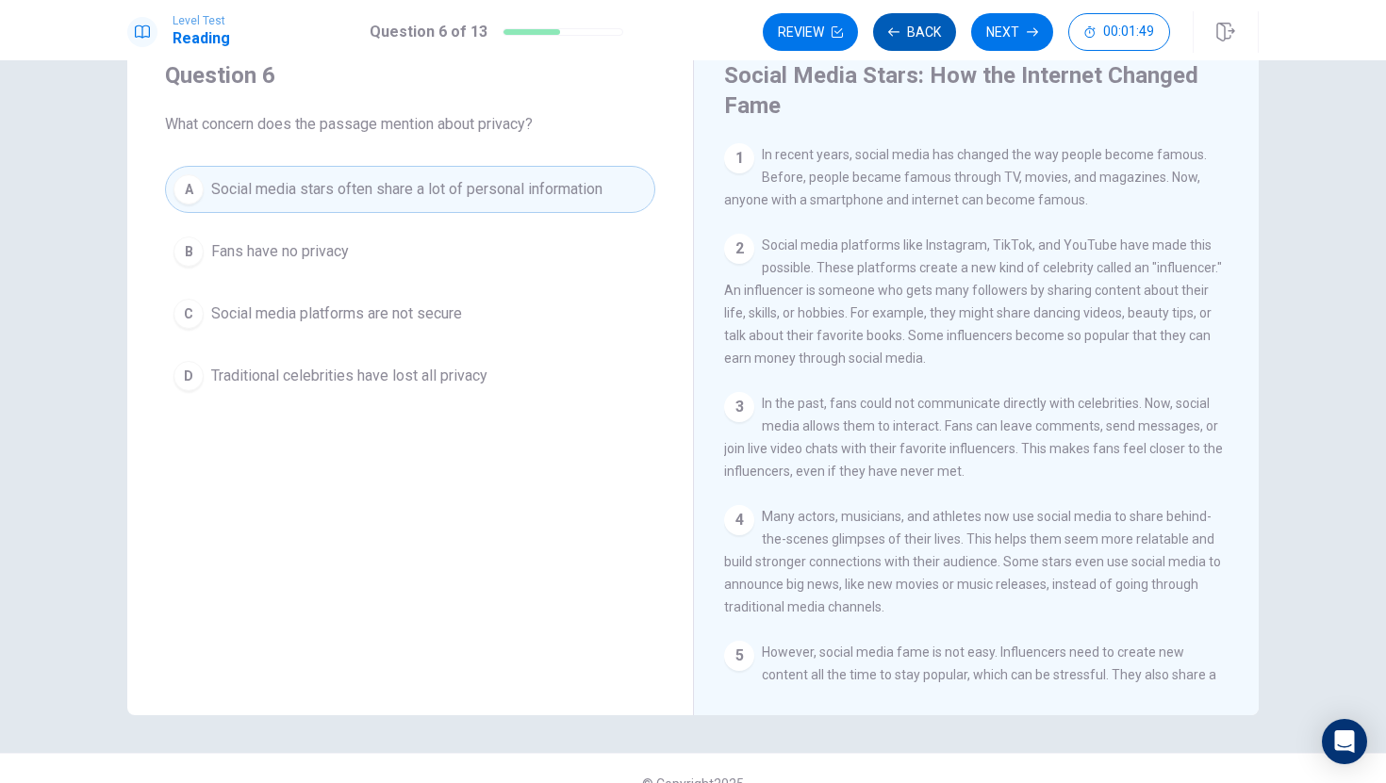
click at [936, 15] on button "Back" at bounding box center [914, 32] width 83 height 38
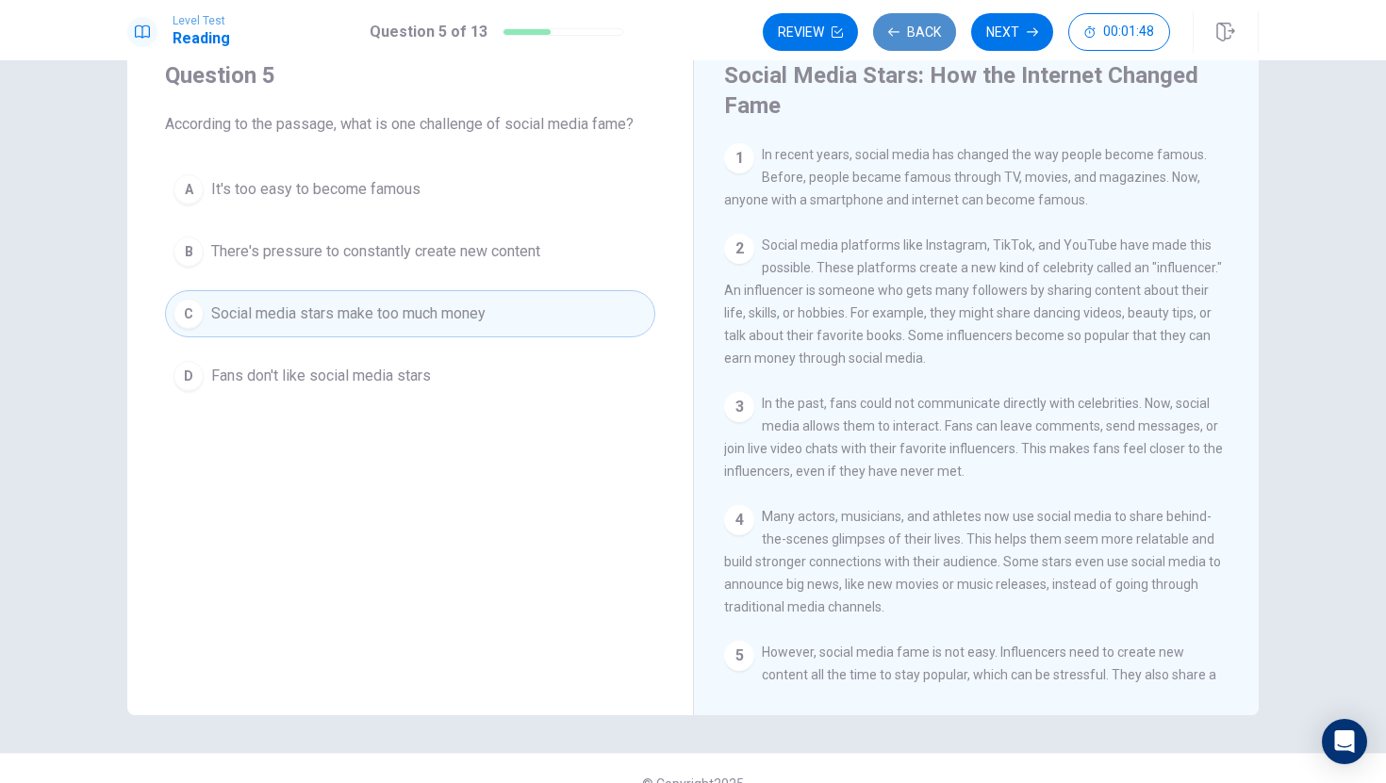
click at [936, 16] on button "Back" at bounding box center [914, 32] width 83 height 38
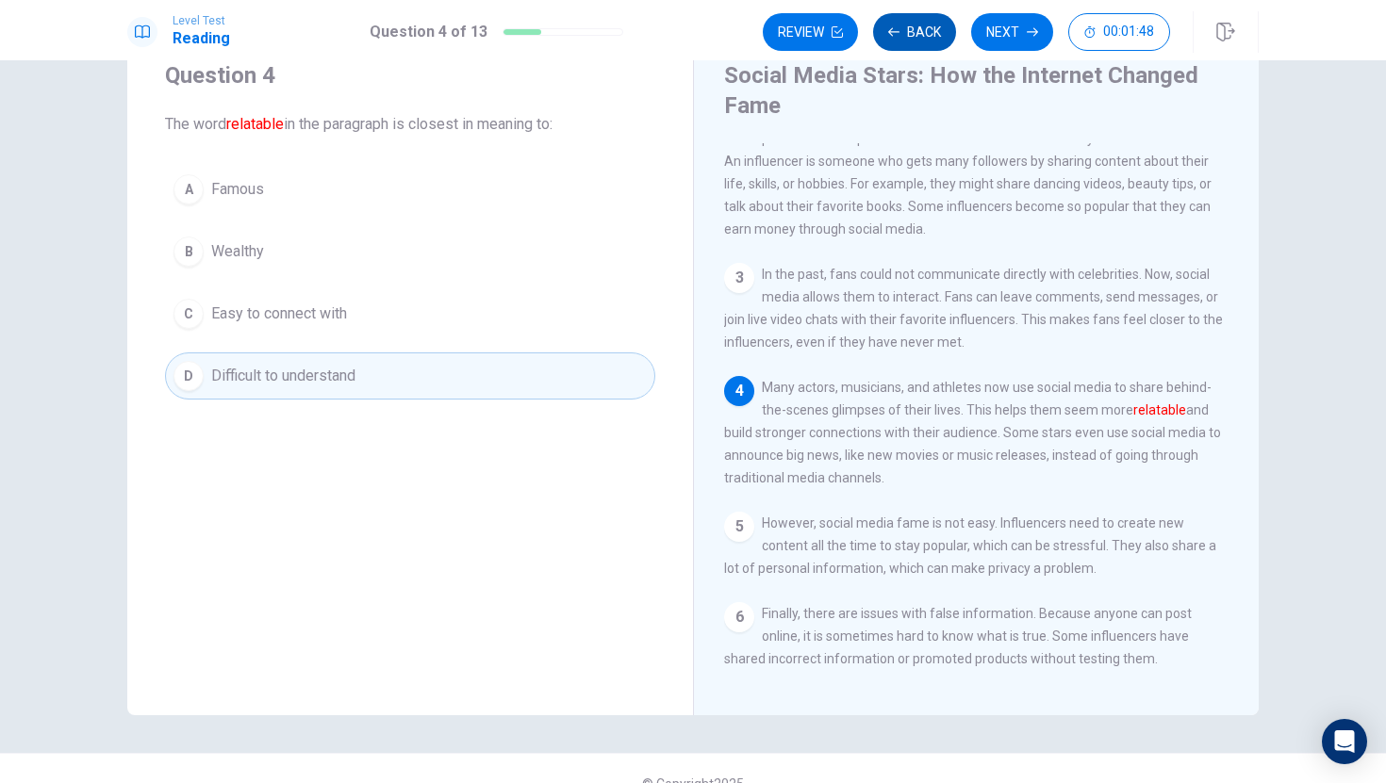
scroll to position [139, 0]
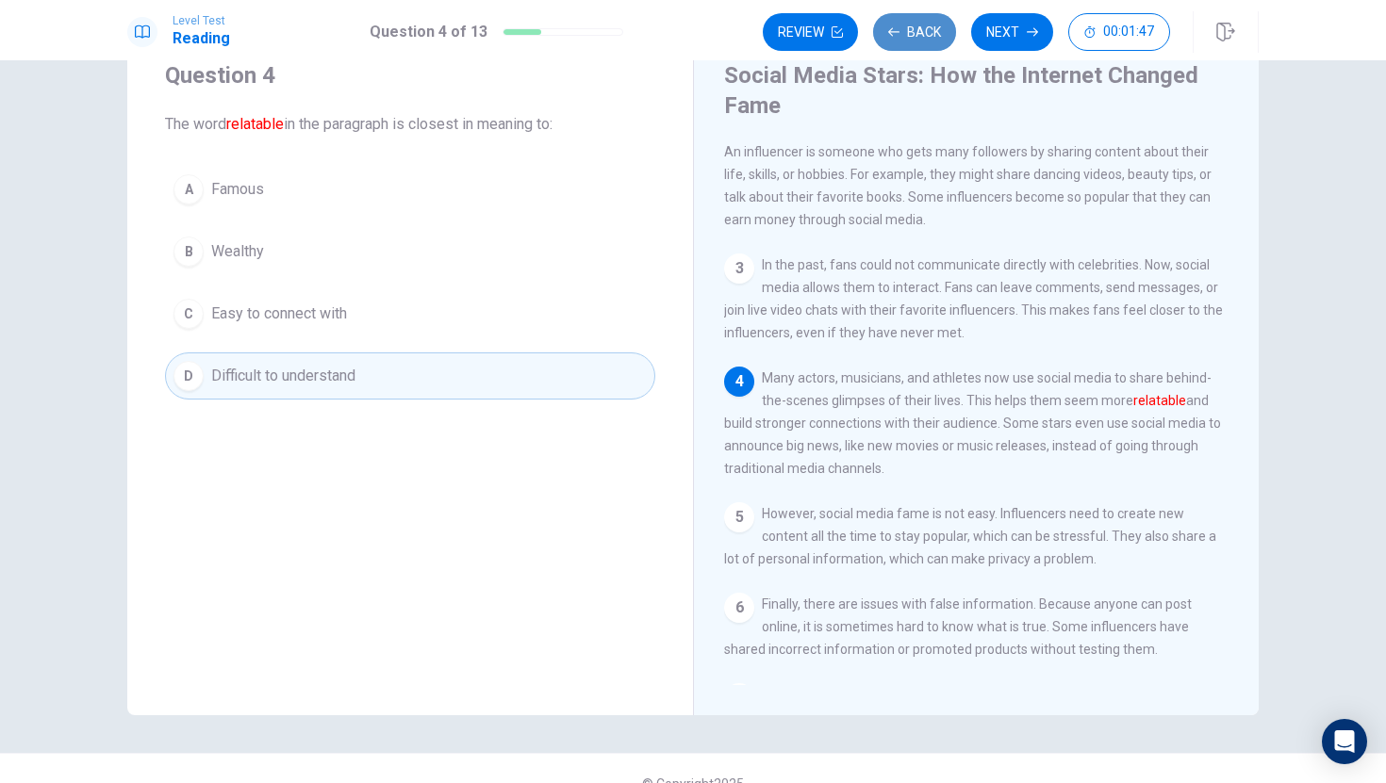
click at [936, 16] on button "Back" at bounding box center [914, 32] width 83 height 38
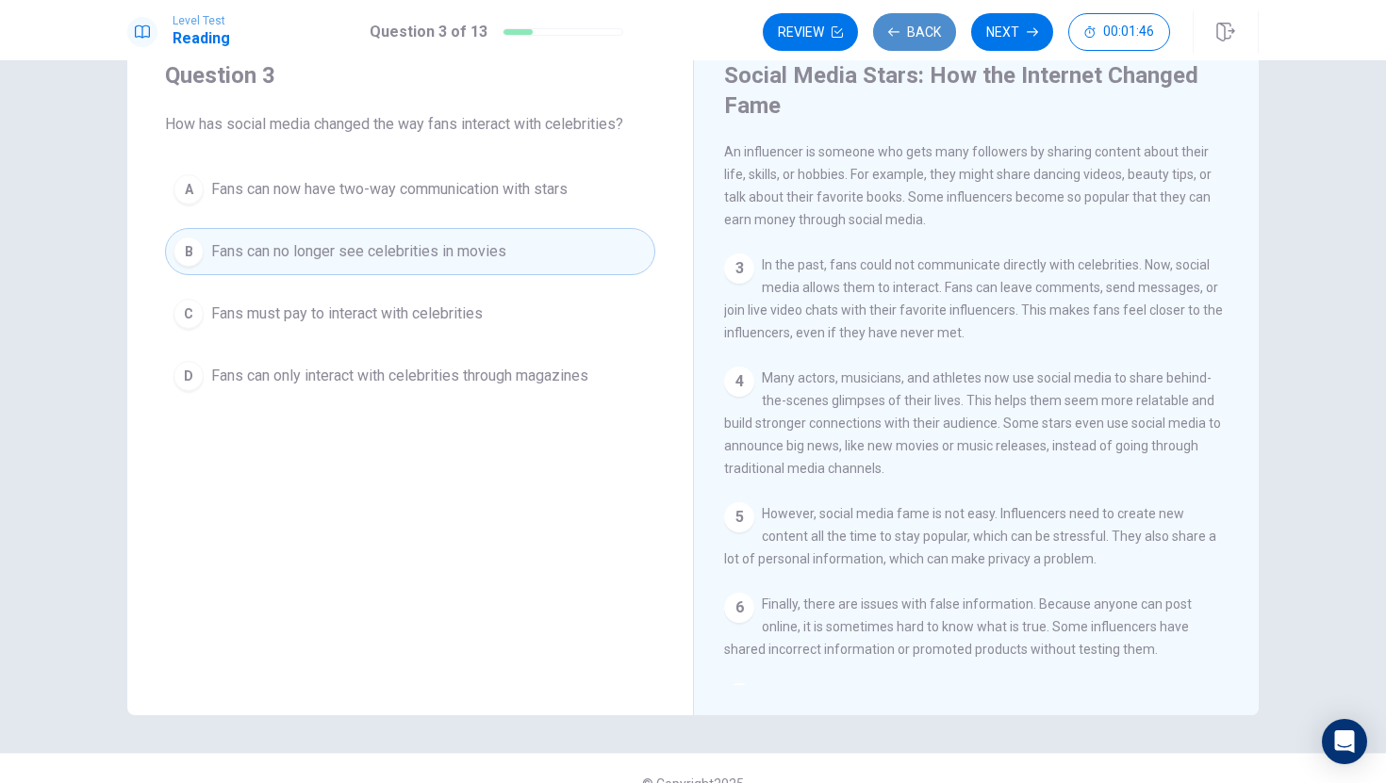
click at [936, 16] on button "Back" at bounding box center [914, 32] width 83 height 38
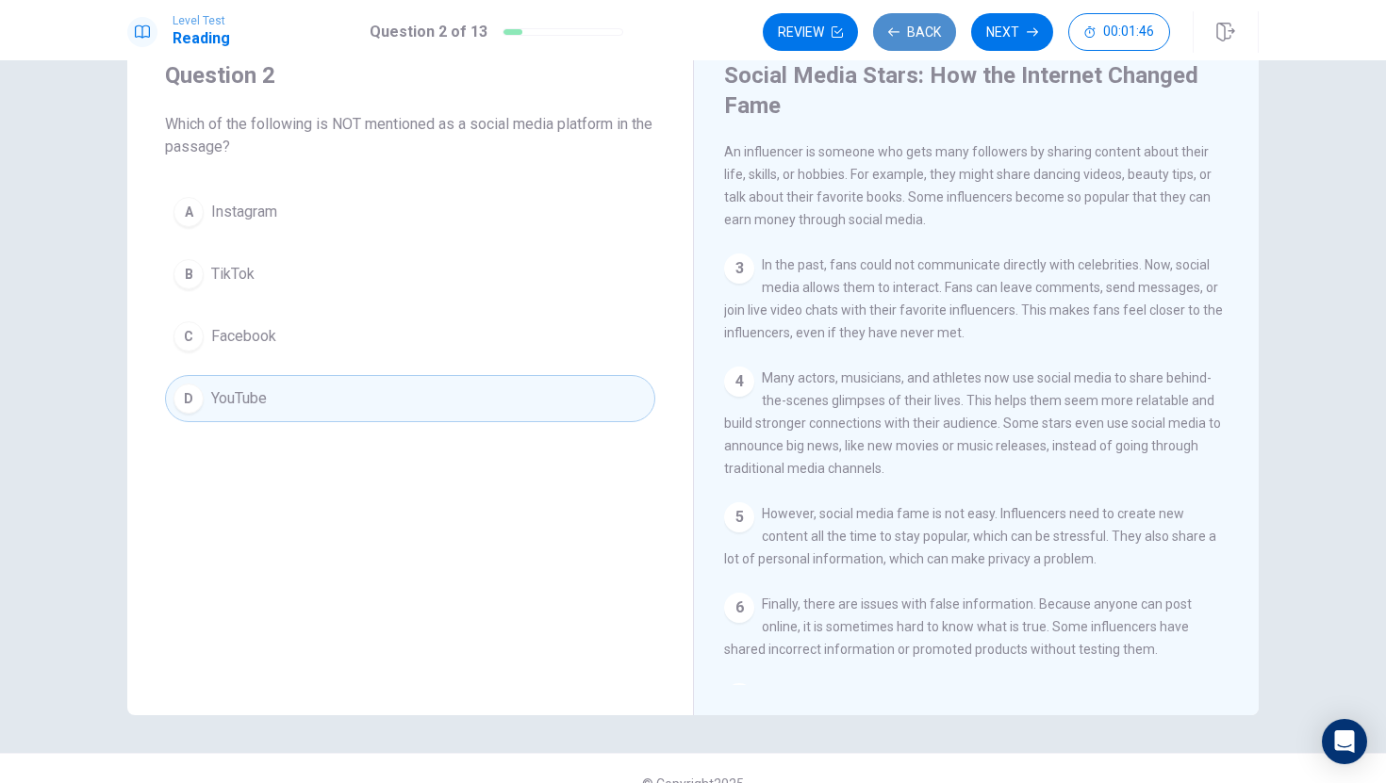
click at [936, 16] on button "Back" at bounding box center [914, 32] width 83 height 38
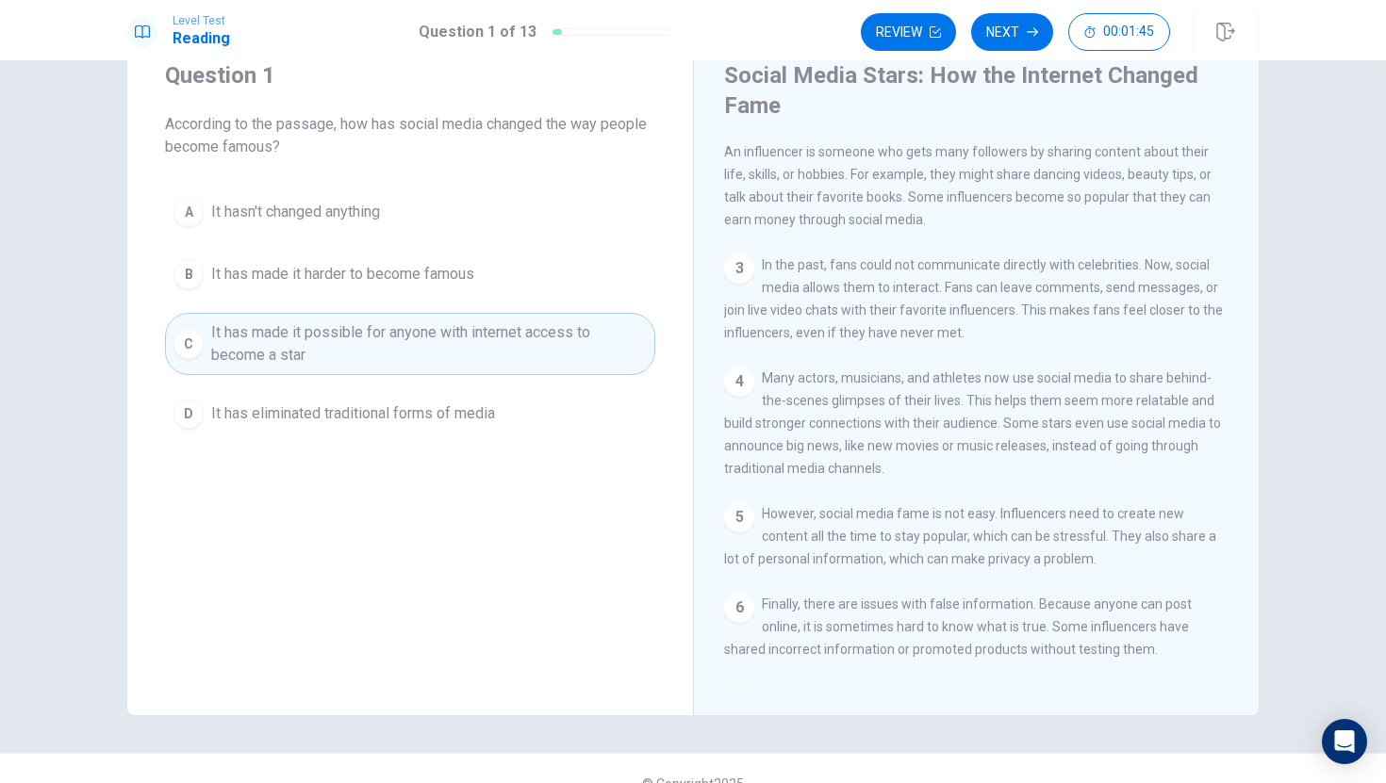
click at [936, 16] on button "Review" at bounding box center [908, 32] width 95 height 38
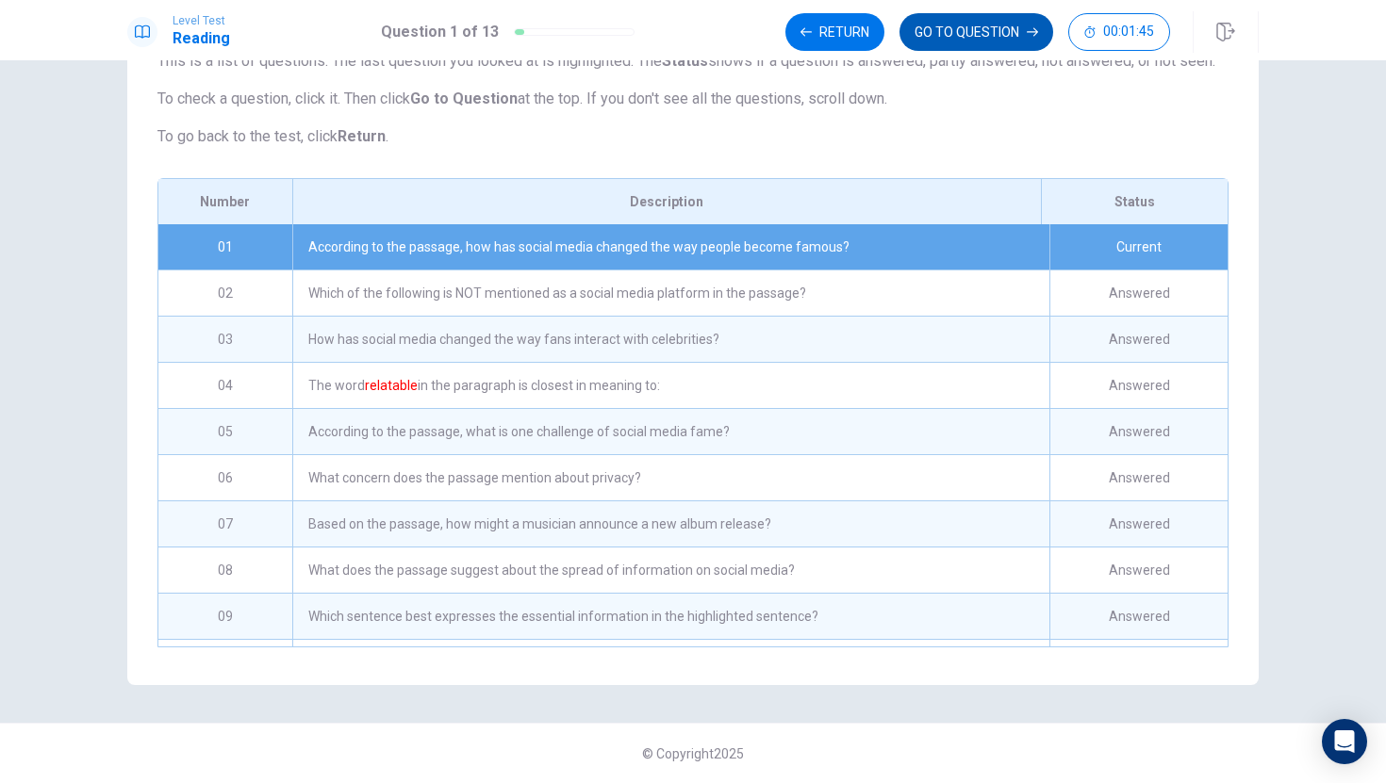
scroll to position [169, 0]
click at [939, 20] on button "GO TO QUESTION" at bounding box center [976, 32] width 154 height 38
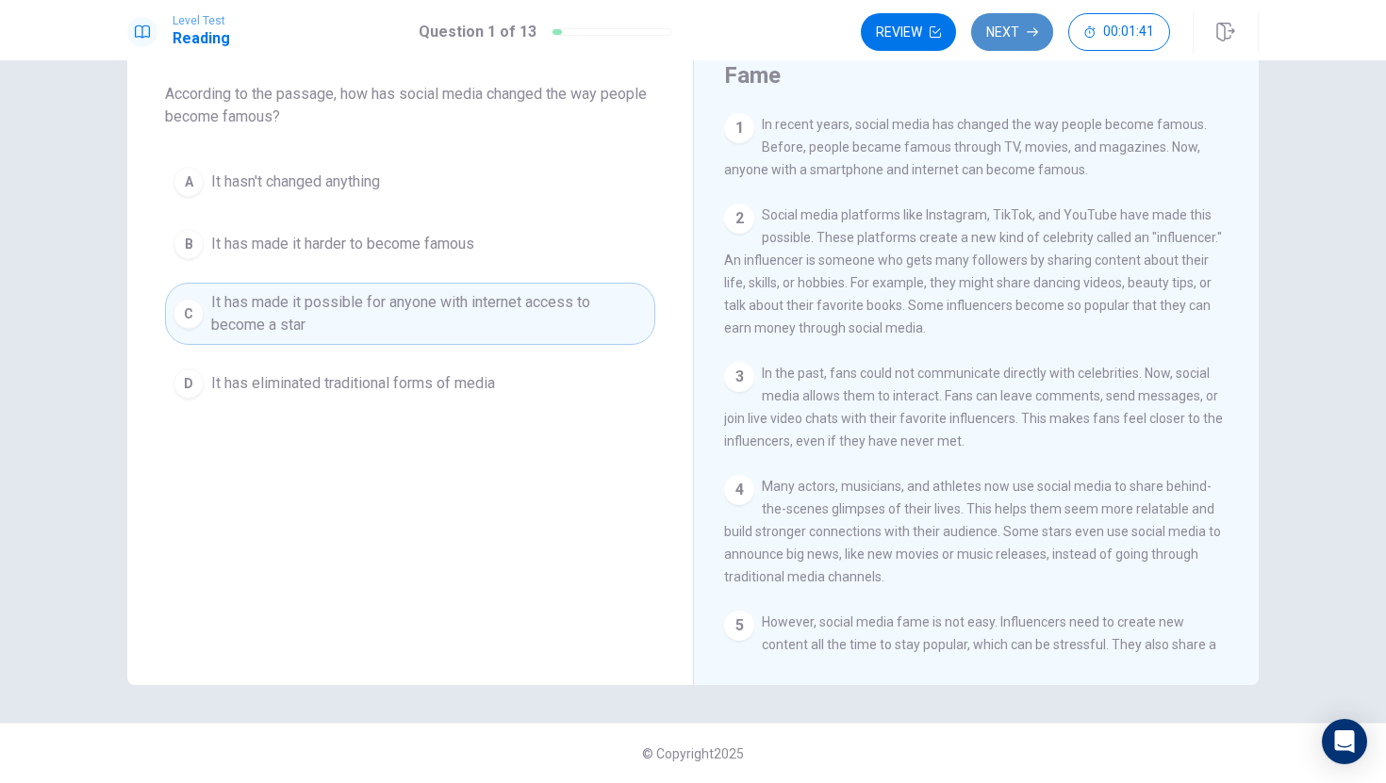
click at [985, 37] on button "Next" at bounding box center [1012, 32] width 82 height 38
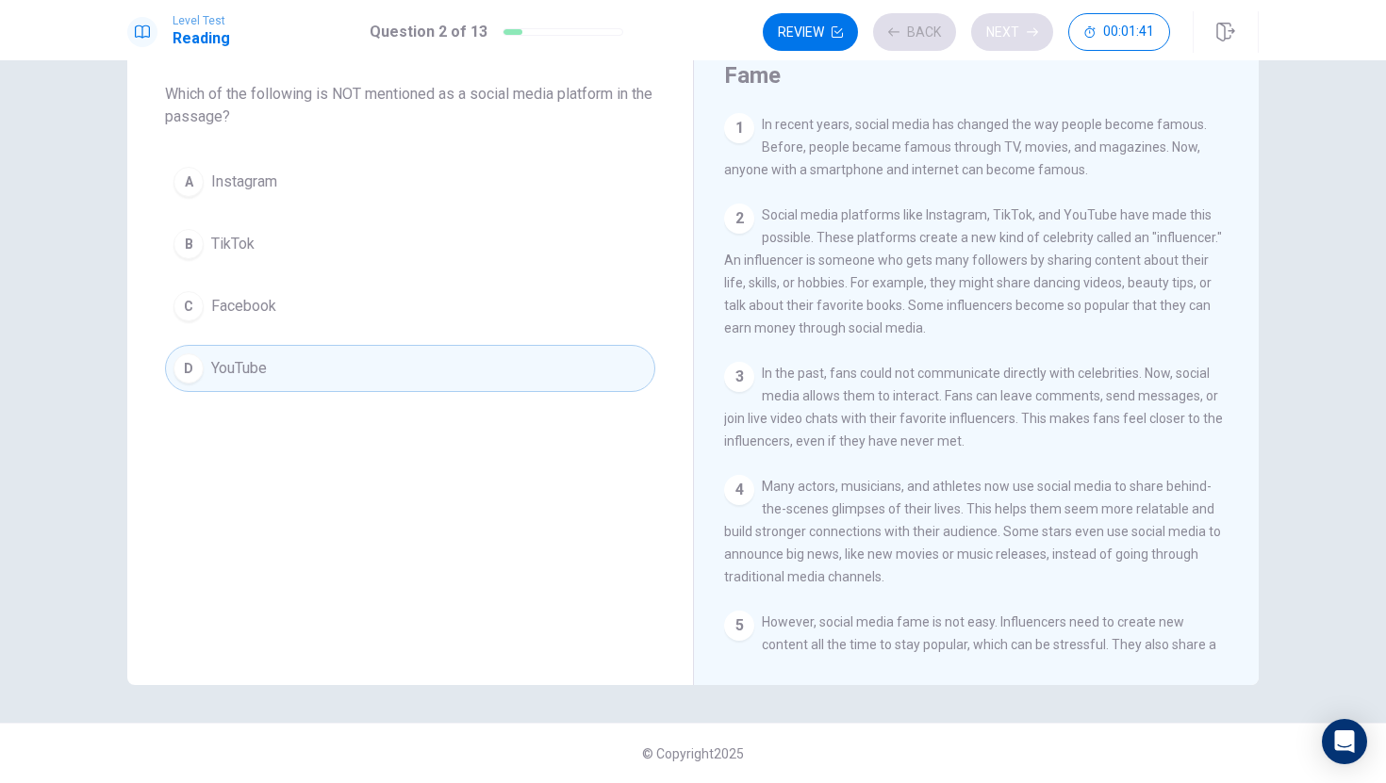
click at [985, 37] on div "Review Back Next 00:01:41" at bounding box center [966, 32] width 407 height 38
click at [985, 37] on div "Review Back Next 00:01:40" at bounding box center [966, 32] width 407 height 38
click at [985, 37] on button "Next" at bounding box center [1012, 32] width 82 height 38
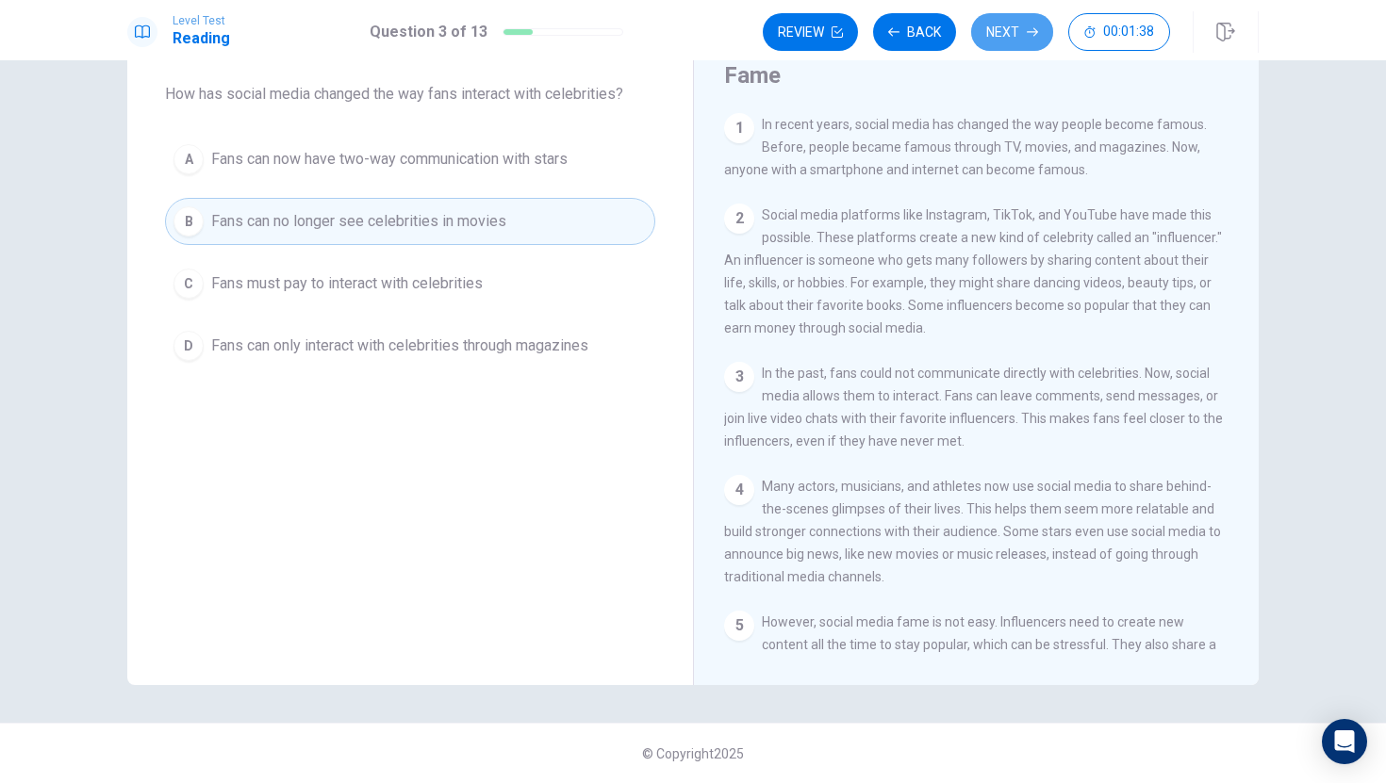
click at [987, 41] on button "Next" at bounding box center [1012, 32] width 82 height 38
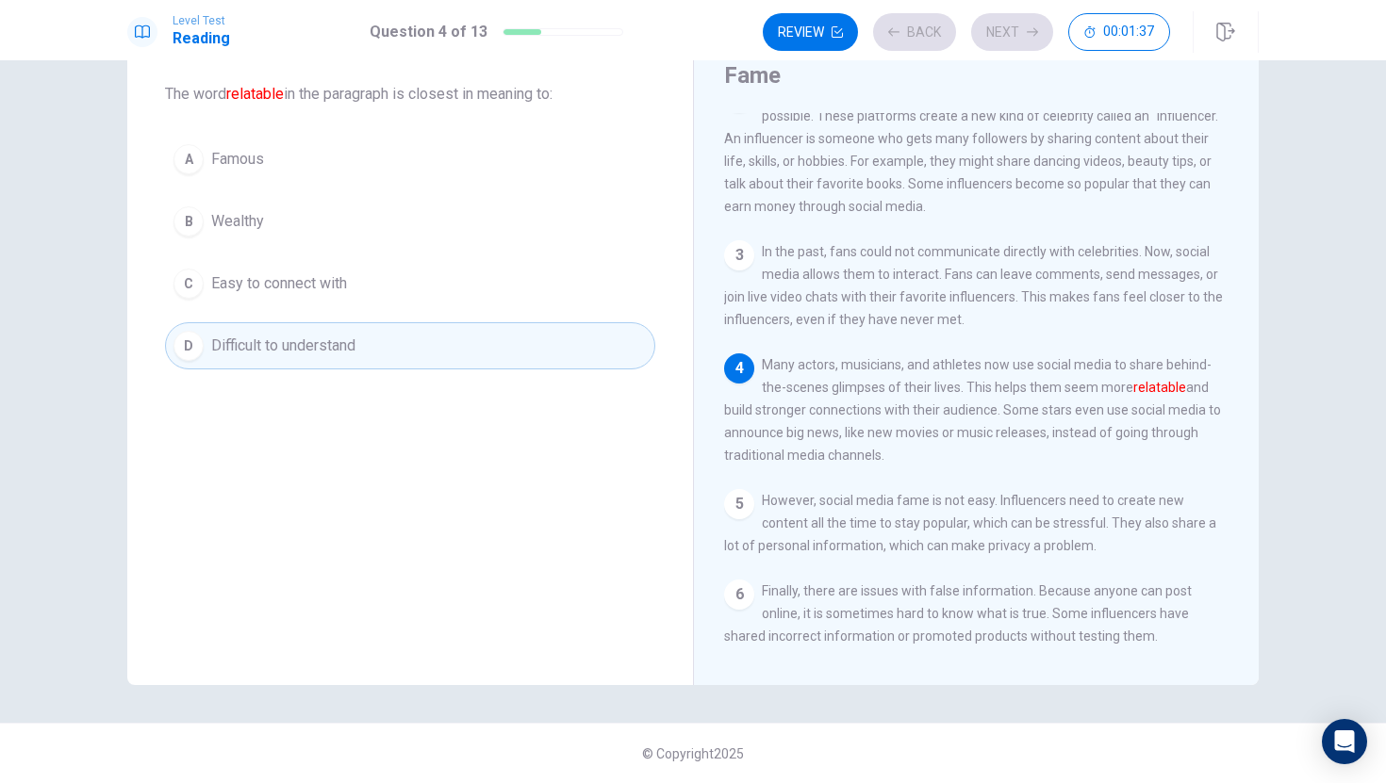
scroll to position [139, 0]
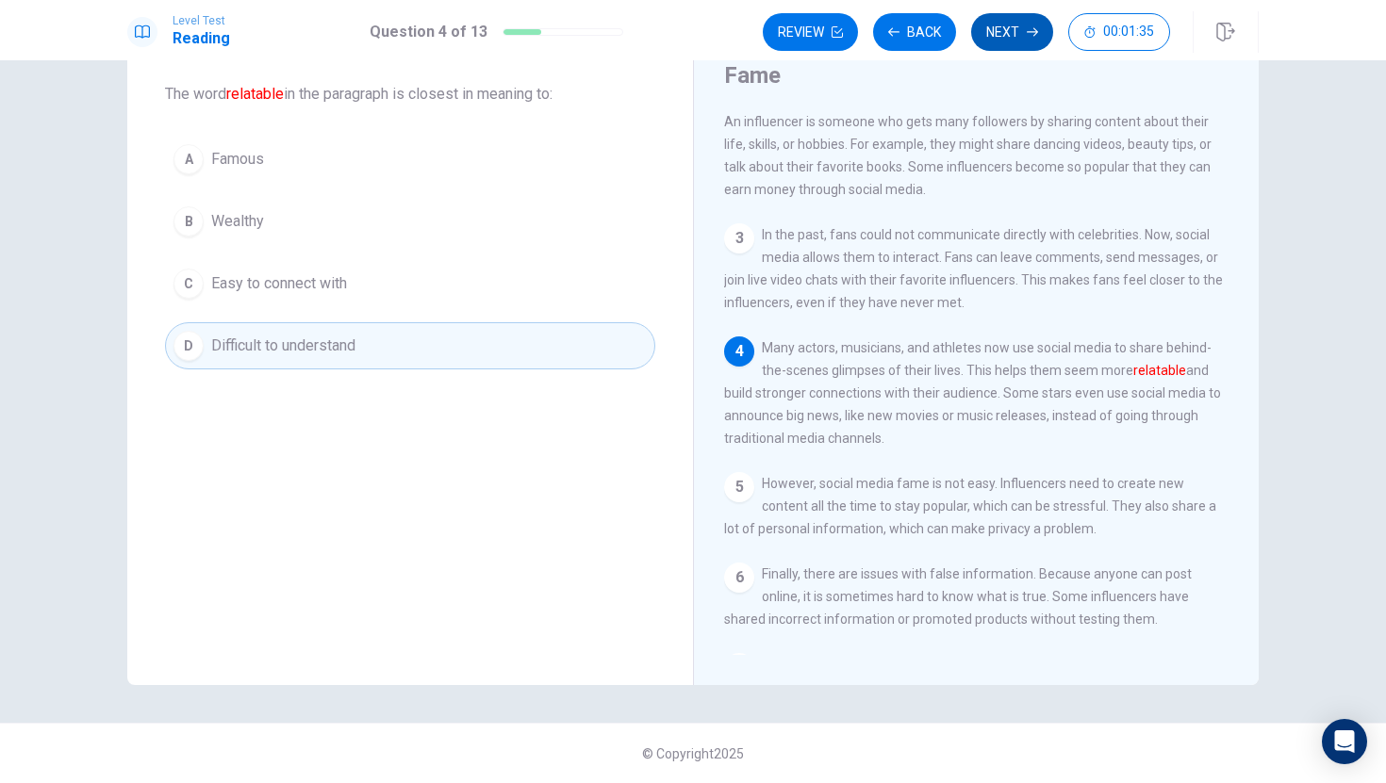
click at [989, 43] on button "Next" at bounding box center [1012, 32] width 82 height 38
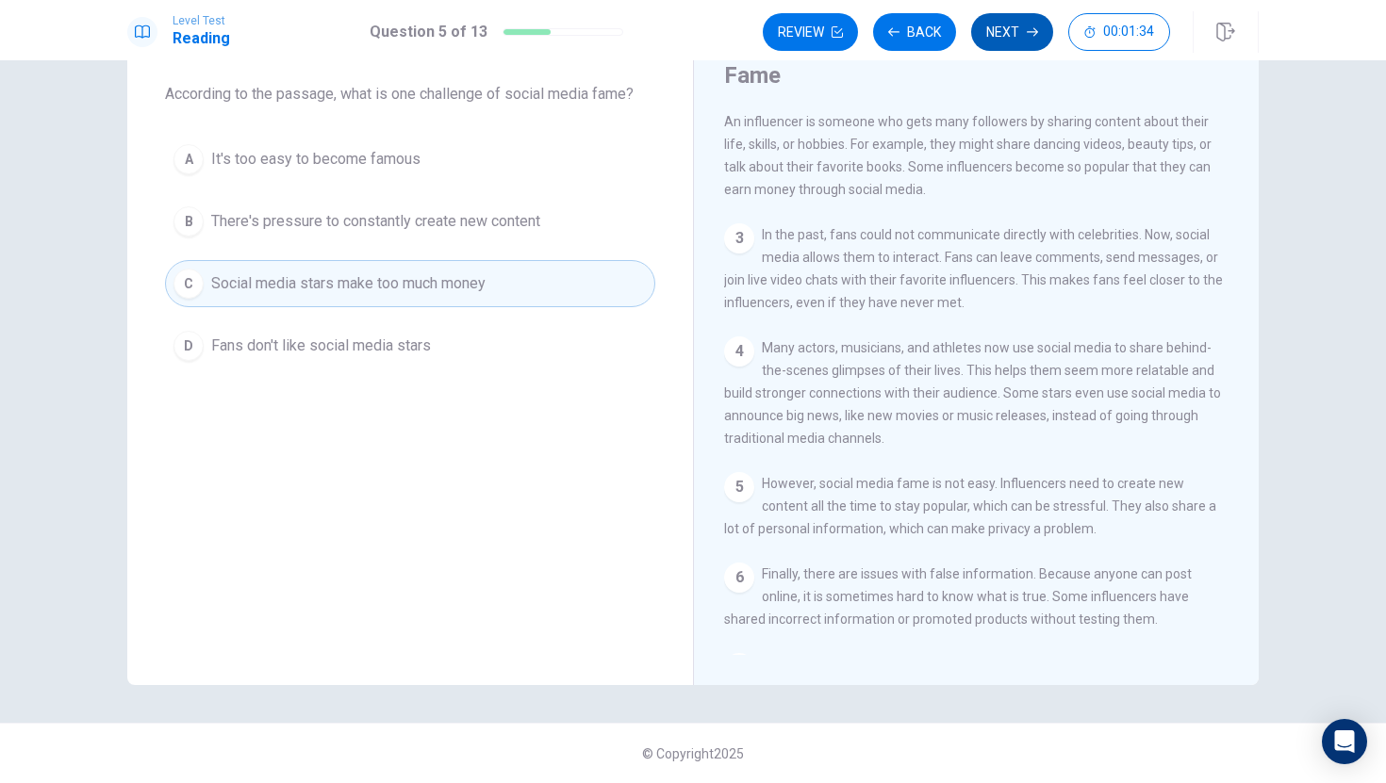
click at [1002, 28] on button "Next" at bounding box center [1012, 32] width 82 height 38
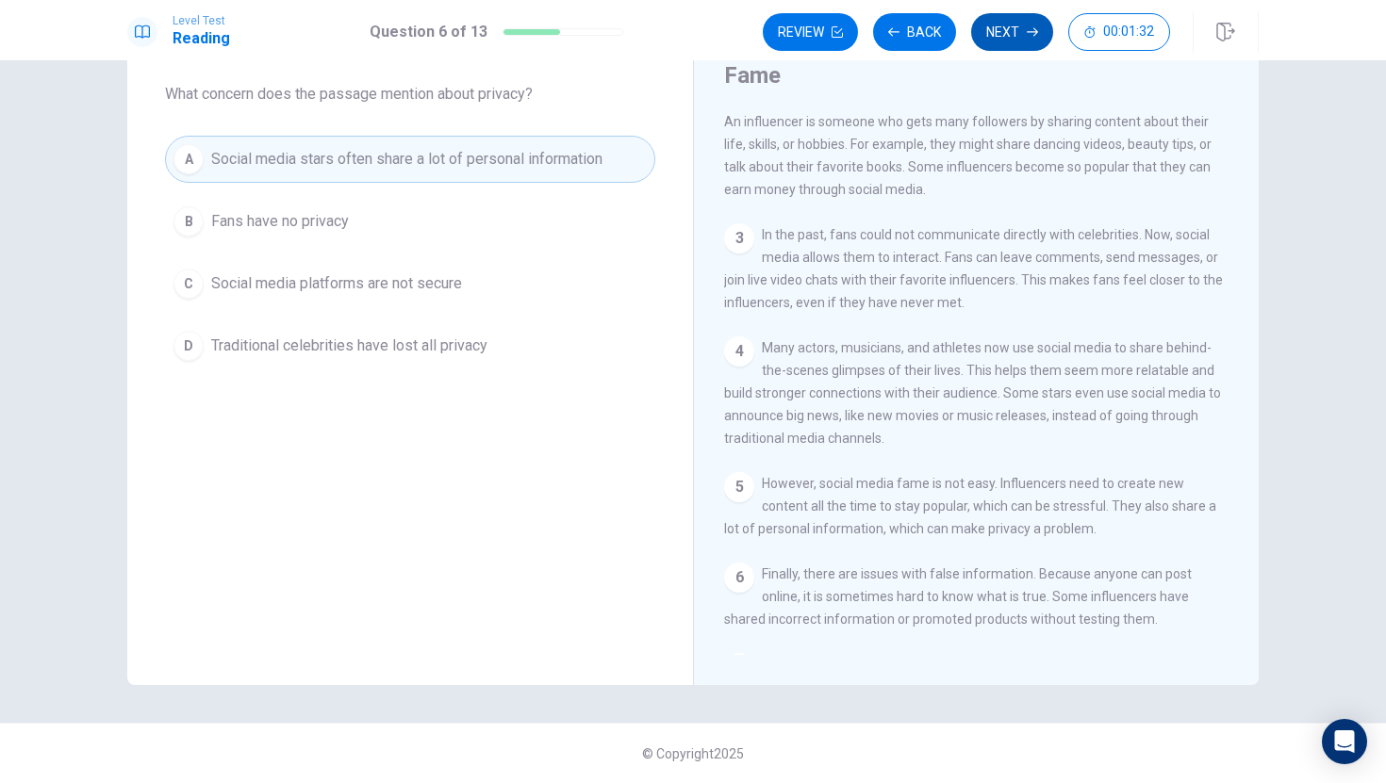
click at [1002, 28] on button "Next" at bounding box center [1012, 32] width 82 height 38
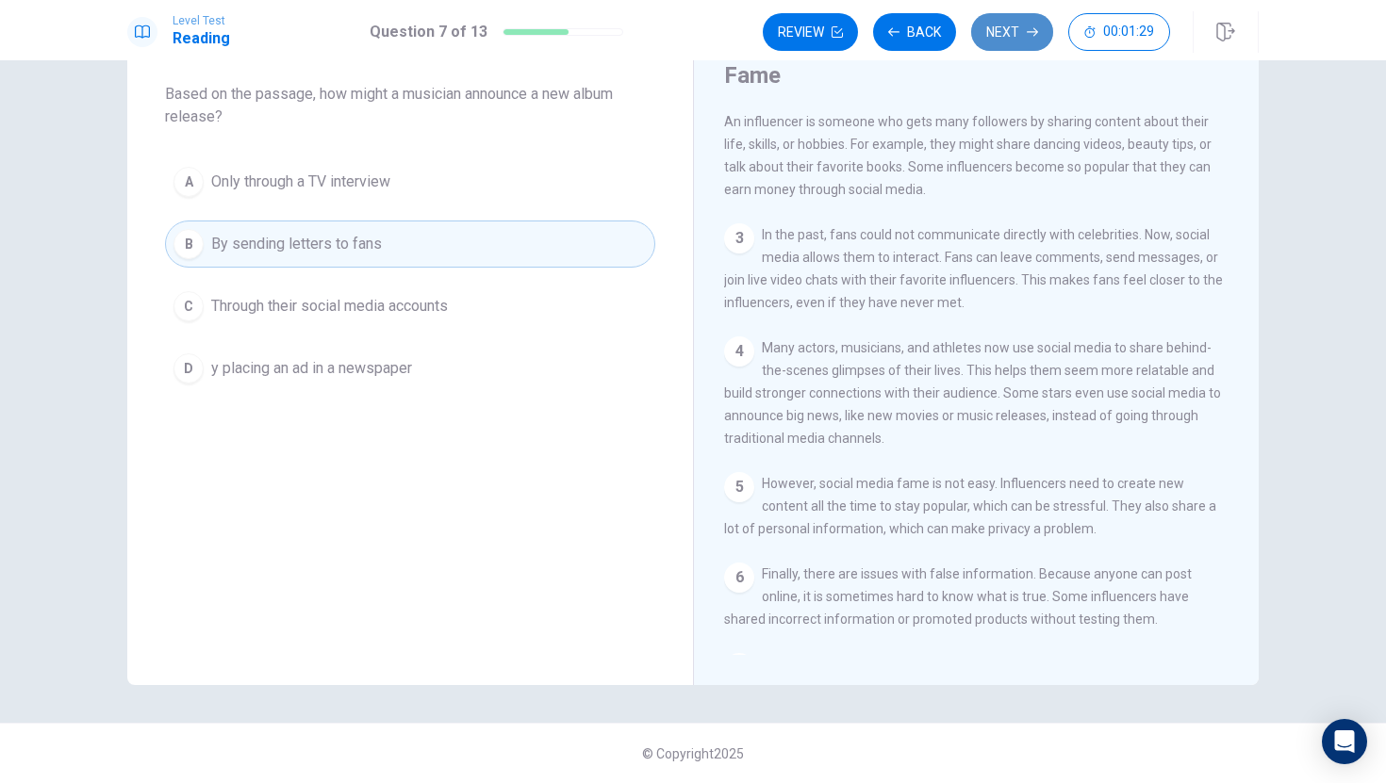
click at [1002, 28] on button "Next" at bounding box center [1012, 32] width 82 height 38
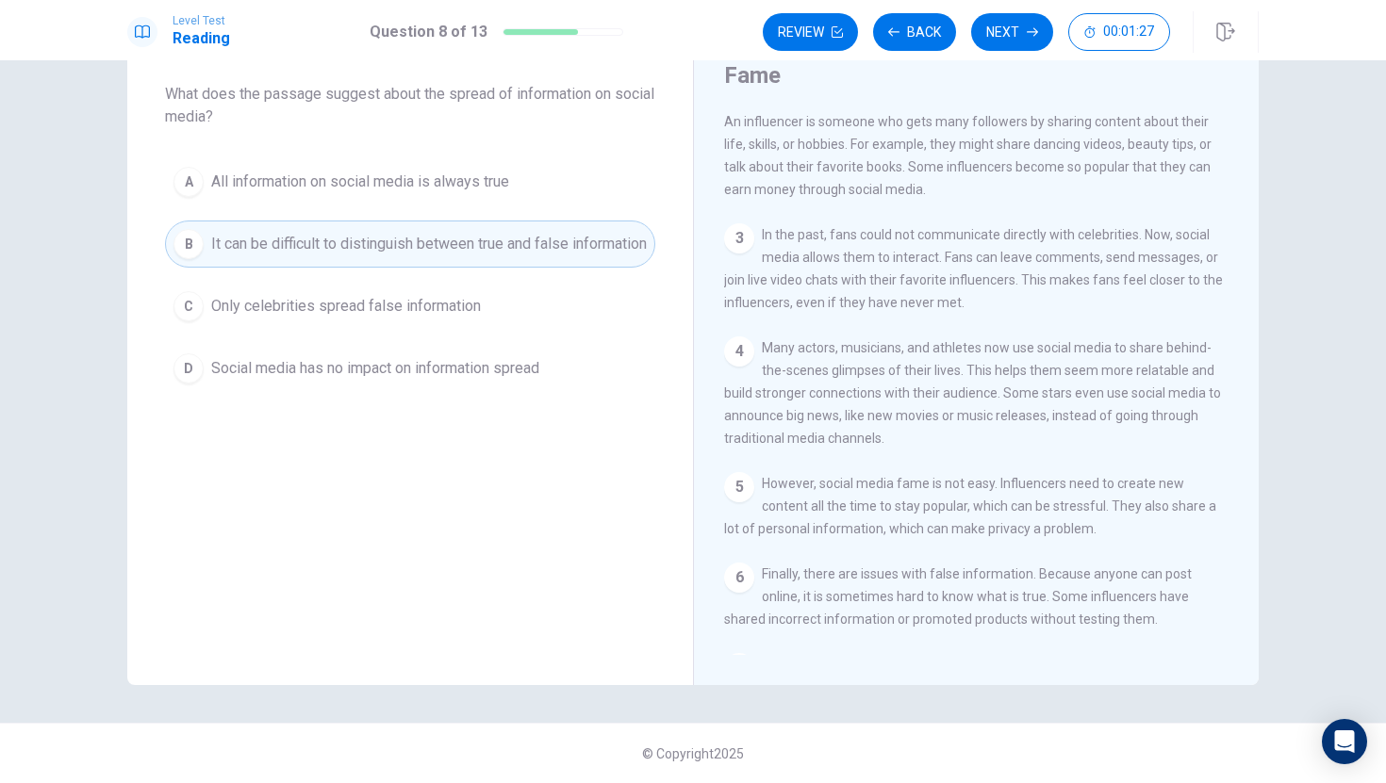
click at [1002, 31] on button "Next" at bounding box center [1012, 32] width 82 height 38
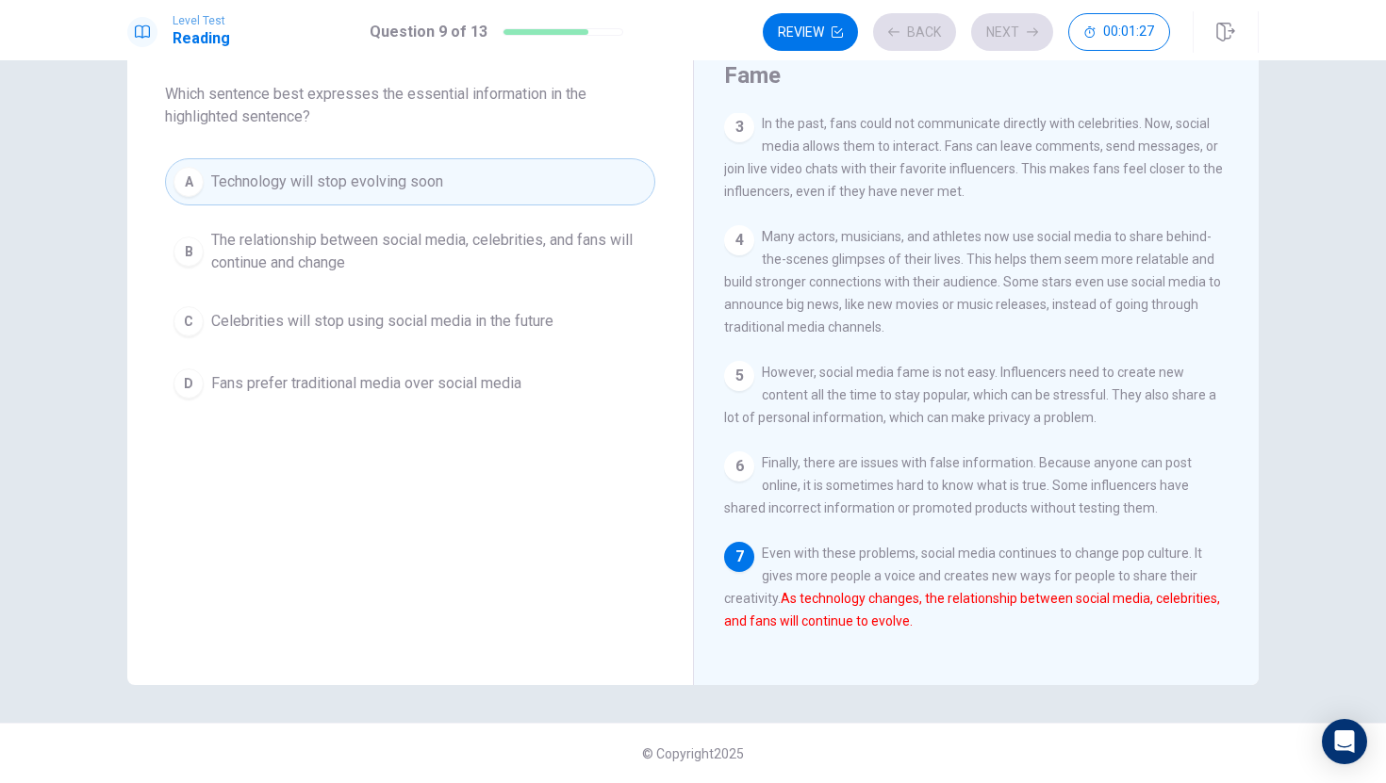
scroll to position [276, 0]
click at [1002, 34] on button "Next" at bounding box center [1012, 32] width 82 height 38
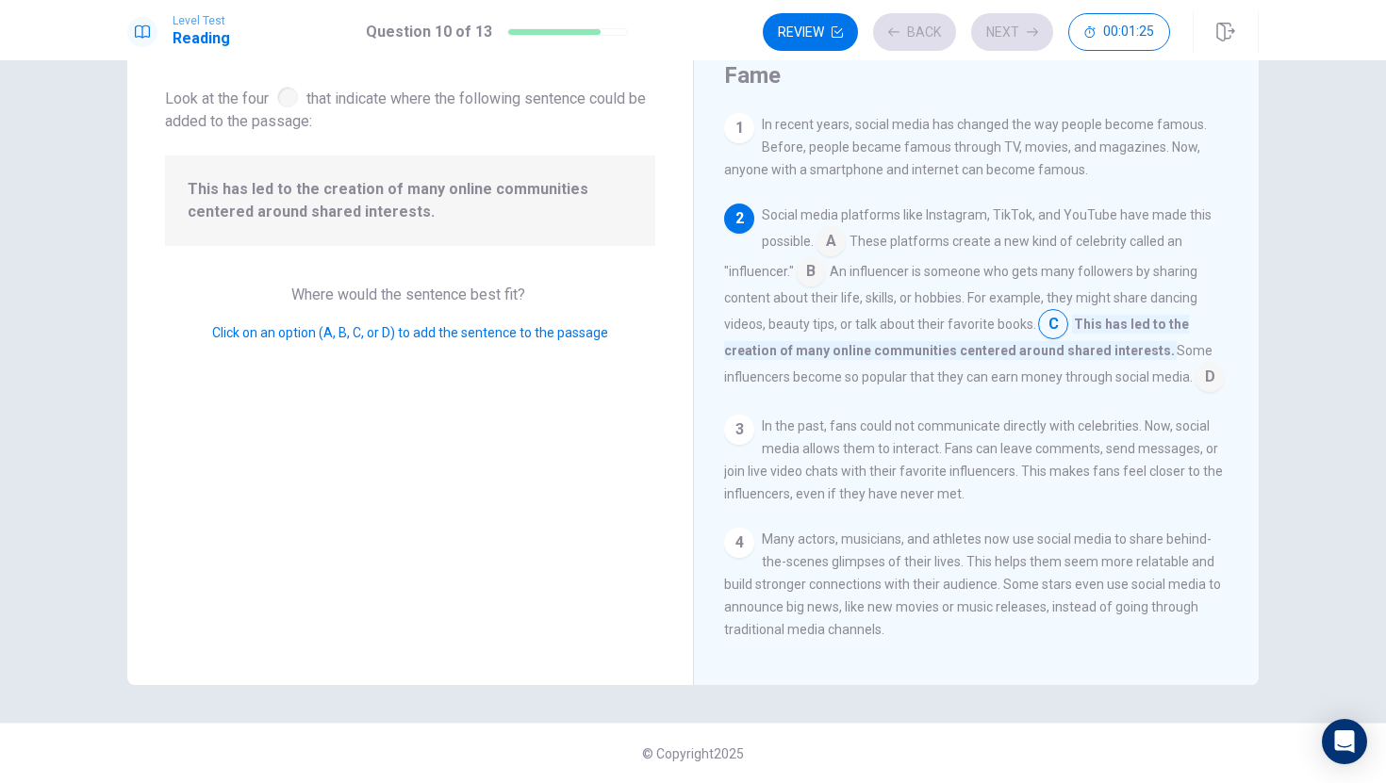
scroll to position [93, 0]
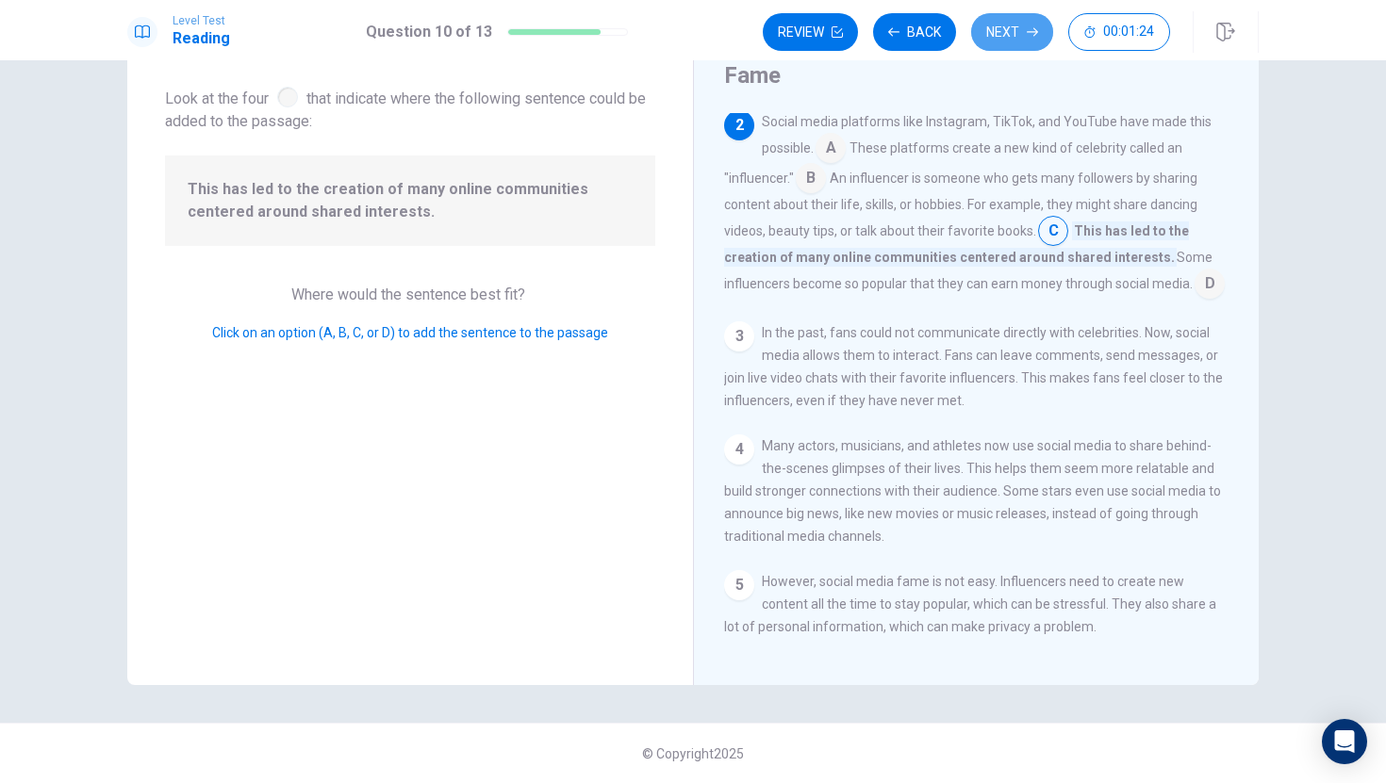
click at [1002, 34] on button "Next" at bounding box center [1012, 32] width 82 height 38
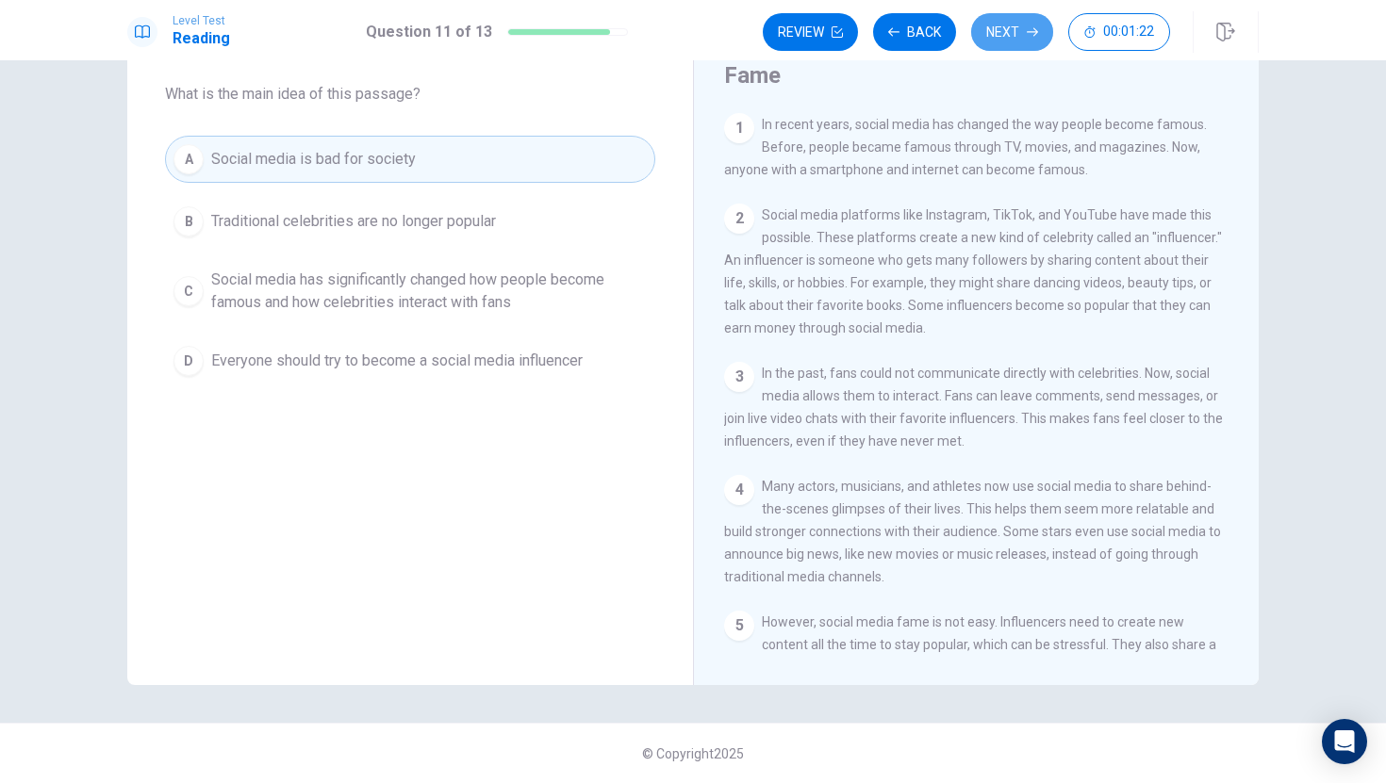
click at [1002, 30] on button "Next" at bounding box center [1012, 32] width 82 height 38
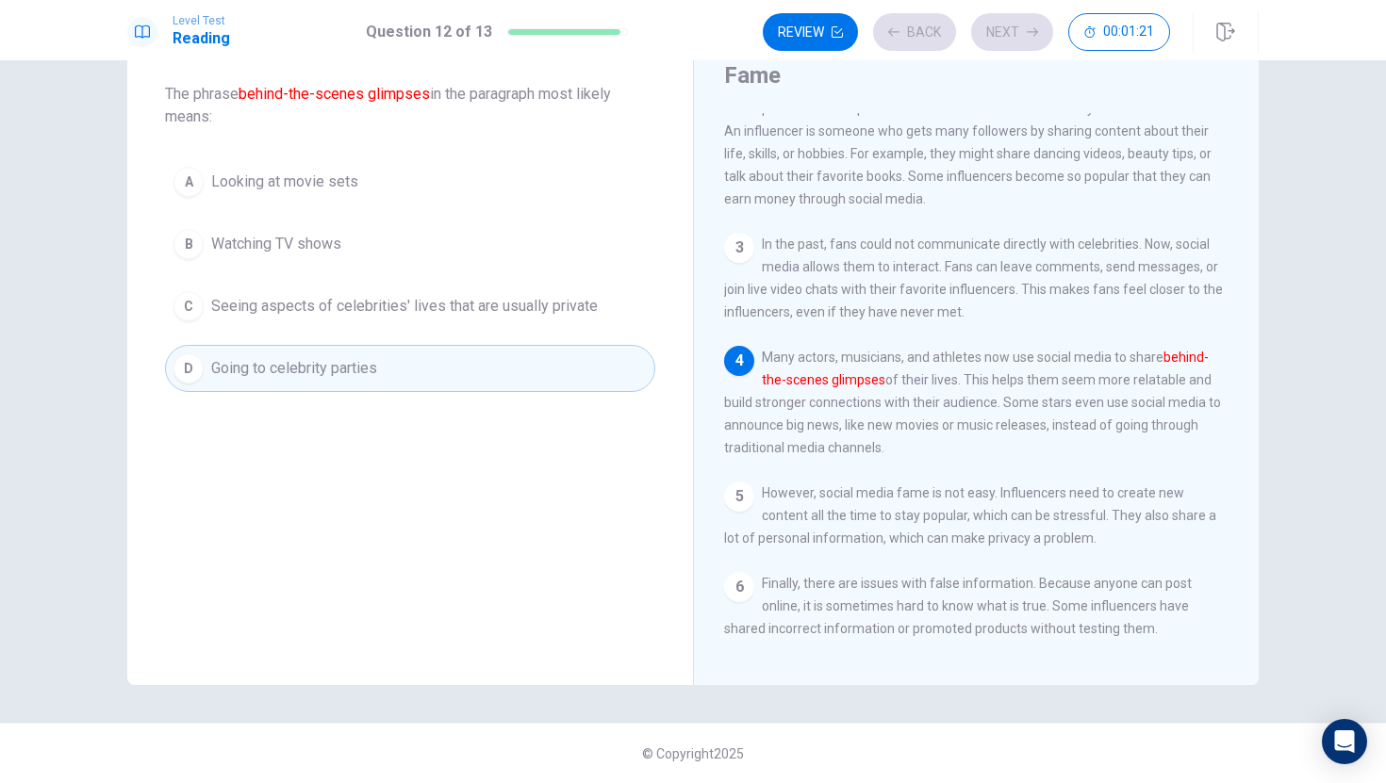
scroll to position [139, 0]
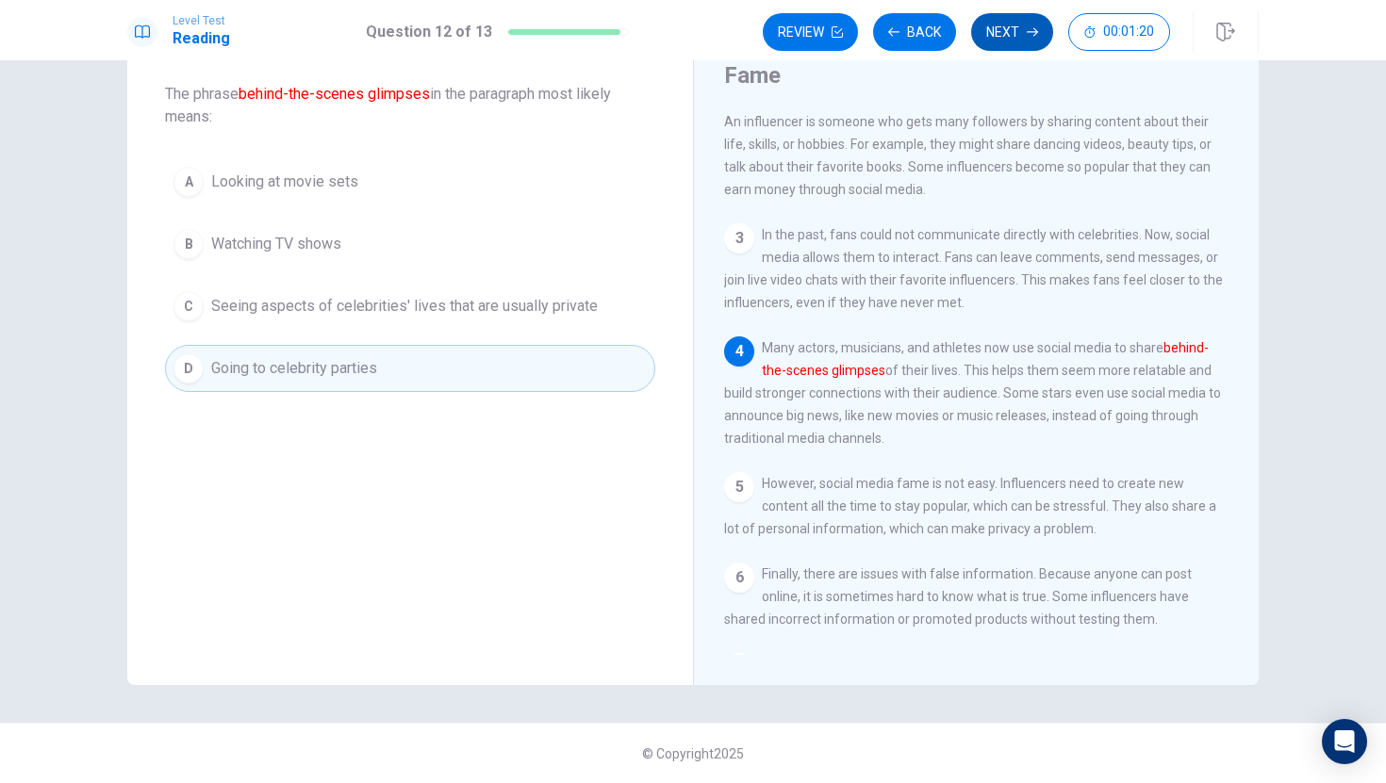
click at [1003, 28] on button "Next" at bounding box center [1012, 32] width 82 height 38
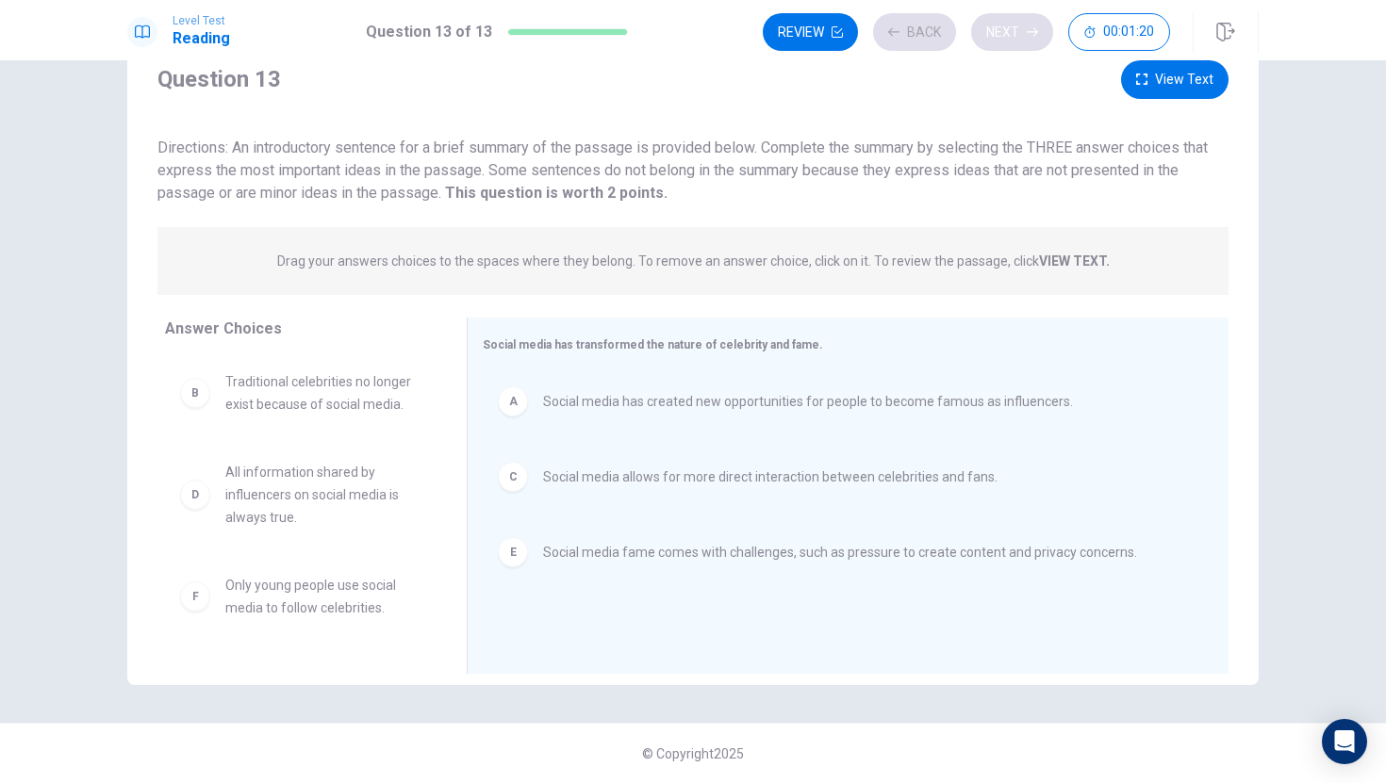
scroll to position [68, 0]
click at [1003, 28] on button "Next" at bounding box center [1012, 32] width 82 height 38
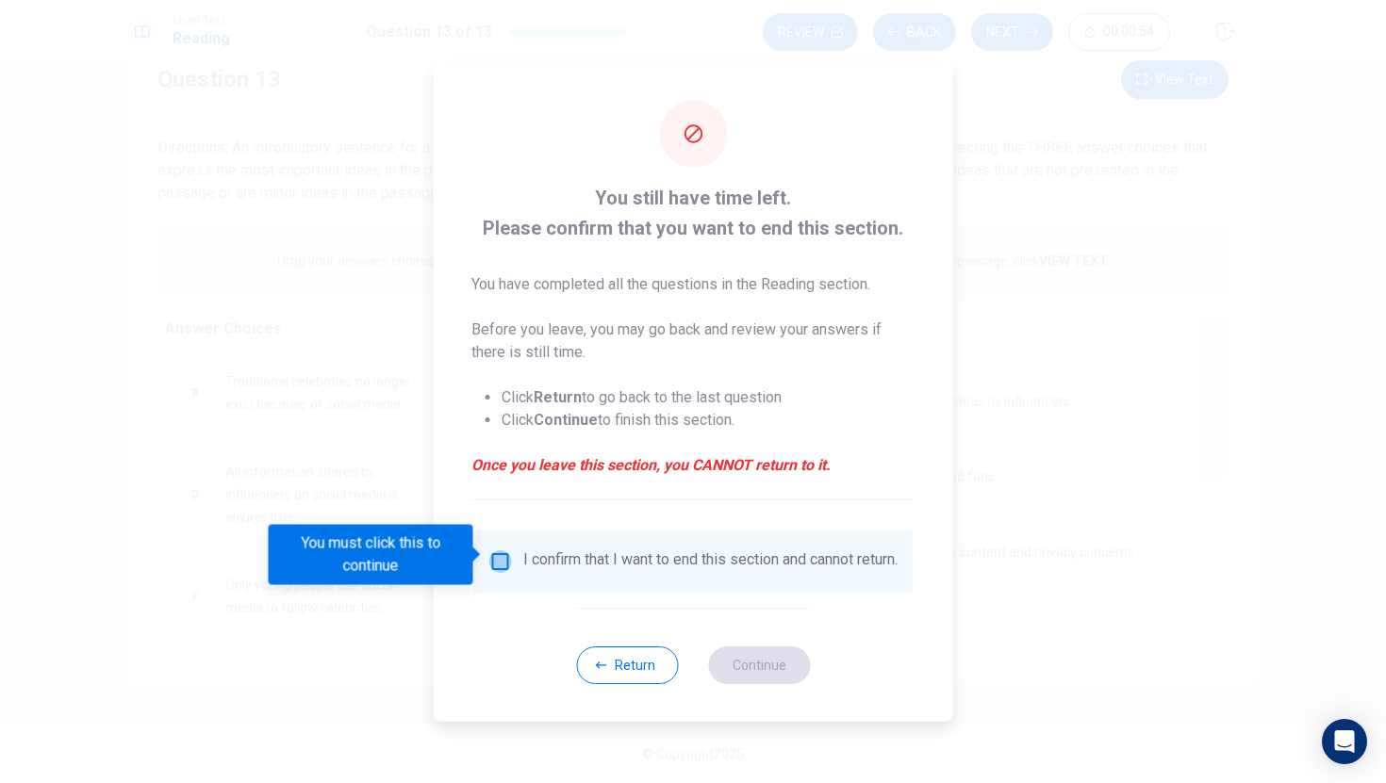
click at [494, 550] on input "You must click this to continue" at bounding box center [500, 561] width 23 height 23
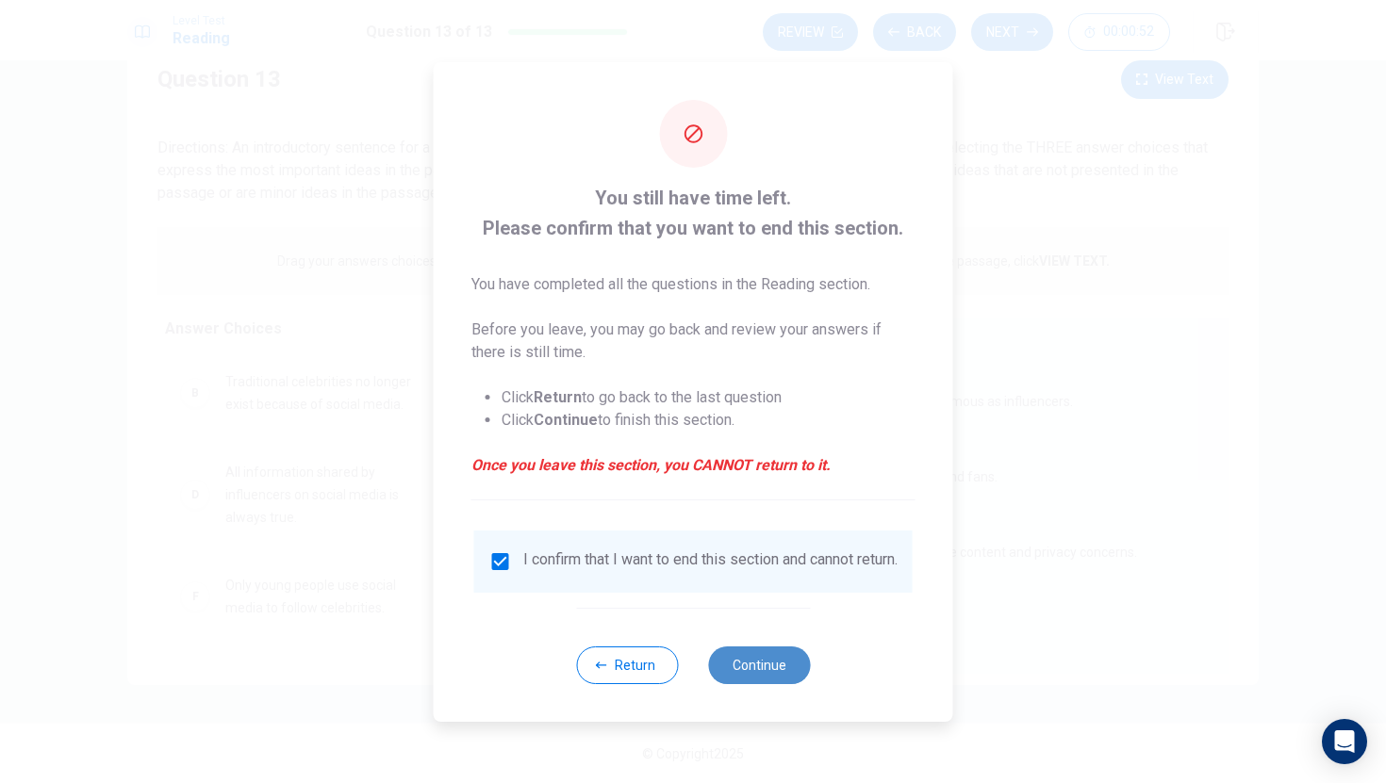
click at [730, 668] on button "Continue" at bounding box center [759, 666] width 102 height 38
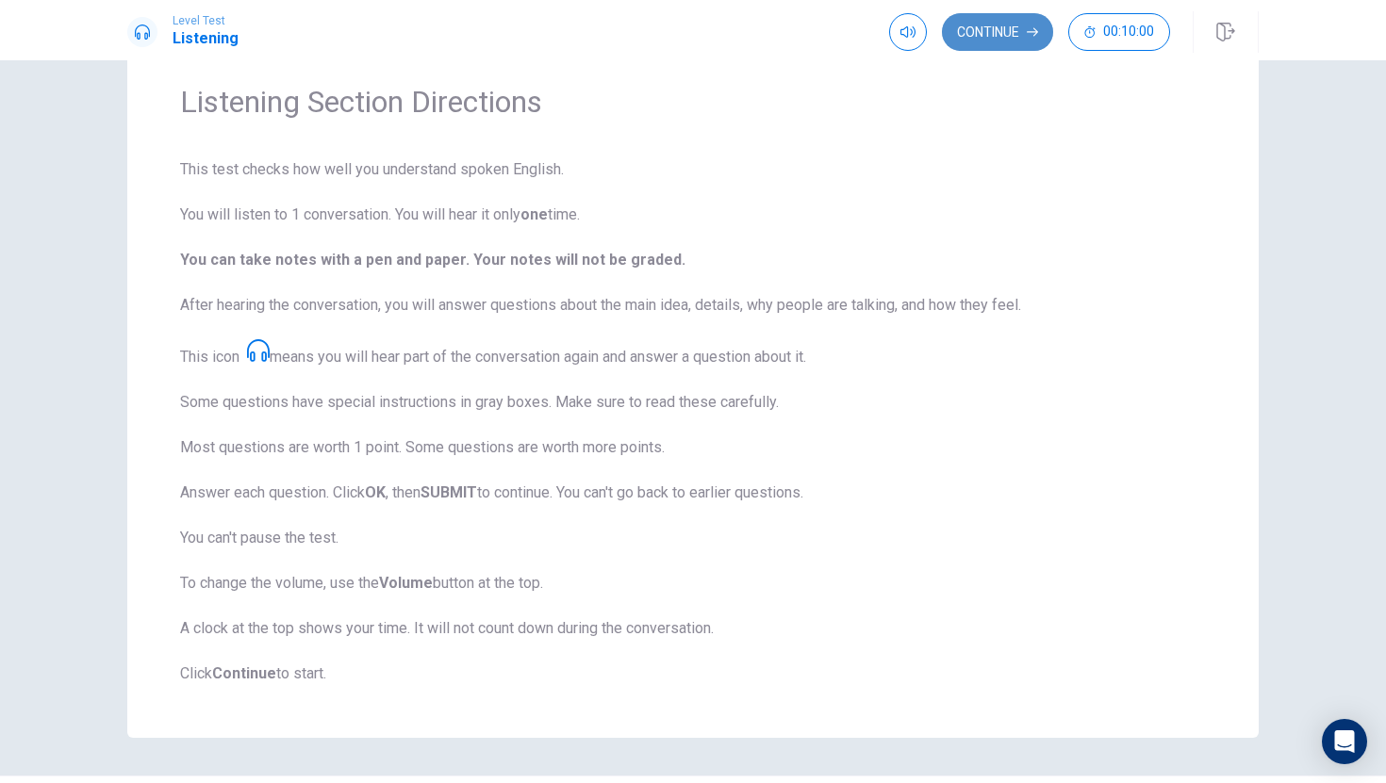
click at [1003, 32] on button "Continue" at bounding box center [997, 32] width 111 height 38
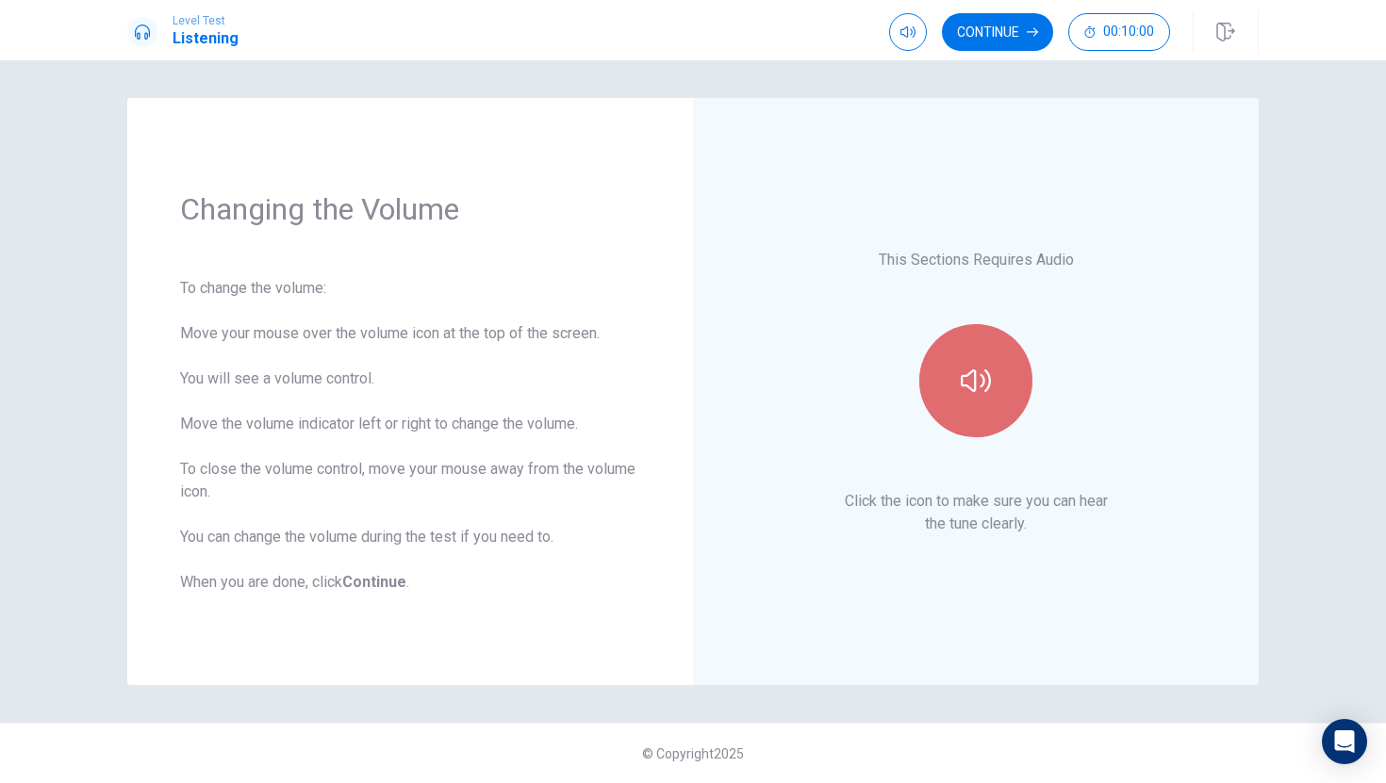
click at [966, 392] on icon "button" at bounding box center [975, 381] width 30 height 30
click at [961, 396] on button "button" at bounding box center [975, 380] width 113 height 113
click at [973, 395] on icon "button" at bounding box center [975, 381] width 30 height 30
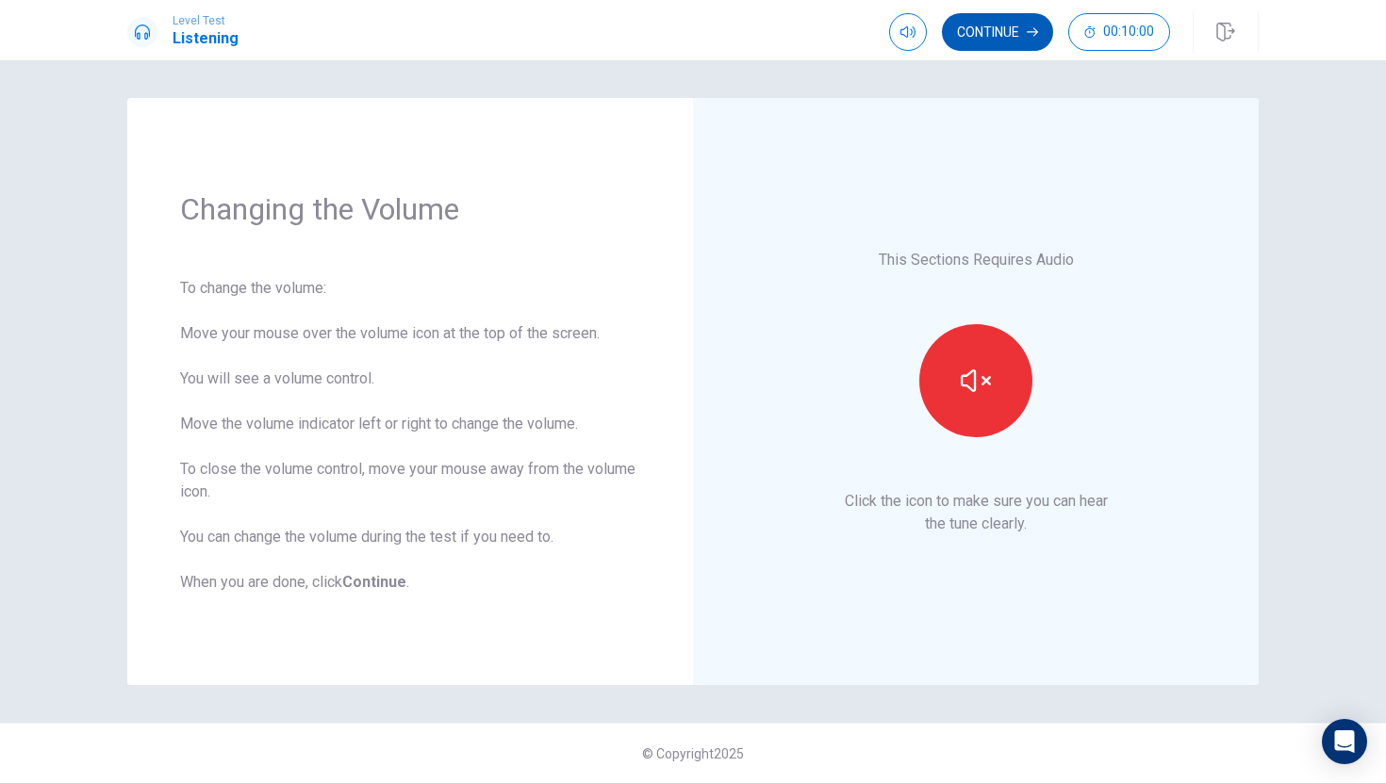
click at [993, 15] on button "Continue" at bounding box center [997, 32] width 111 height 38
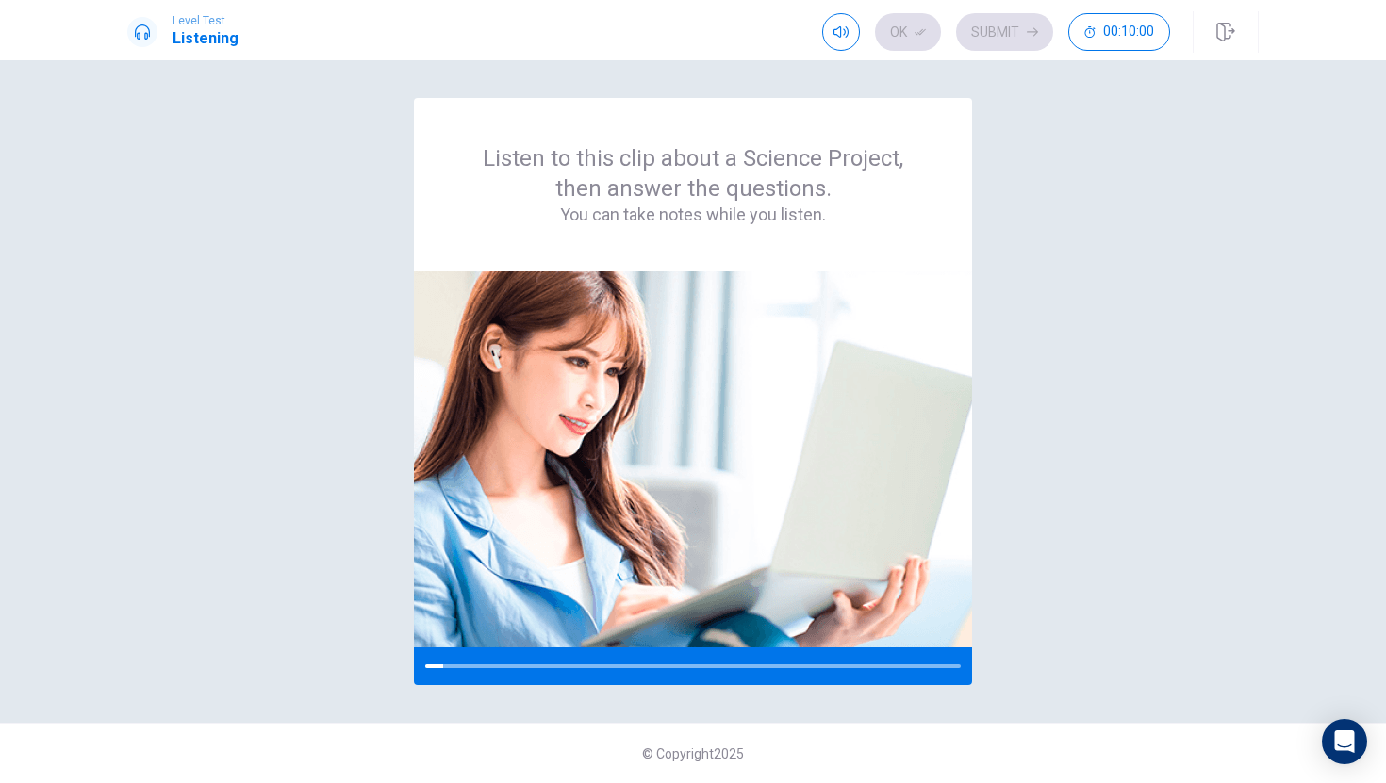
click at [1156, 358] on div "Listen to this clip about a Science Project, then answer the questions. You can…" at bounding box center [692, 391] width 1131 height 587
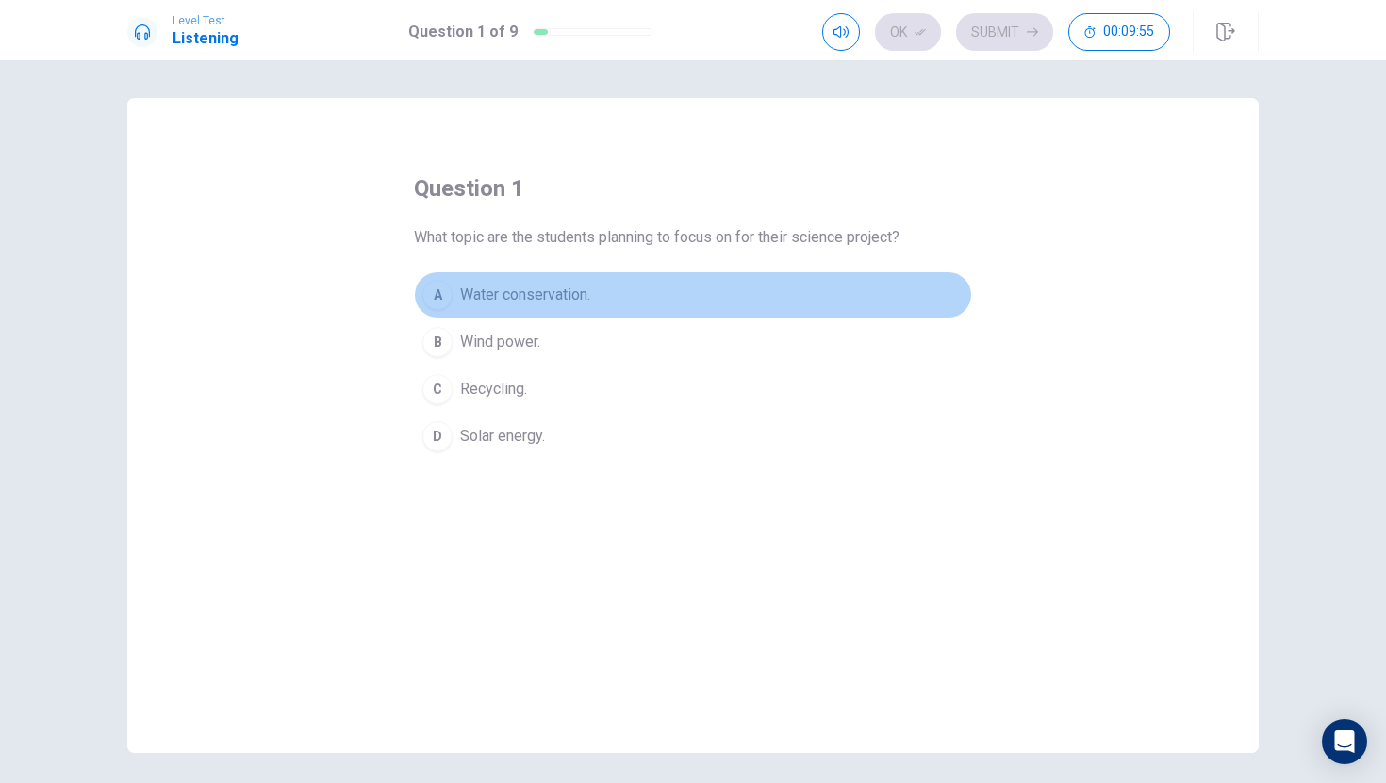
click at [563, 289] on span "Water conservation." at bounding box center [525, 295] width 130 height 23
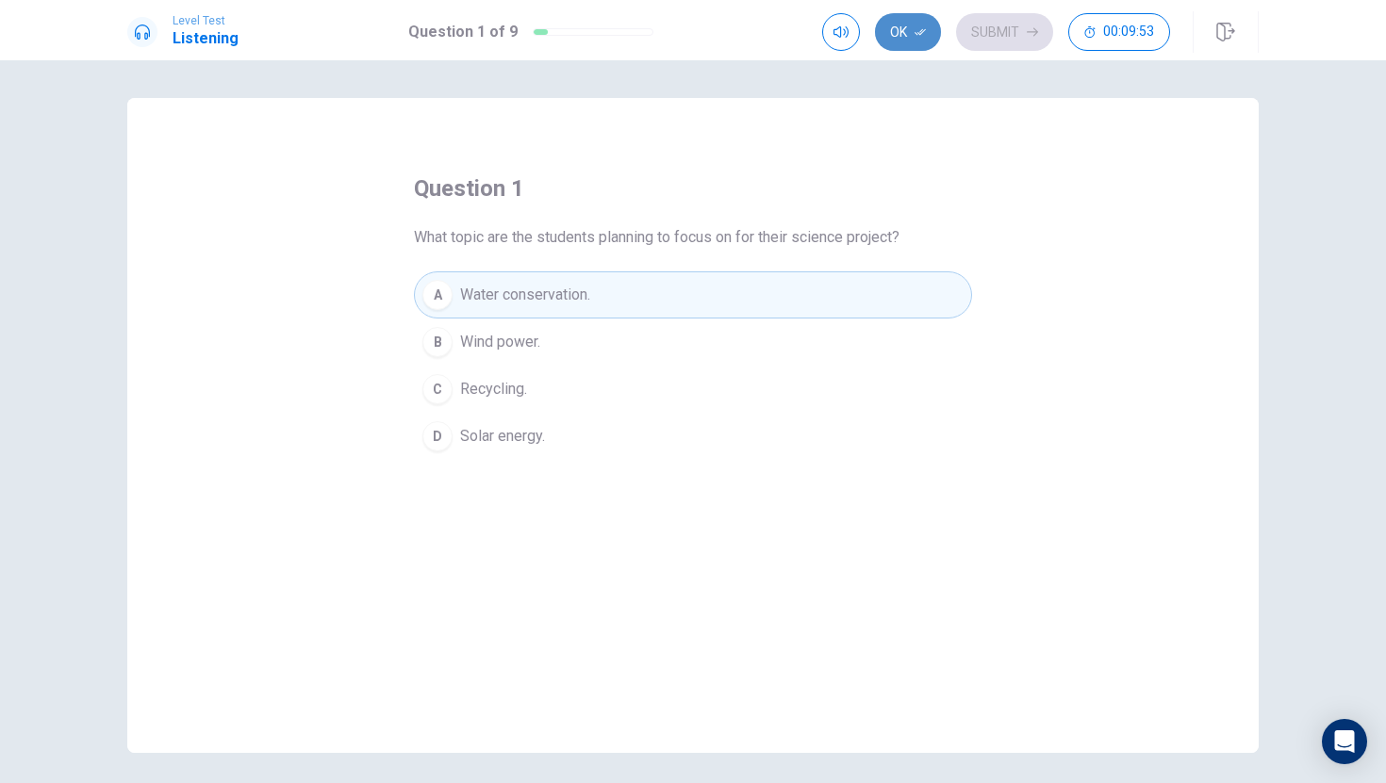
click at [894, 20] on button "Ok" at bounding box center [908, 32] width 66 height 38
click at [998, 15] on button "Submit" at bounding box center [1004, 32] width 97 height 38
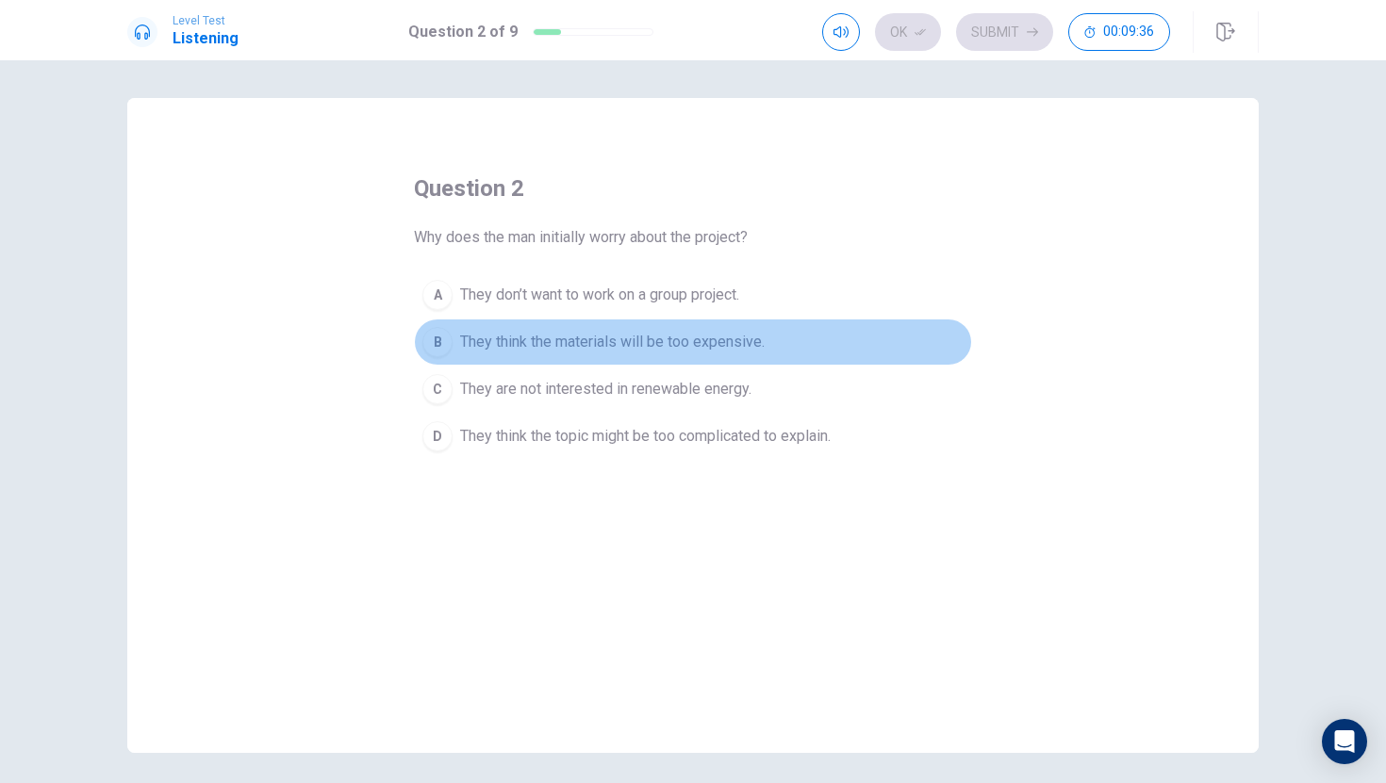
click at [455, 357] on button "B They think the materials will be too expensive." at bounding box center [693, 342] width 558 height 47
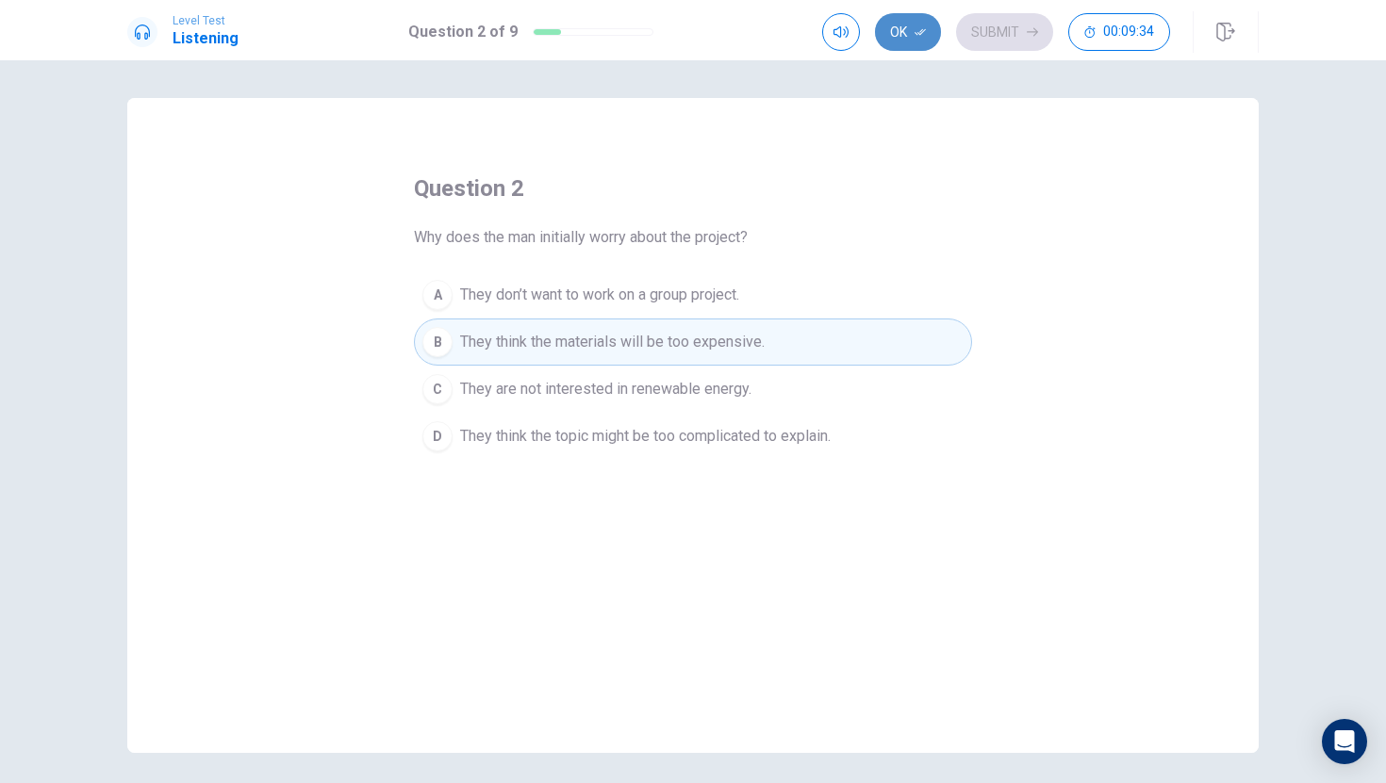
click at [894, 41] on button "Ok" at bounding box center [908, 32] width 66 height 38
click at [963, 27] on button "Submit" at bounding box center [1004, 32] width 97 height 38
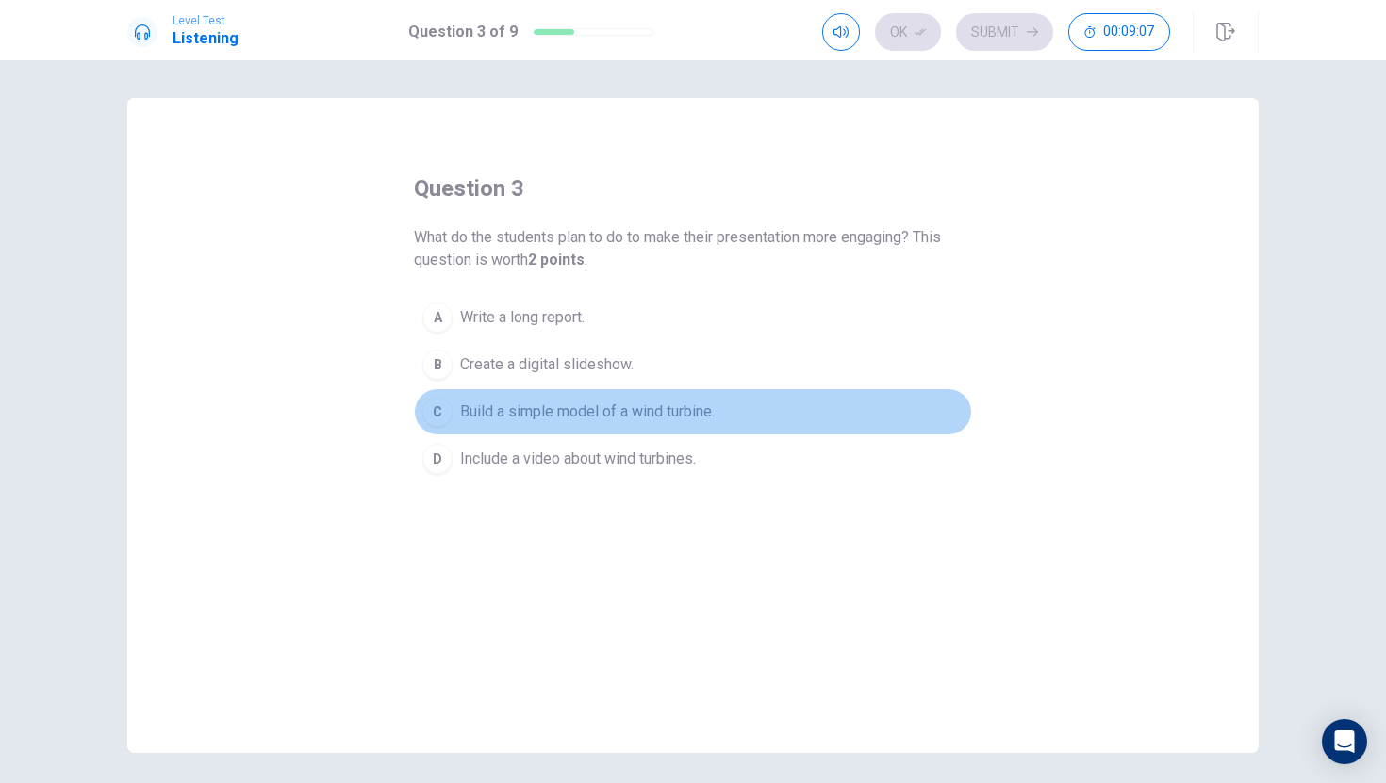
click at [446, 412] on div "C" at bounding box center [437, 412] width 30 height 30
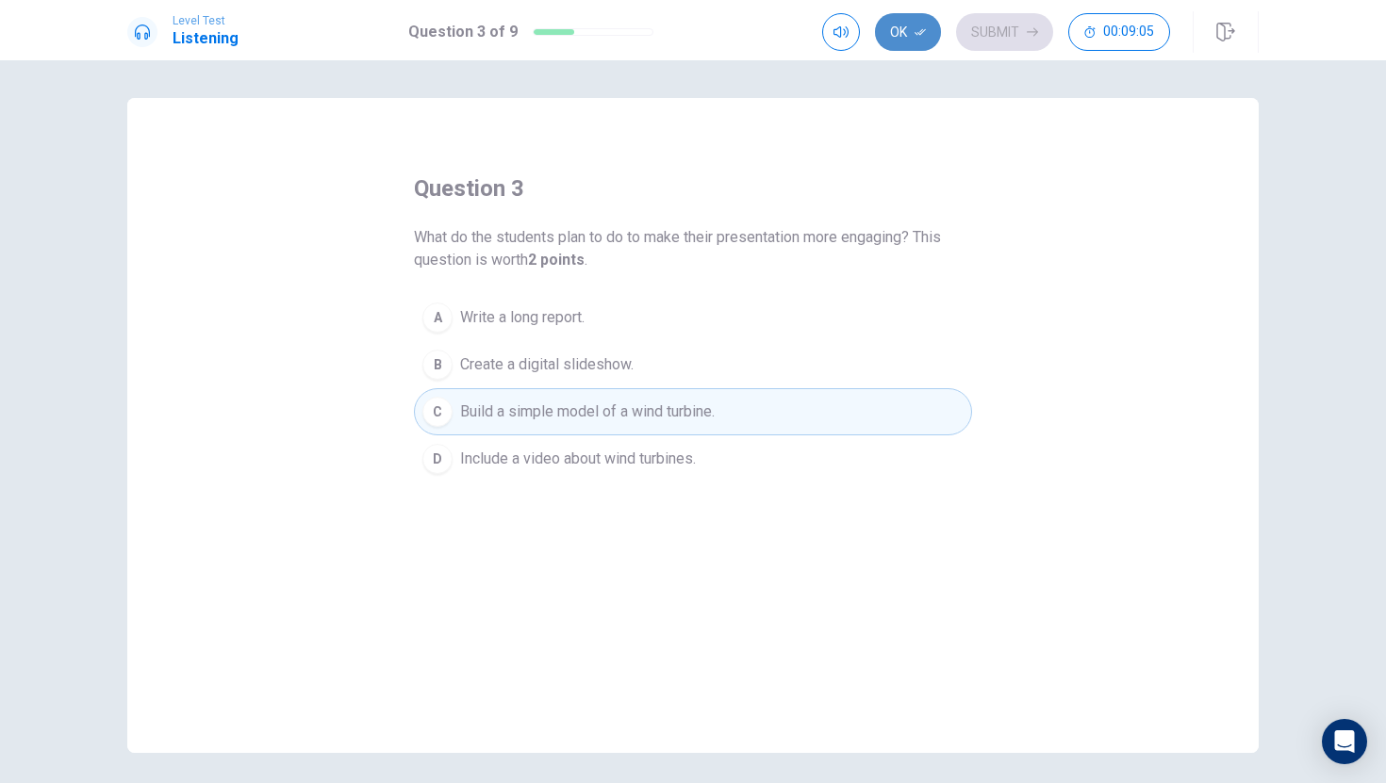
click at [918, 26] on icon "button" at bounding box center [919, 31] width 11 height 11
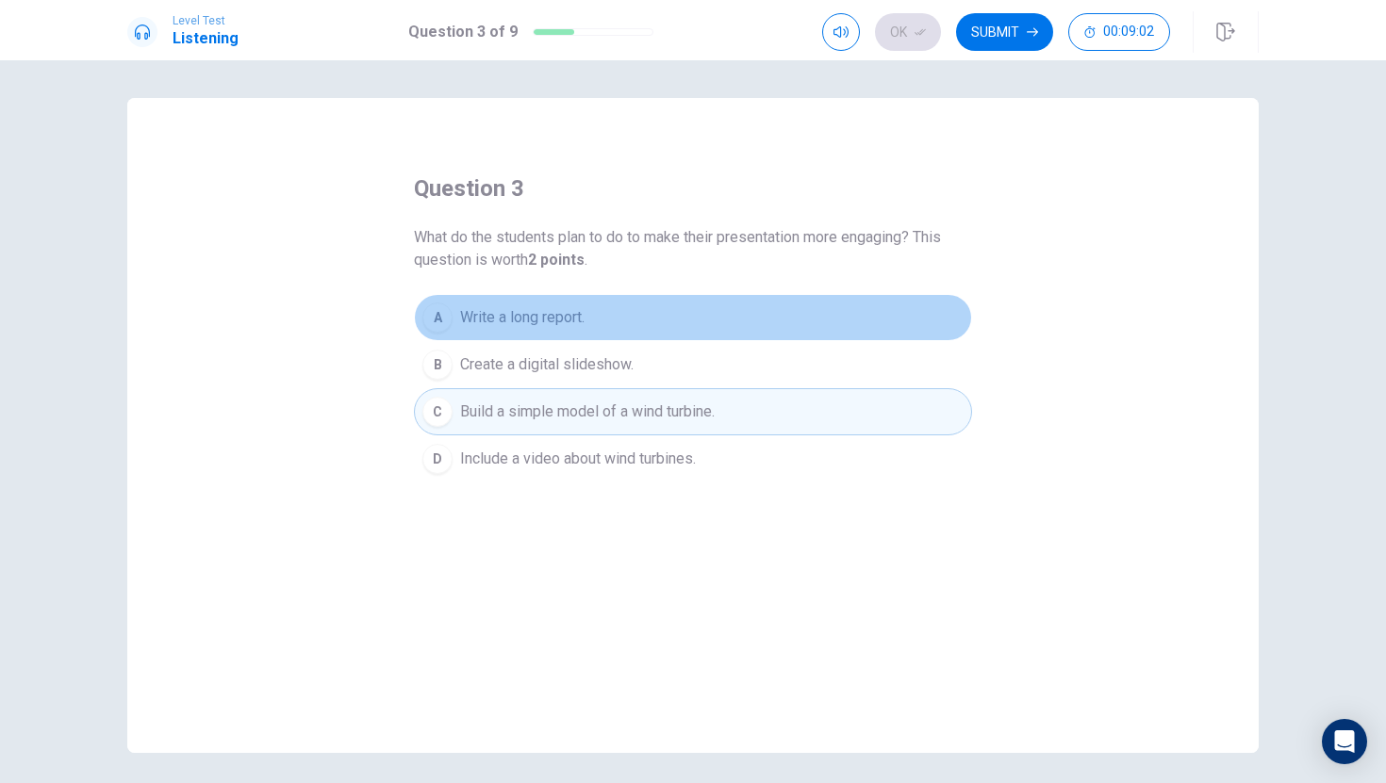
click at [648, 301] on button "A Write a long report." at bounding box center [693, 317] width 558 height 47
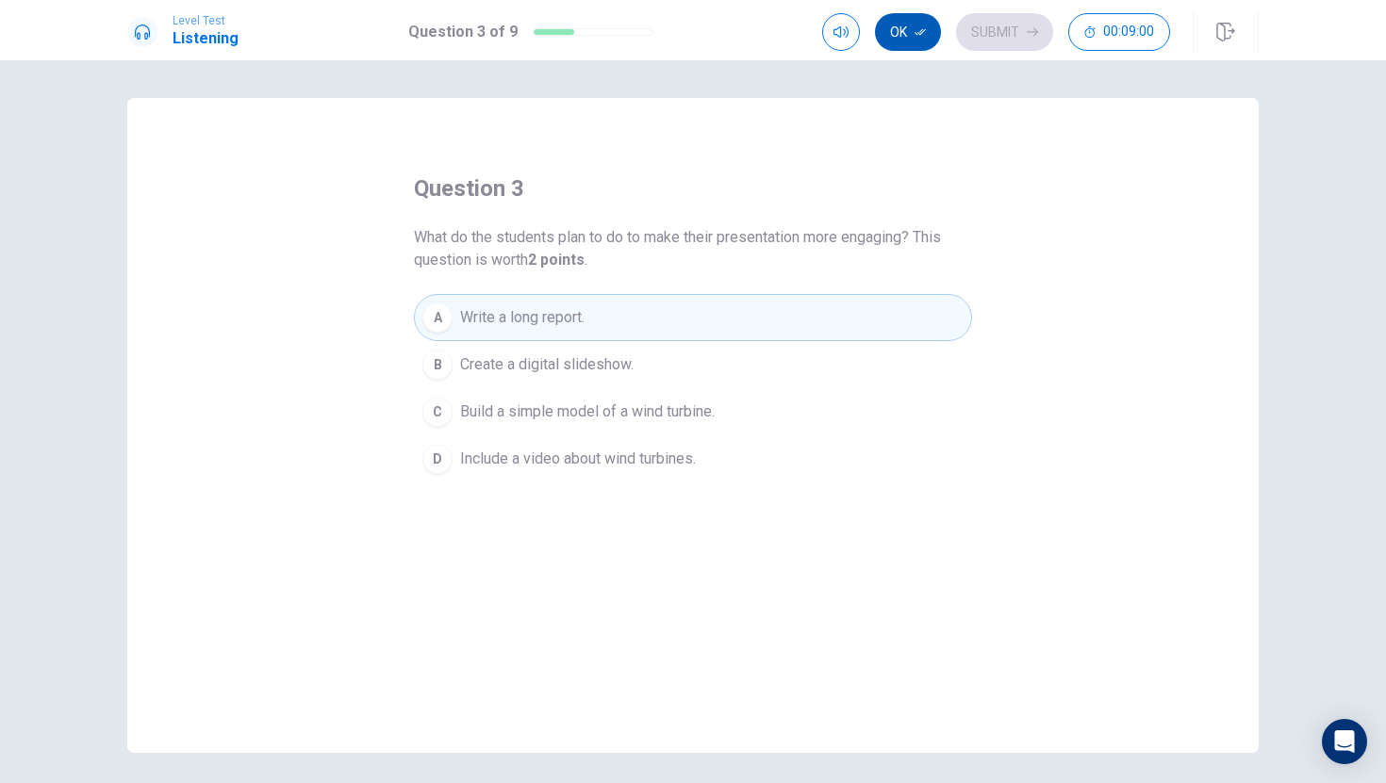
click at [929, 27] on button "Ok" at bounding box center [908, 32] width 66 height 38
click at [1006, 28] on button "Submit" at bounding box center [1004, 32] width 97 height 38
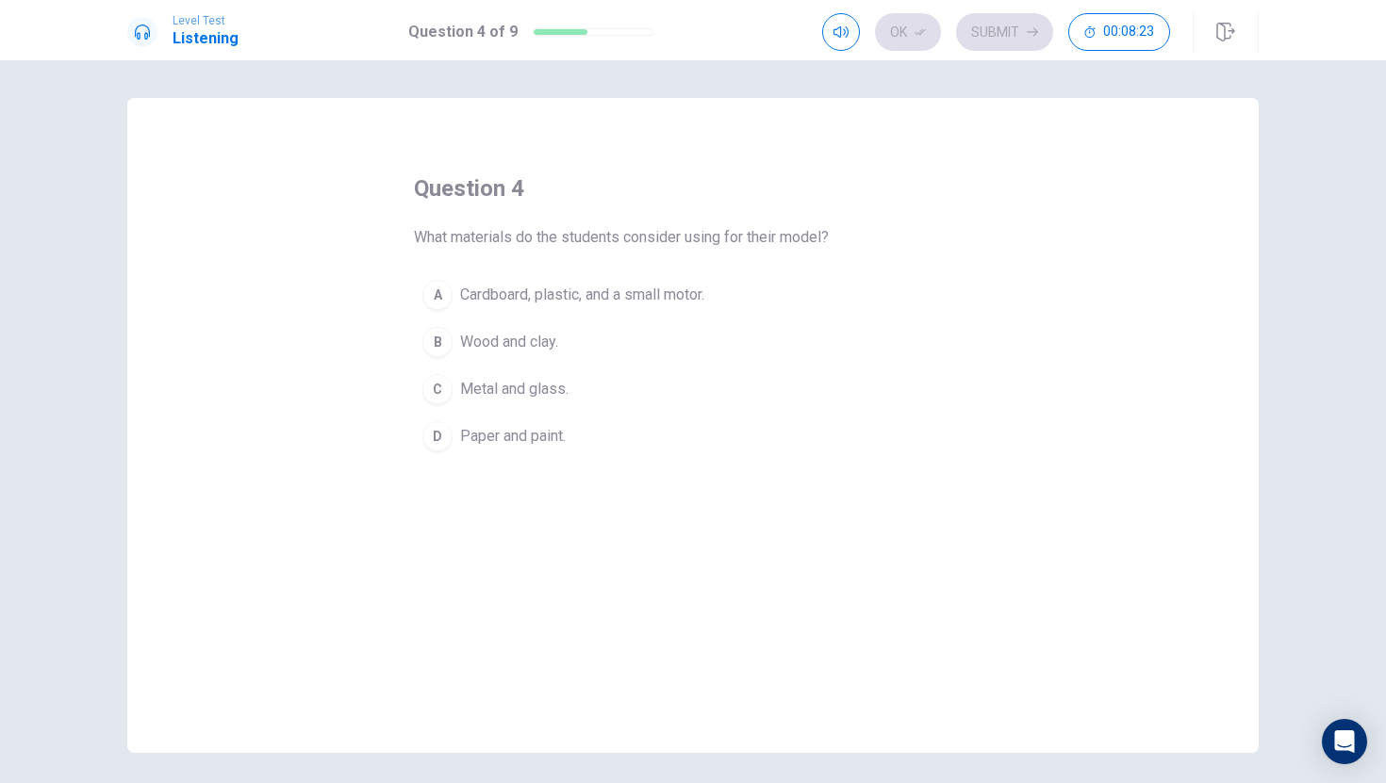
drag, startPoint x: 573, startPoint y: 402, endPoint x: 547, endPoint y: 339, distance: 68.4
click at [547, 339] on div "A Cardboard, plastic, and a small motor. B Wood and clay. C Metal and glass. D …" at bounding box center [693, 365] width 558 height 189
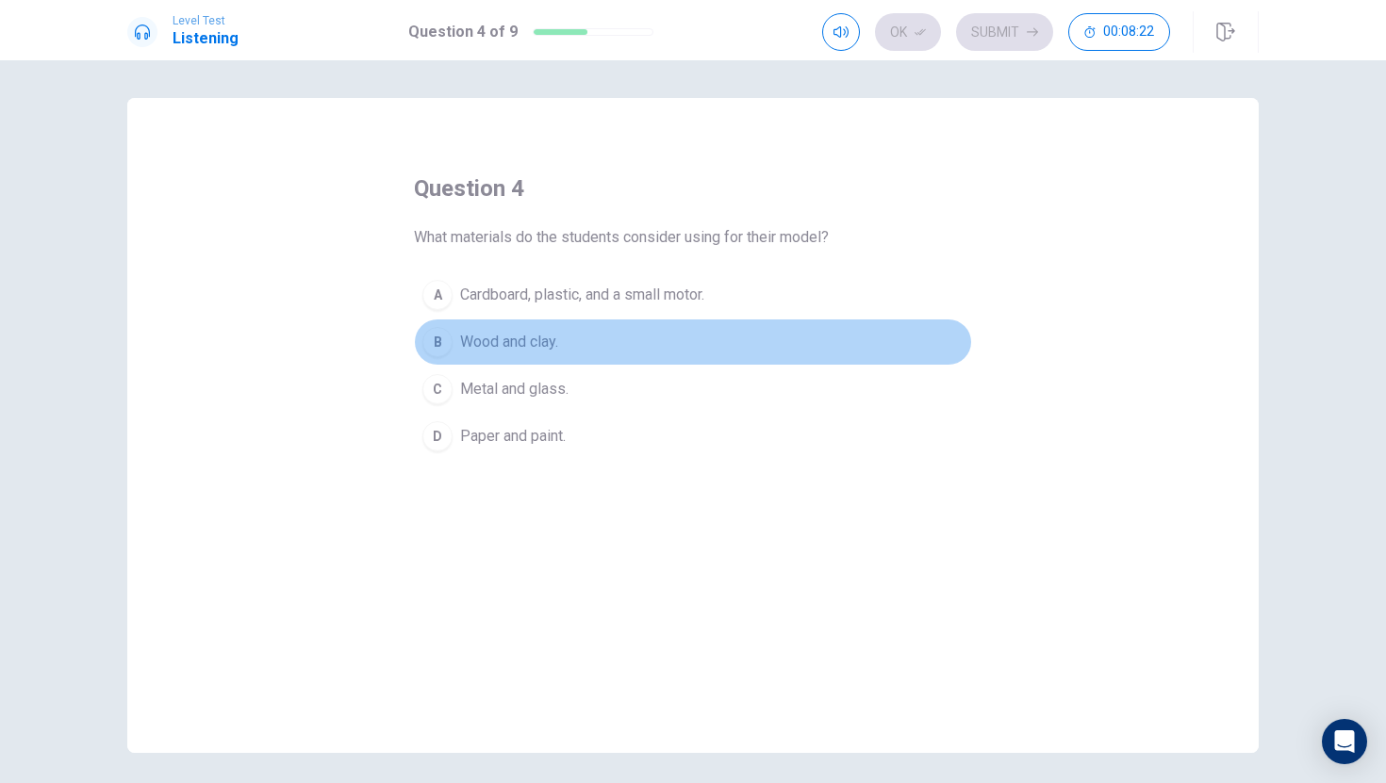
click at [547, 339] on span "Wood and clay." at bounding box center [509, 342] width 98 height 23
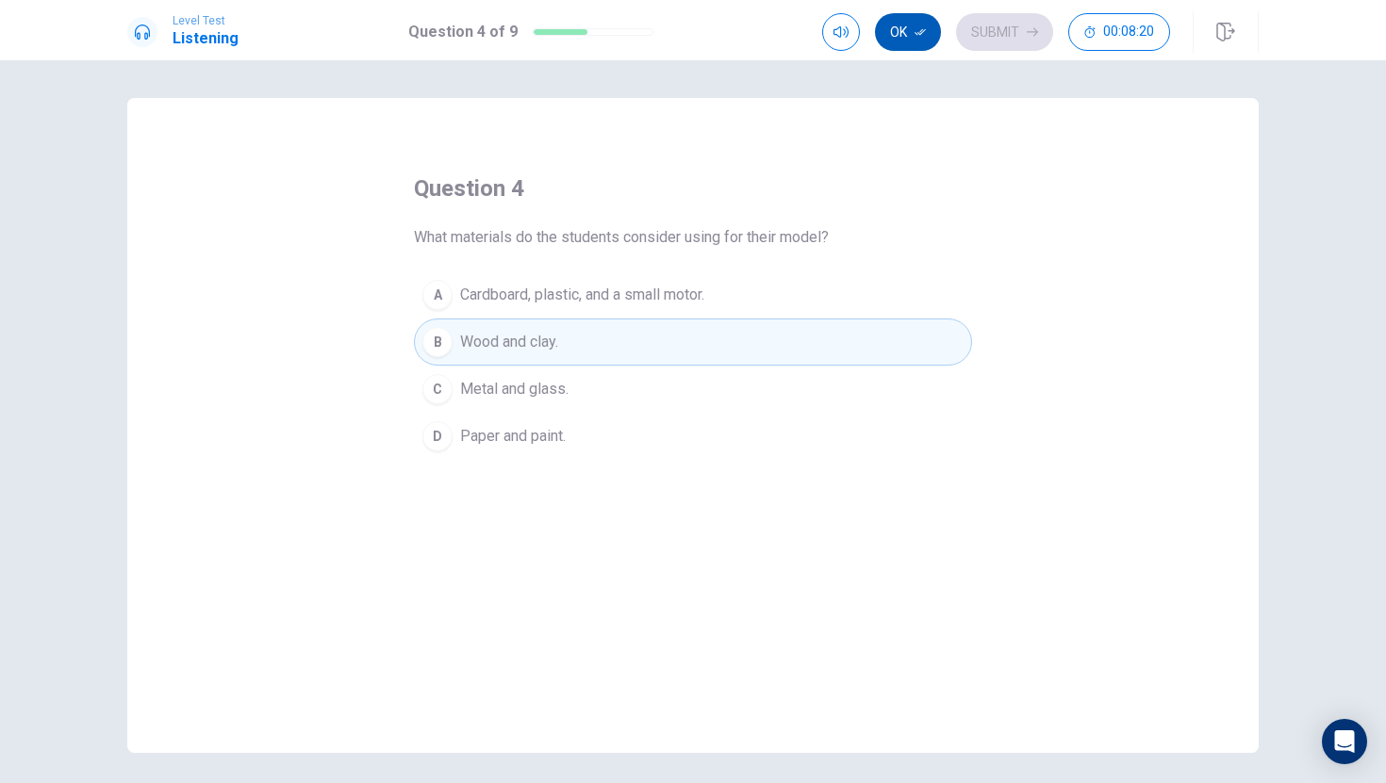
click at [919, 31] on icon "button" at bounding box center [919, 31] width 11 height 11
click at [1009, 22] on button "Submit" at bounding box center [1004, 32] width 97 height 38
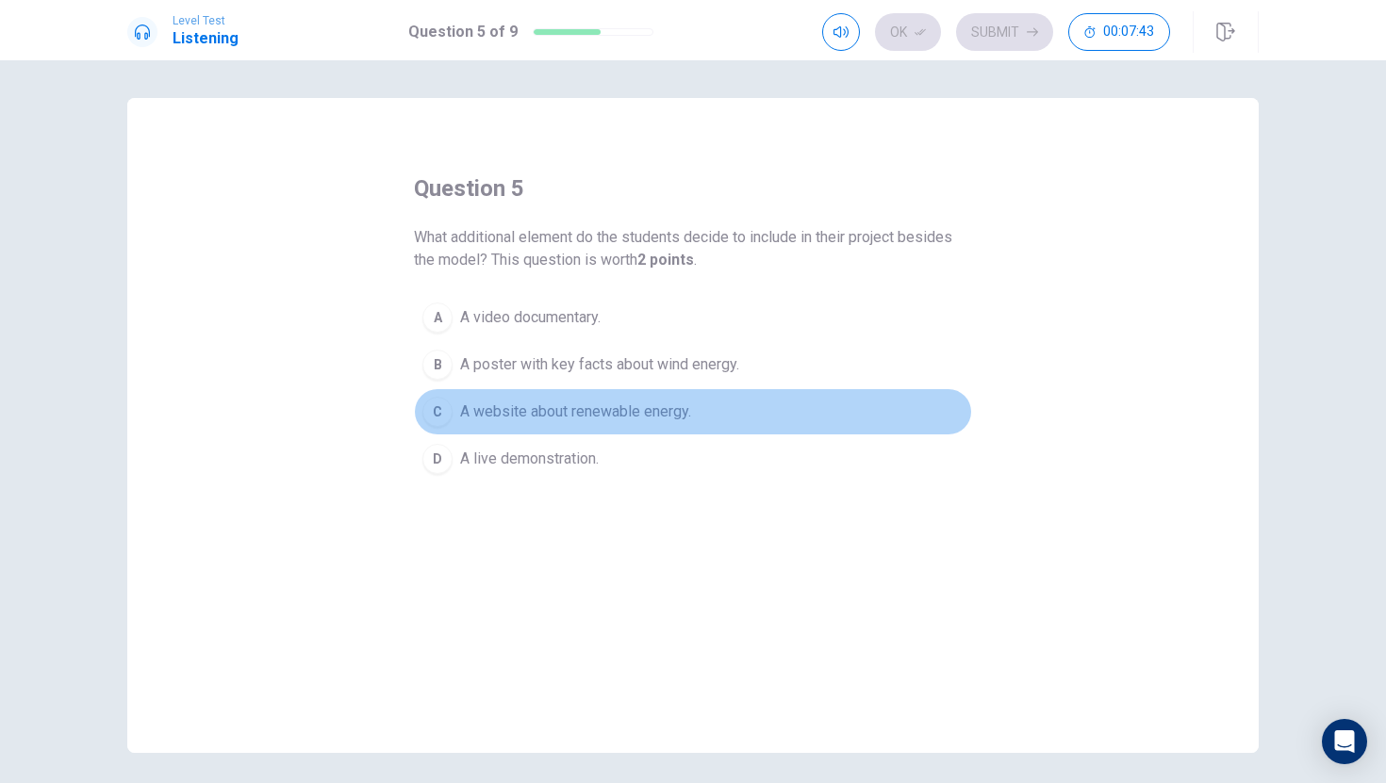
click at [559, 414] on span "A website about renewable energy." at bounding box center [575, 412] width 231 height 23
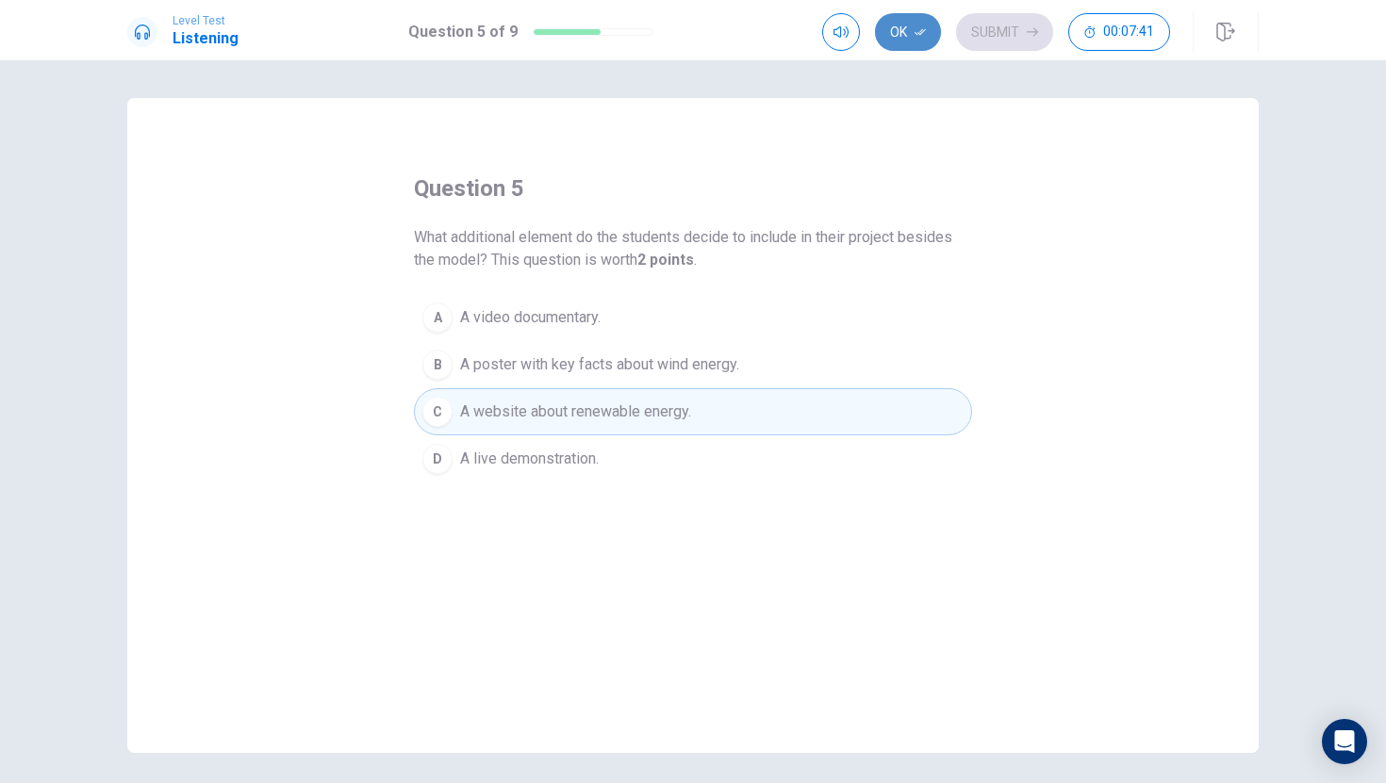
click at [885, 44] on button "Ok" at bounding box center [908, 32] width 66 height 38
click at [963, 32] on button "Submit" at bounding box center [1004, 32] width 97 height 38
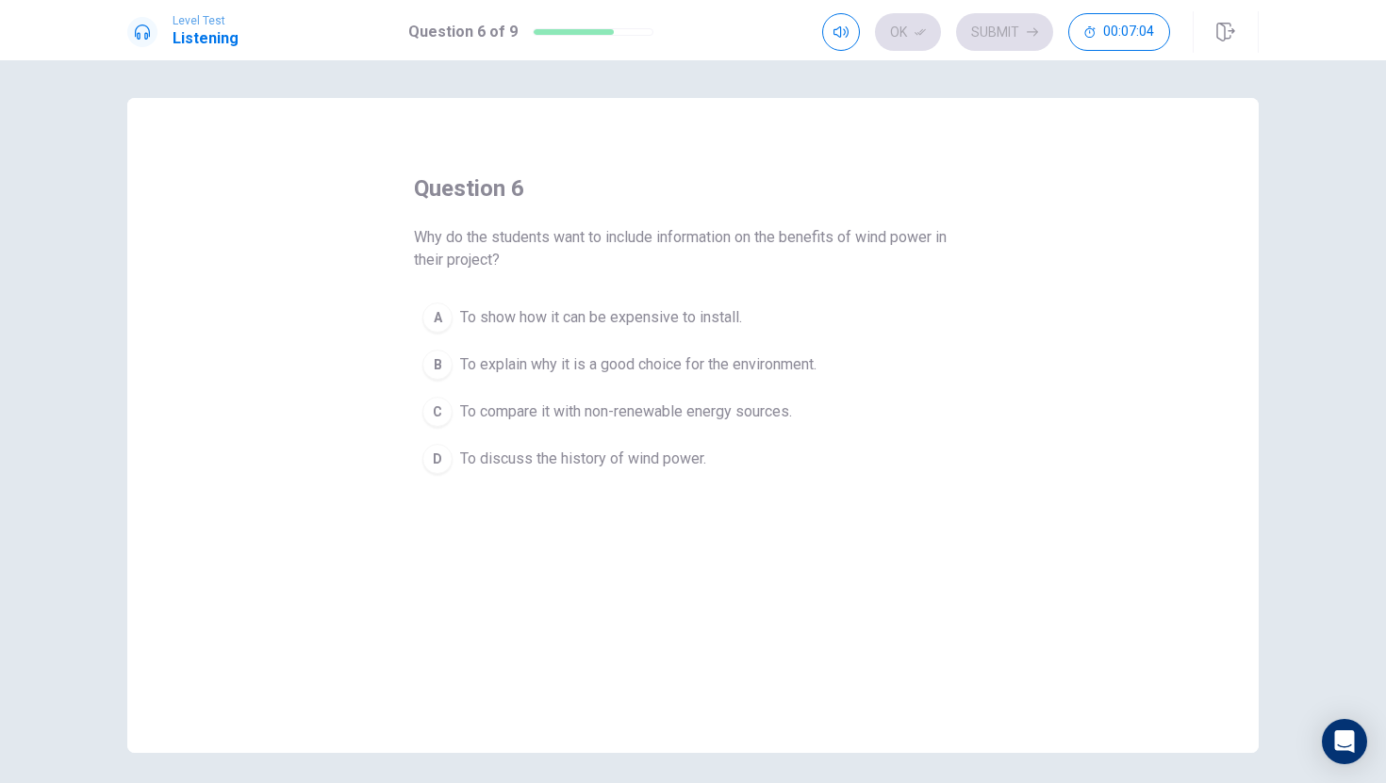
click at [1169, 498] on div "question 6 Why do the students want to include information on the benefits of w…" at bounding box center [692, 425] width 1131 height 655
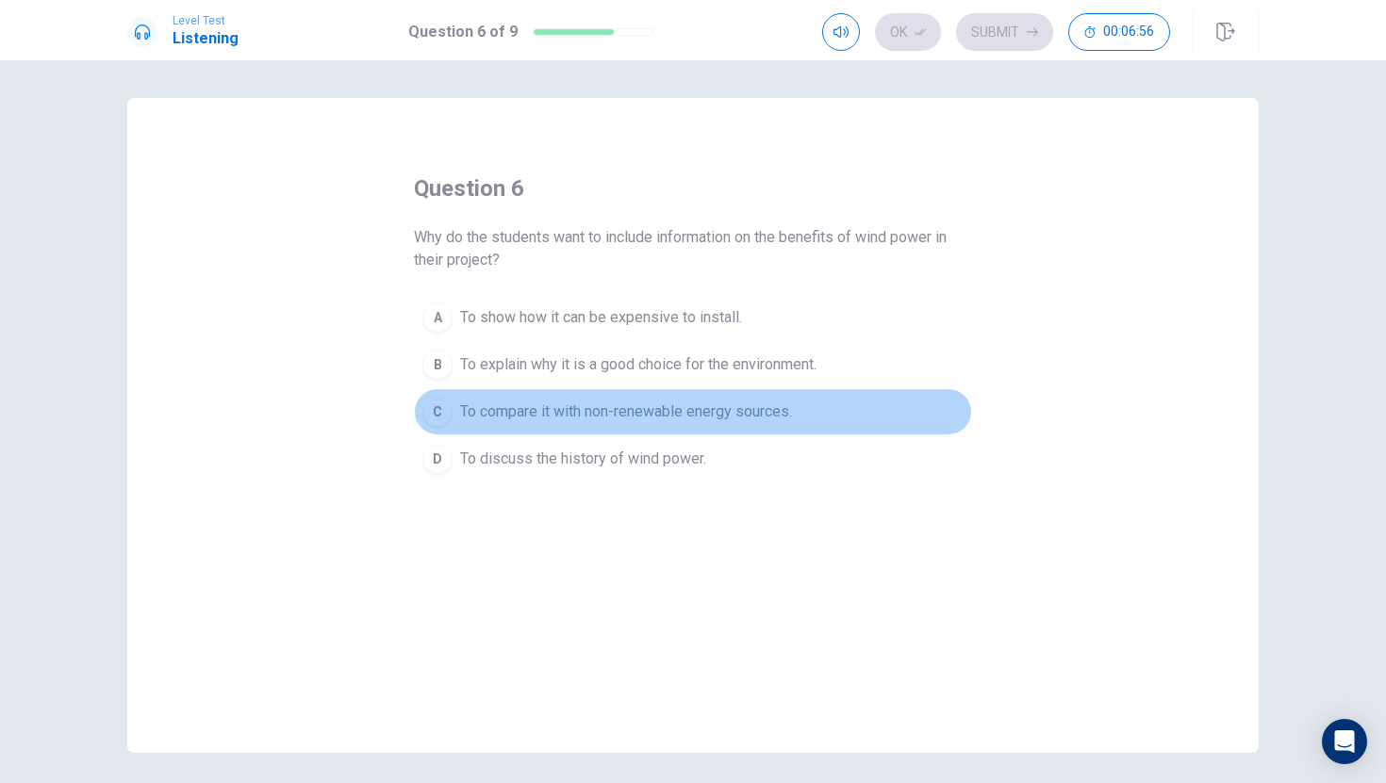
click at [500, 402] on span "To compare it with non-renewable energy sources." at bounding box center [626, 412] width 332 height 23
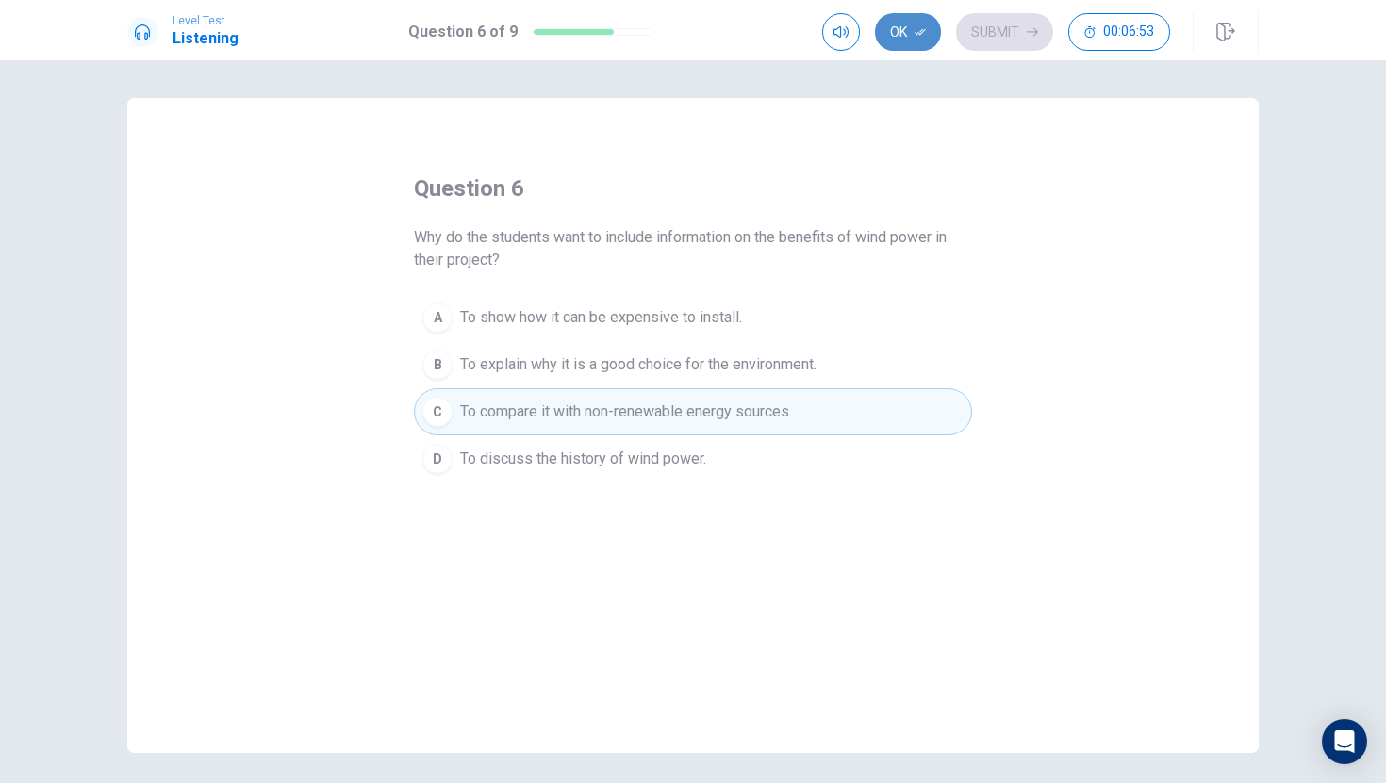
click at [892, 20] on button "Ok" at bounding box center [908, 32] width 66 height 38
click at [977, 30] on button "Submit" at bounding box center [1004, 32] width 97 height 38
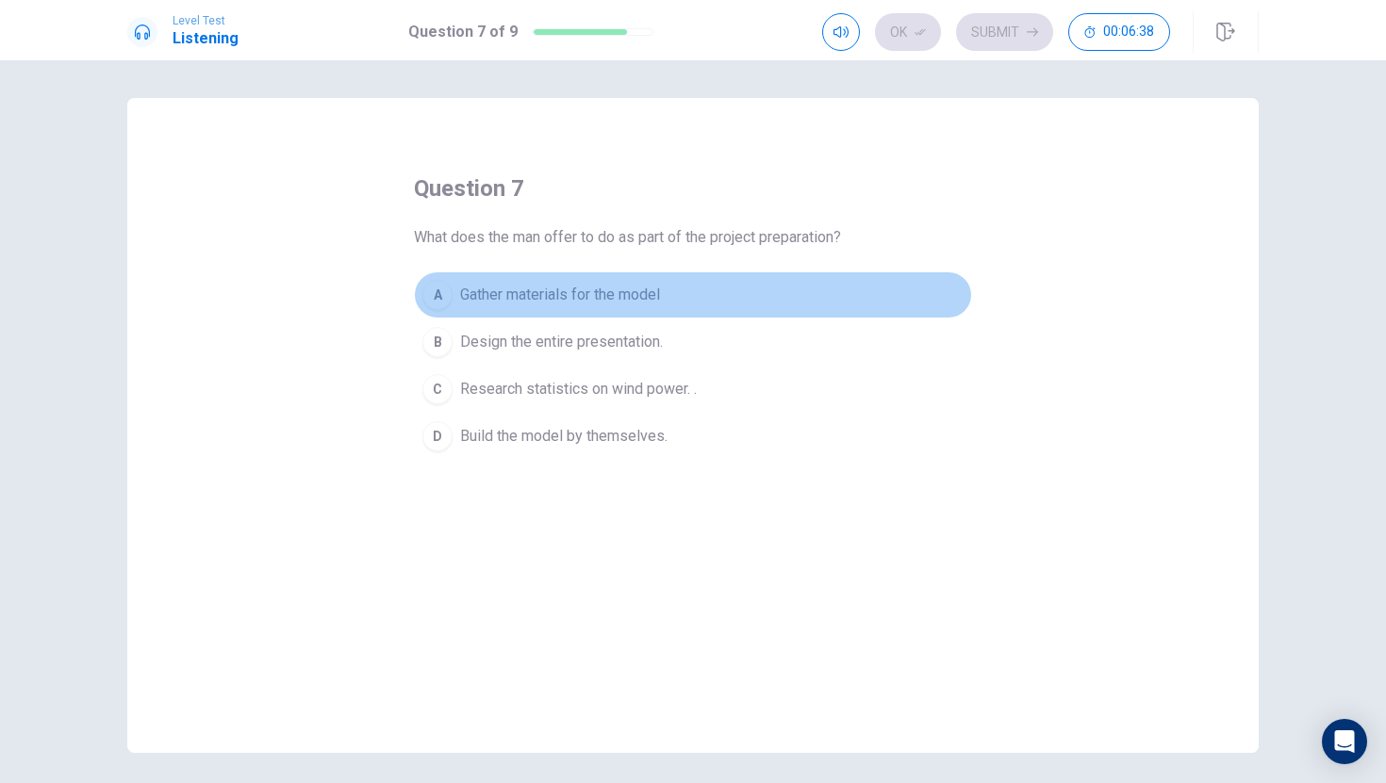
click at [570, 297] on span "Gather materials for the model" at bounding box center [560, 295] width 200 height 23
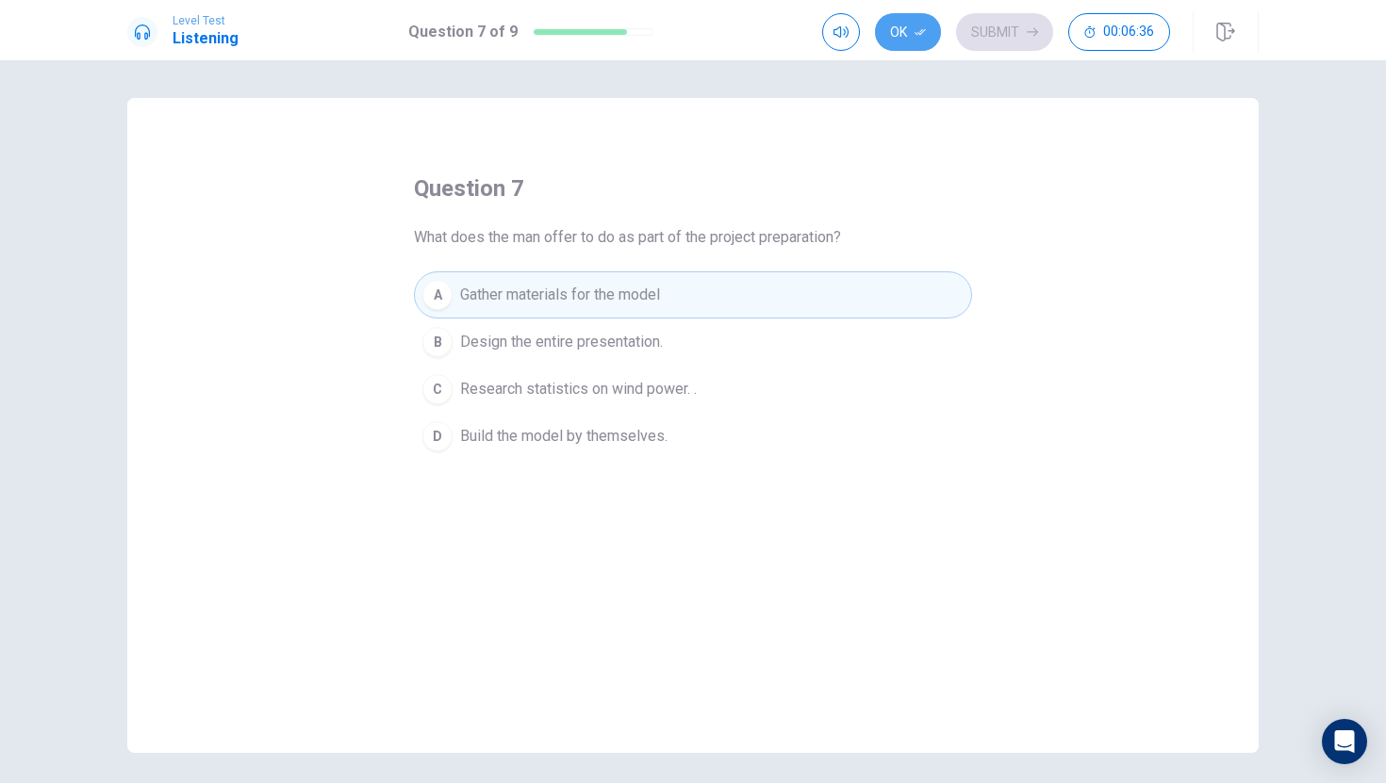
drag, startPoint x: 902, startPoint y: 40, endPoint x: 942, endPoint y: 35, distance: 39.9
click at [924, 36] on button "Ok" at bounding box center [908, 32] width 66 height 38
click at [977, 35] on button "Submit" at bounding box center [1004, 32] width 97 height 38
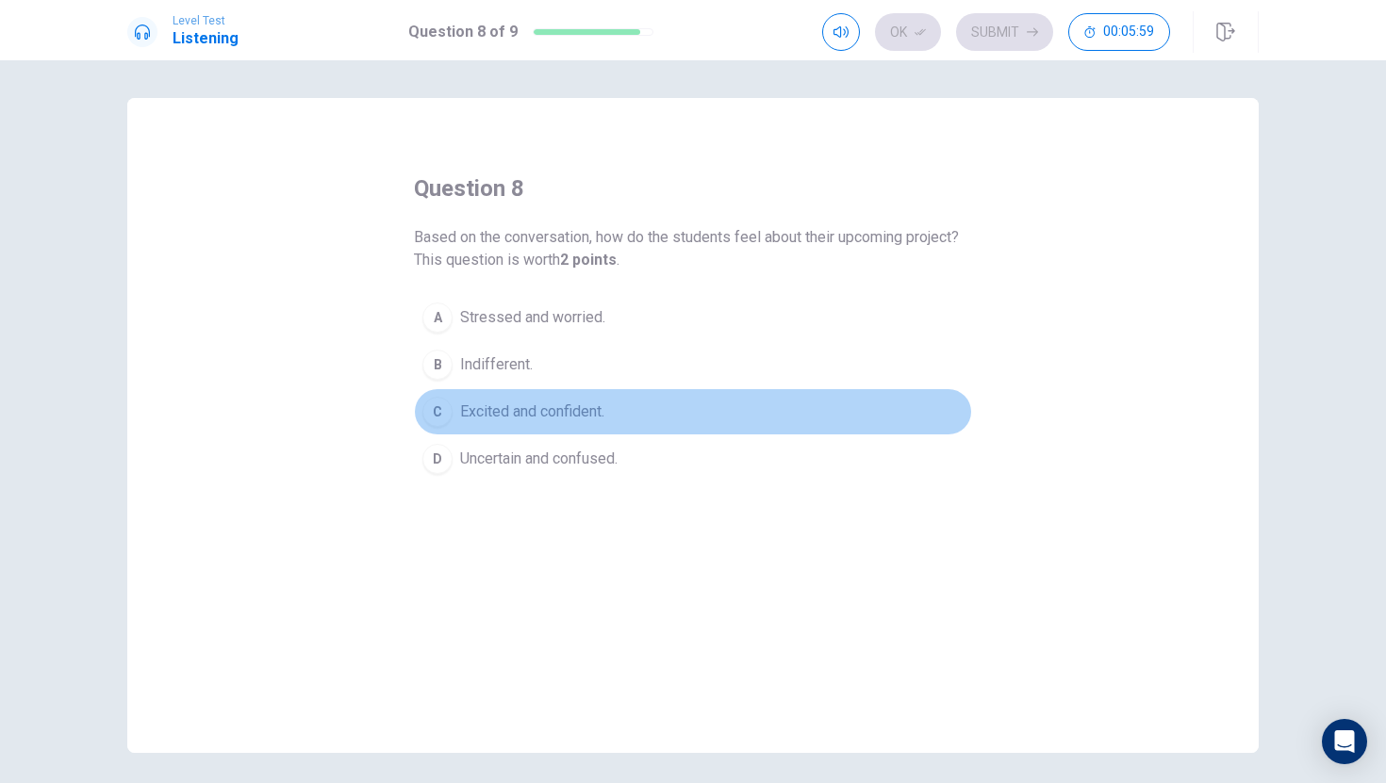
click at [495, 424] on button "C Excited and confident." at bounding box center [693, 411] width 558 height 47
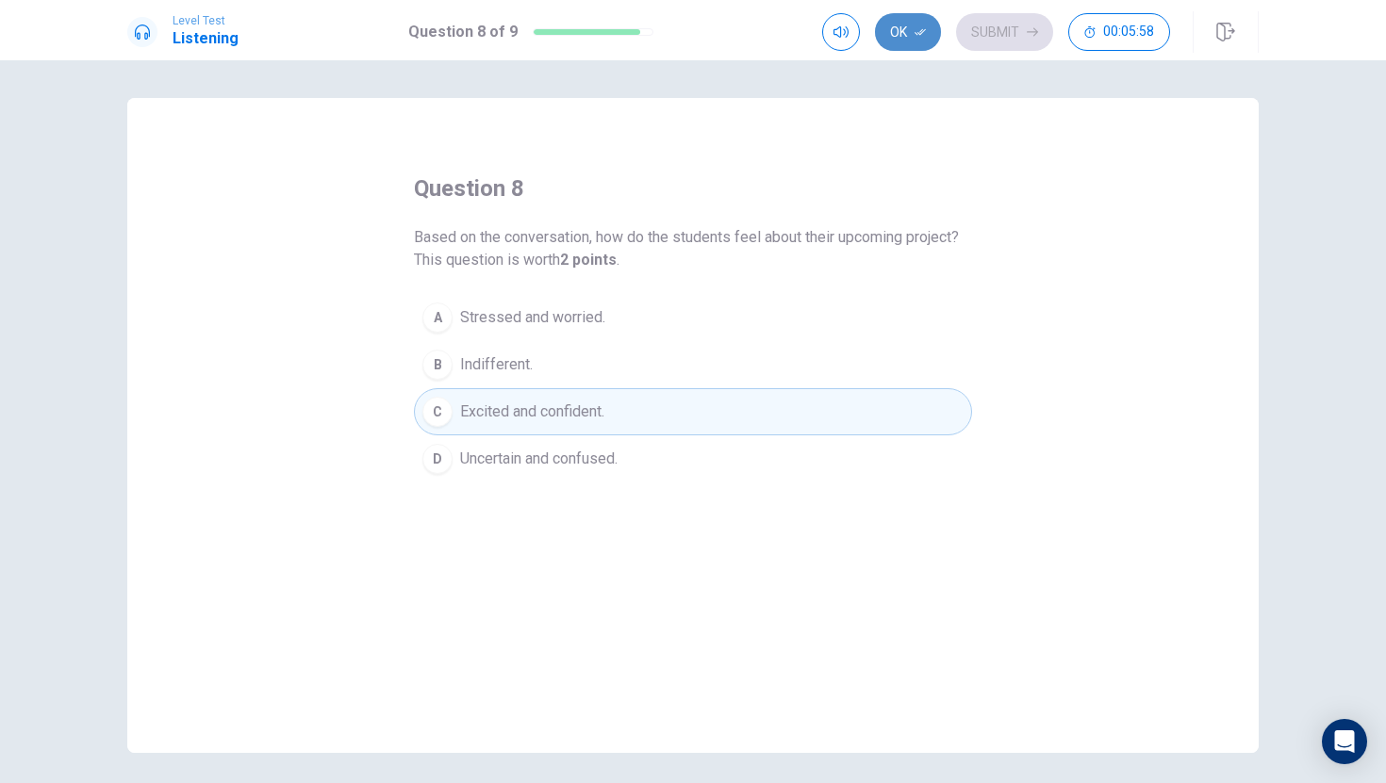
click at [894, 31] on button "Ok" at bounding box center [908, 32] width 66 height 38
click at [986, 37] on button "Submit" at bounding box center [1004, 32] width 97 height 38
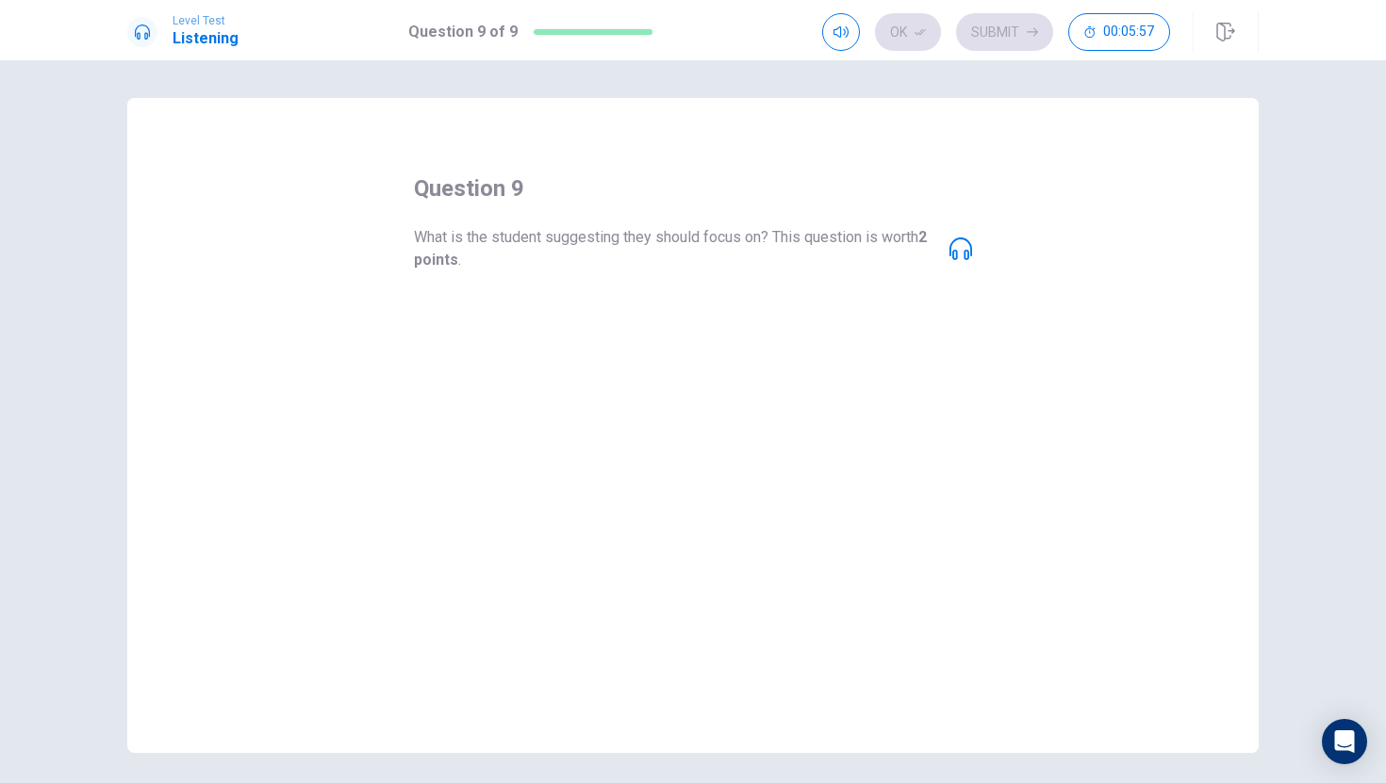
click at [989, 254] on div "question 9 What is the student suggesting they should focus on? This question i…" at bounding box center [692, 425] width 1131 height 655
click at [973, 241] on div "question 9 What is the student suggesting they should focus on? This question i…" at bounding box center [692, 425] width 1131 height 655
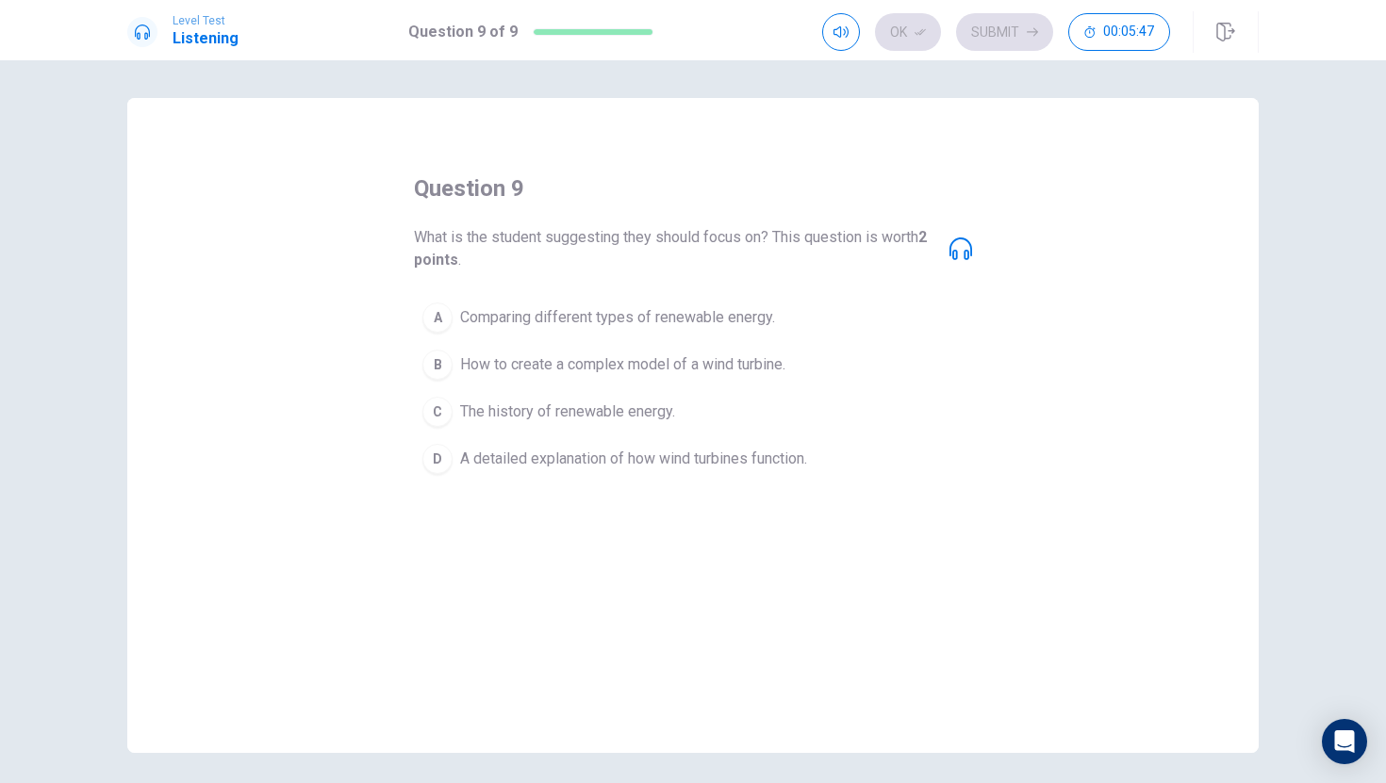
click at [451, 356] on button "B How to create a complex model of a wind turbine." at bounding box center [693, 364] width 558 height 47
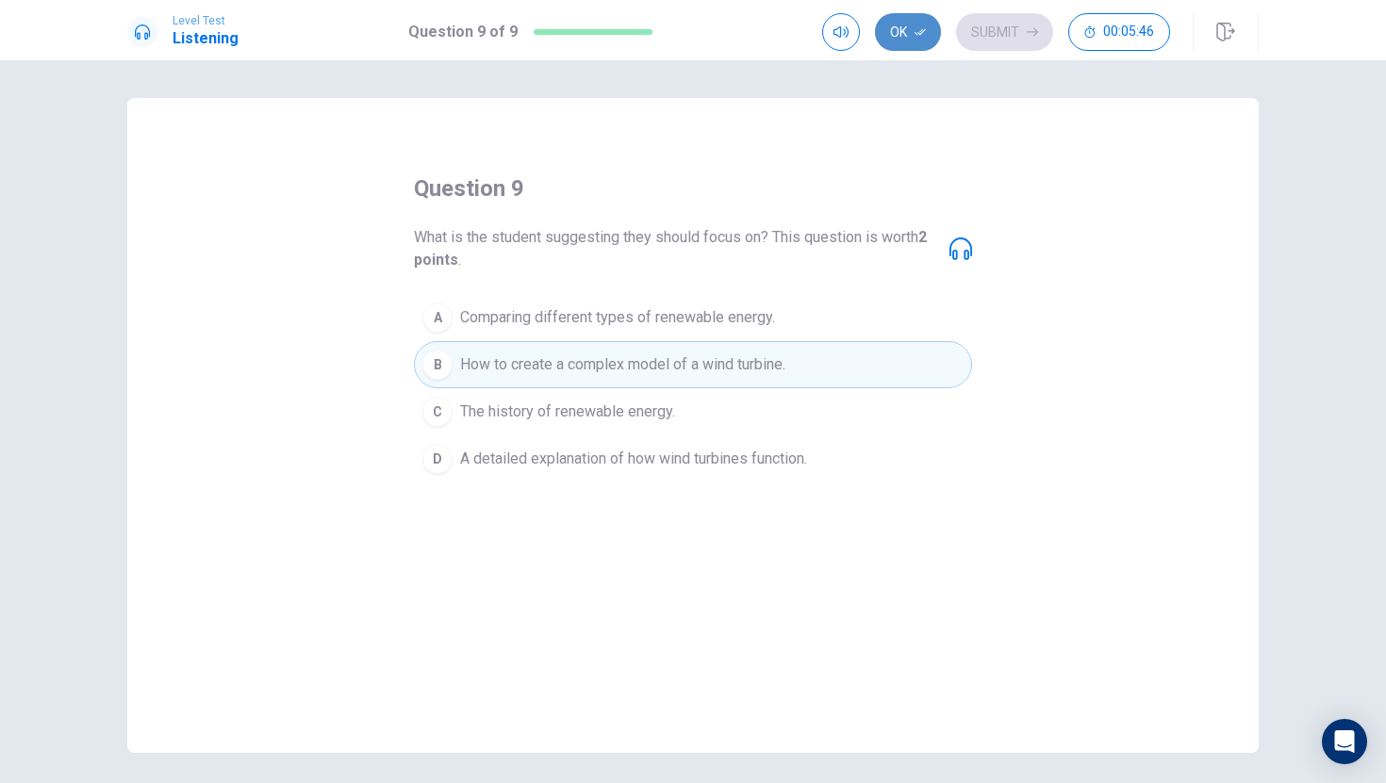
click at [929, 23] on button "Ok" at bounding box center [908, 32] width 66 height 38
click at [986, 25] on button "Submit" at bounding box center [1004, 32] width 97 height 38
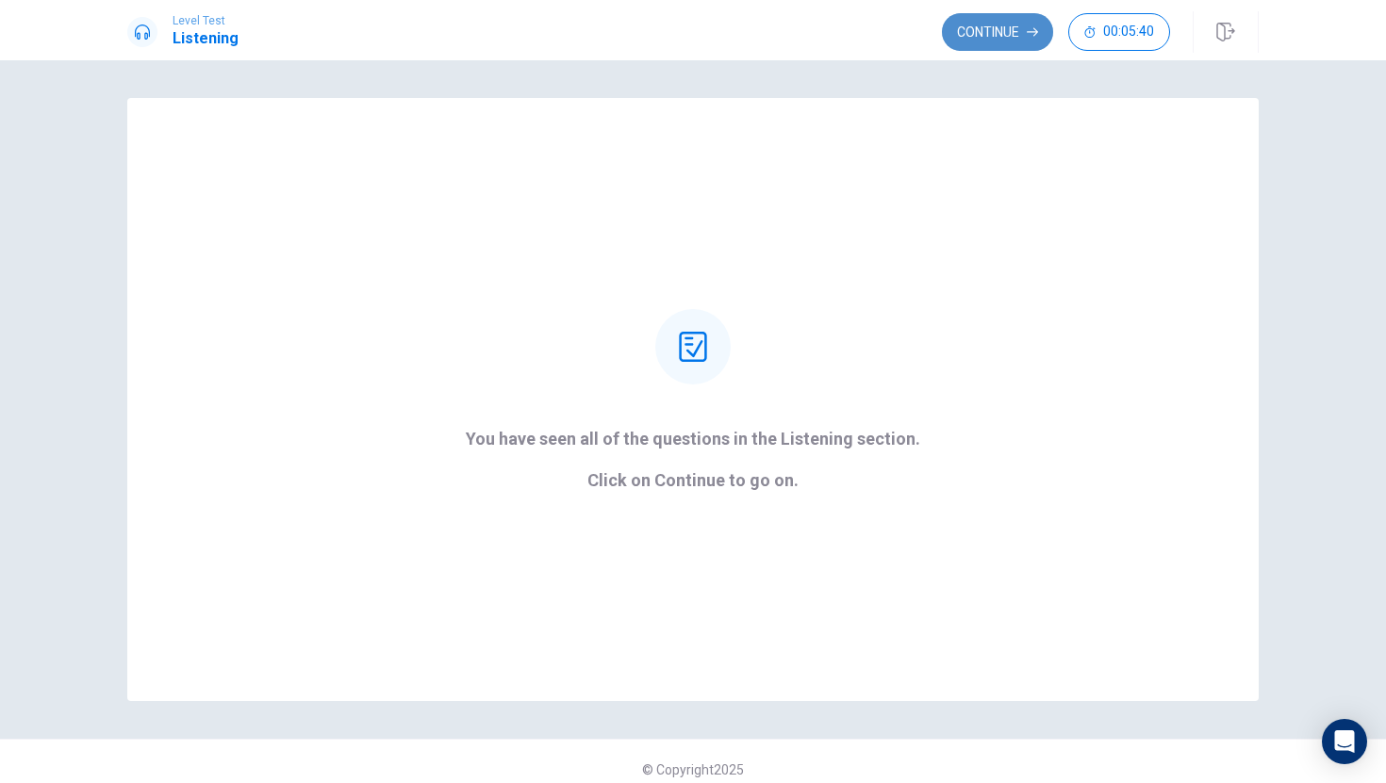
click at [1006, 45] on button "Continue" at bounding box center [997, 32] width 111 height 38
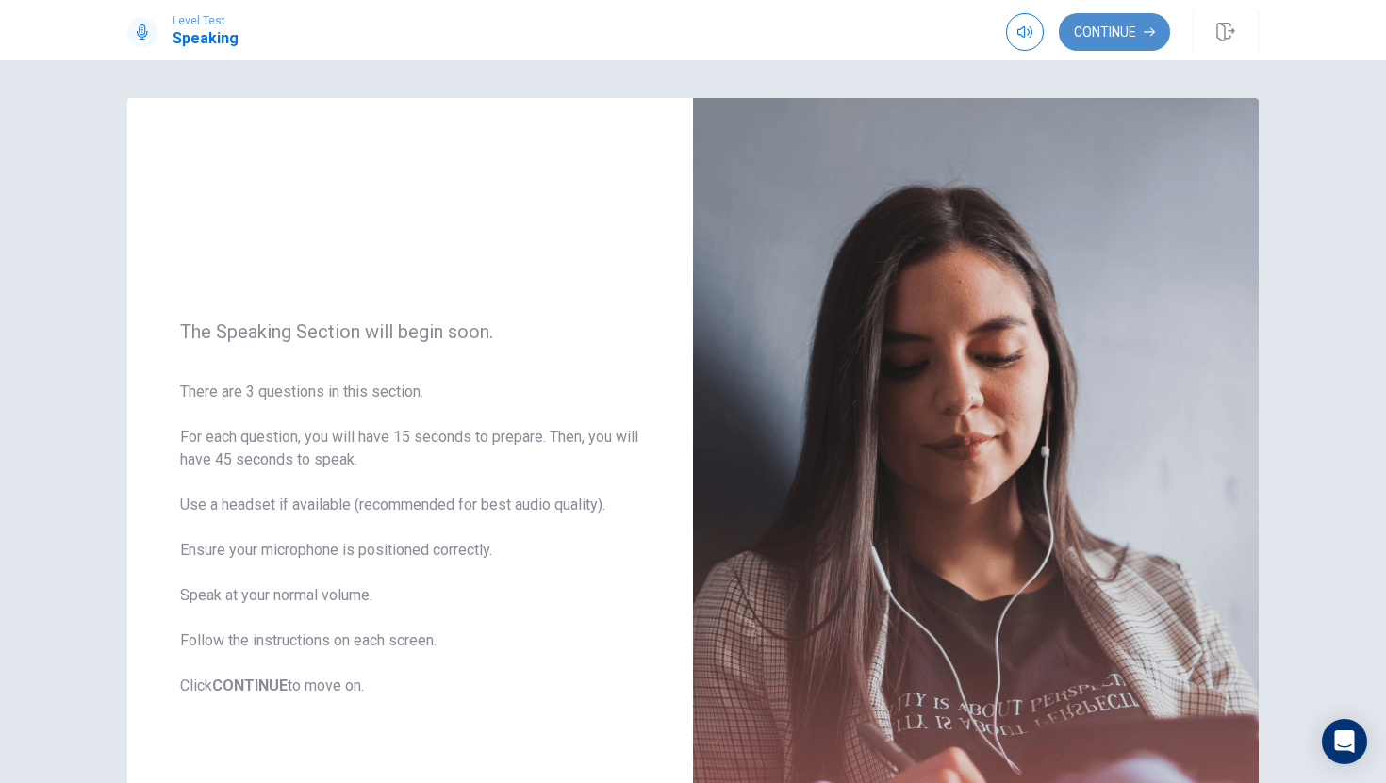
click at [1115, 44] on button "Continue" at bounding box center [1113, 32] width 111 height 38
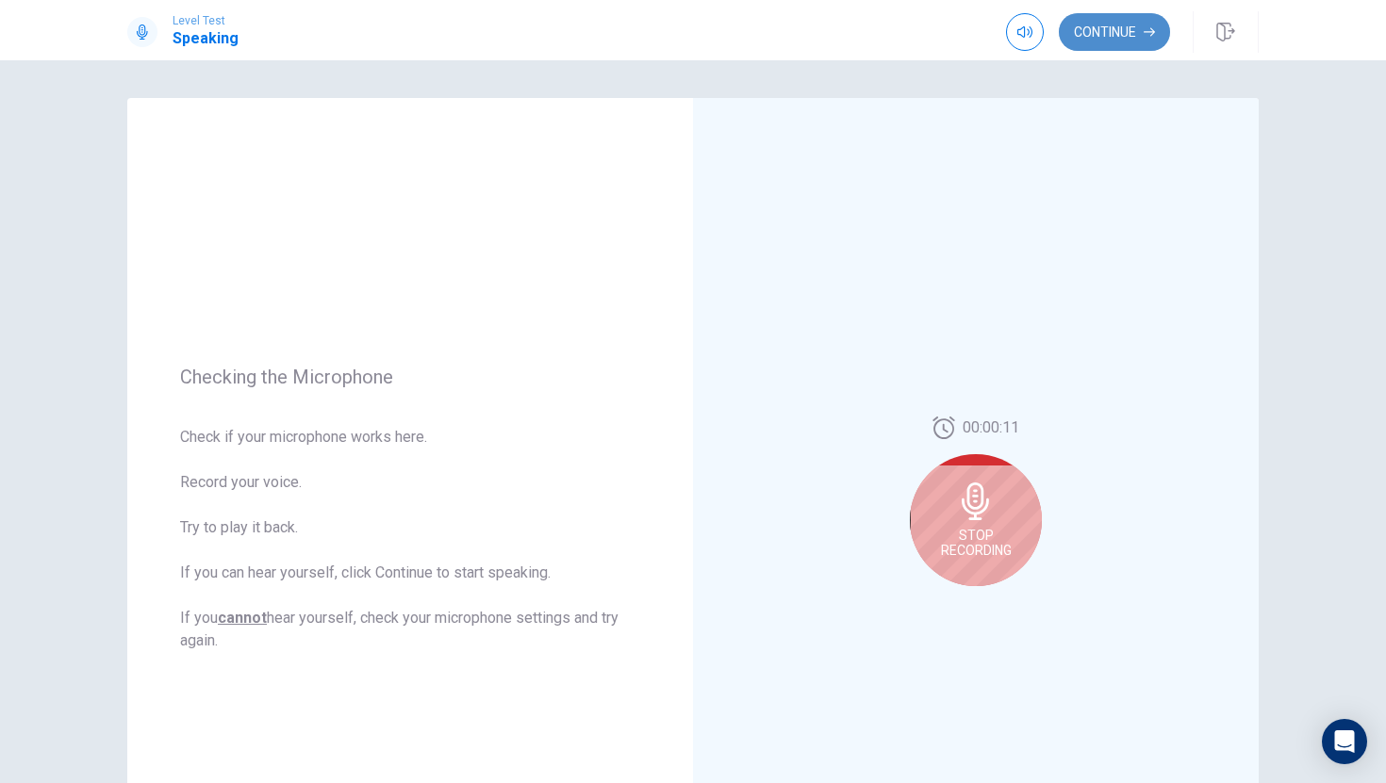
click at [1110, 31] on button "Continue" at bounding box center [1113, 32] width 111 height 38
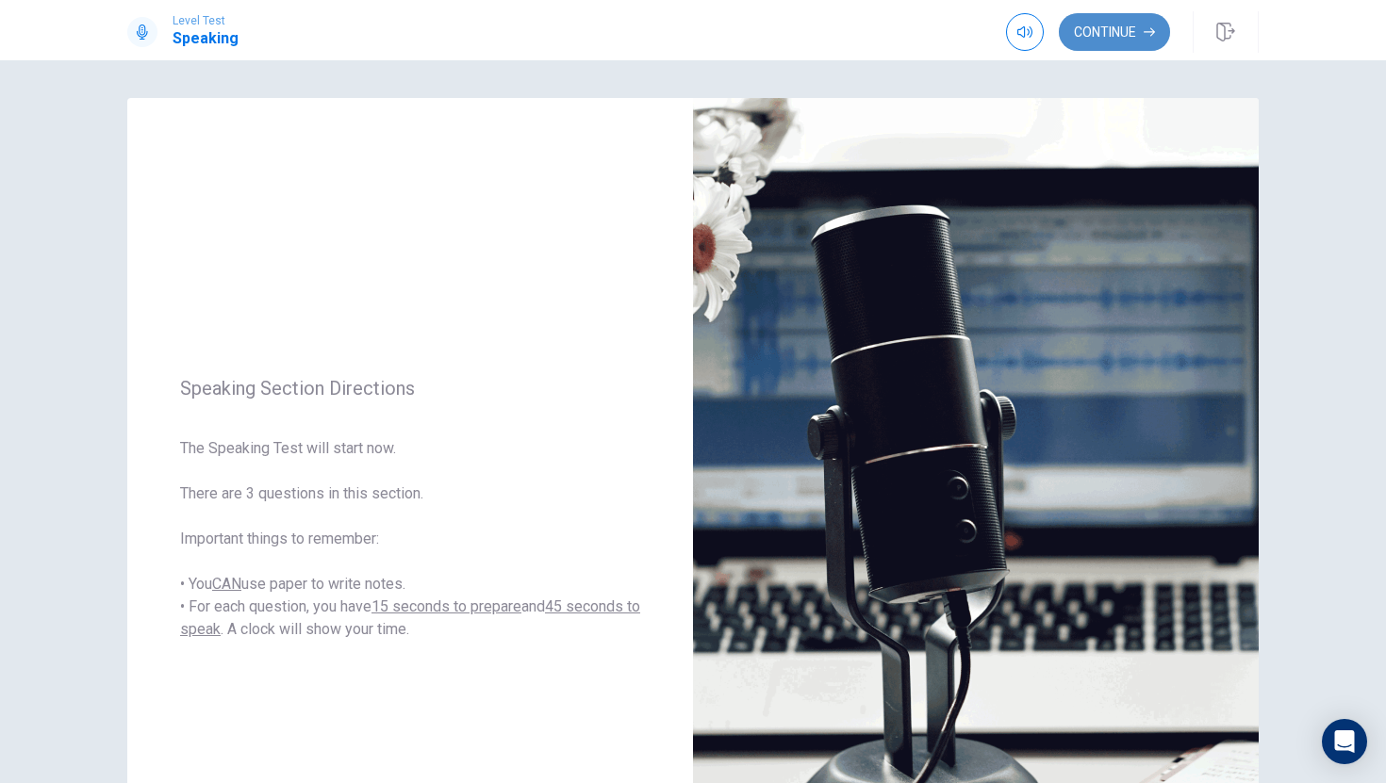
click at [1107, 31] on button "Continue" at bounding box center [1113, 32] width 111 height 38
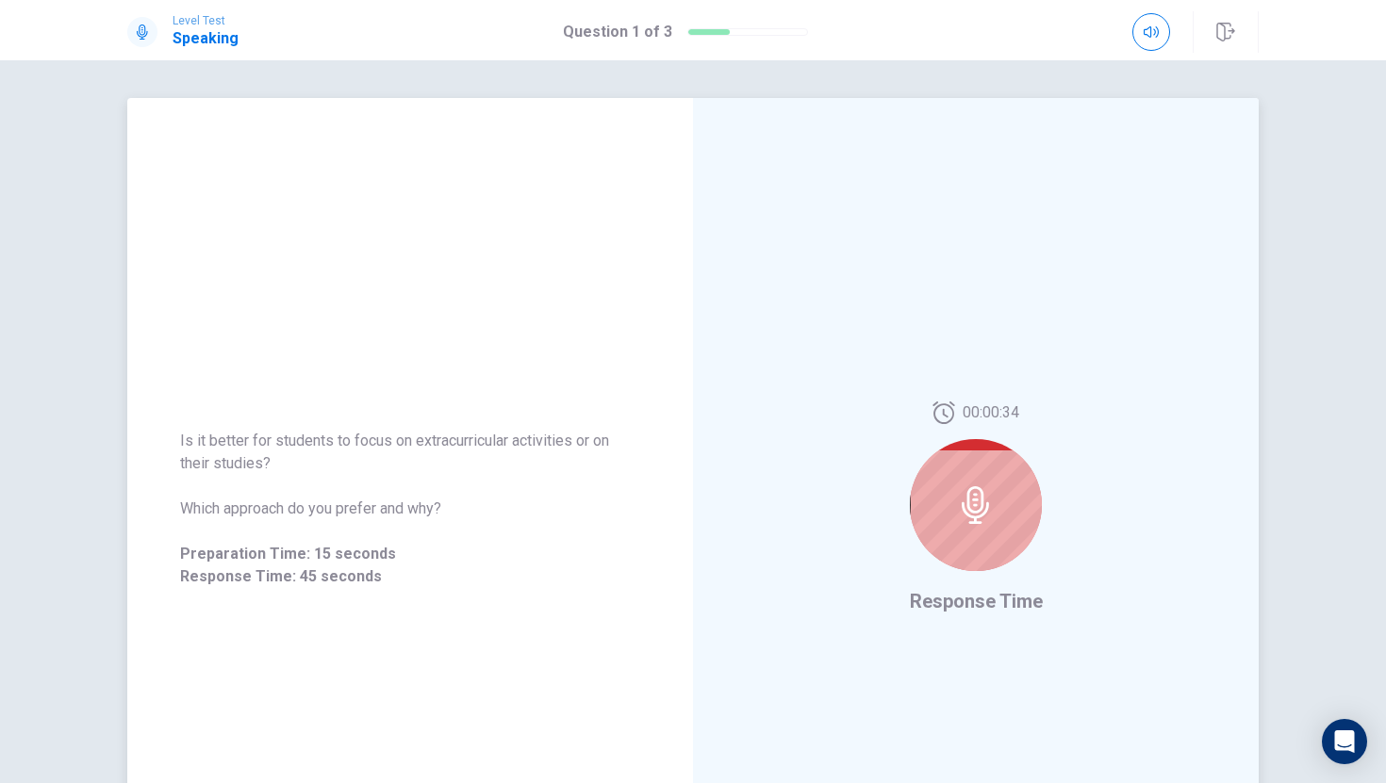
click at [988, 478] on div at bounding box center [976, 505] width 132 height 132
click at [987, 478] on div at bounding box center [976, 505] width 132 height 132
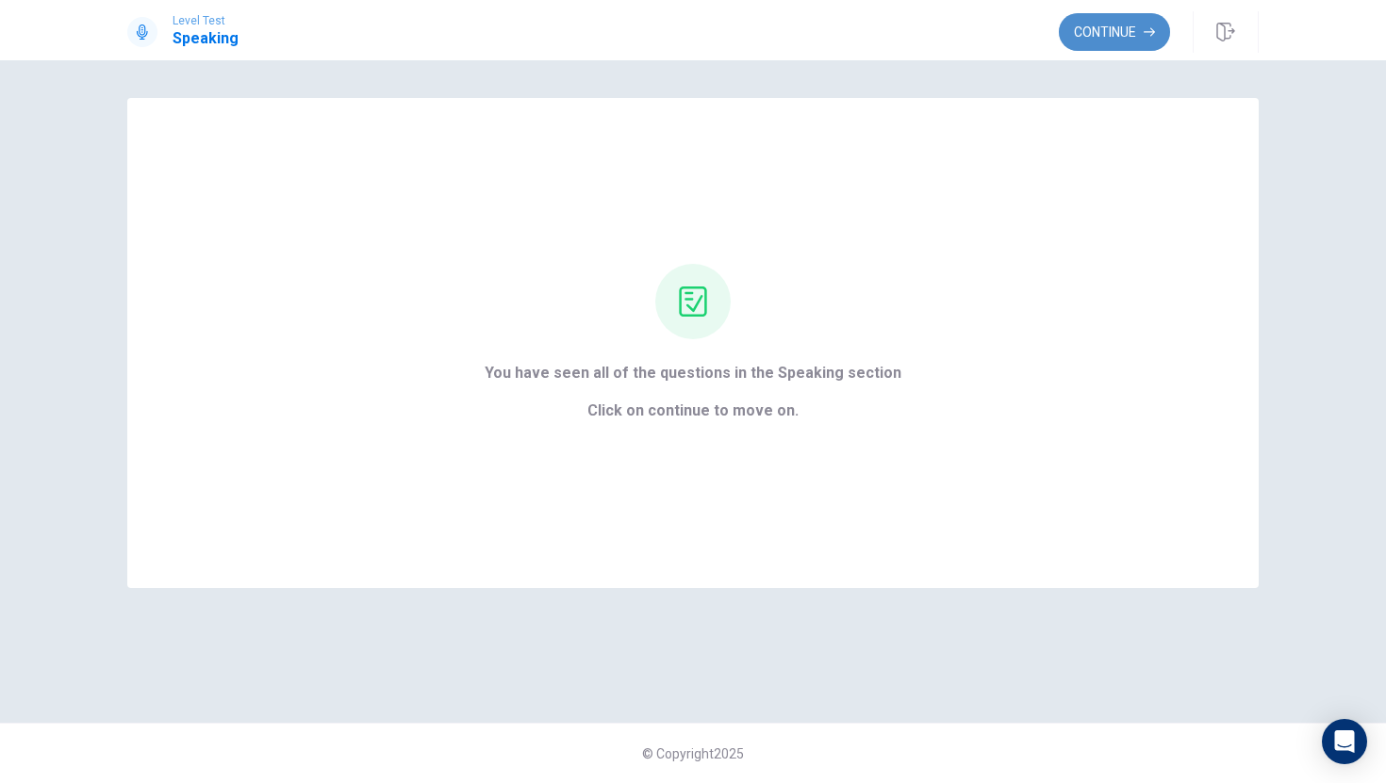
click at [1108, 40] on button "Continue" at bounding box center [1113, 32] width 111 height 38
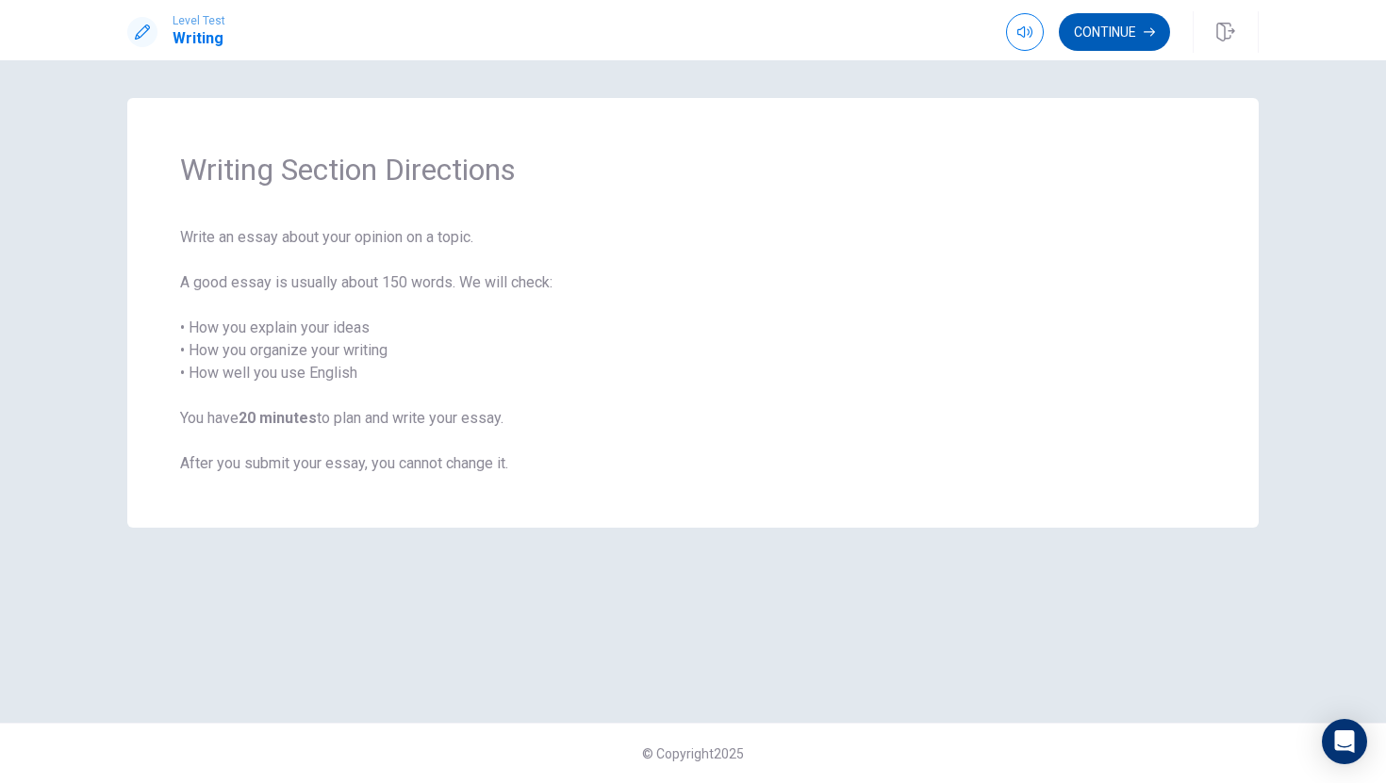
click at [1095, 18] on button "Continue" at bounding box center [1113, 32] width 111 height 38
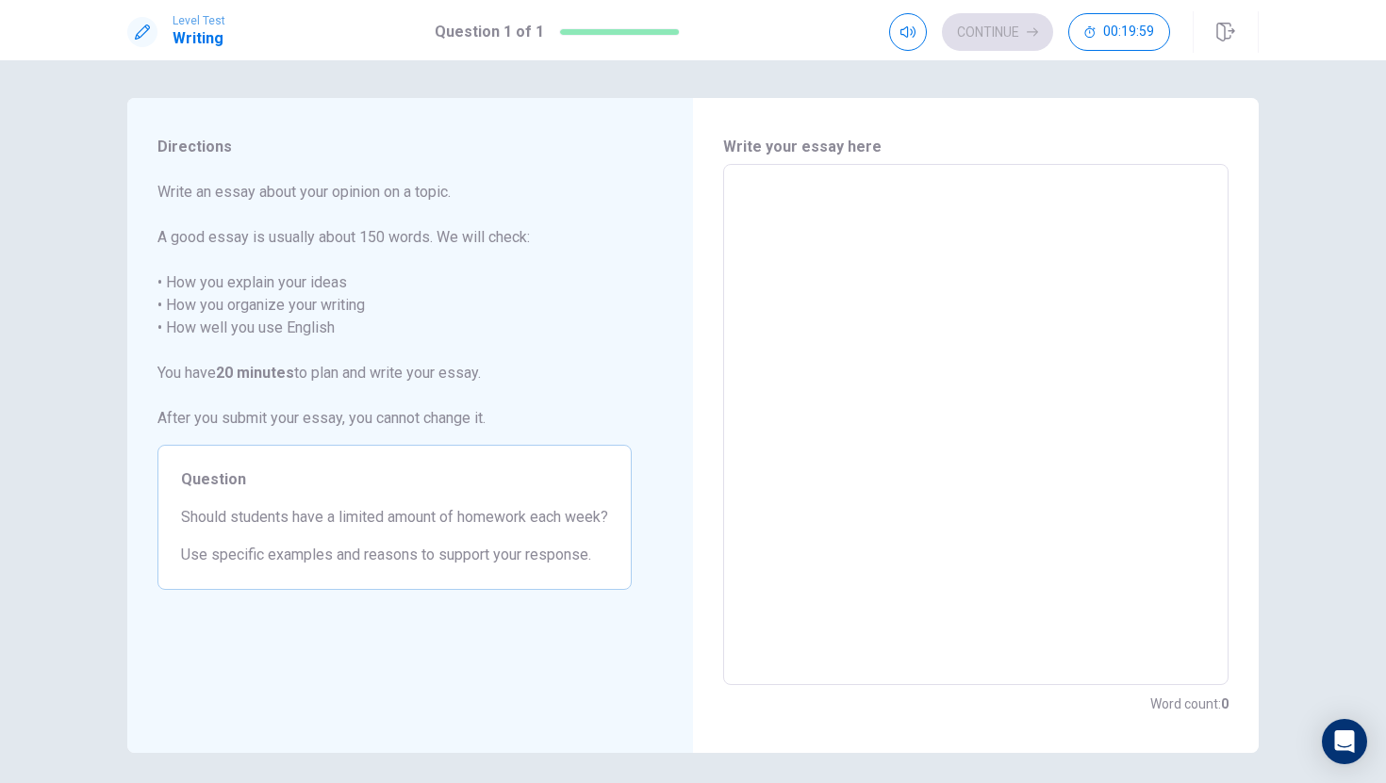
click at [790, 204] on textarea at bounding box center [975, 425] width 479 height 490
type textarea "f"
type textarea "x"
type textarea "f t"
type textarea "x"
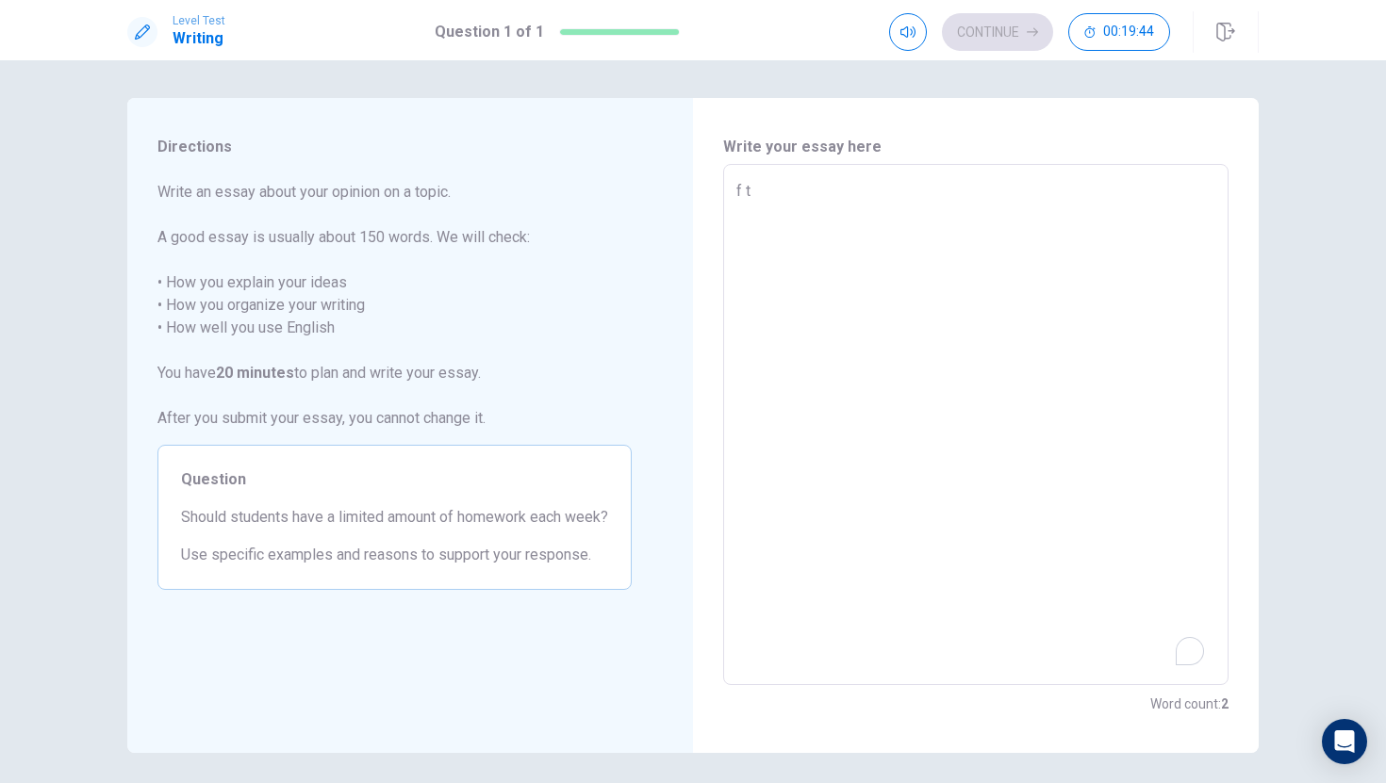
type textarea "f t r"
type textarea "x"
type textarea "f t r f"
type textarea "x"
type textarea "f t r f t"
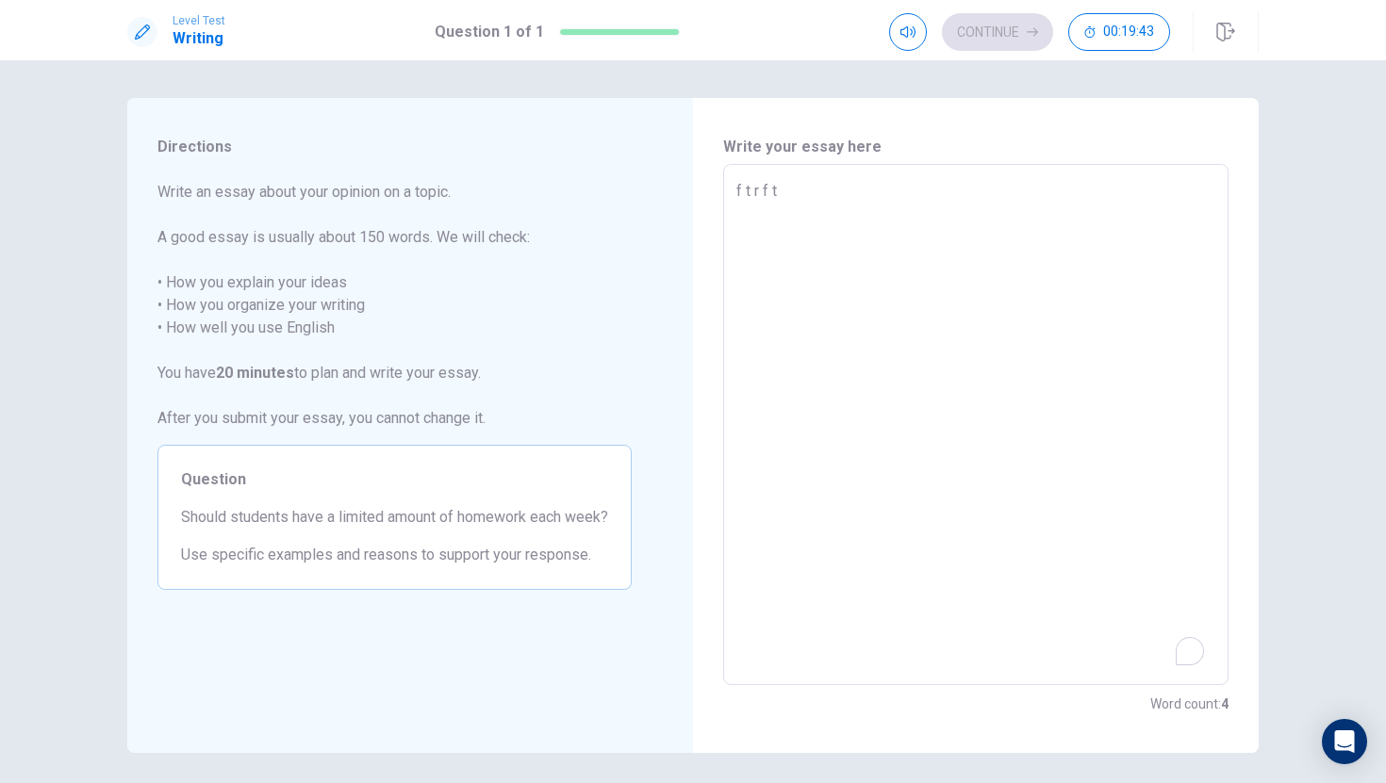
type textarea "x"
type textarea "f t r f t f"
type textarea "x"
type textarea "f t r f t f w"
type textarea "x"
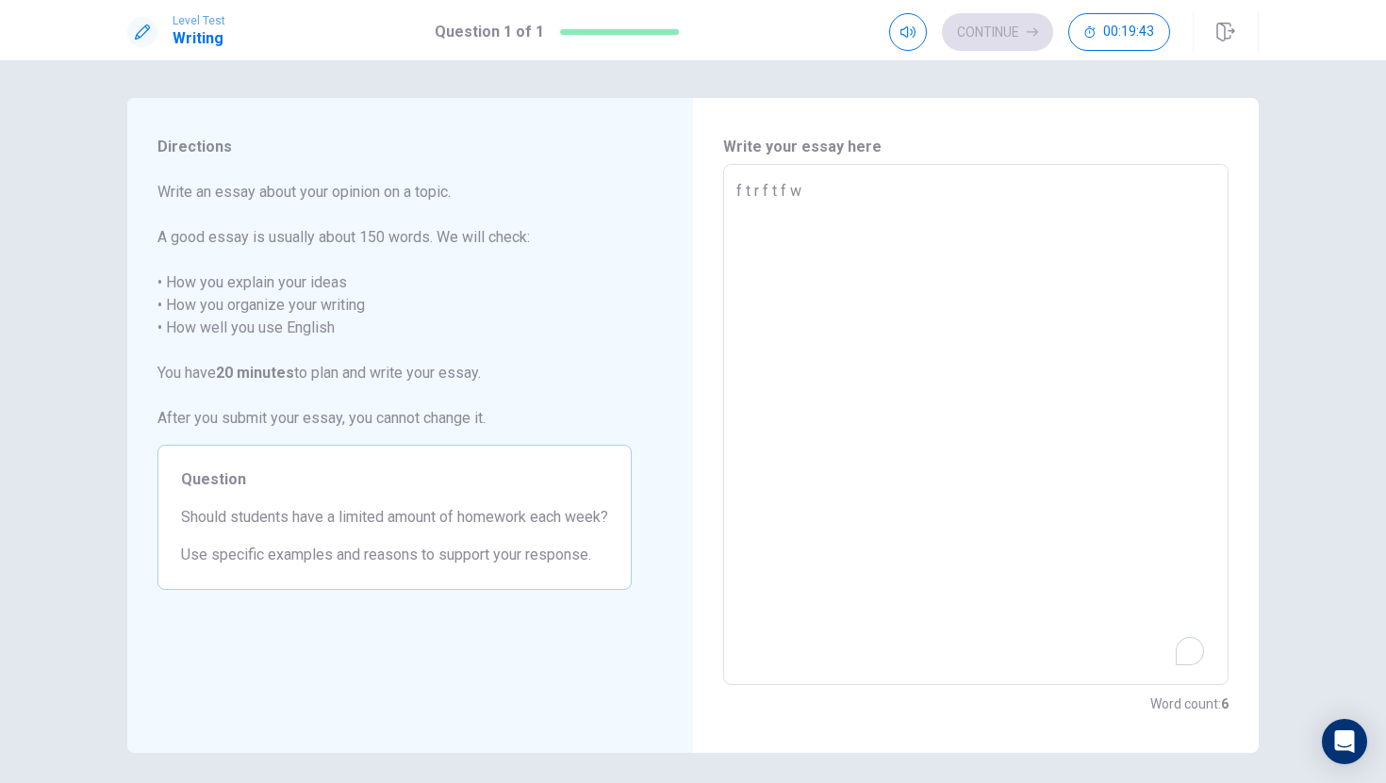
type textarea "f t r f t f w y"
type textarea "x"
type textarea "f t r f t f w y f"
type textarea "x"
type textarea "ftrftfwyf"
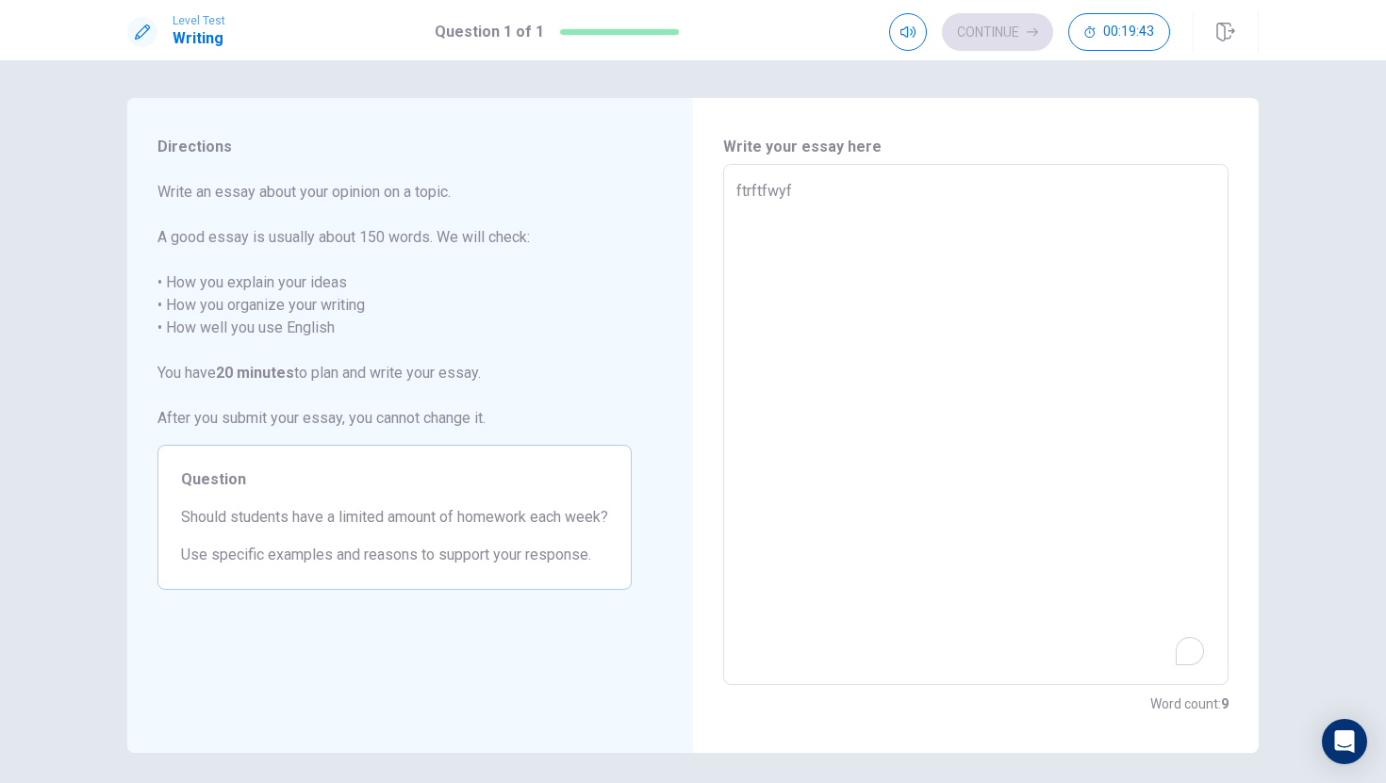
type textarea "x"
type textarea "ftrftfwyfc"
type textarea "x"
type textarea "ftrftfwyf"
type textarea "x"
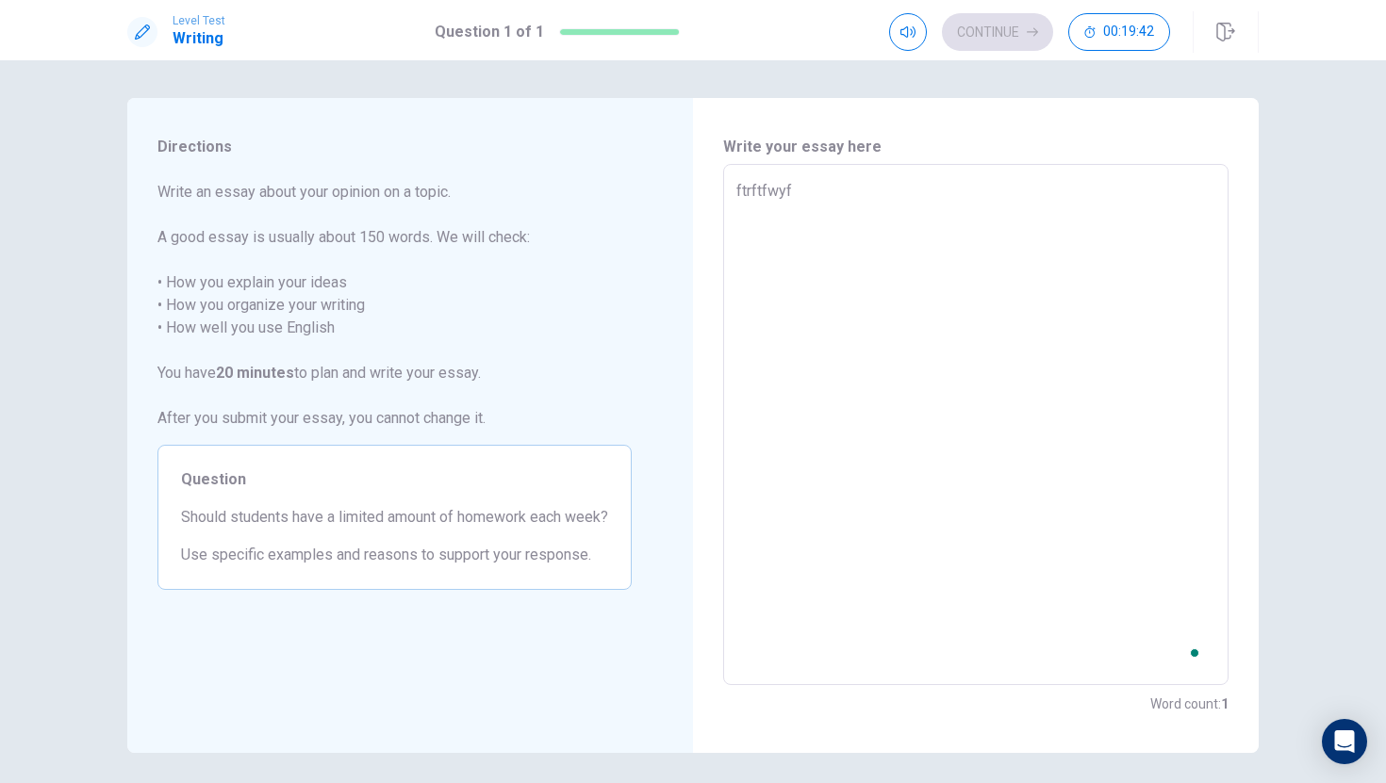
type textarea "ftrftfwy"
type textarea "x"
type textarea "ftrftfw"
type textarea "x"
type textarea "ftrftf"
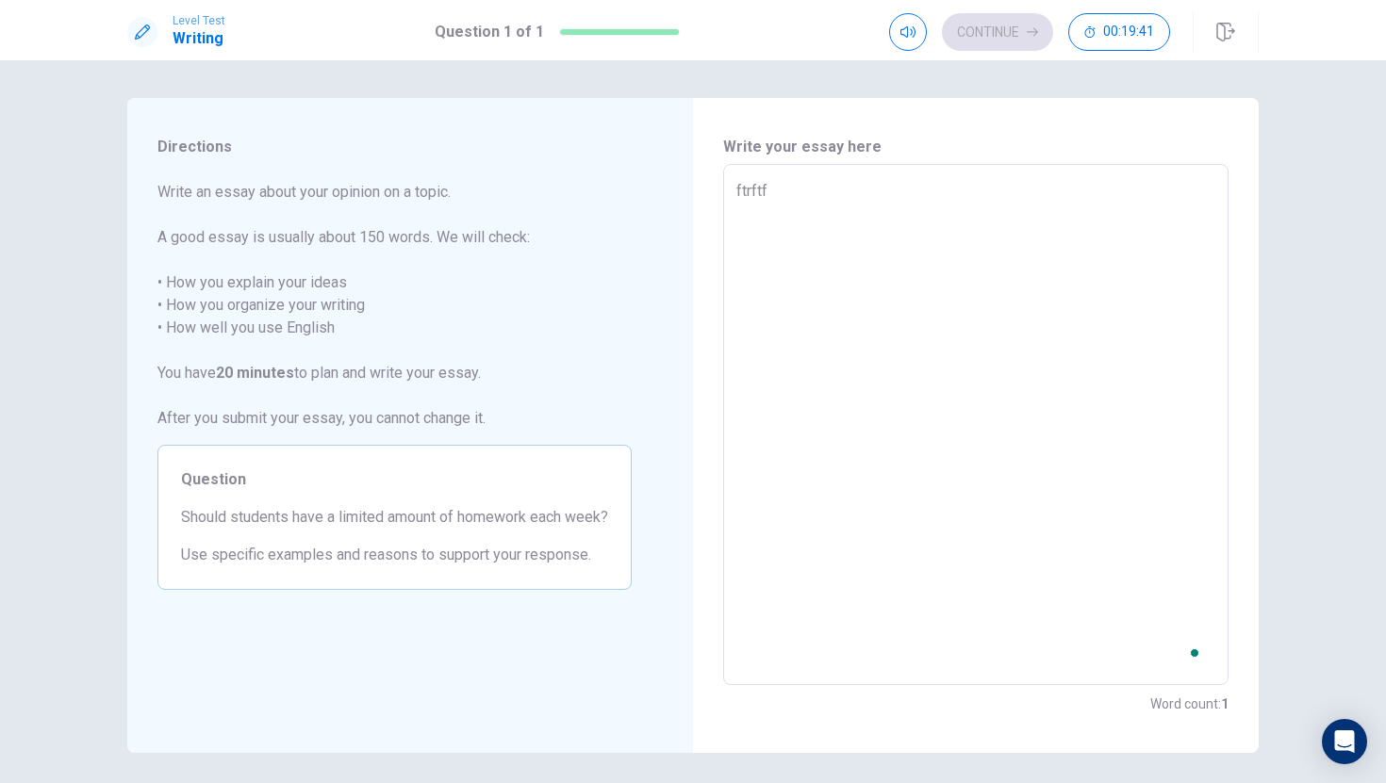
type textarea "x"
type textarea "ftrft"
type textarea "x"
type textarea "ftrf"
type textarea "x"
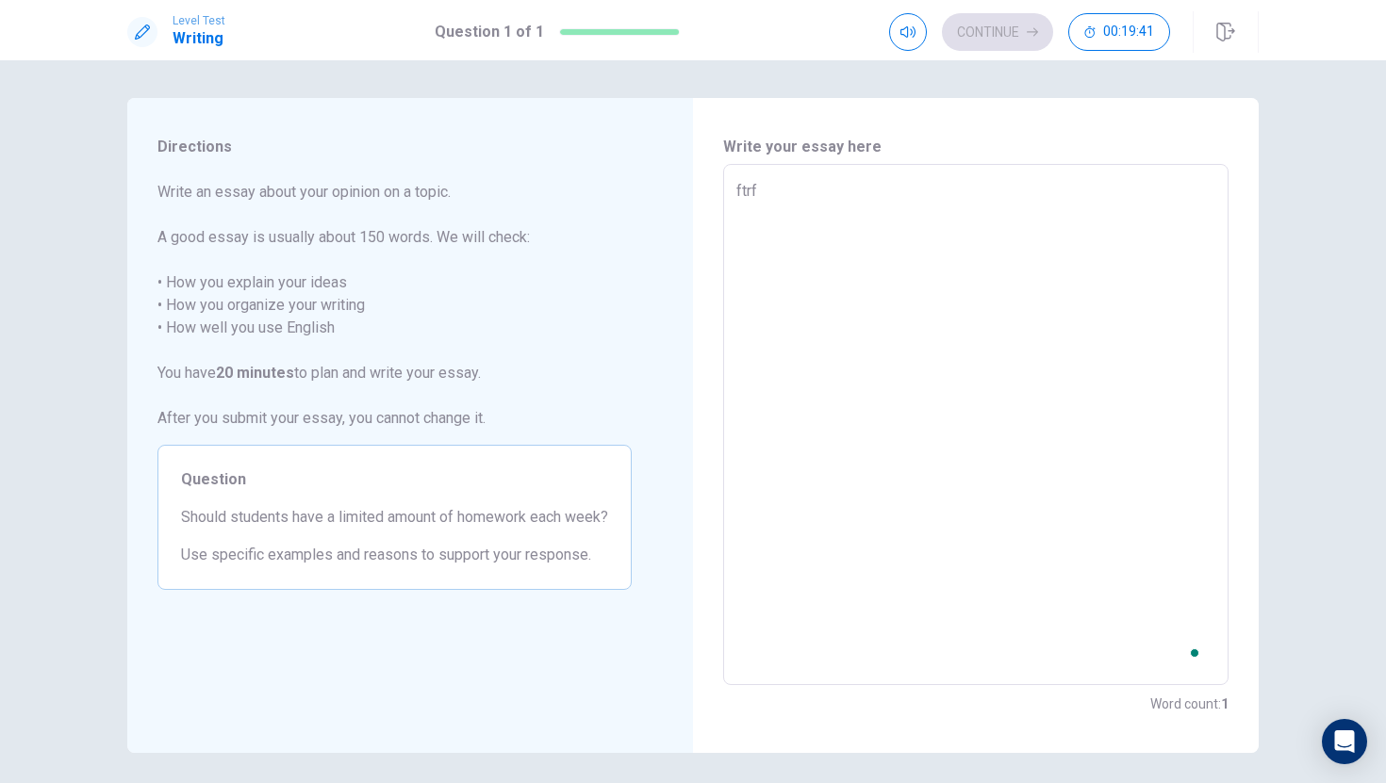
type textarea "ftr"
type textarea "x"
type textarea "ft"
type textarea "x"
type textarea "f"
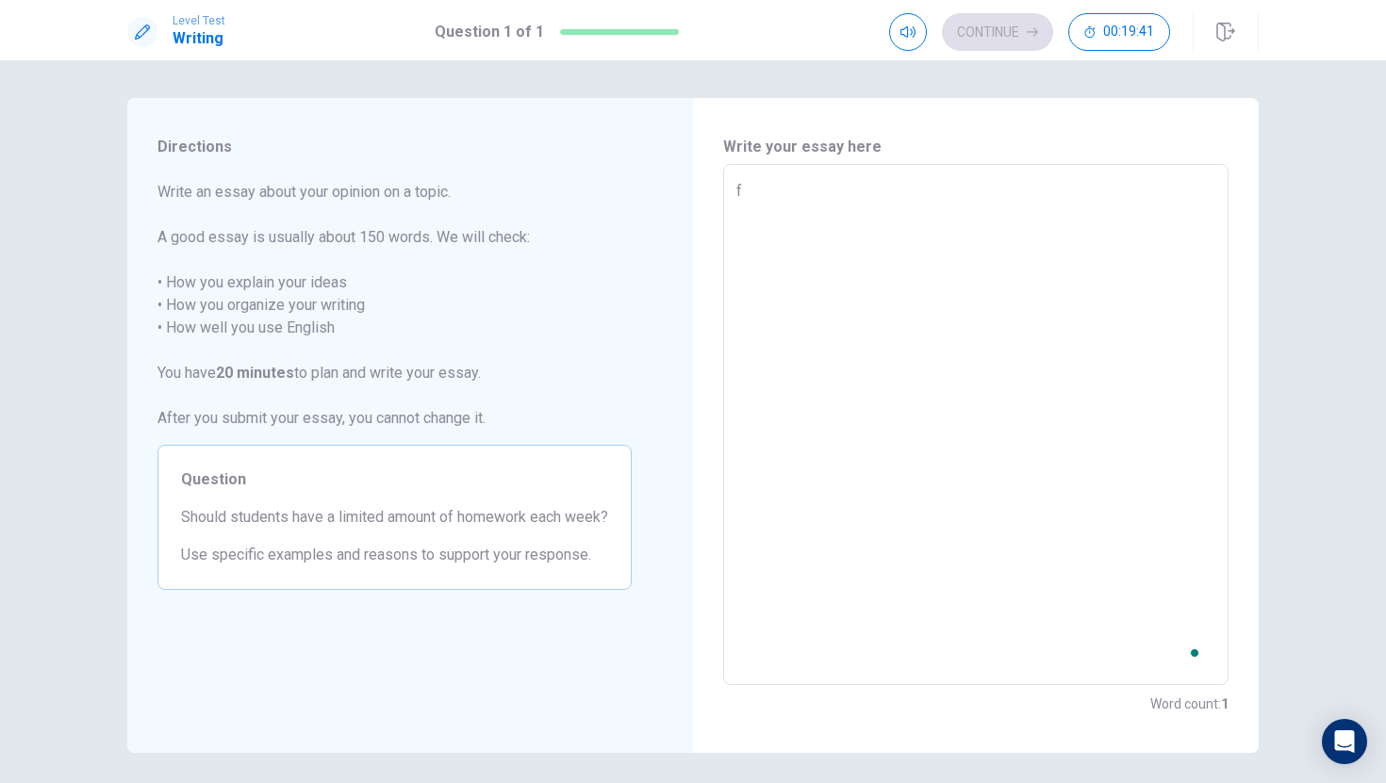
type textarea "x"
type textarea "h"
type textarea "x"
type textarea "h5"
type textarea "x"
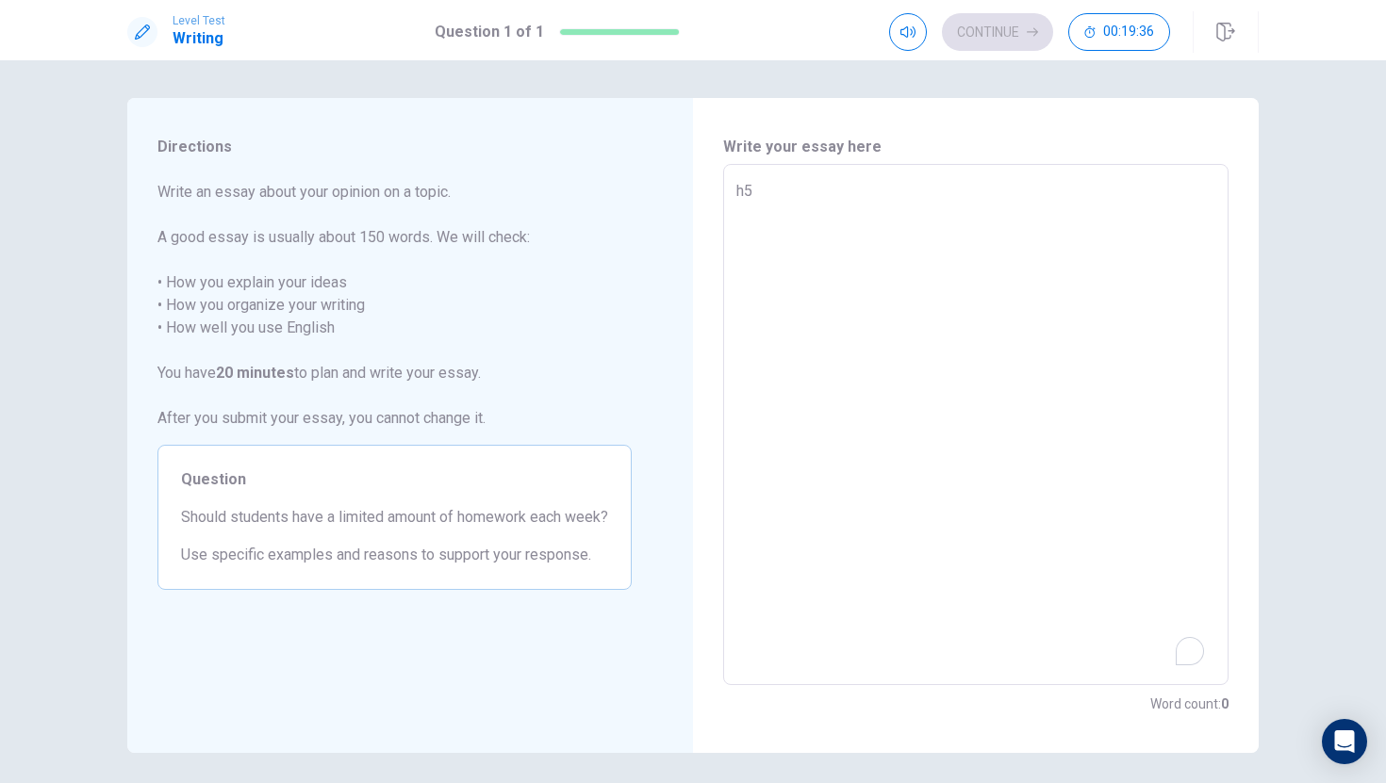
type textarea "h57"
type textarea "x"
type textarea "h57g"
type textarea "x"
type textarea "h57gi"
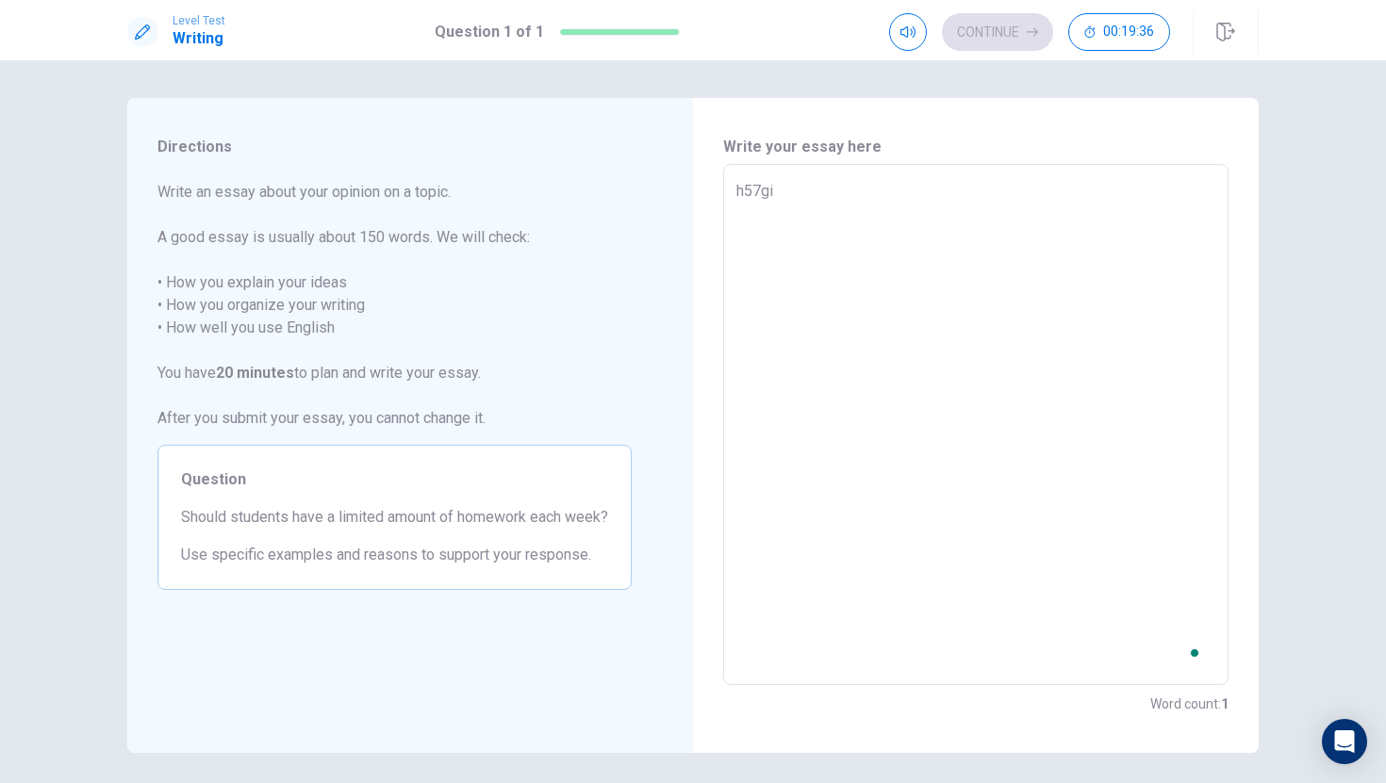
type textarea "x"
type textarea "h57gig"
type textarea "x"
type textarea "h57gige"
type textarea "x"
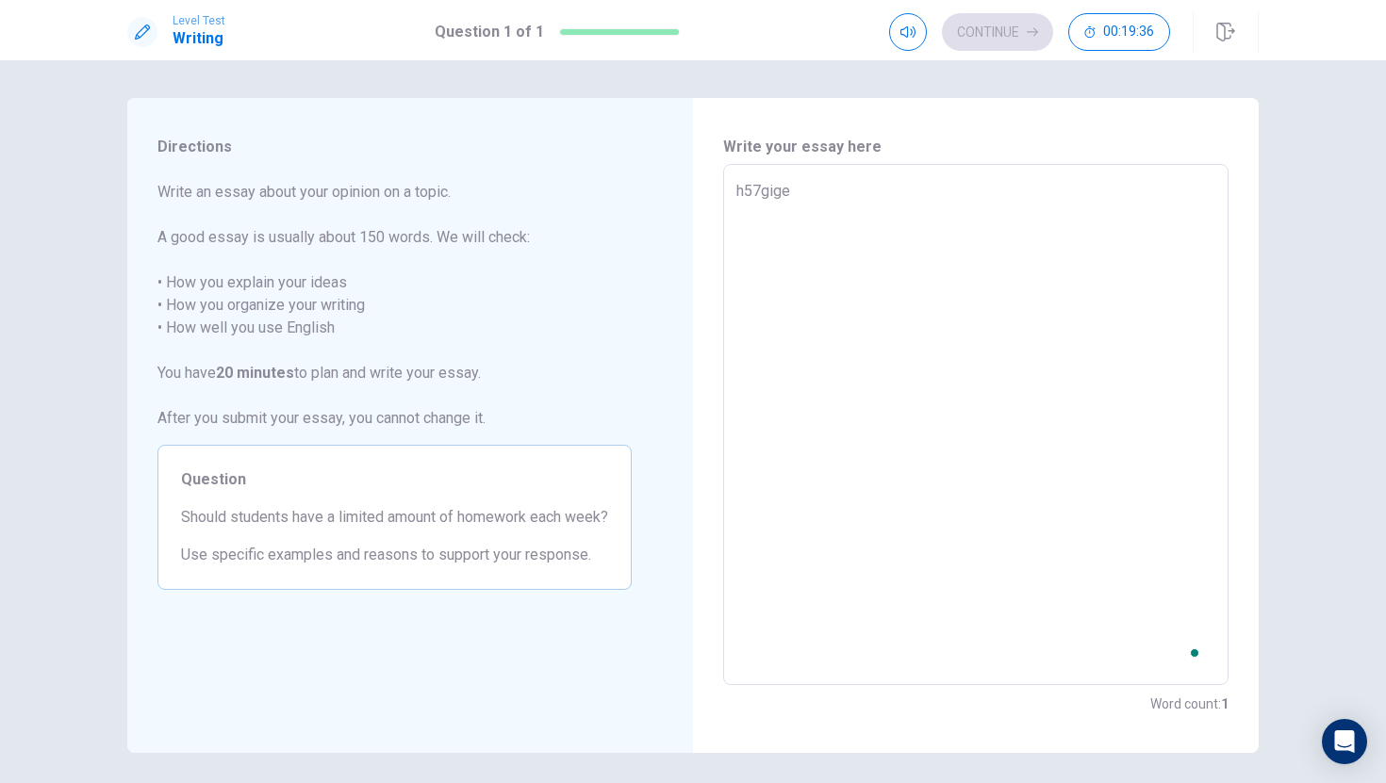
type textarea "h57gigeu"
type textarea "x"
type textarea "h57gigeug"
type textarea "x"
type textarea "h57gigeugt"
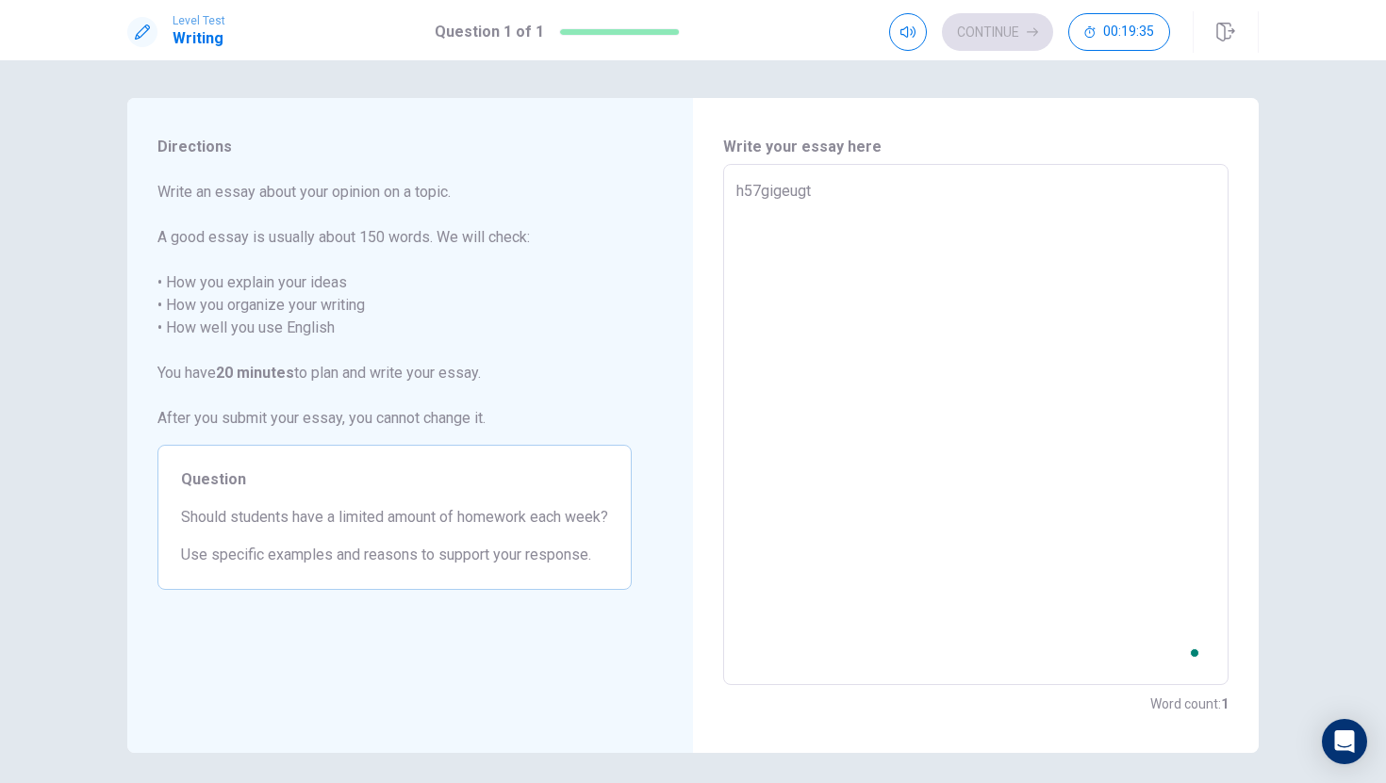
type textarea "x"
type textarea "h57gigeugtb"
type textarea "x"
type textarea "h57gigeugtbf"
type textarea "x"
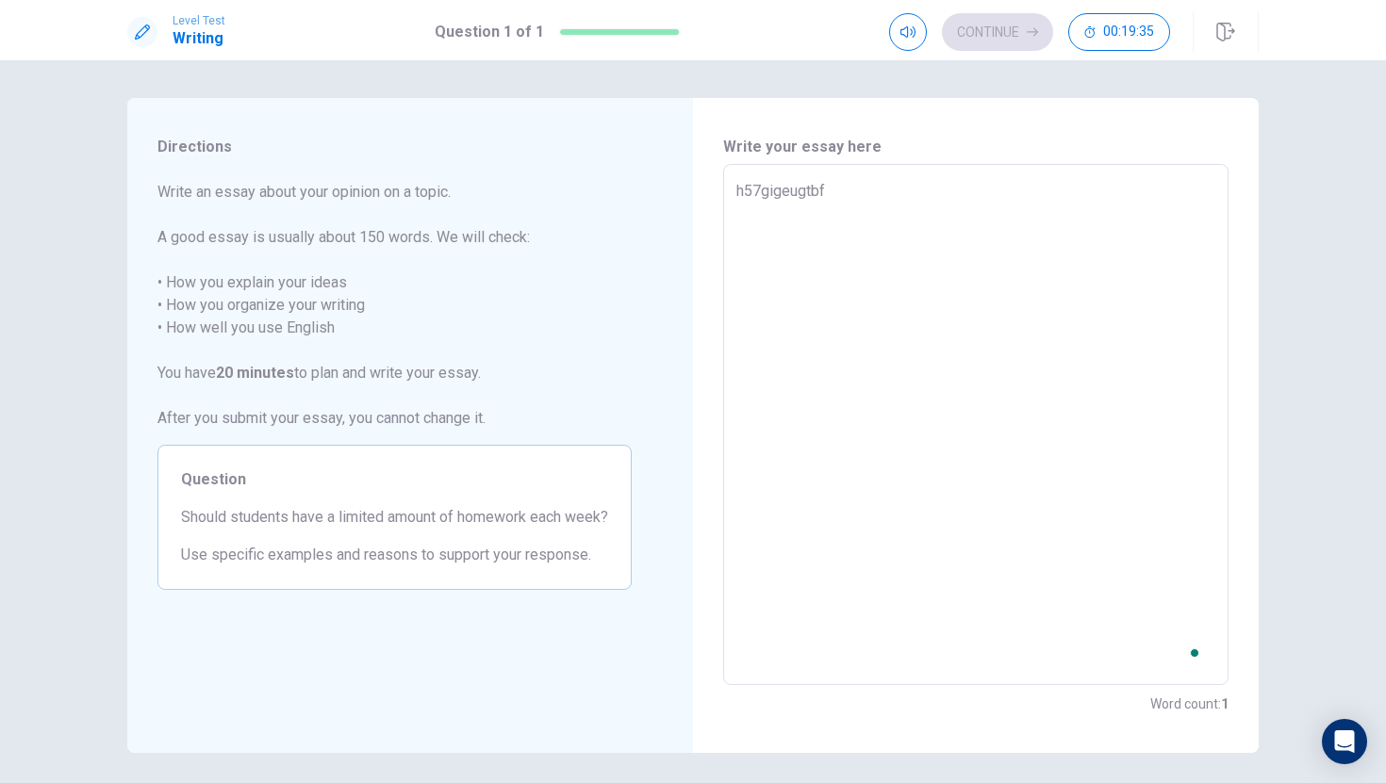
type textarea "h57gigeugtbf4"
type textarea "x"
type textarea "h57gigeugtbf4y"
type textarea "x"
type textarea "h57gigeugtbf4yy"
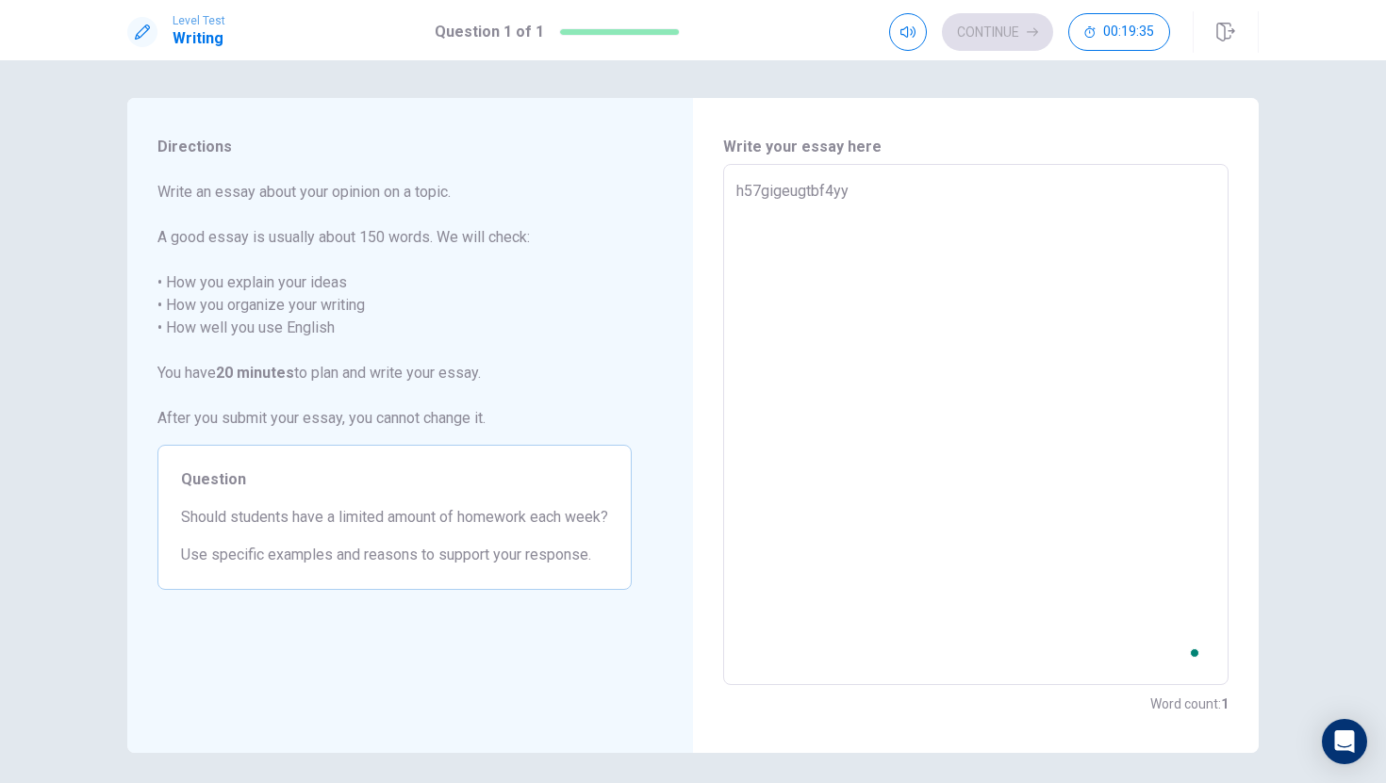
type textarea "x"
type textarea "h57gigeugtbf4yye"
type textarea "x"
type textarea "h57gigeugtbf4yyeu"
type textarea "x"
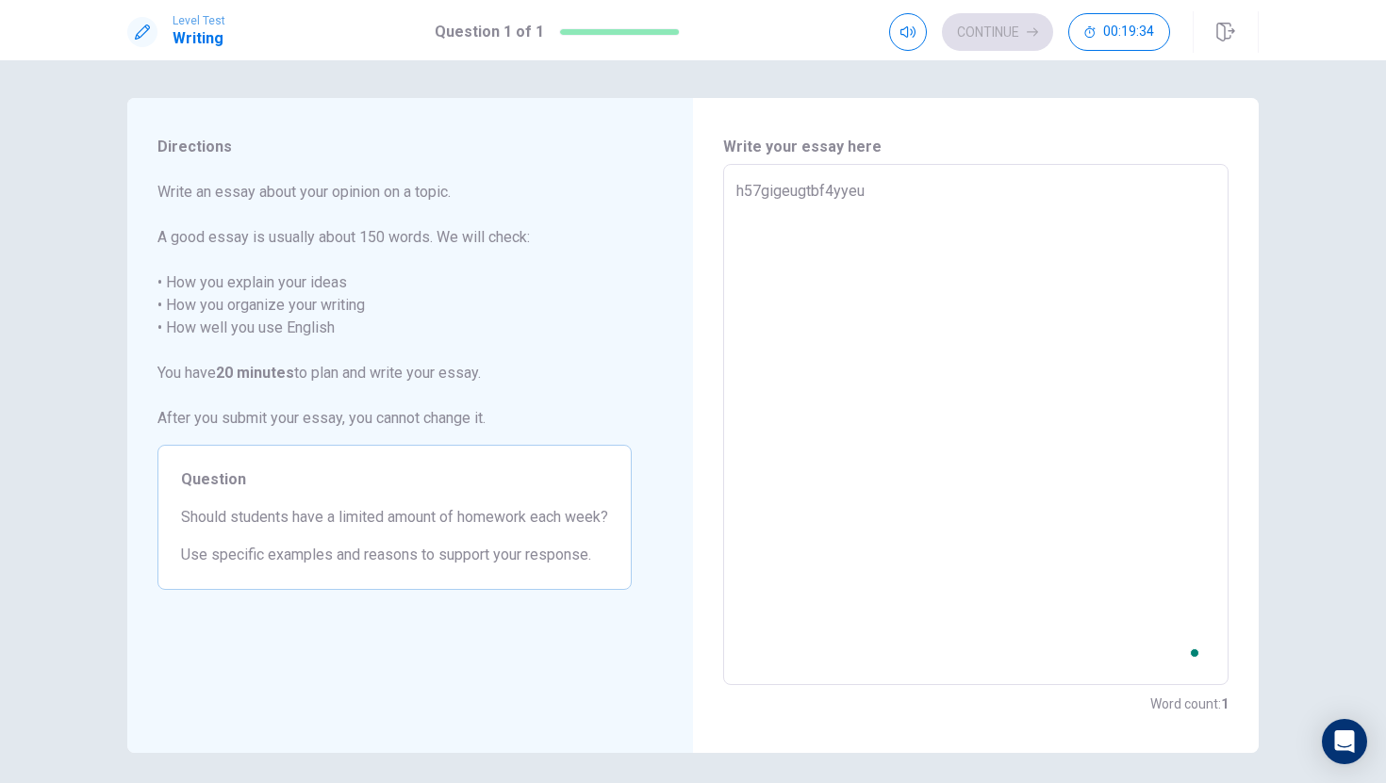
type textarea "h57gigeugtbf4yyeuf"
type textarea "x"
type textarea "h57gigeugtbf4yyeufs"
type textarea "x"
type textarea "h57gigeugtbf4yyeufs."
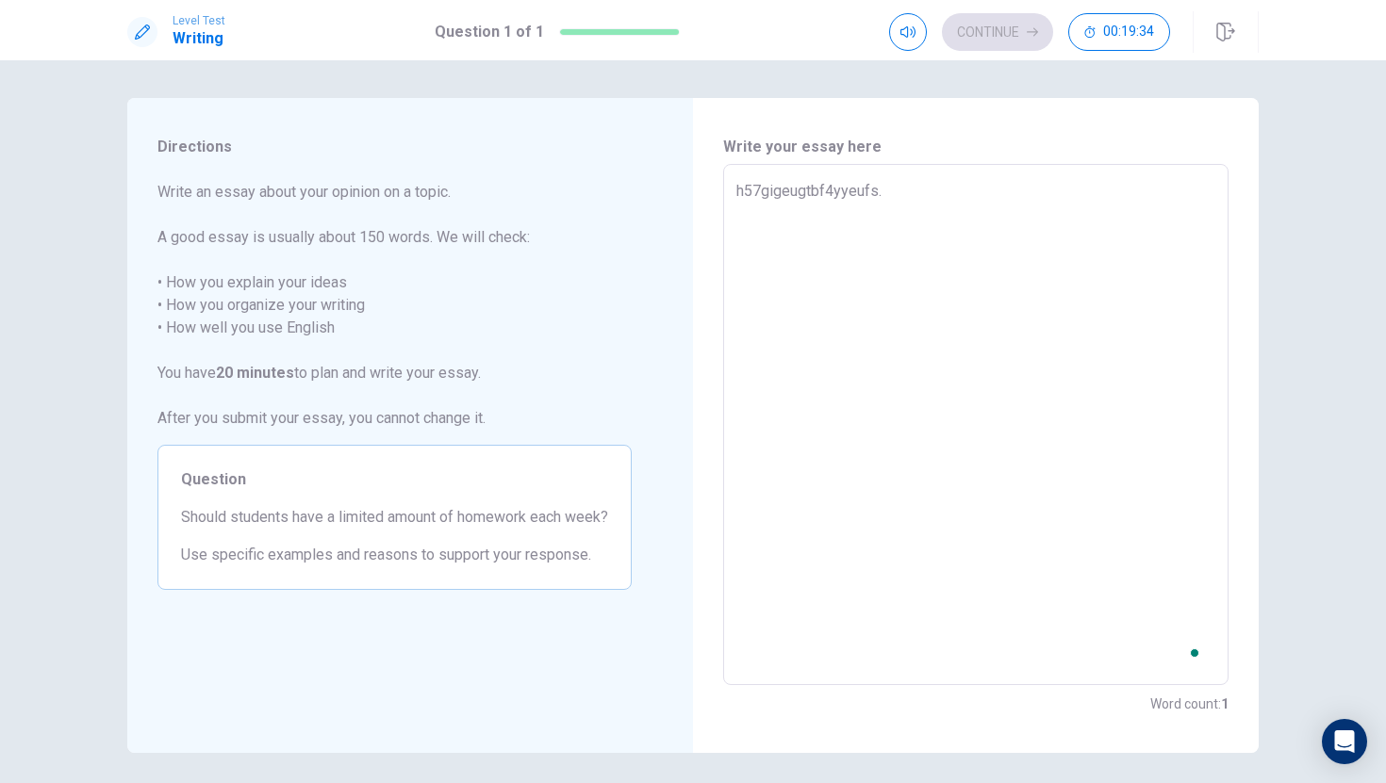
type textarea "x"
type textarea "h57gigeugtbf4yyeufs.i"
type textarea "x"
type textarea "h57gigeugtbf4yyeufs.iv"
type textarea "x"
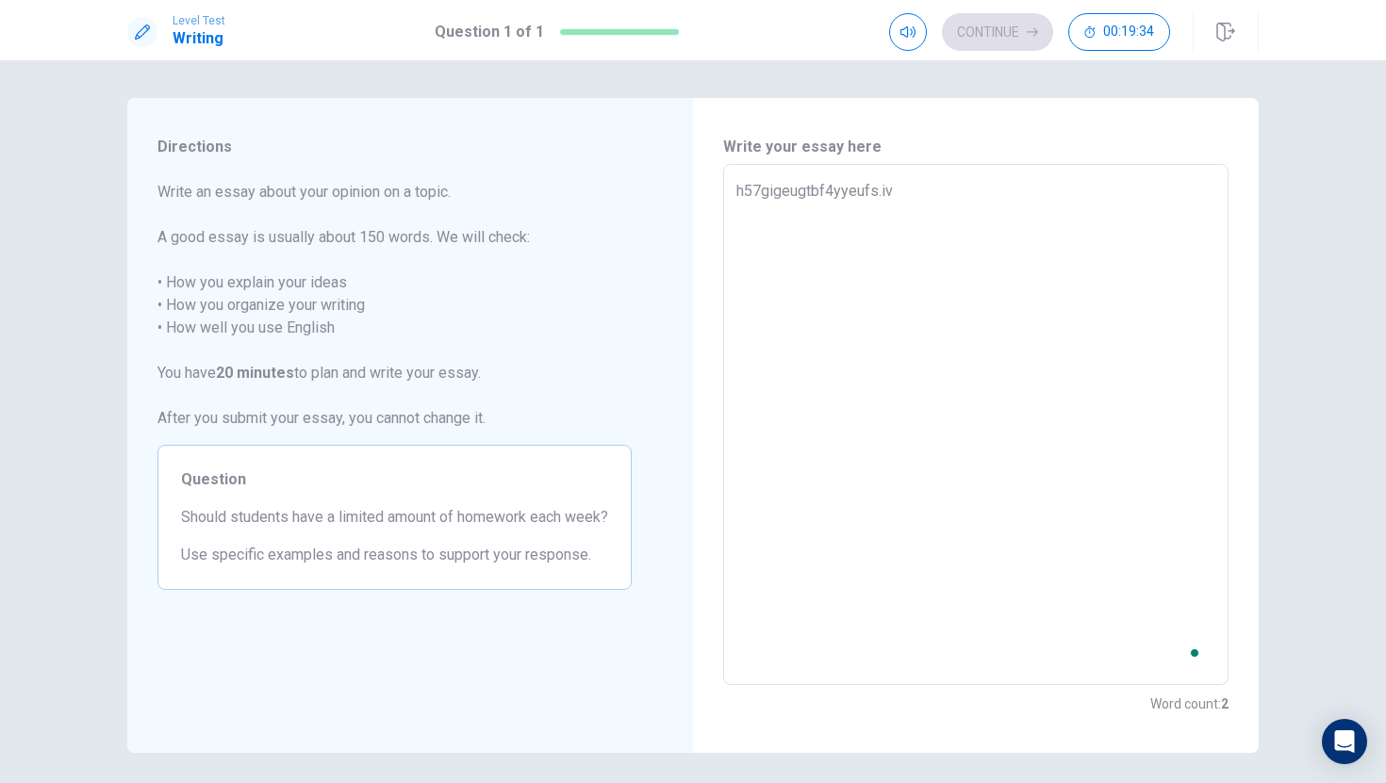
type textarea "h57gigeugtbf4yyeufs.ivu"
type textarea "x"
type textarea "h57gigeugtbf4yyeufs.ivur"
type textarea "x"
type textarea "h57gigeugtbf4yyeufs.ivu"
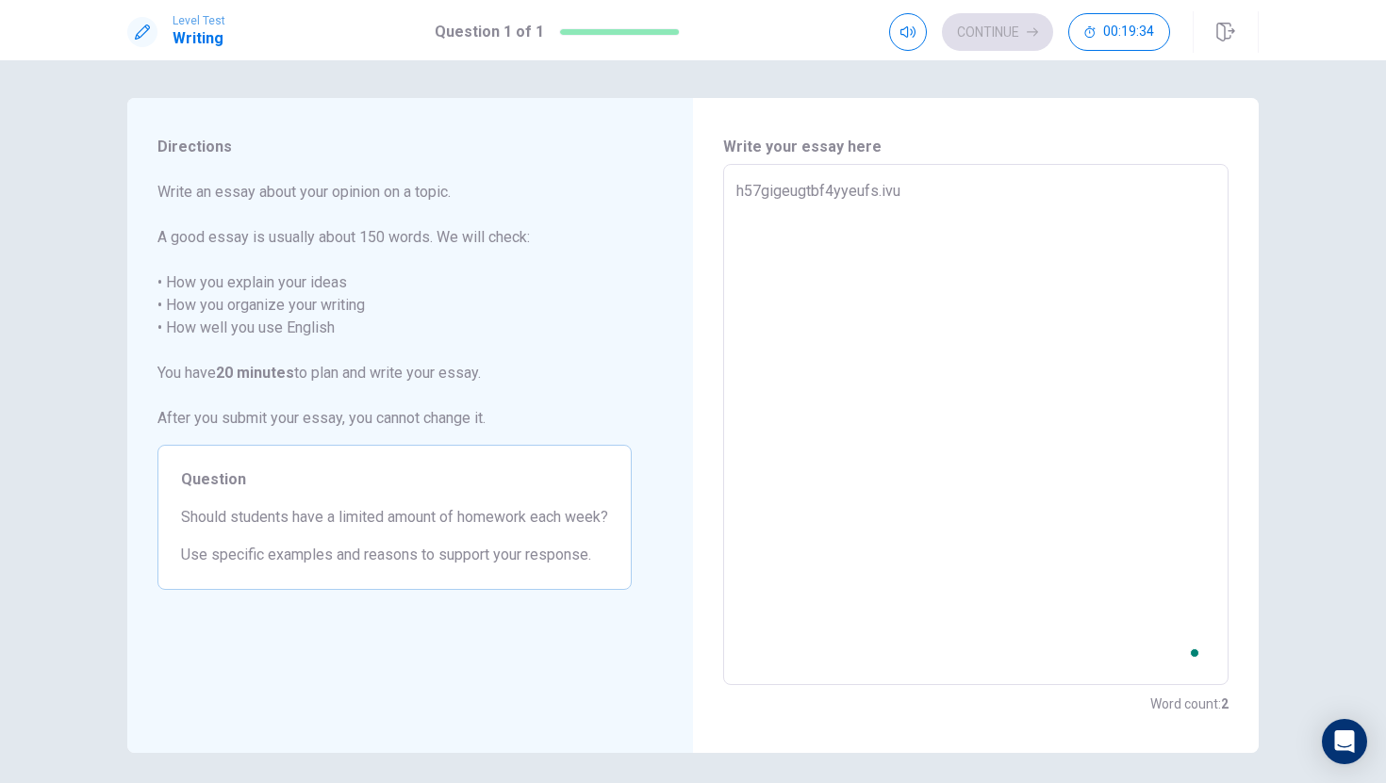
type textarea "x"
type textarea "h57gigeugtbf4yyeufs.iv"
type textarea "x"
type textarea "h57gigeugtbf4yyeufs.i"
type textarea "x"
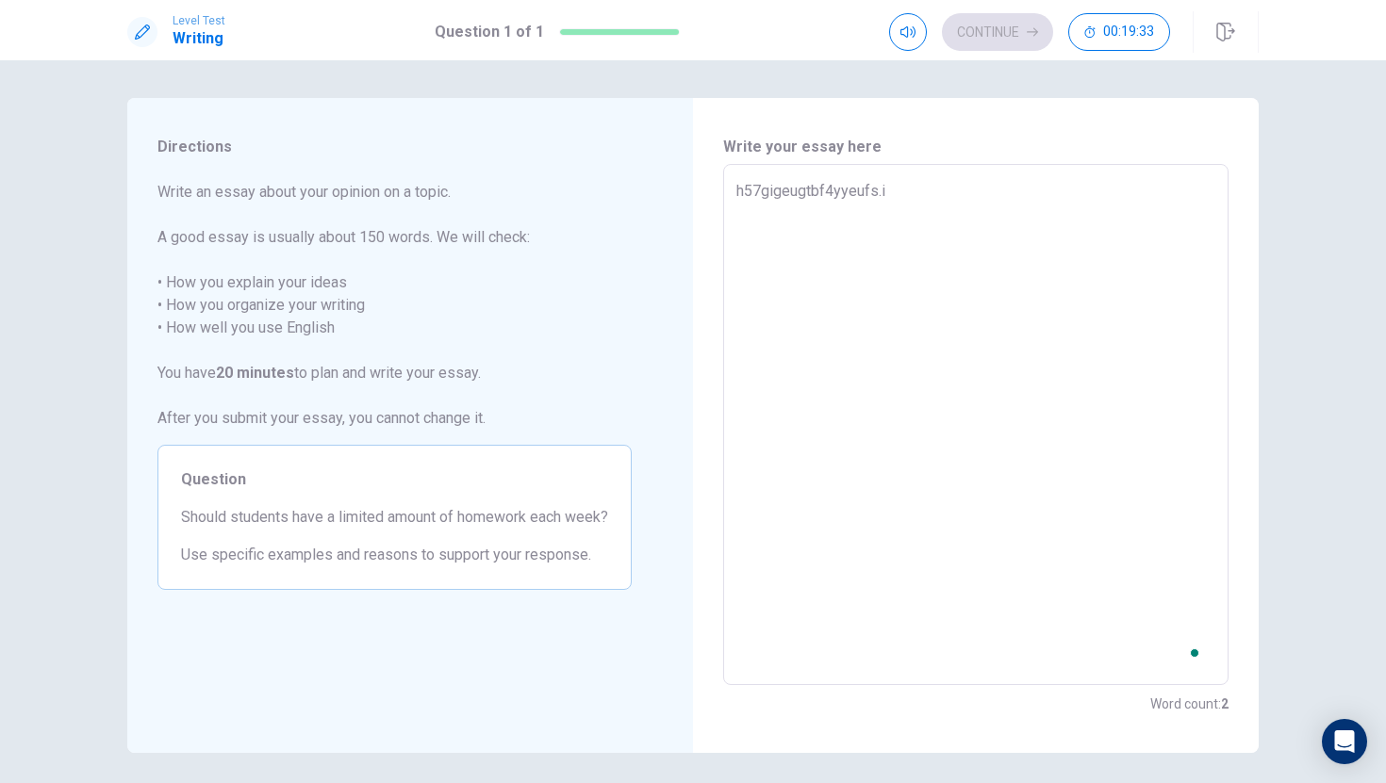
type textarea "h57gigeugtbf4yyeufs."
type textarea "x"
type textarea "h57gigeugtbf4yyeufs"
type textarea "x"
type textarea "h57gigeugtbf4yyeuf"
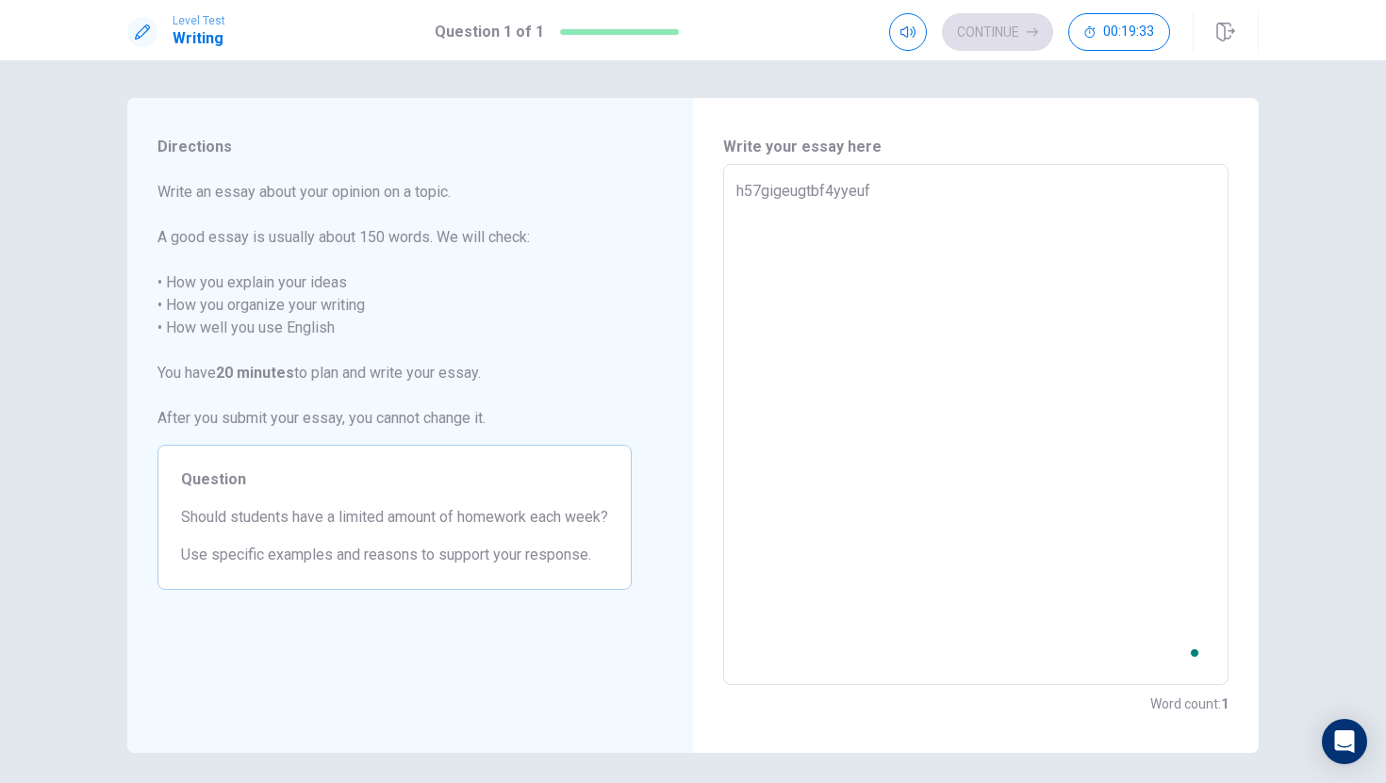
type textarea "x"
type textarea "h57gigeugtbf4yyeu"
type textarea "x"
type textarea "h57gigeugtbf4yye"
type textarea "x"
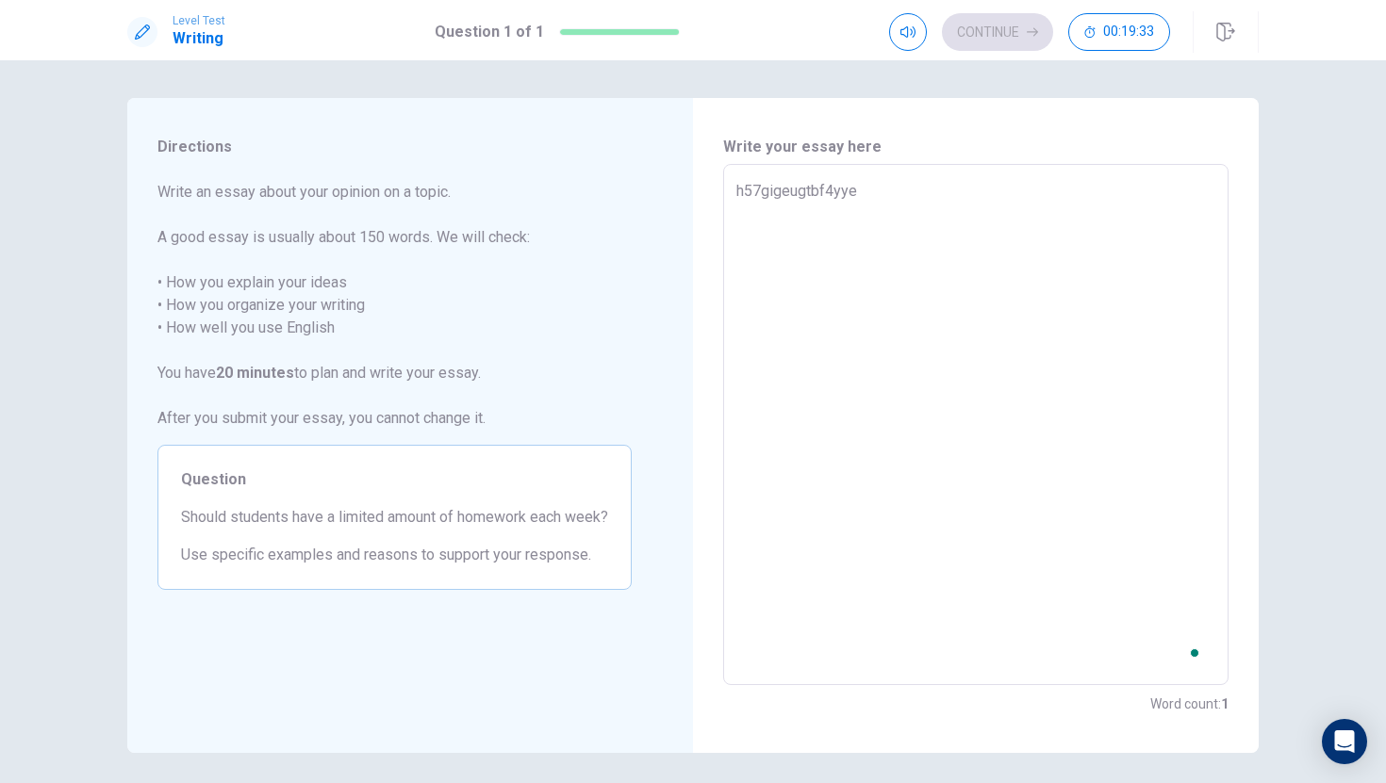
type textarea "h57gigeugtbf4yy"
type textarea "x"
type textarea "h57gigeugtbf4y"
type textarea "x"
type textarea "h57gigeugtbf4"
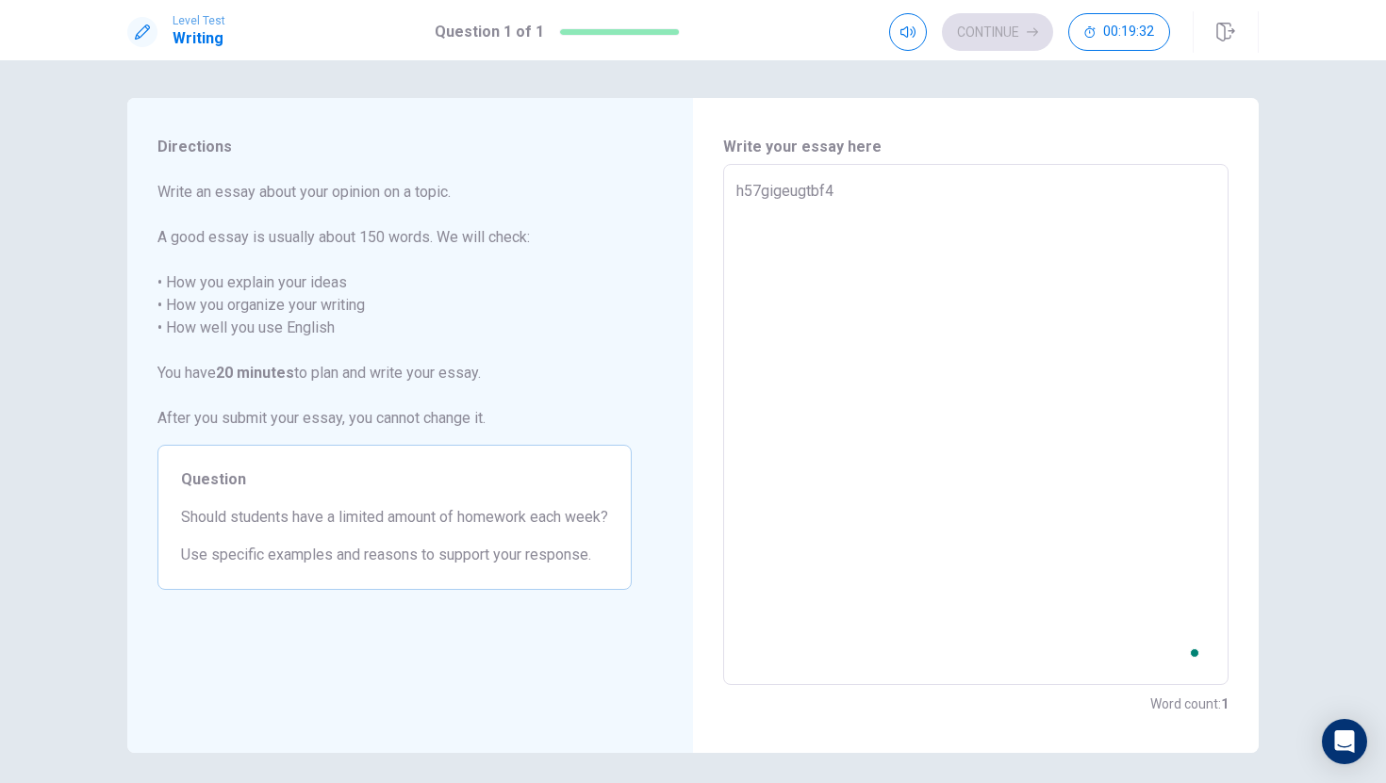
type textarea "x"
type textarea "h57gigeugtbf"
type textarea "x"
type textarea "h57gigeugtb"
type textarea "x"
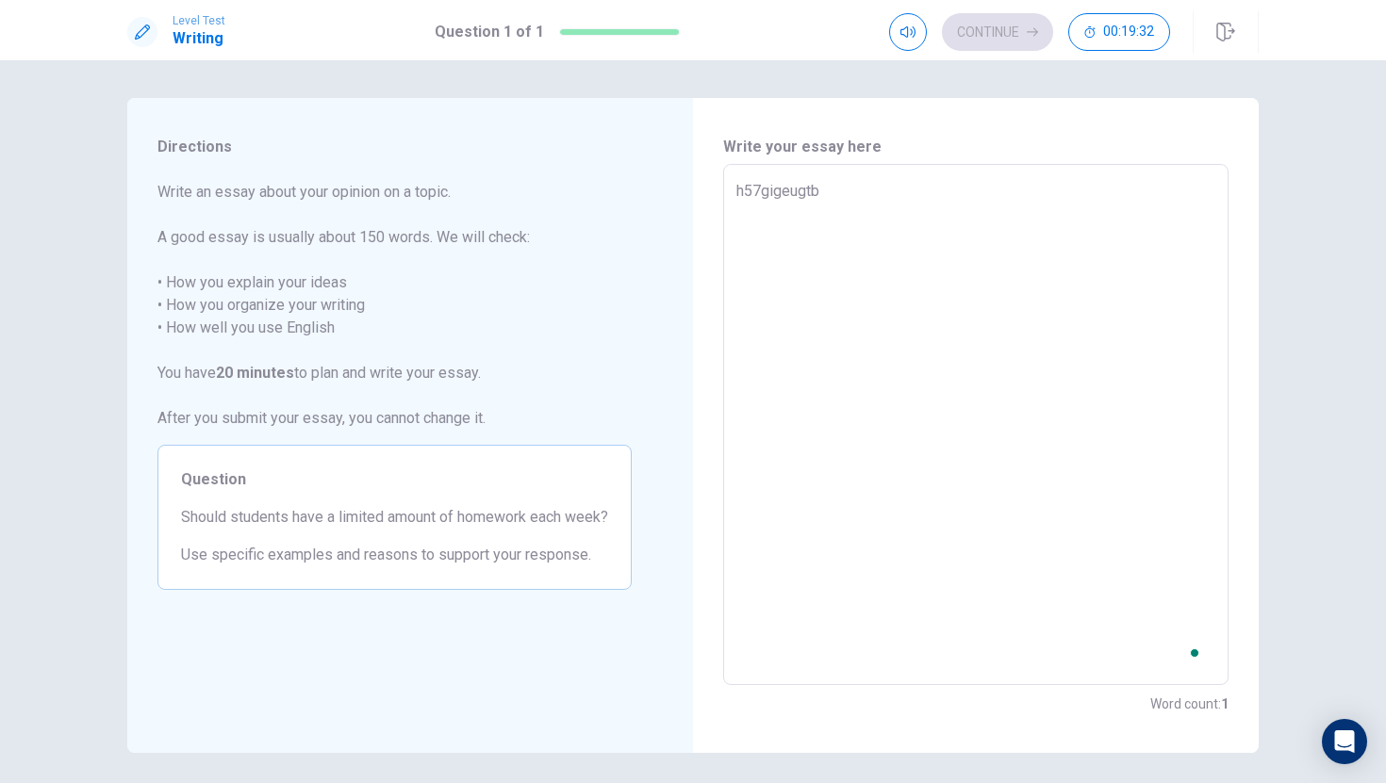
type textarea "h57gigeugt"
type textarea "x"
type textarea "h57gigeug"
type textarea "x"
type textarea "h57gigeu"
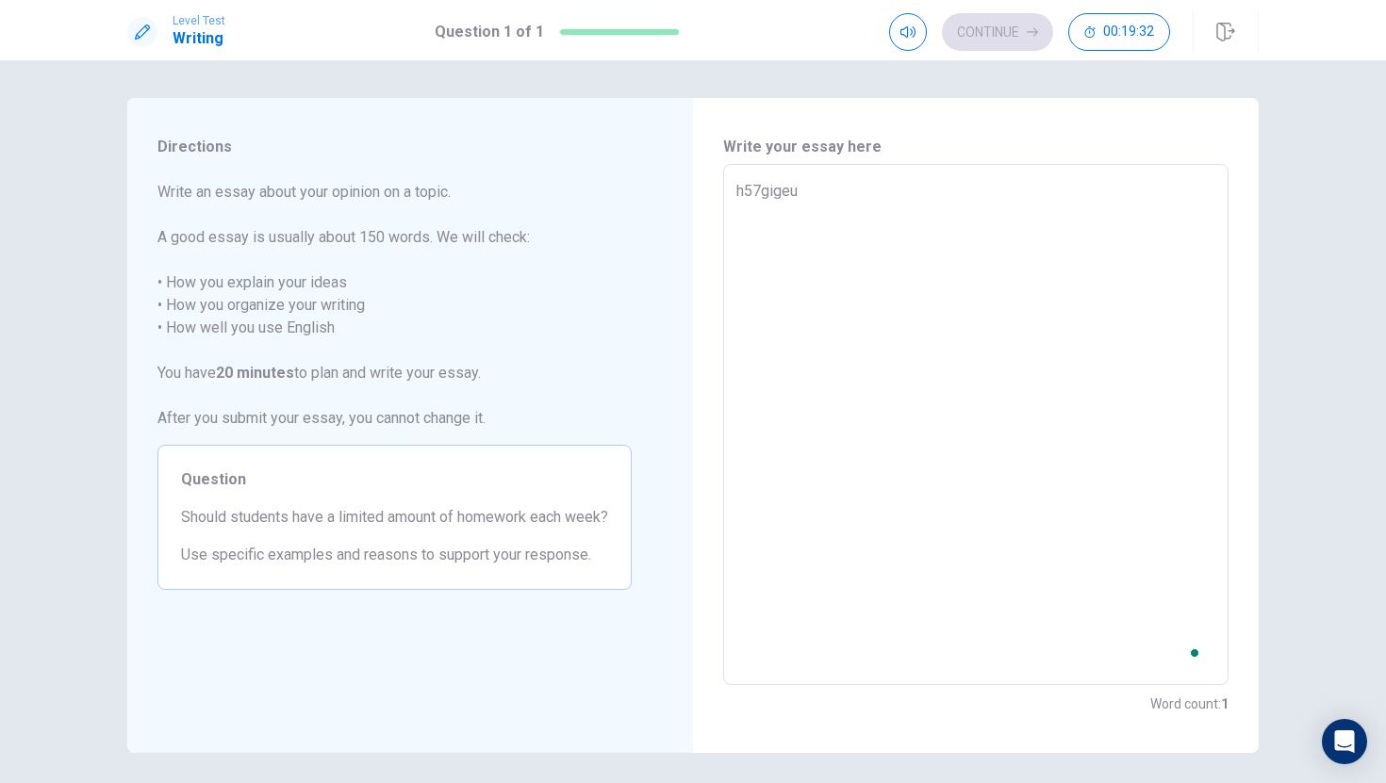
type textarea "x"
type textarea "h57gige"
type textarea "x"
type textarea "h57gig"
type textarea "x"
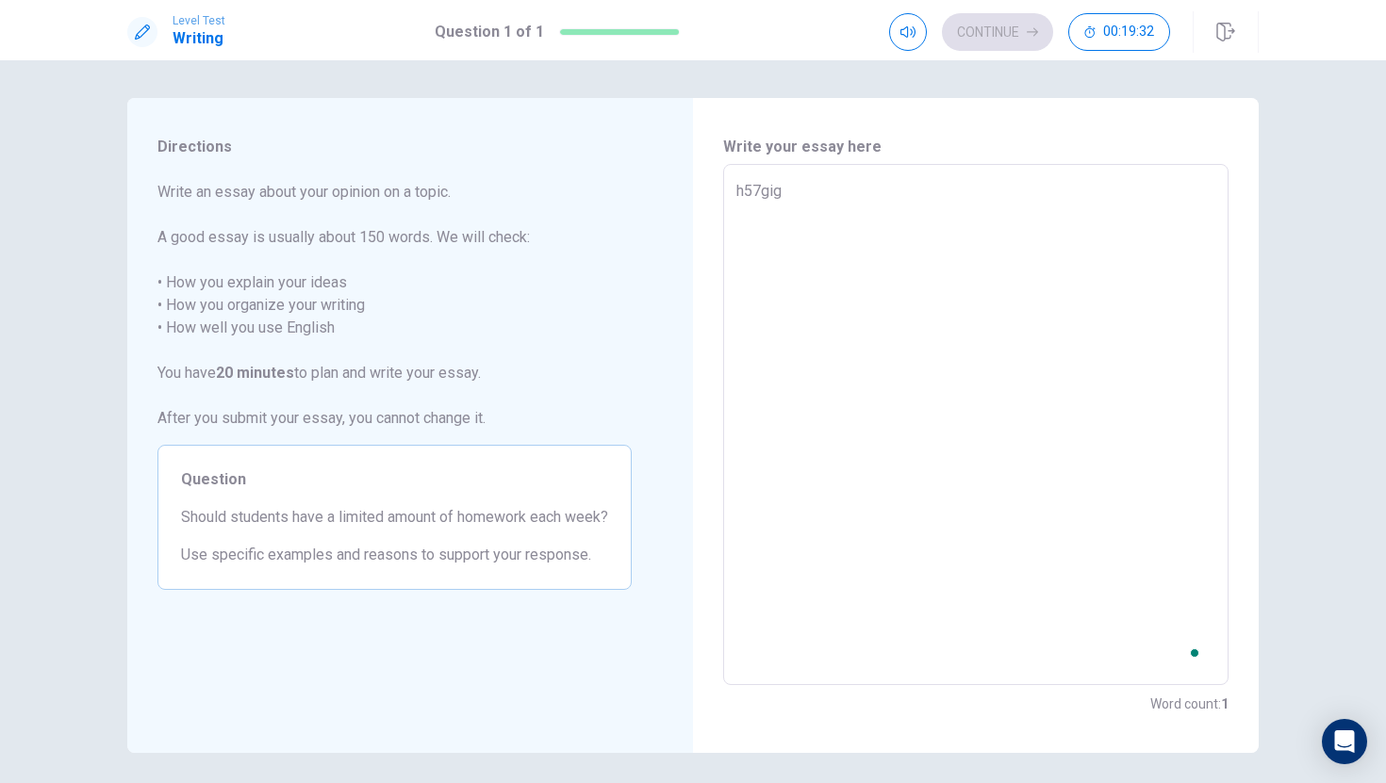
type textarea "h57gi"
type textarea "x"
type textarea "h57g"
type textarea "x"
type textarea "h57"
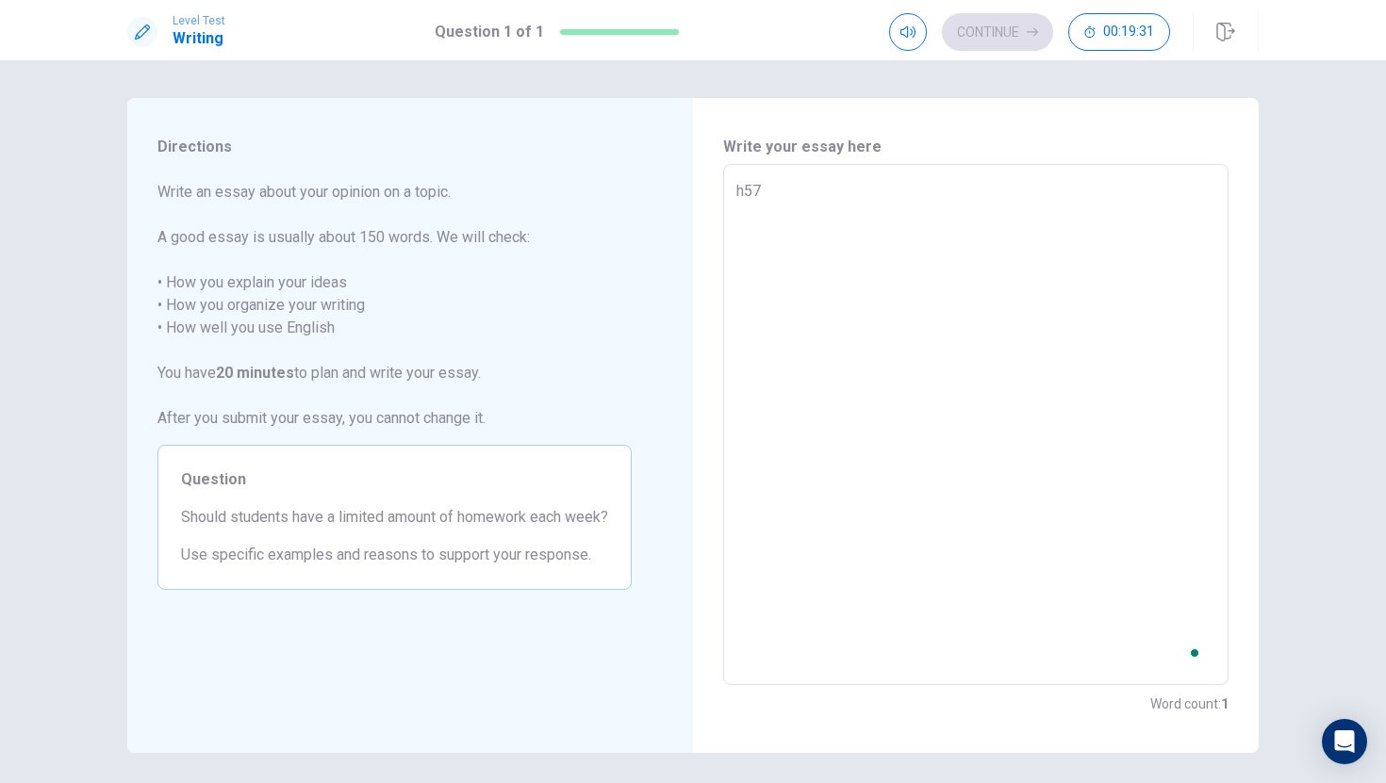
type textarea "x"
type textarea "h5"
type textarea "x"
type textarea "h"
type textarea "x"
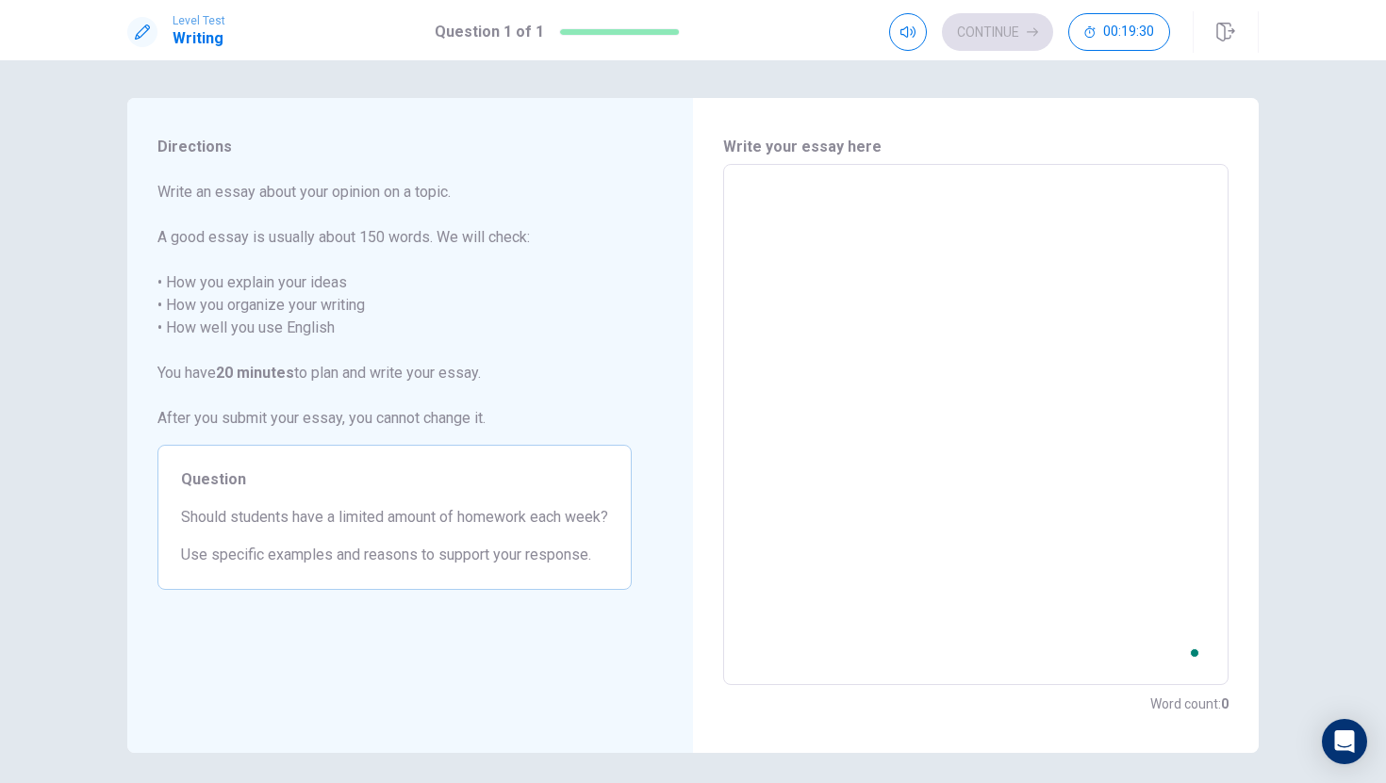
type textarea "o"
type textarea "x"
type textarea "ok"
type textarea "x"
type textarea "o"
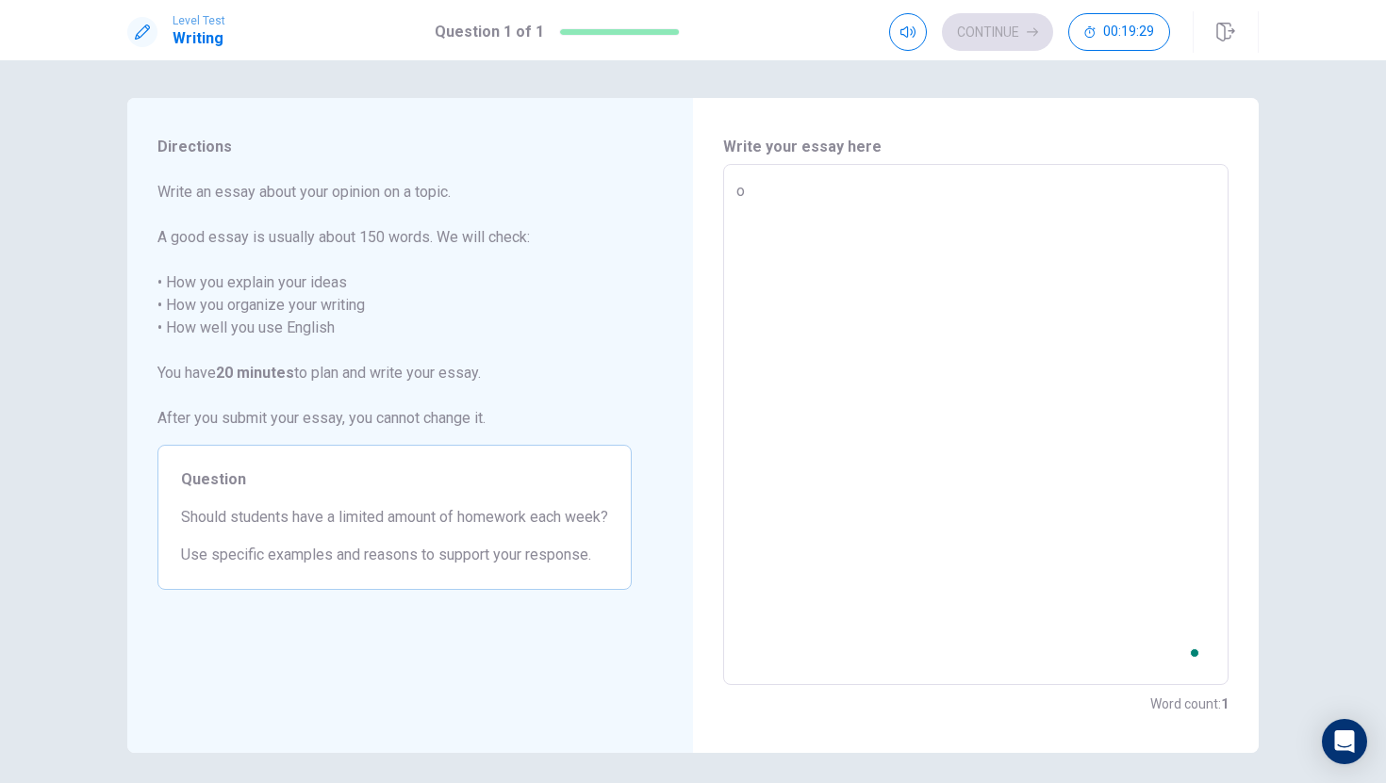
type textarea "x"
type textarea "e"
type textarea "x"
type textarea "em"
type textarea "x"
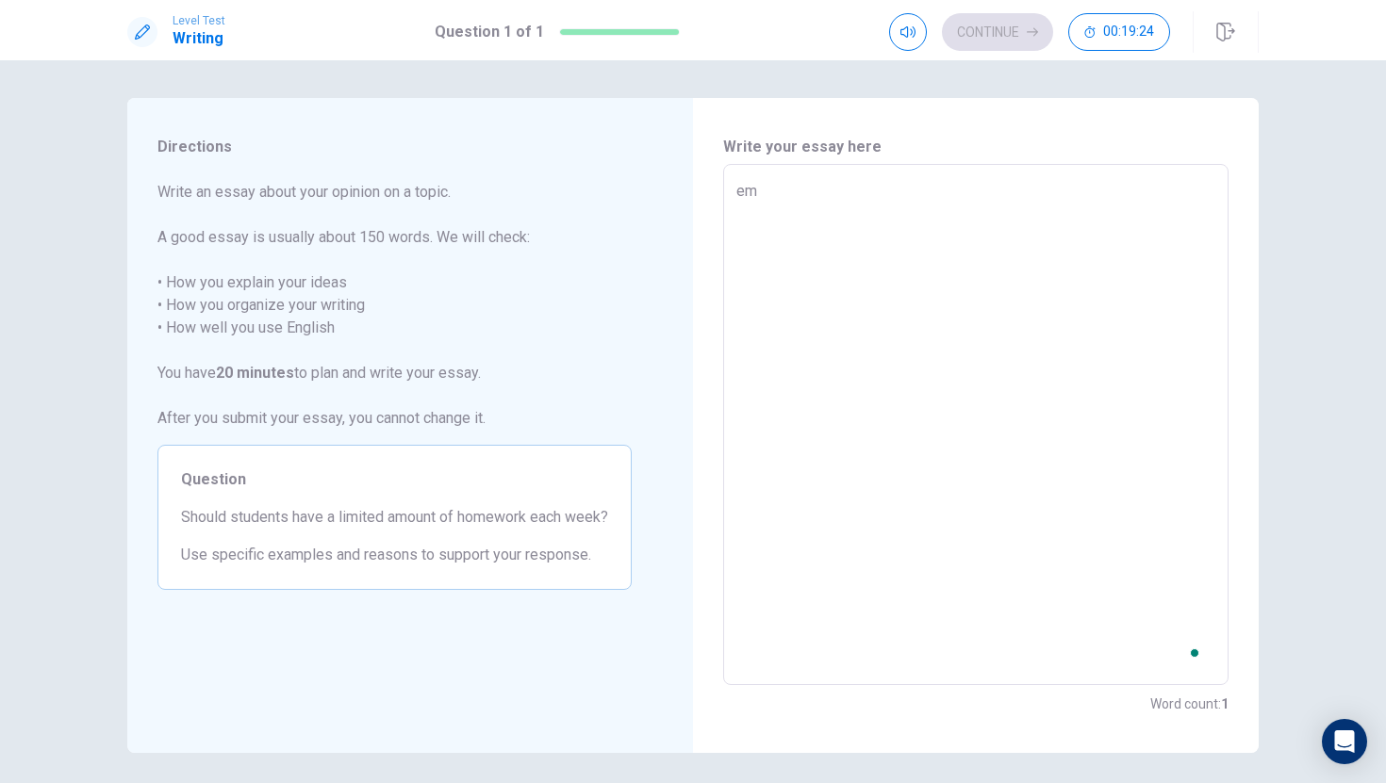
type textarea "emm"
type textarea "x"
type textarea "emmm"
type textarea "x"
type textarea "emmm"
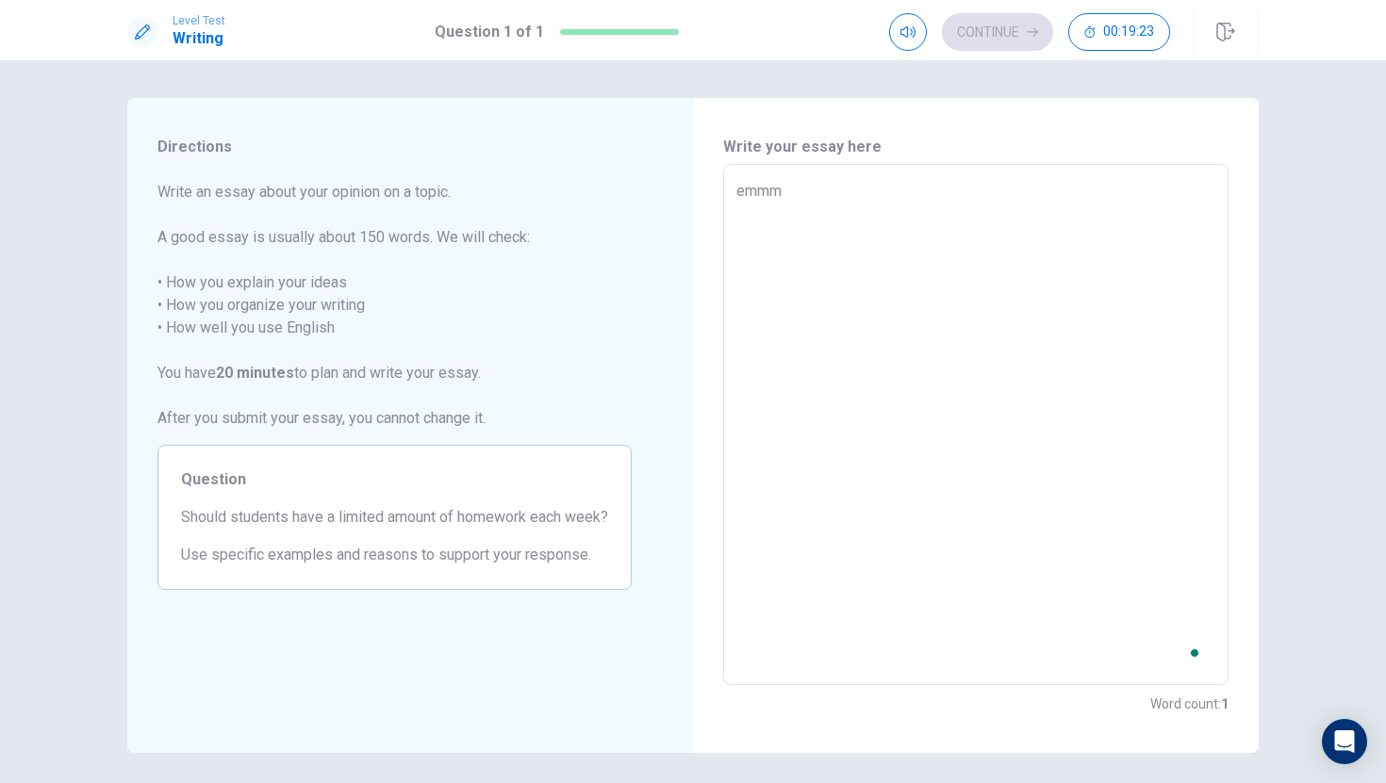
type textarea "x"
type textarea "emmm j"
type textarea "x"
type textarea "emmm ju"
type textarea "x"
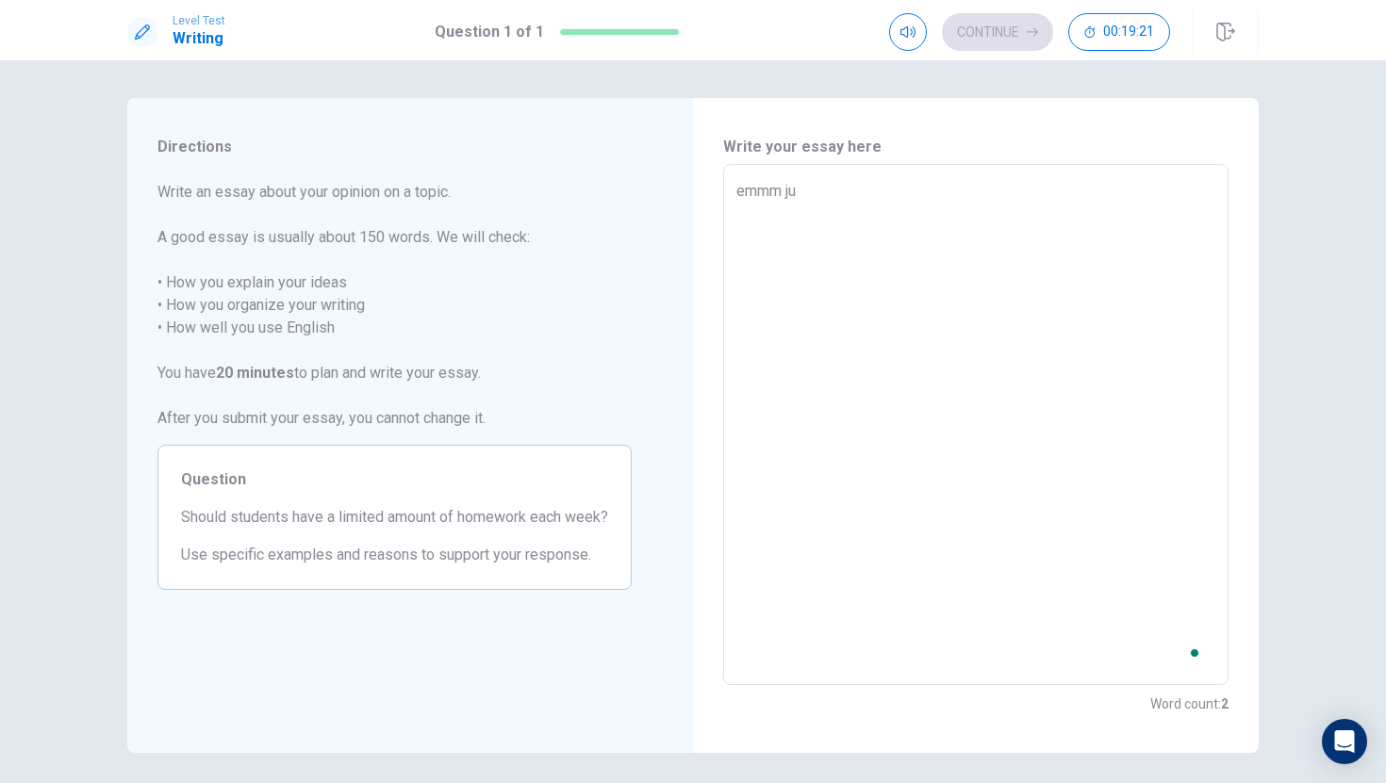
type textarea "emmm jus"
type textarea "x"
type textarea "emmm just"
type textarea "x"
type textarea "emmm just"
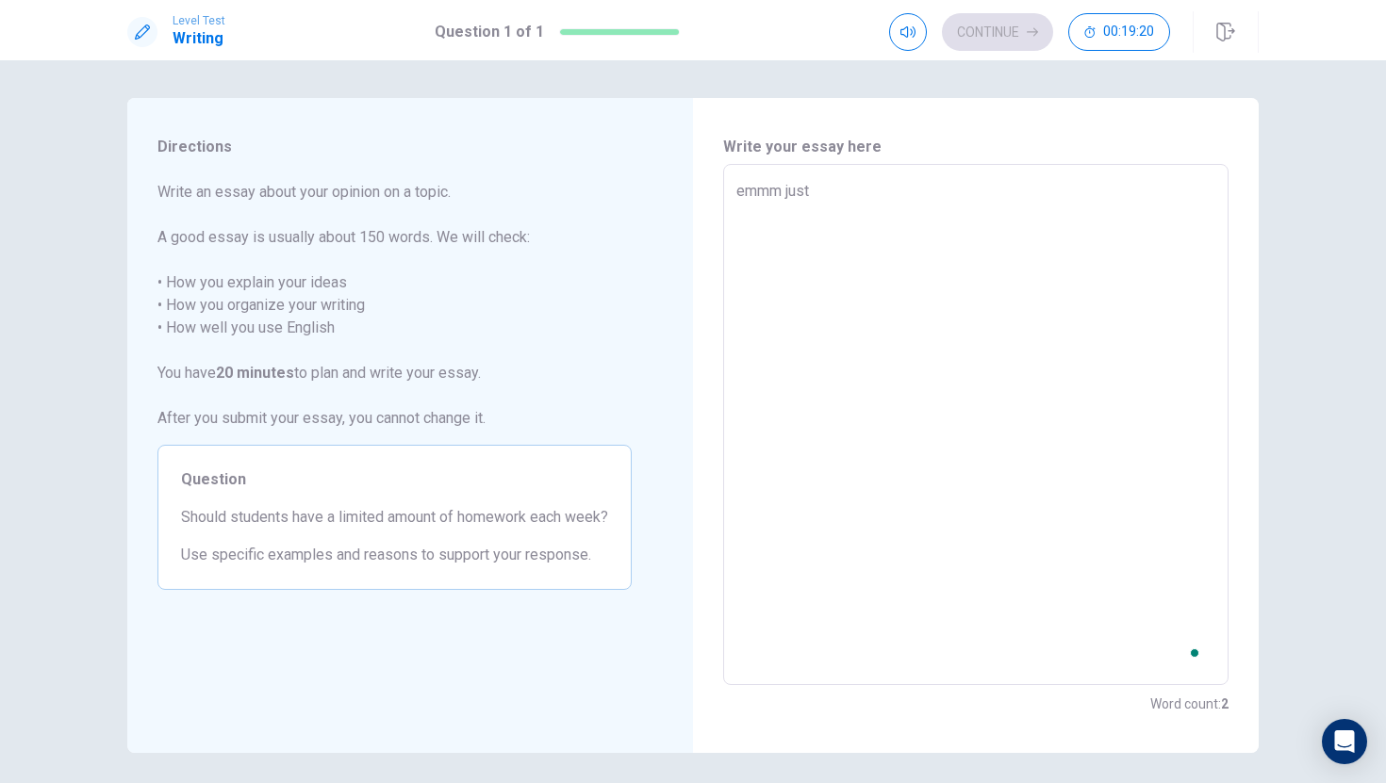
type textarea "x"
type textarea "emmm just l"
type textarea "x"
type textarea "emmm just li"
type textarea "x"
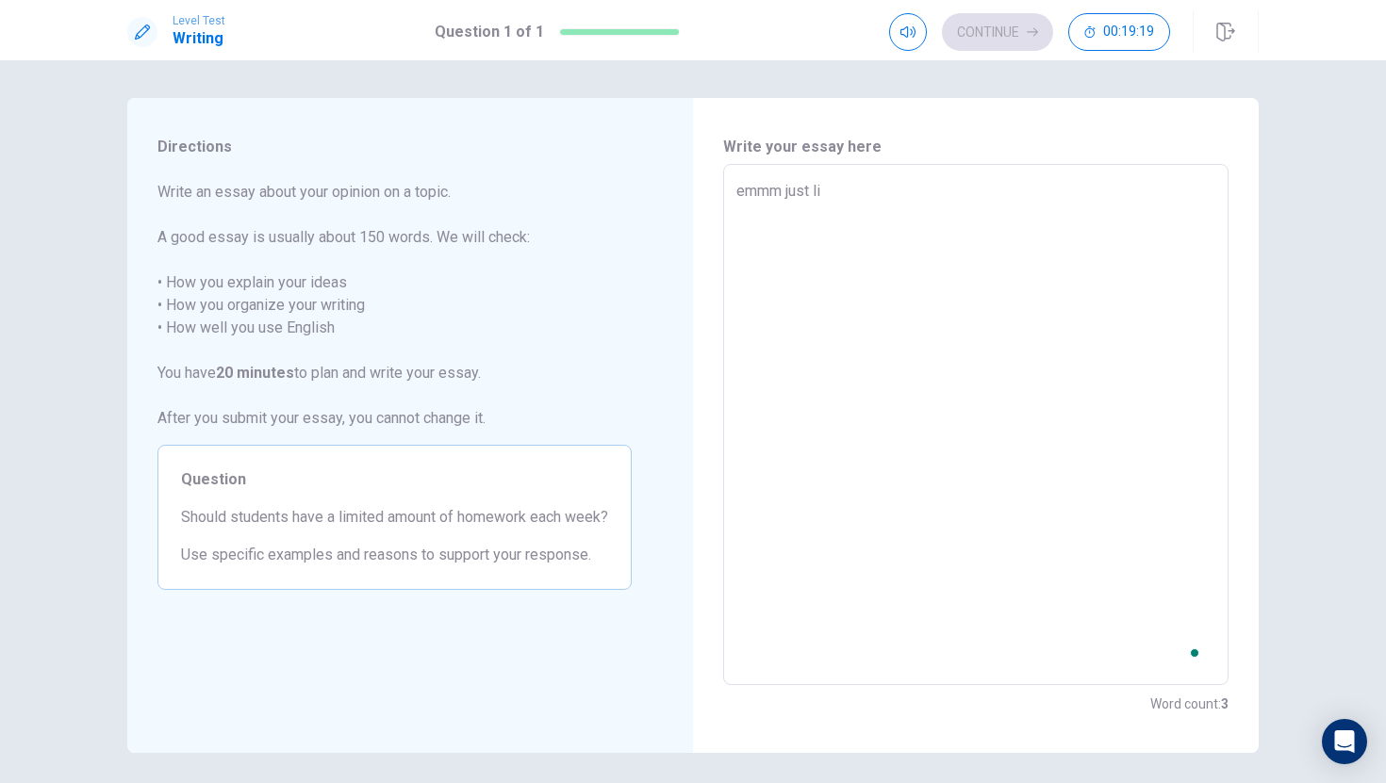
type textarea "emmm just lik"
type textarea "x"
type textarea "emmm just like"
type textarea "x"
type textarea "emmm just like"
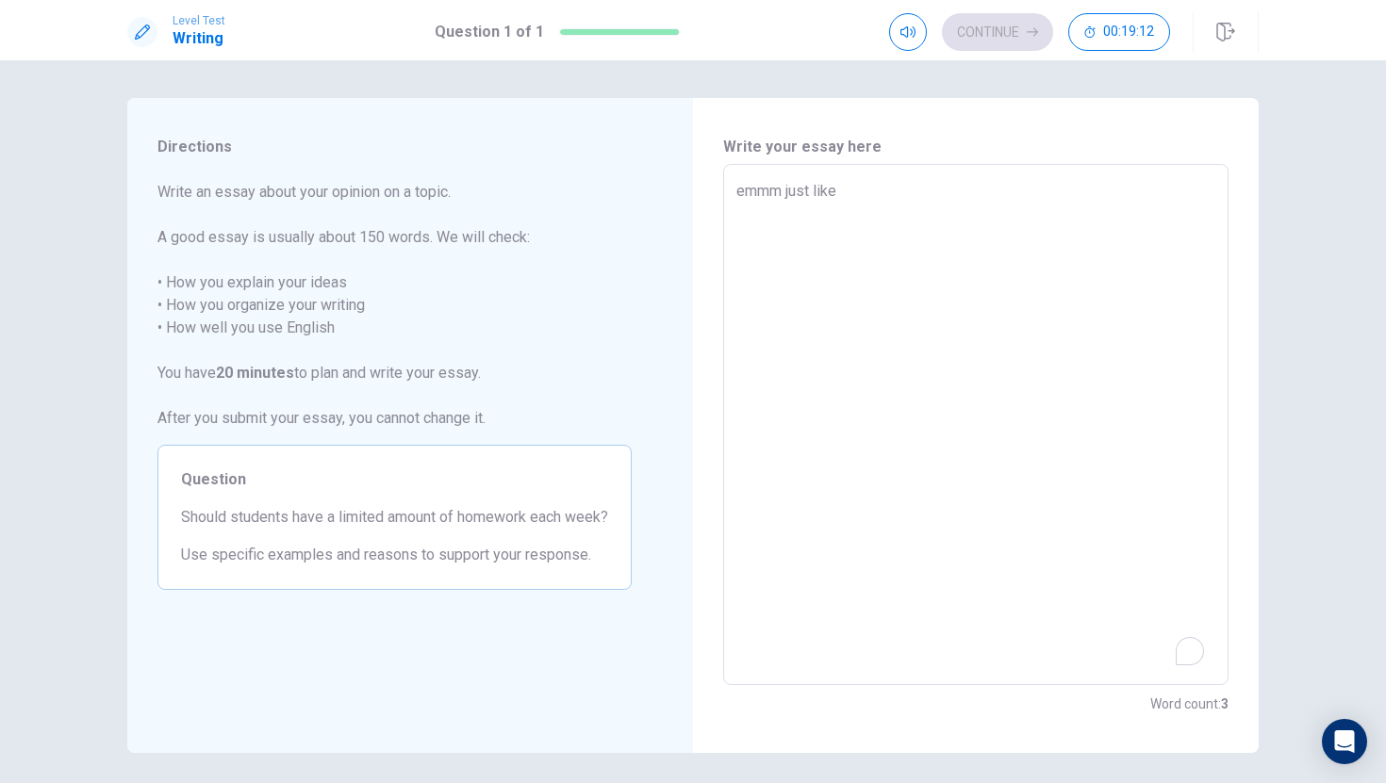
type textarea "x"
type textarea "emmm just like r"
type textarea "x"
type textarea "emmm just like"
type textarea "x"
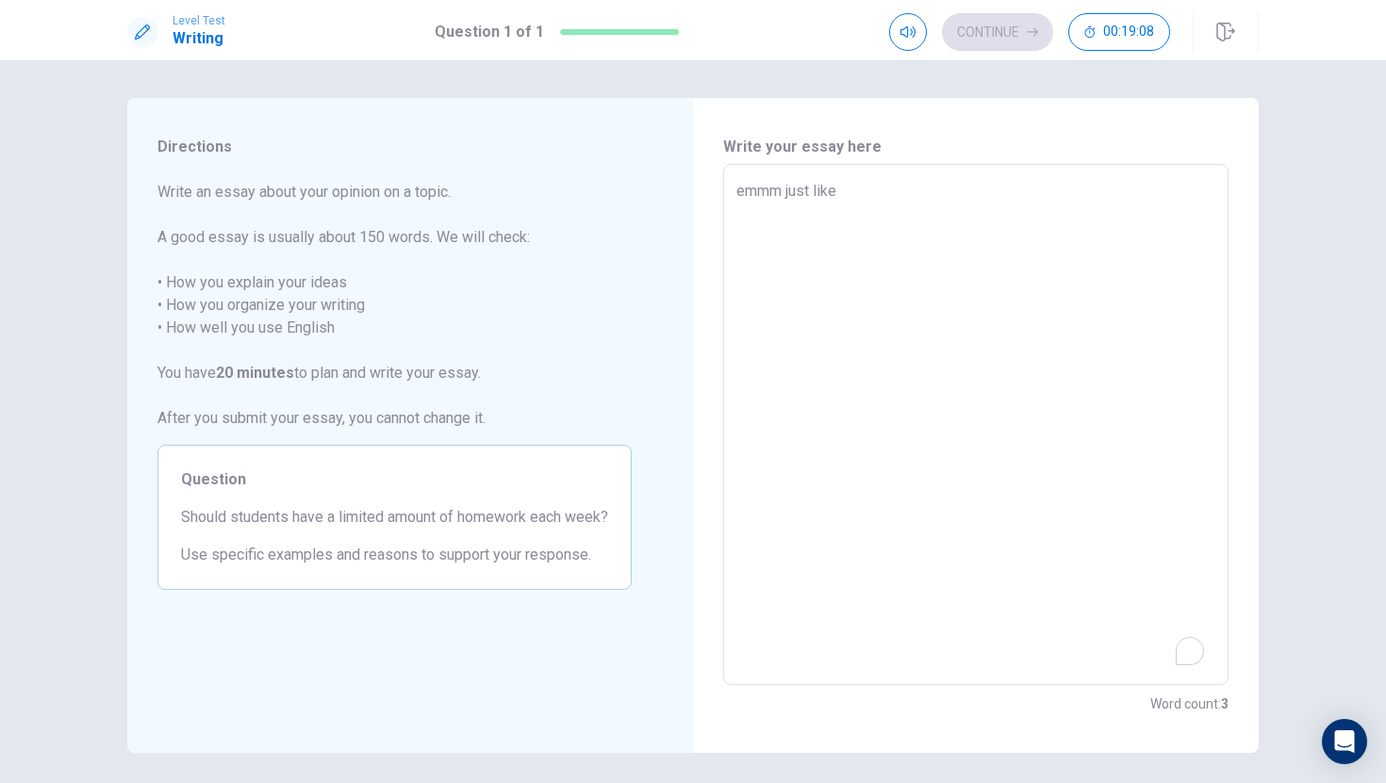
type textarea "emmm just like"
type textarea "x"
type textarea "emmm just lik"
type textarea "x"
type textarea "emmm just li"
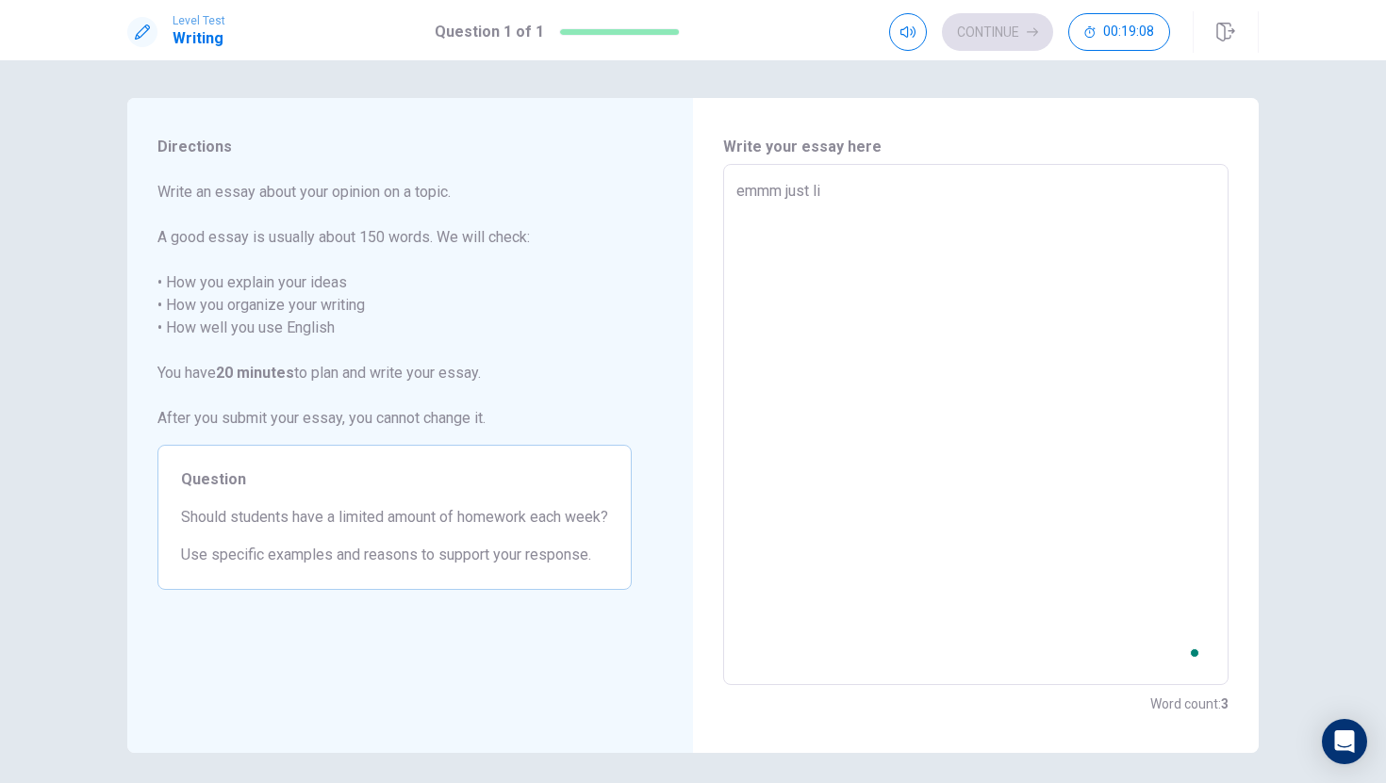
type textarea "x"
type textarea "emmm just l"
type textarea "x"
type textarea "emmm just"
type textarea "x"
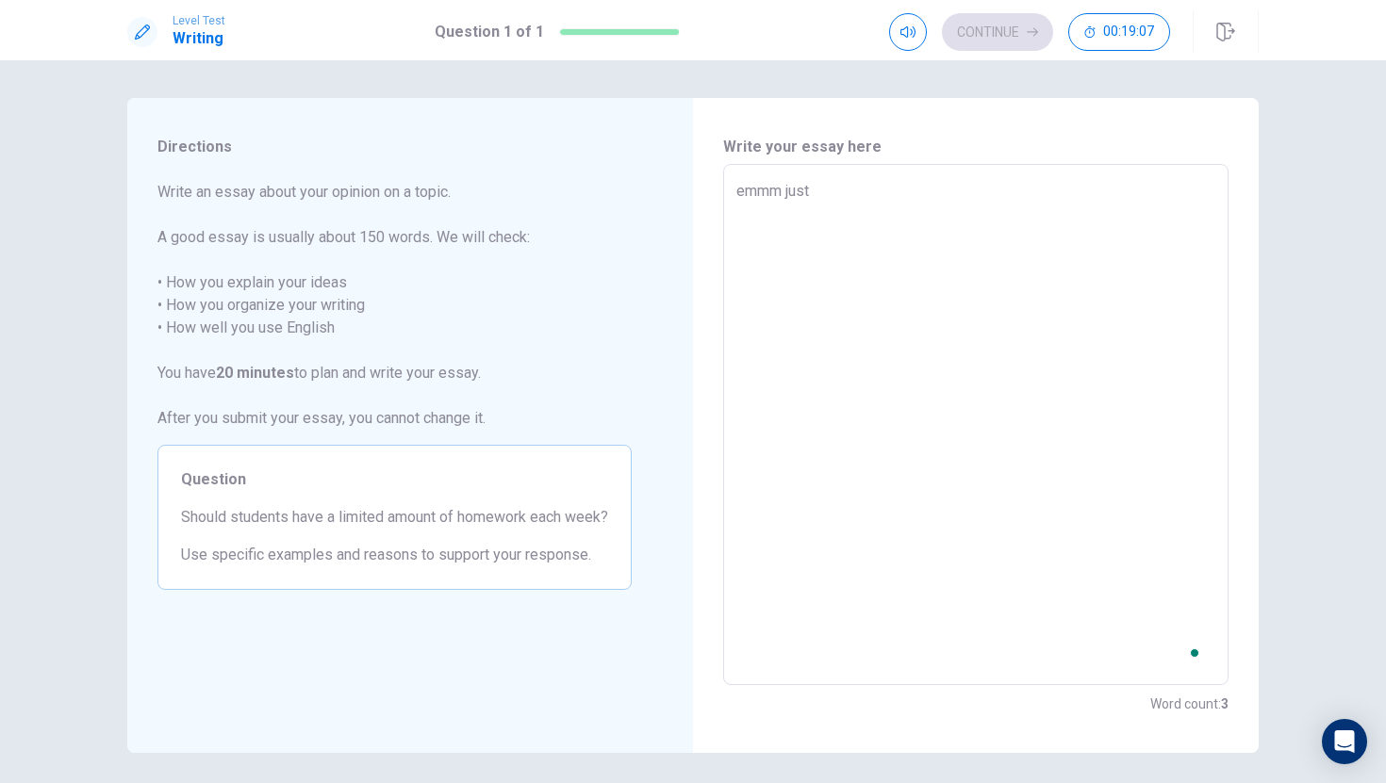
type textarea "emmm just"
type textarea "x"
type textarea "emmm jus"
type textarea "x"
type textarea "emmm ju"
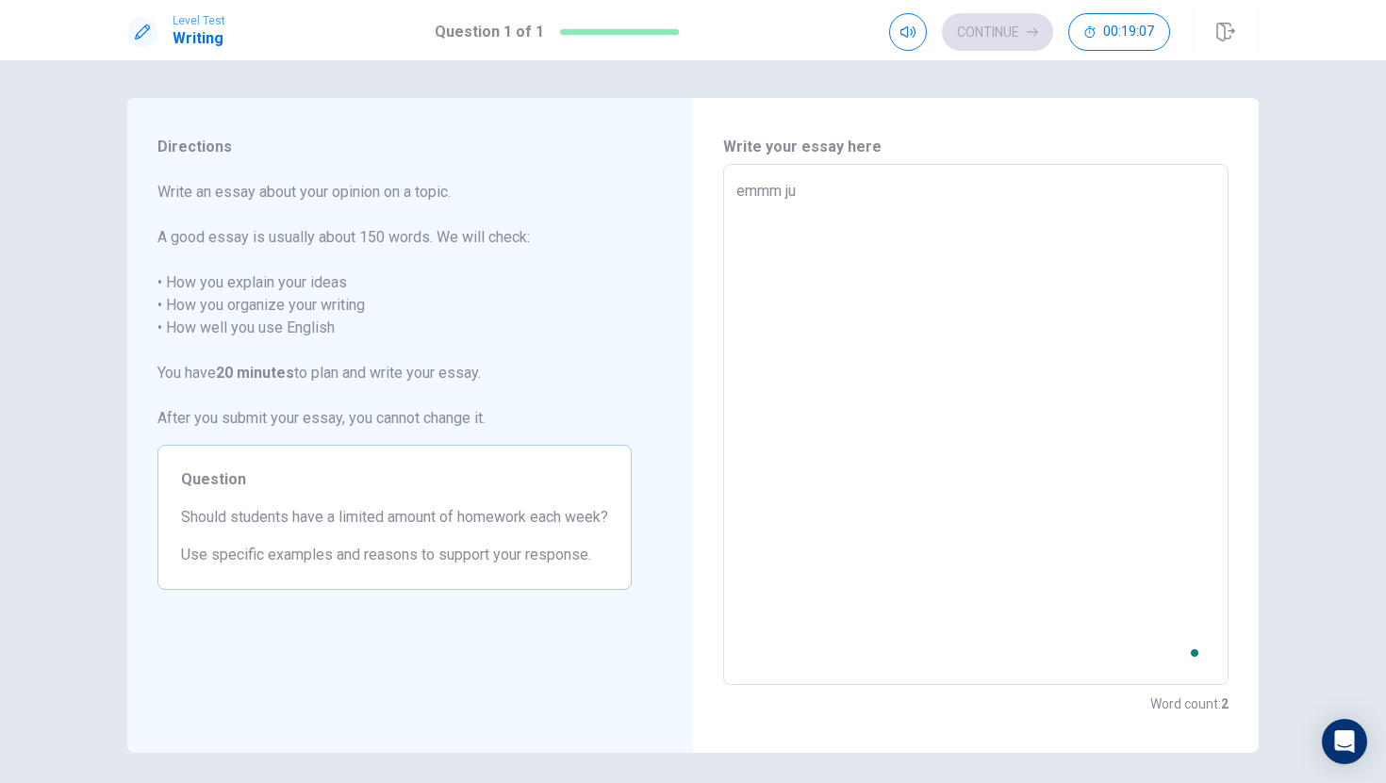
type textarea "x"
type textarea "emmm j"
type textarea "x"
type textarea "emmm"
type textarea "x"
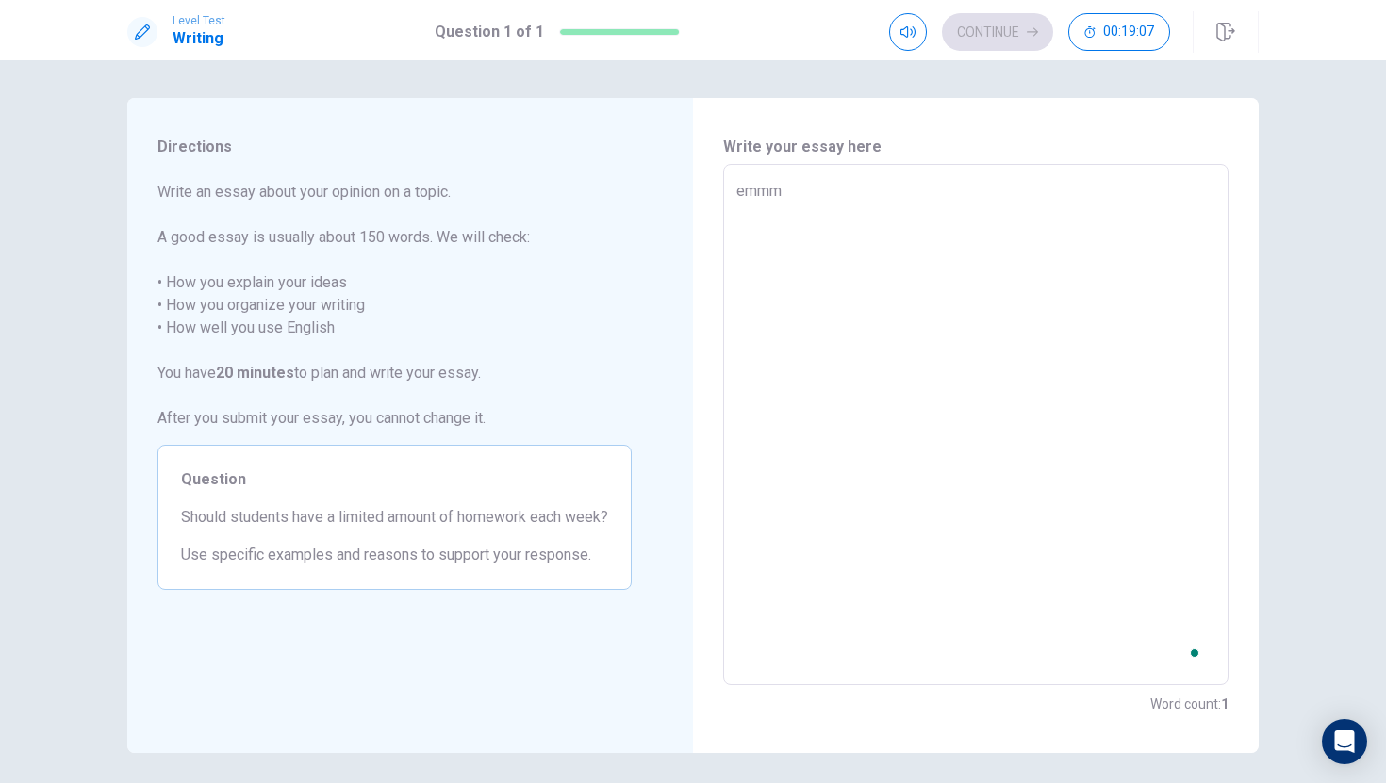
type textarea "emmm"
type textarea "x"
type textarea "emm"
type textarea "x"
type textarea "em"
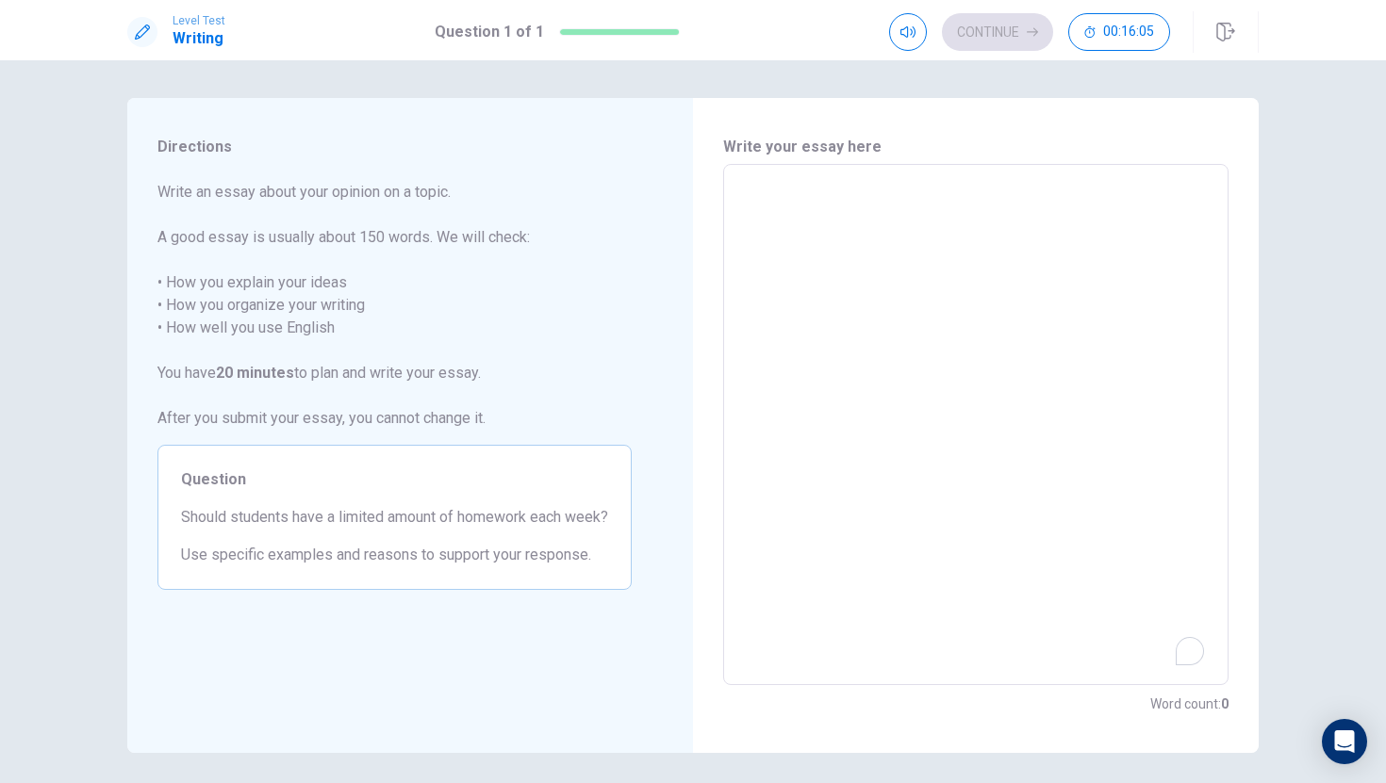
click at [926, 202] on textarea "To enrich screen reader interactions, please activate Accessibility in Grammarl…" at bounding box center [975, 425] width 479 height 490
click at [976, 23] on button "Continue" at bounding box center [997, 32] width 111 height 38
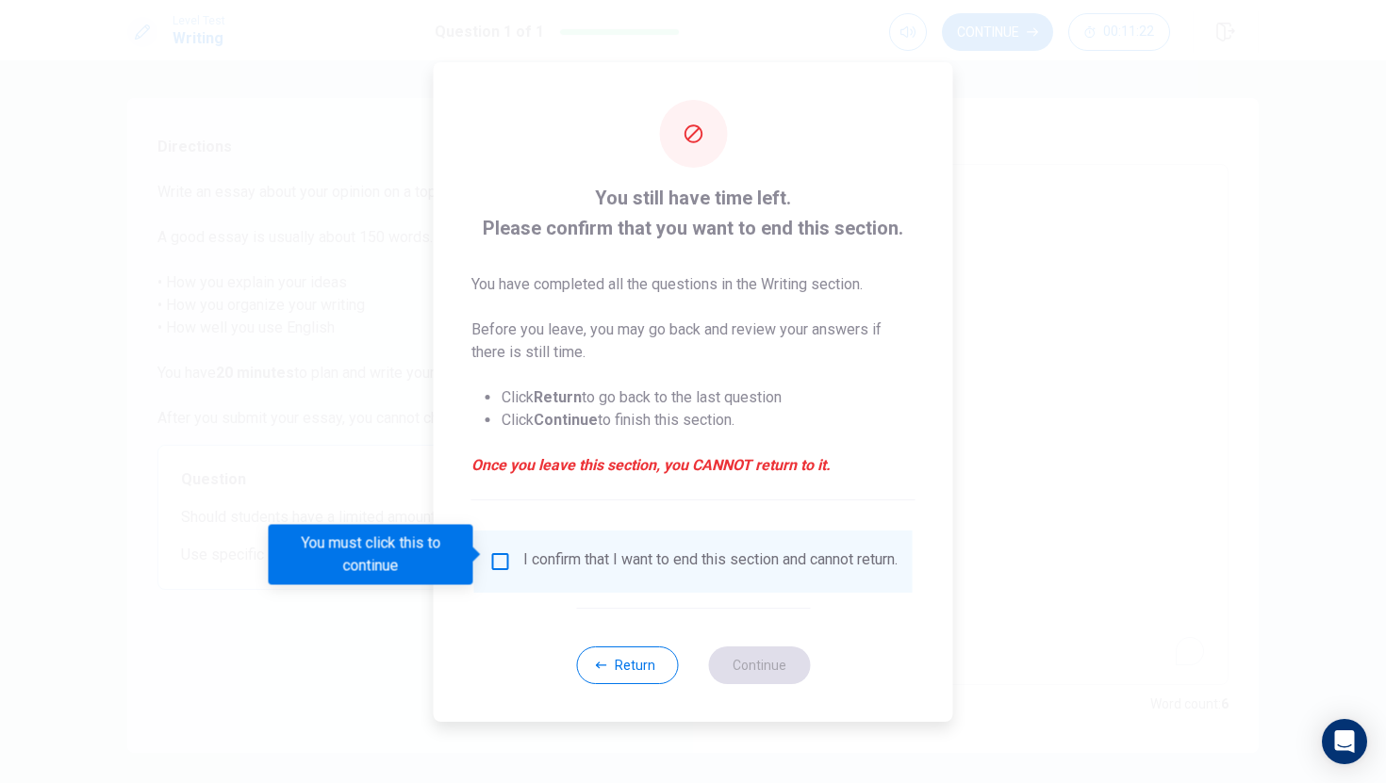
click at [517, 552] on div "I confirm that I want to end this section and cannot return." at bounding box center [693, 561] width 408 height 23
click at [493, 550] on input "You must click this to continue" at bounding box center [500, 561] width 23 height 23
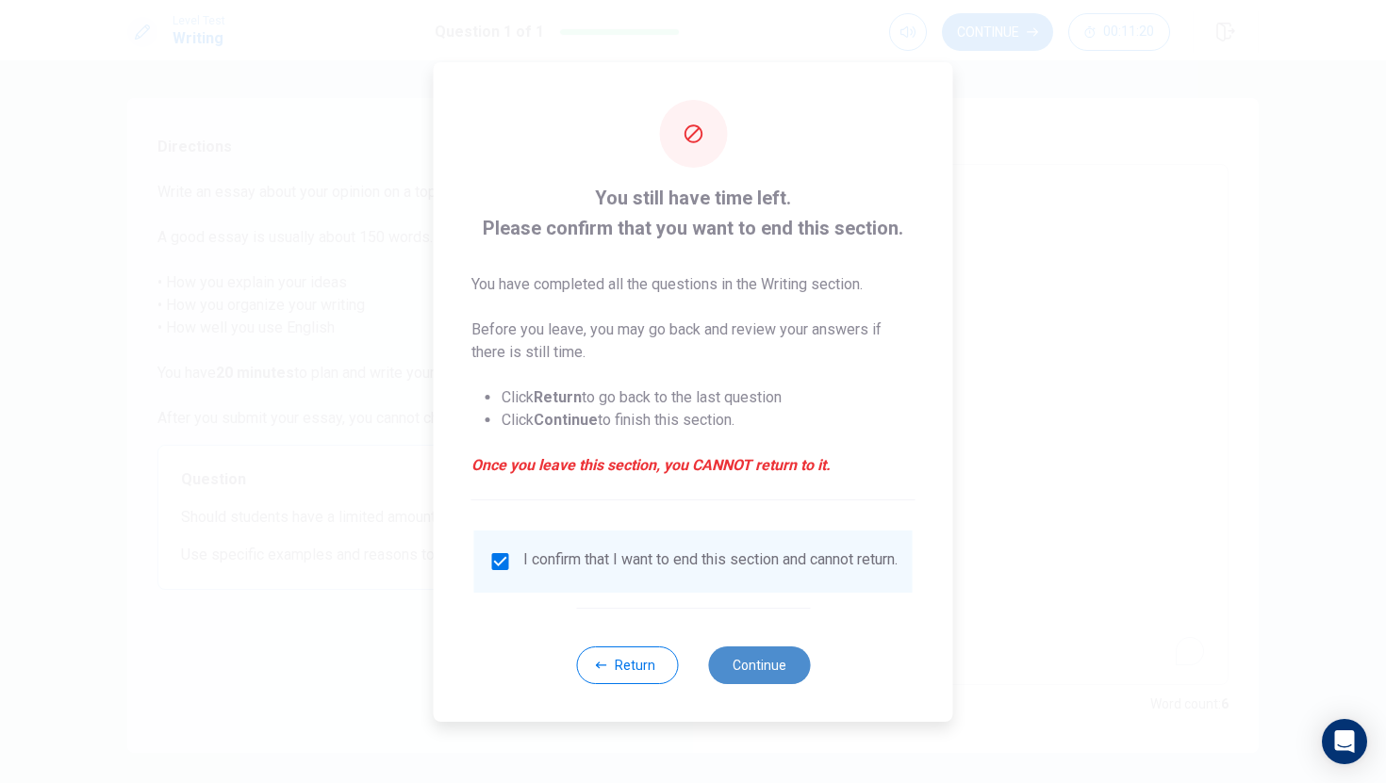
click at [781, 680] on button "Continue" at bounding box center [759, 666] width 102 height 38
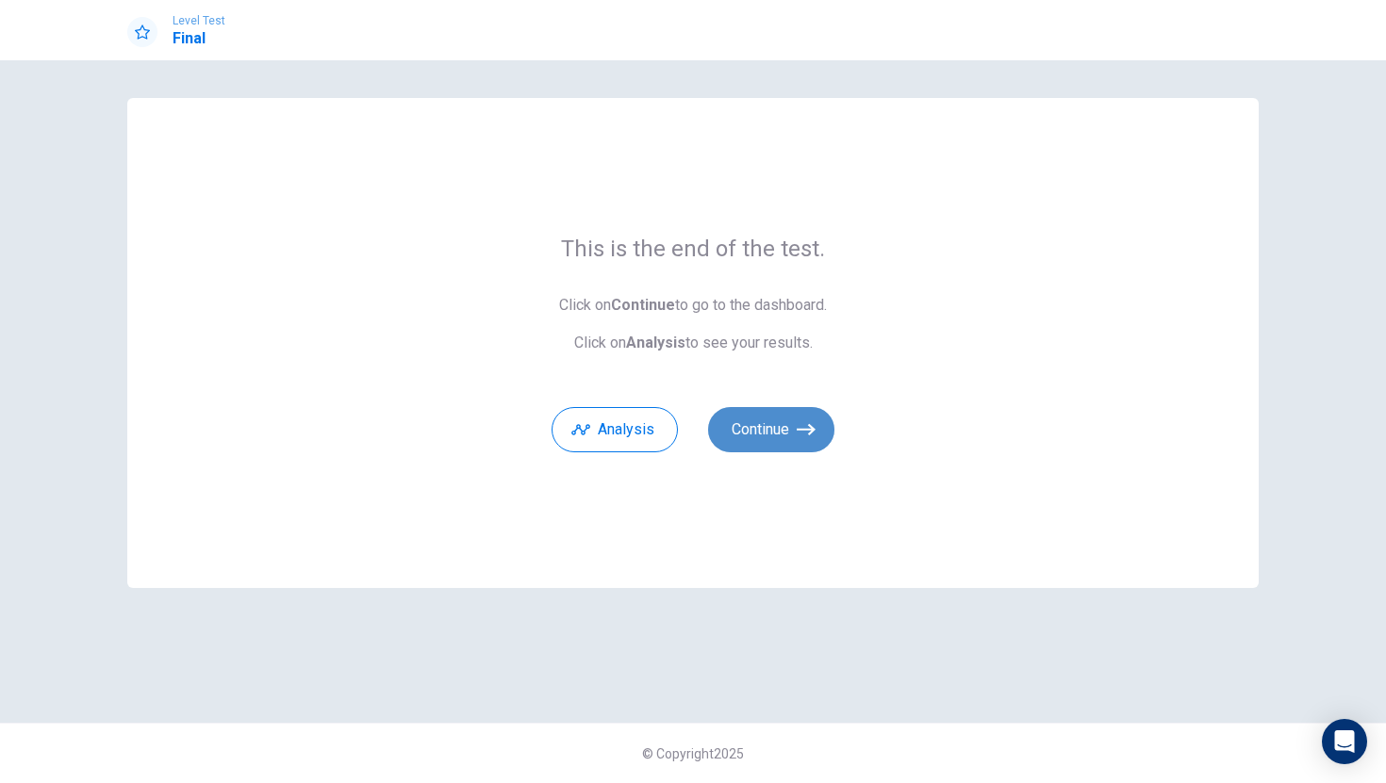
click at [780, 419] on button "Continue" at bounding box center [771, 429] width 126 height 45
